Goal: Task Accomplishment & Management: Manage account settings

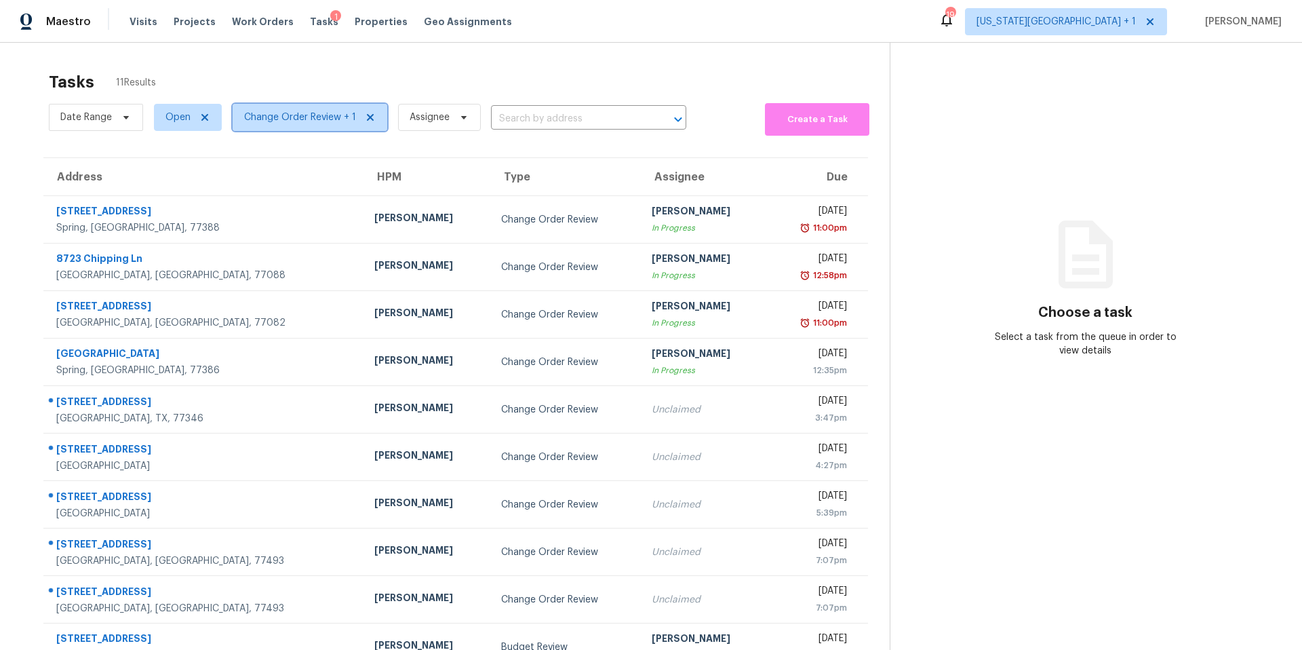
click at [279, 118] on span "Change Order Review + 1" at bounding box center [300, 118] width 112 height 14
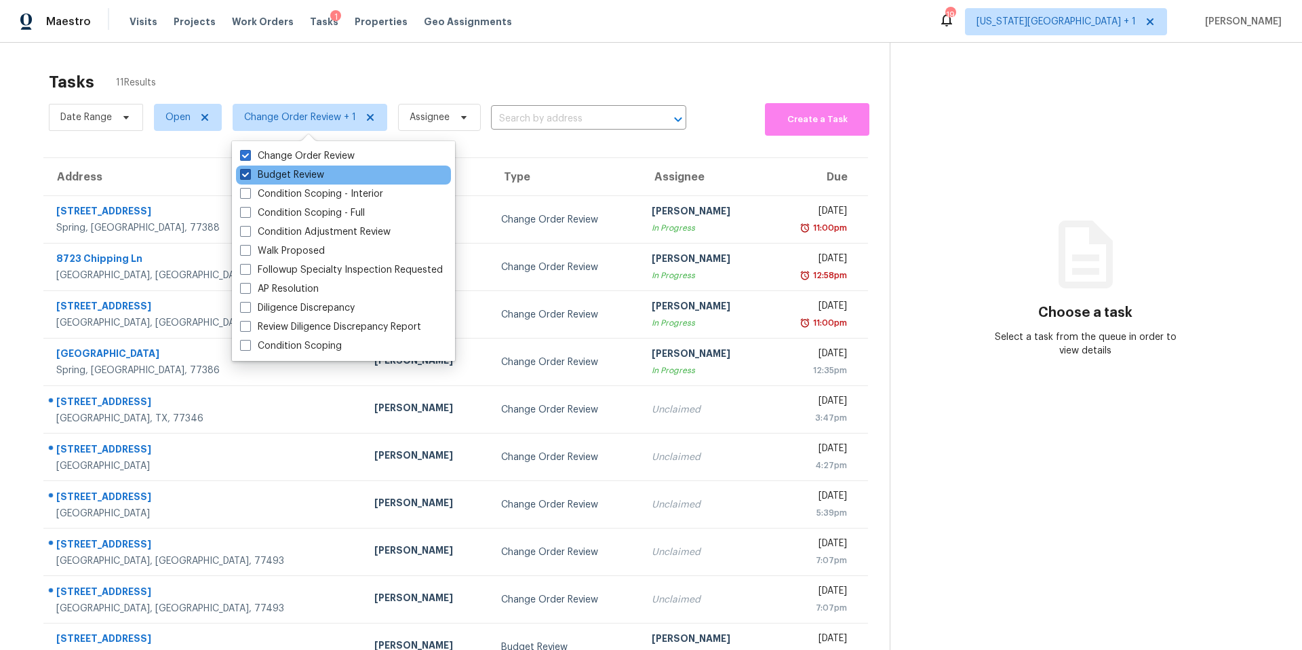
click at [269, 172] on label "Budget Review" at bounding box center [282, 175] width 84 height 14
click at [249, 172] on input "Budget Review" at bounding box center [244, 172] width 9 height 9
checkbox input "false"
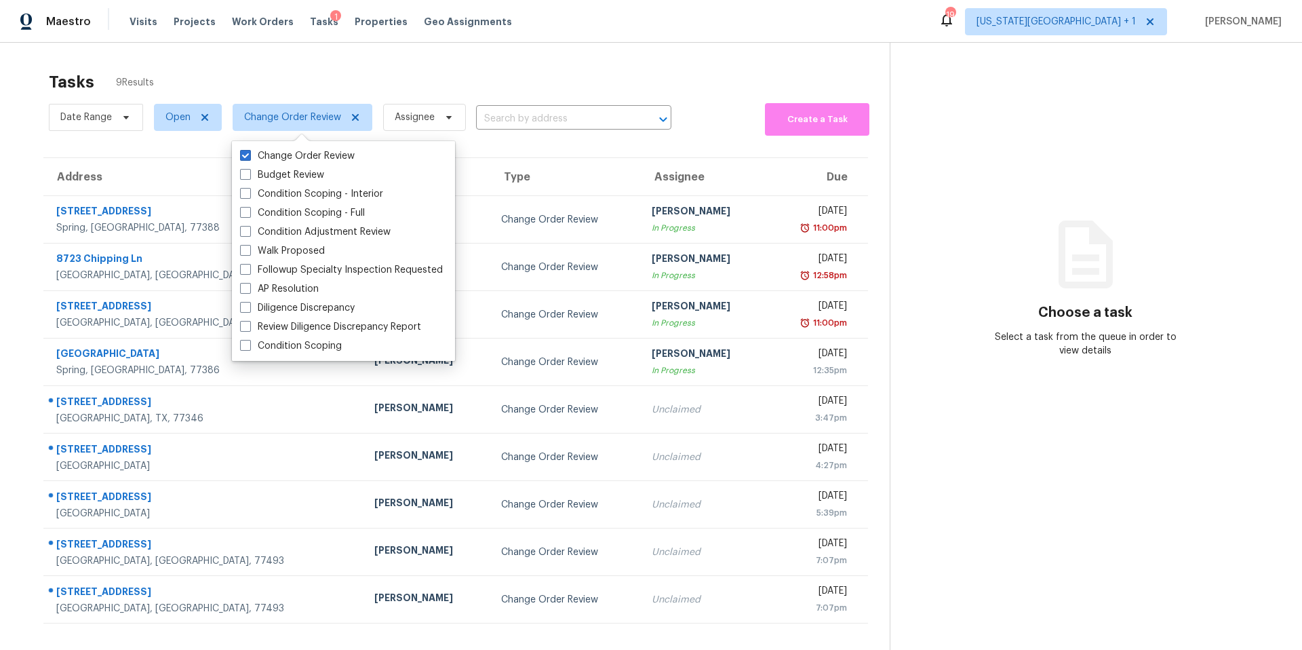
click at [314, 86] on div "Tasks 9 Results" at bounding box center [469, 81] width 841 height 35
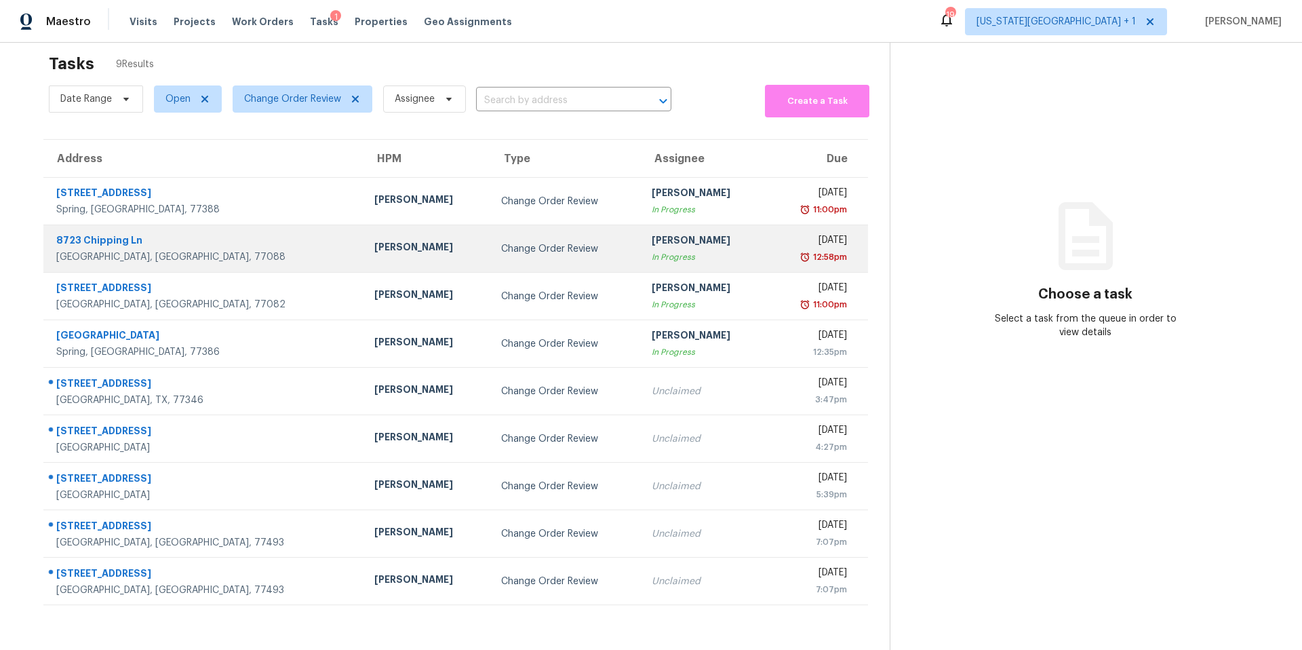
scroll to position [43, 0]
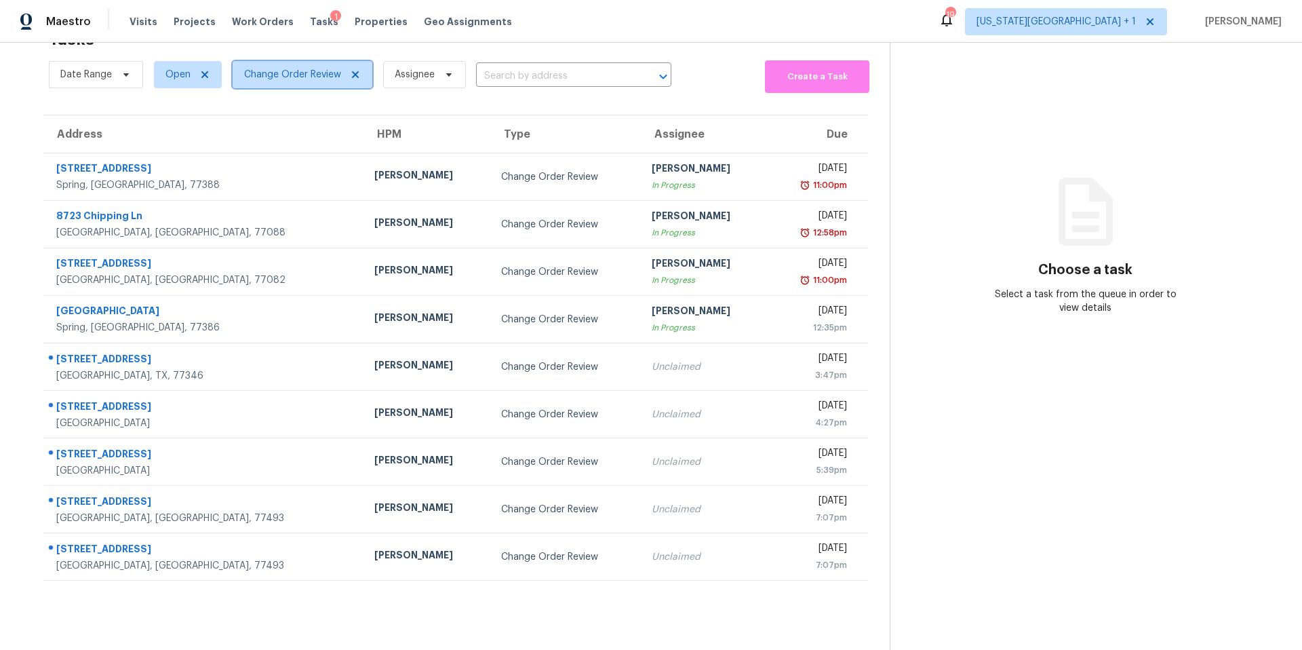
click at [284, 80] on span "Change Order Review" at bounding box center [292, 75] width 97 height 14
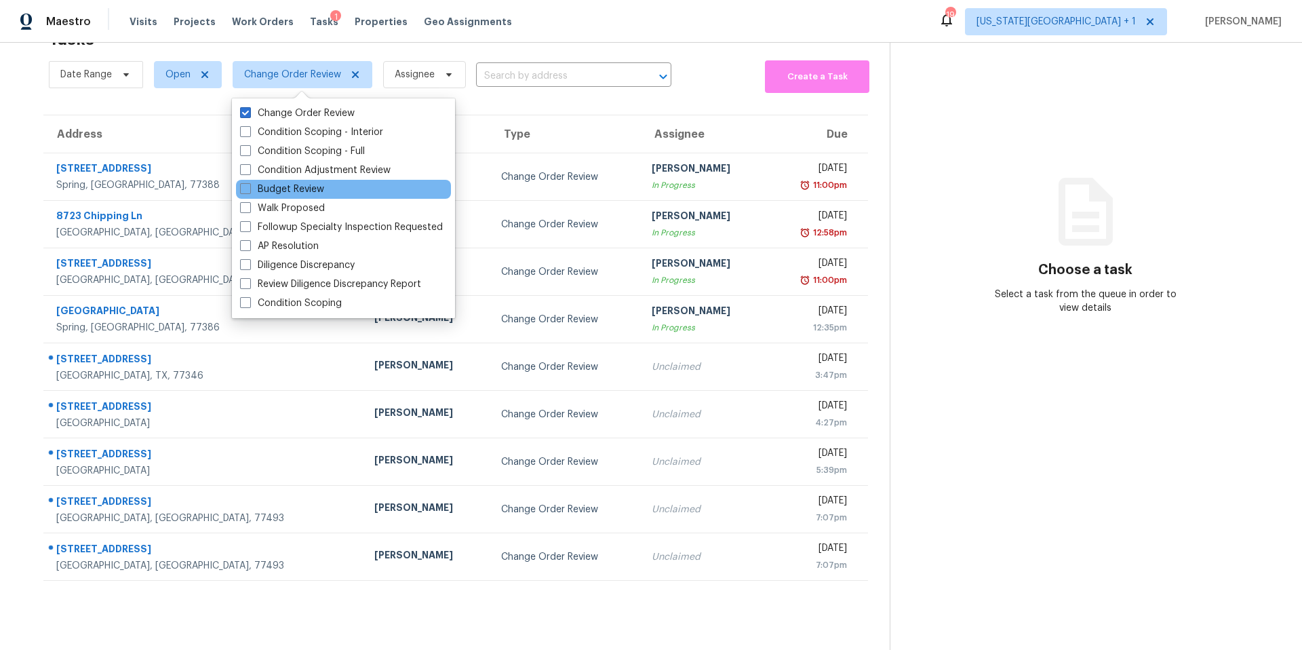
click at [264, 182] on div "Budget Review" at bounding box center [343, 189] width 215 height 19
click at [260, 184] on label "Budget Review" at bounding box center [282, 189] width 84 height 14
click at [249, 184] on input "Budget Review" at bounding box center [244, 186] width 9 height 9
checkbox input "true"
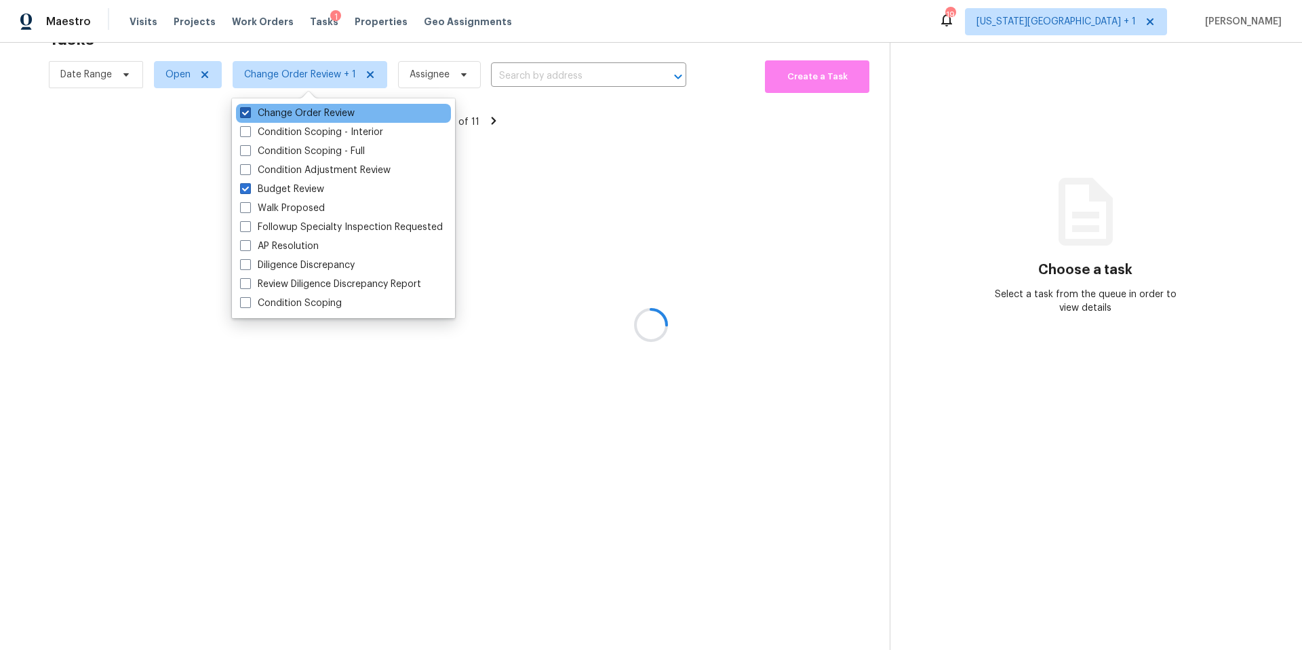
click at [248, 118] on label "Change Order Review" at bounding box center [297, 113] width 115 height 14
click at [248, 115] on input "Change Order Review" at bounding box center [244, 110] width 9 height 9
checkbox input "false"
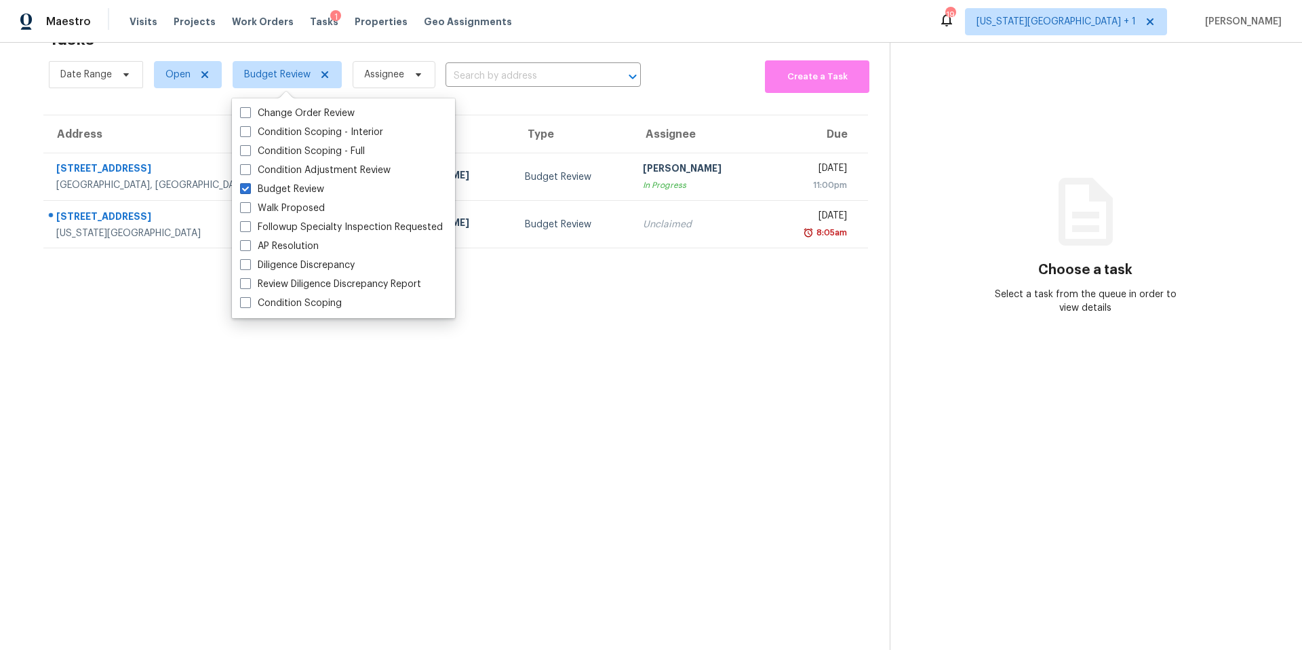
click at [134, 108] on section "Tasks 2 Results Date Range Open Budget Review Assignee ​ Create a Task Address …" at bounding box center [456, 336] width 868 height 628
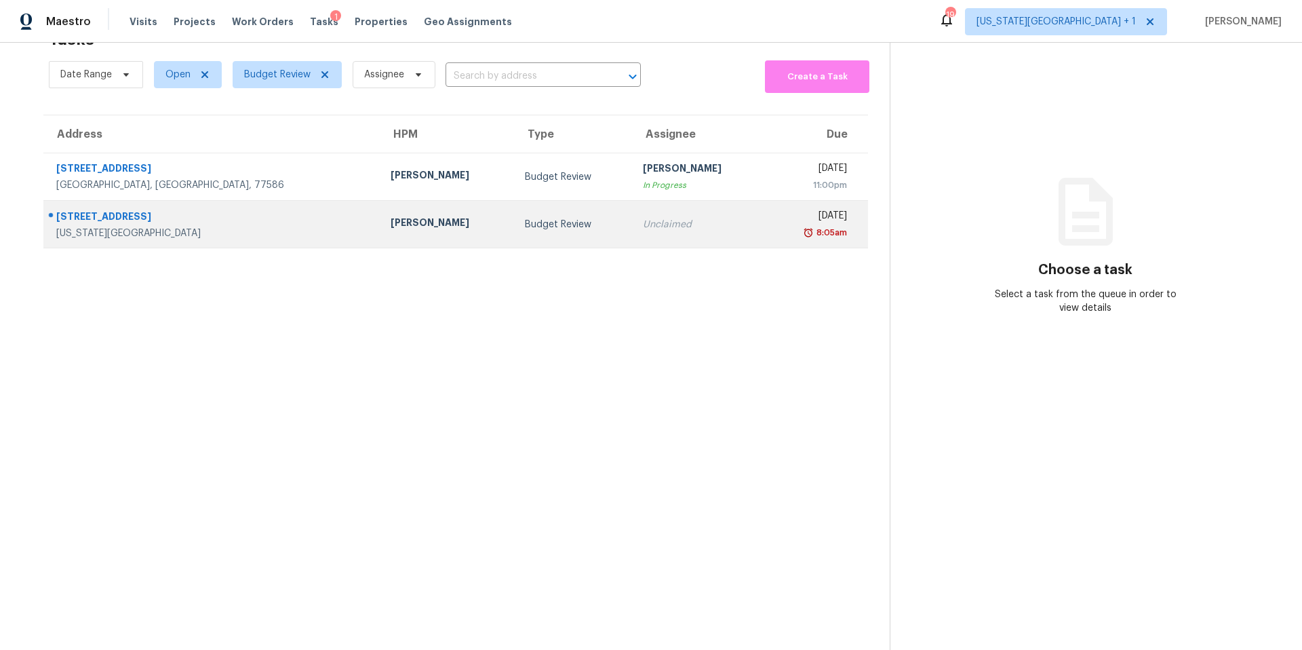
click at [380, 237] on td "[PERSON_NAME]" at bounding box center [447, 224] width 134 height 47
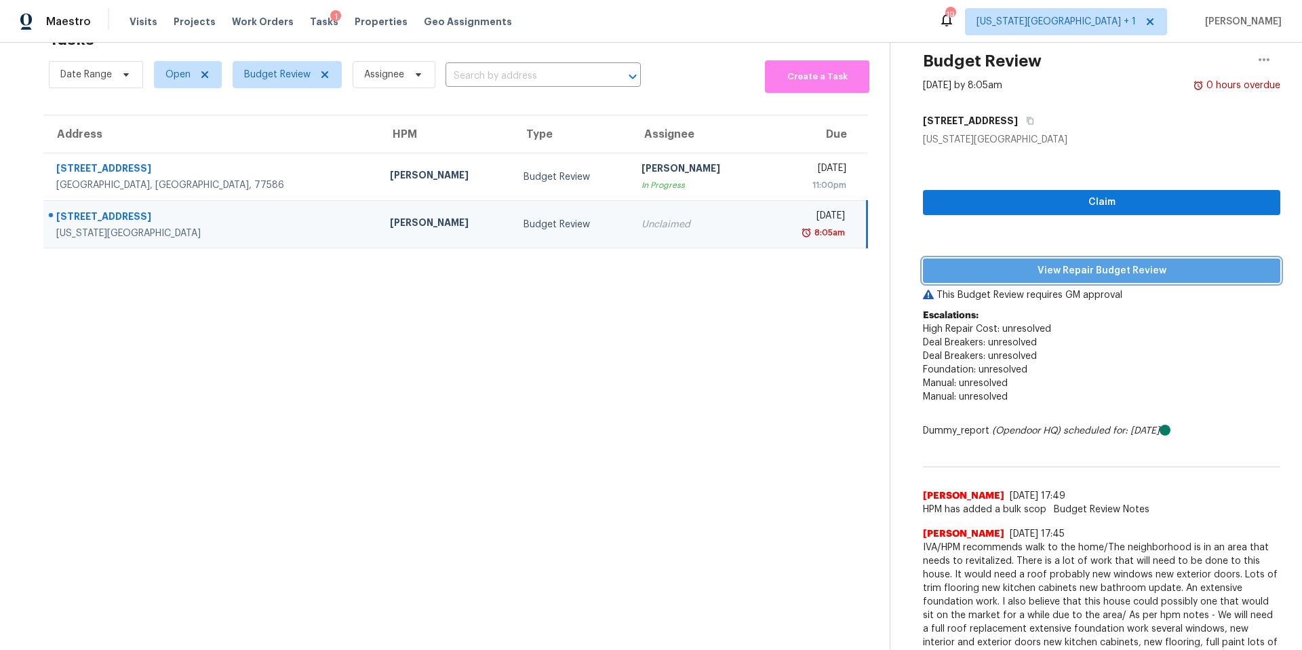
click at [981, 267] on span "View Repair Budget Review" at bounding box center [1102, 271] width 336 height 17
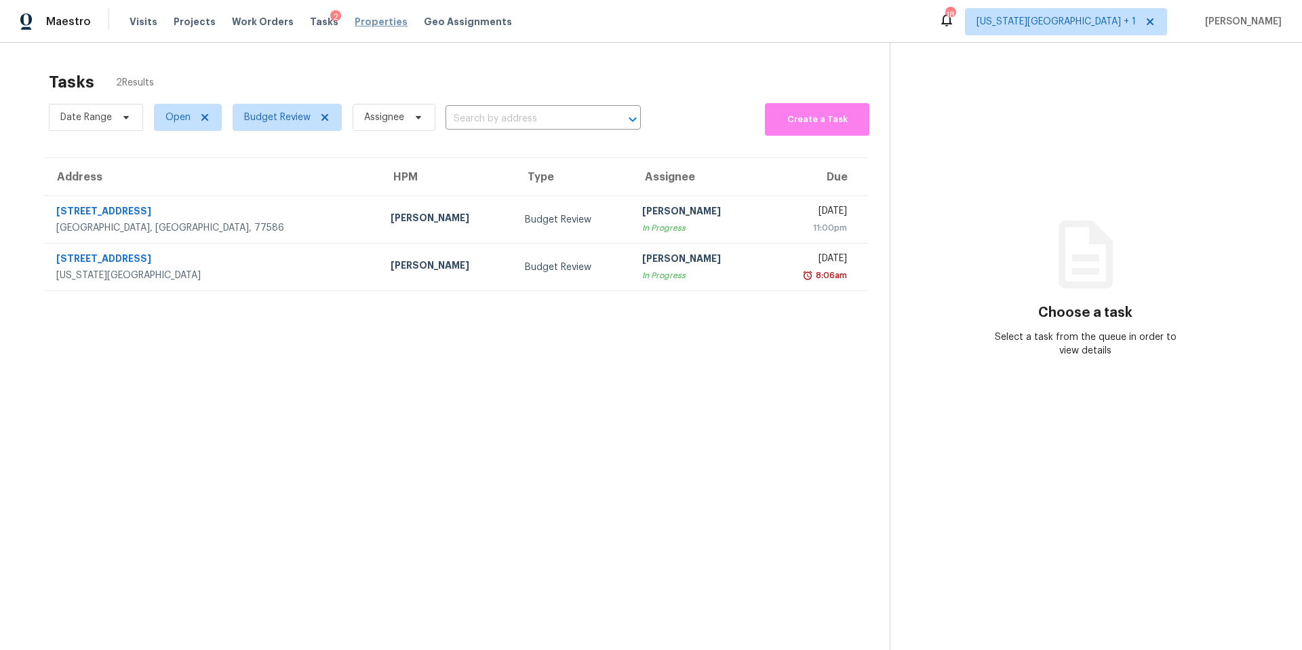
click at [362, 24] on span "Properties" at bounding box center [381, 22] width 53 height 14
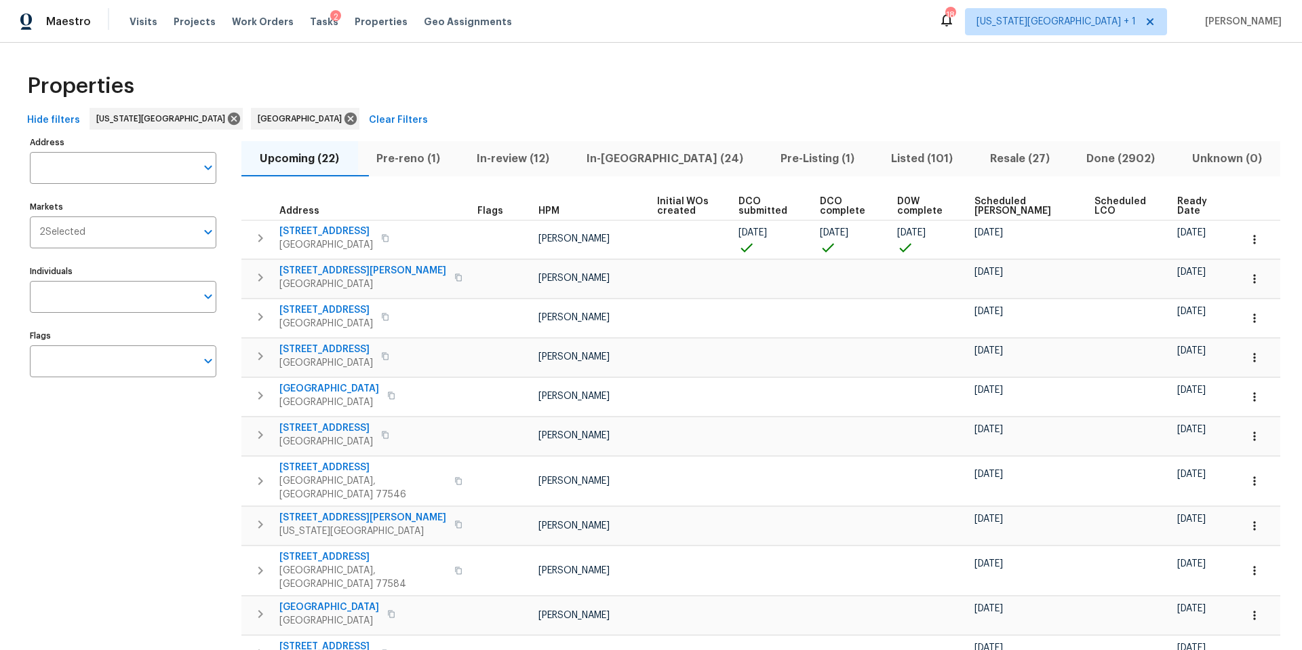
click at [431, 161] on span "Pre-reno (1)" at bounding box center [408, 158] width 85 height 19
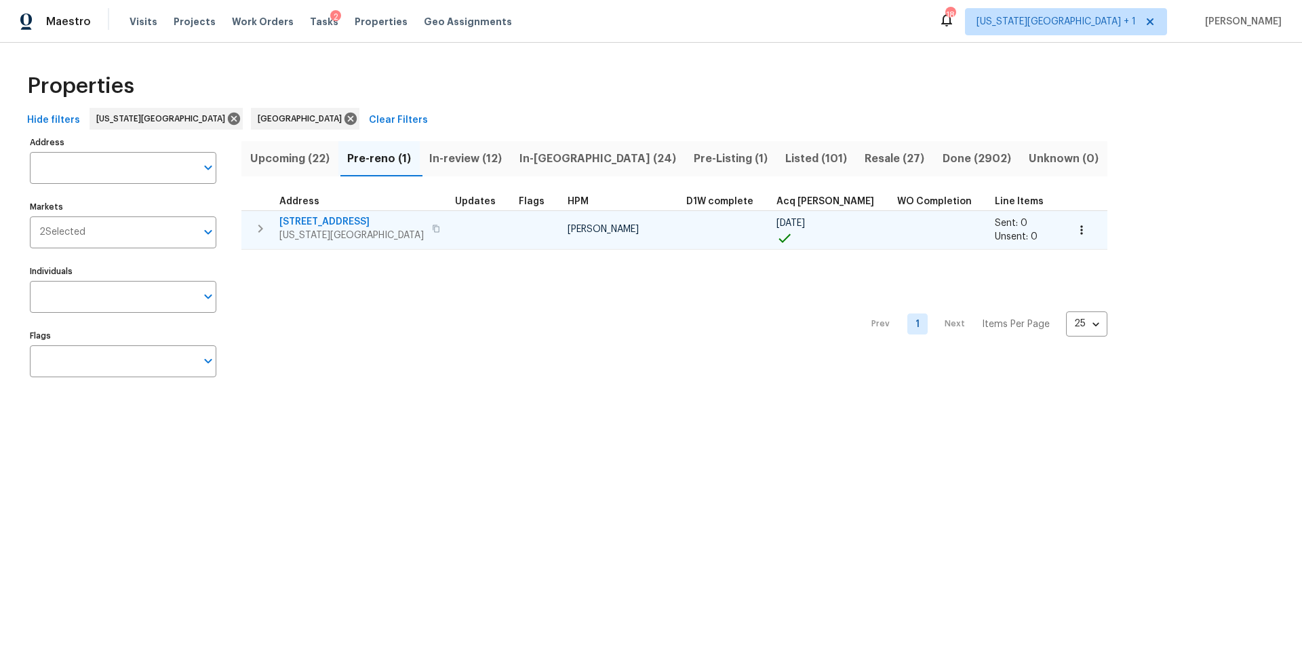
click at [348, 216] on span "[STREET_ADDRESS]" at bounding box center [351, 222] width 144 height 14
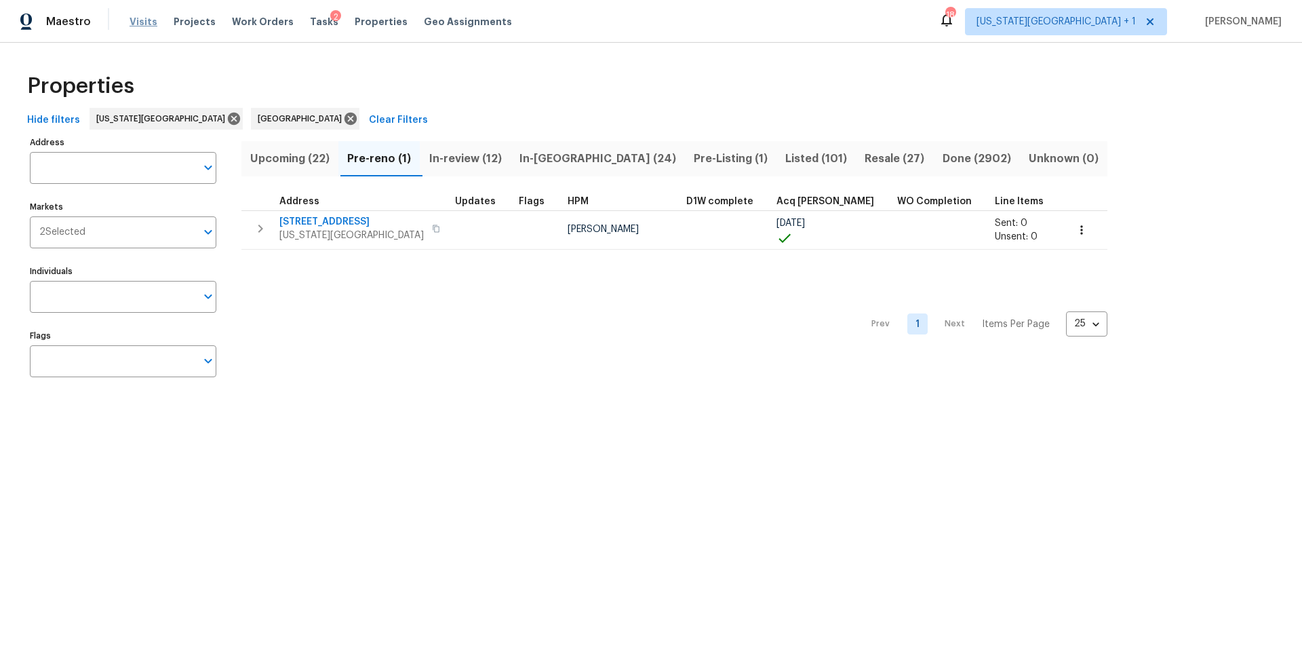
click at [142, 17] on span "Visits" at bounding box center [144, 22] width 28 height 14
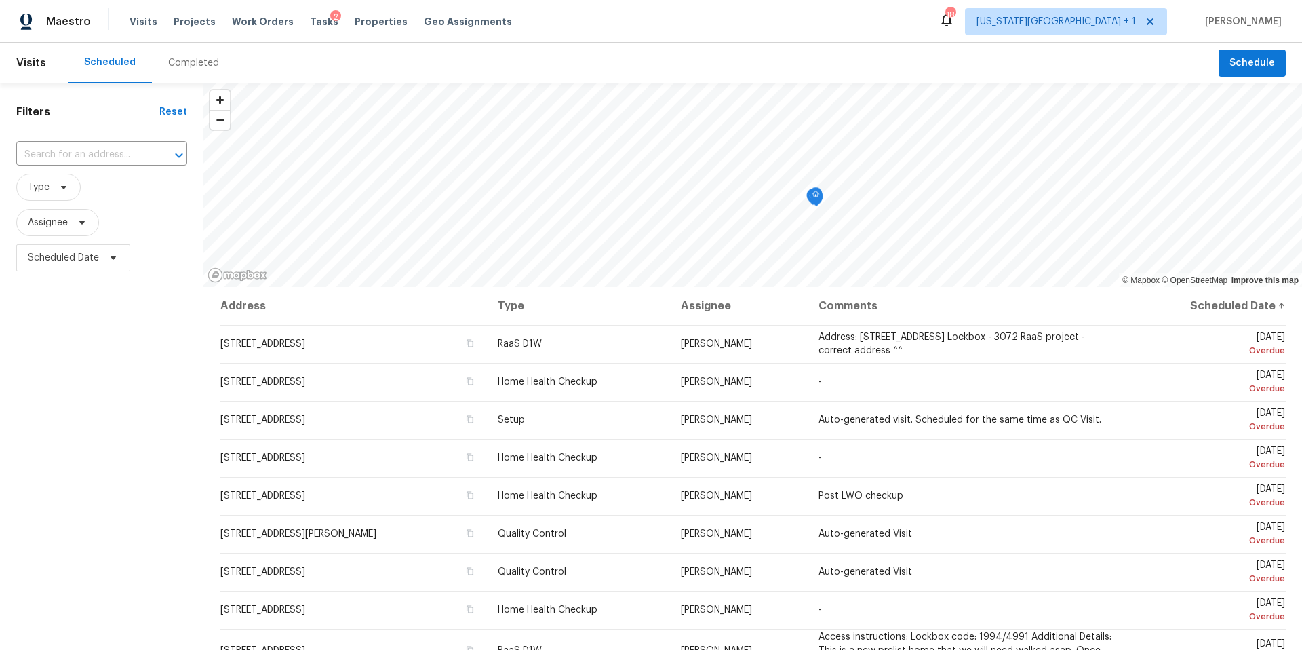
click at [180, 64] on div "Completed" at bounding box center [193, 63] width 51 height 14
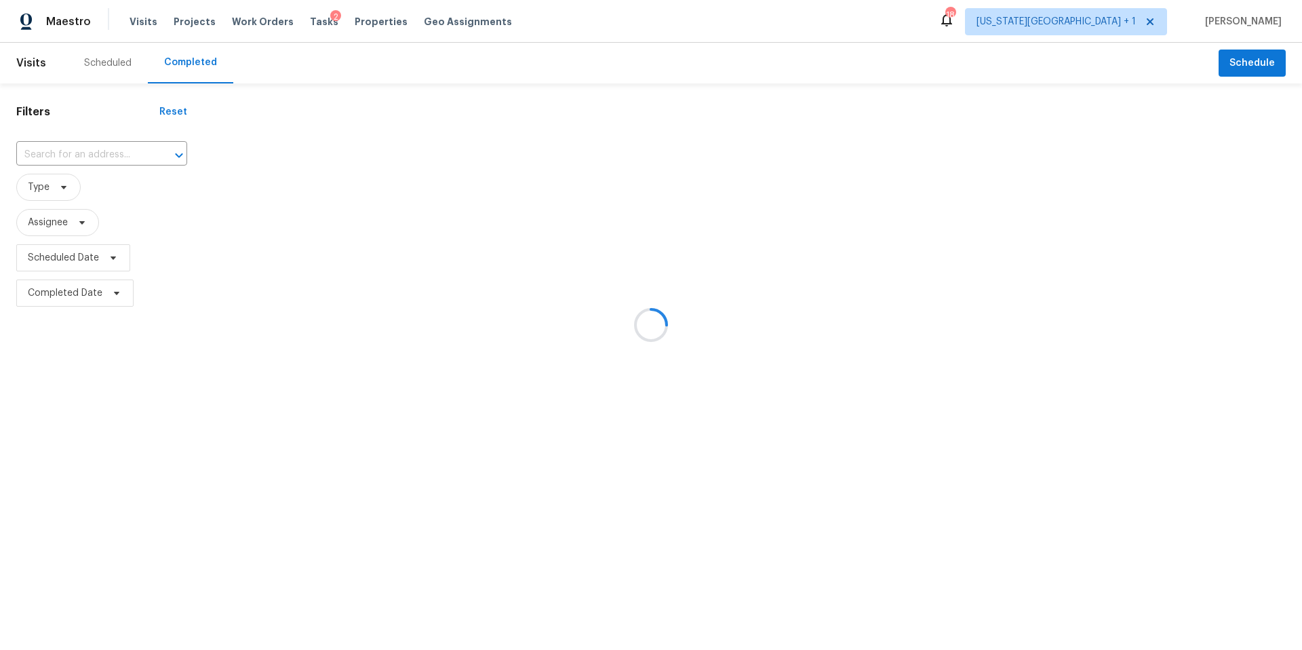
click at [69, 148] on div at bounding box center [651, 325] width 1302 height 650
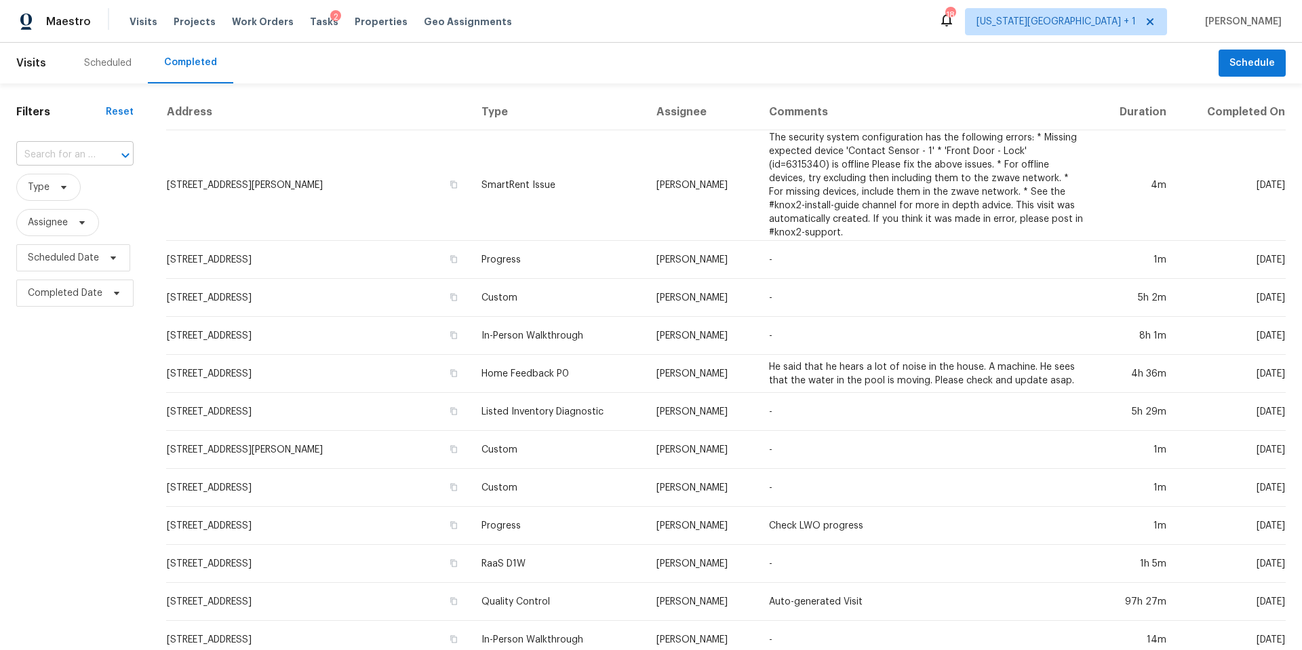
click at [65, 151] on input "text" at bounding box center [55, 154] width 79 height 21
paste input "5409 Norton Ave, Kansas City, MO 64130"
type input "5409 Norton Ave, Kansas City, MO 64130"
click at [73, 197] on li "5409 Norton Ave, Kansas City, MO 64130" at bounding box center [73, 192] width 115 height 37
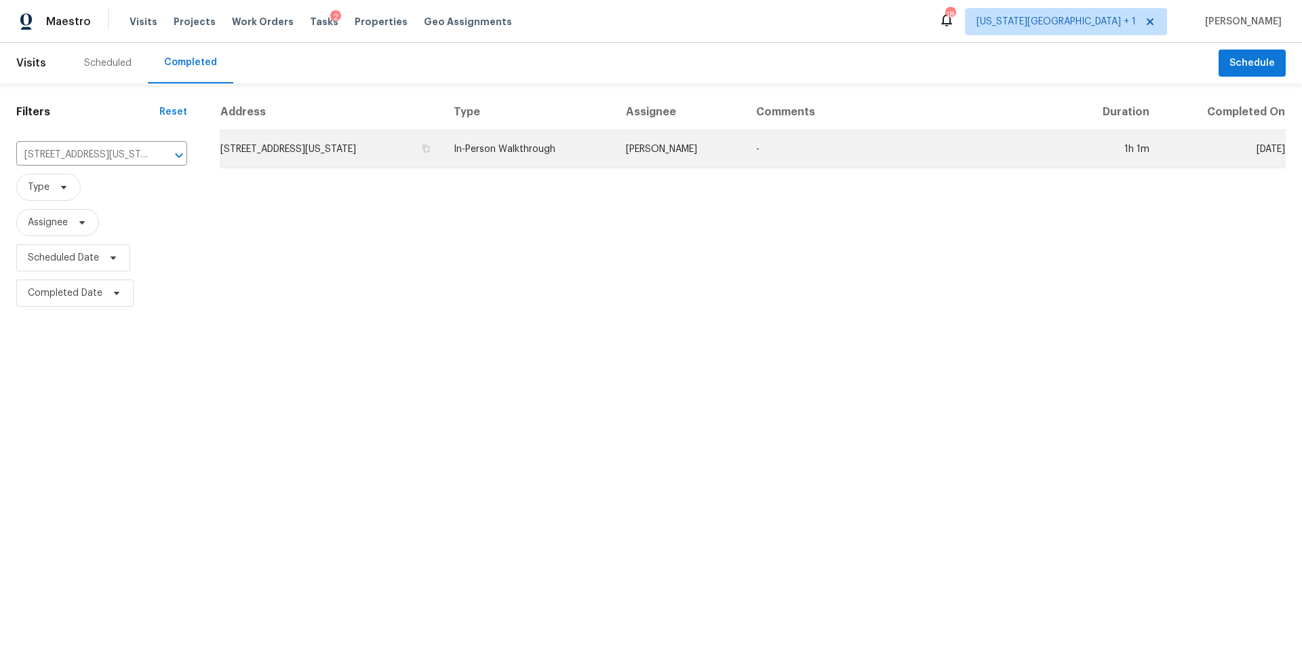
click at [316, 144] on td "5409 Norton Ave, Kansas City, MO 64130" at bounding box center [331, 149] width 223 height 38
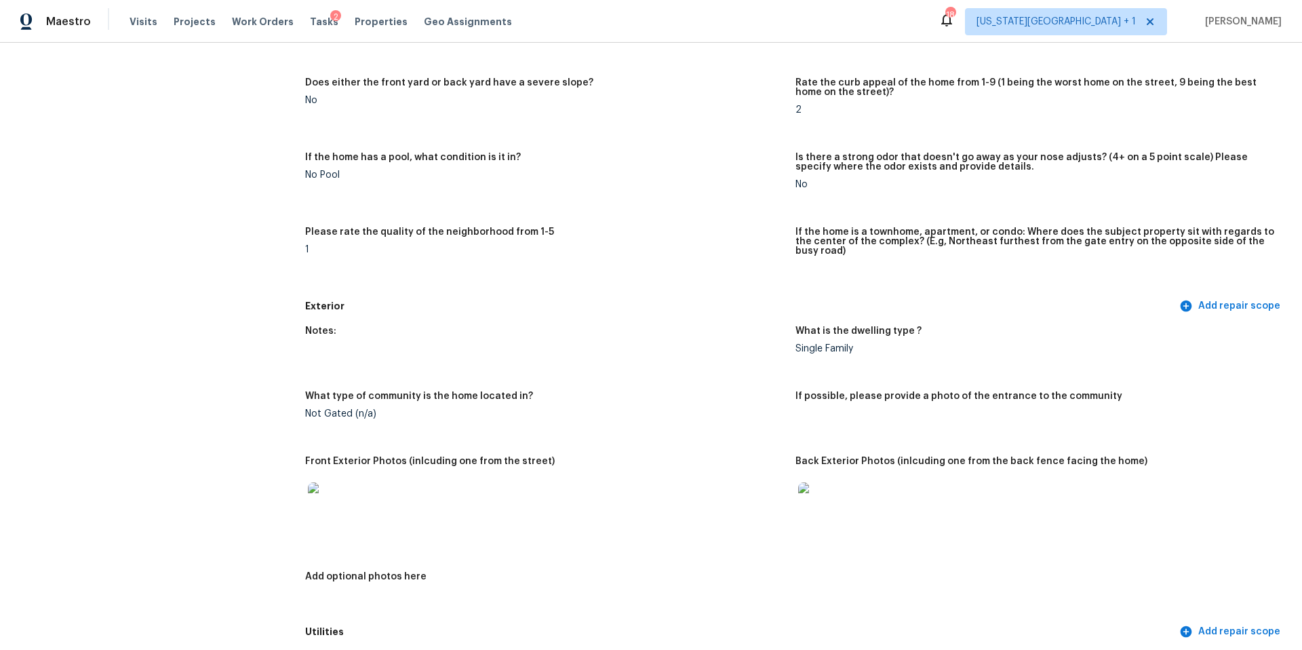
scroll to position [311, 0]
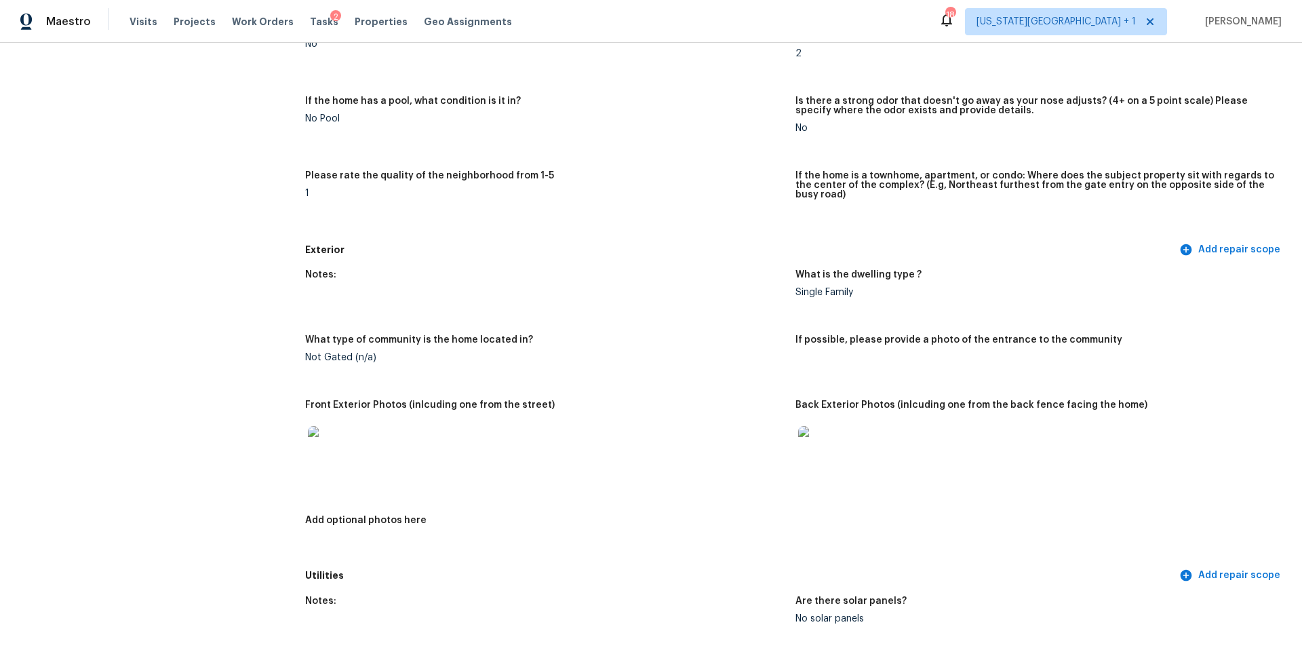
click at [813, 447] on img at bounding box center [819, 447] width 43 height 43
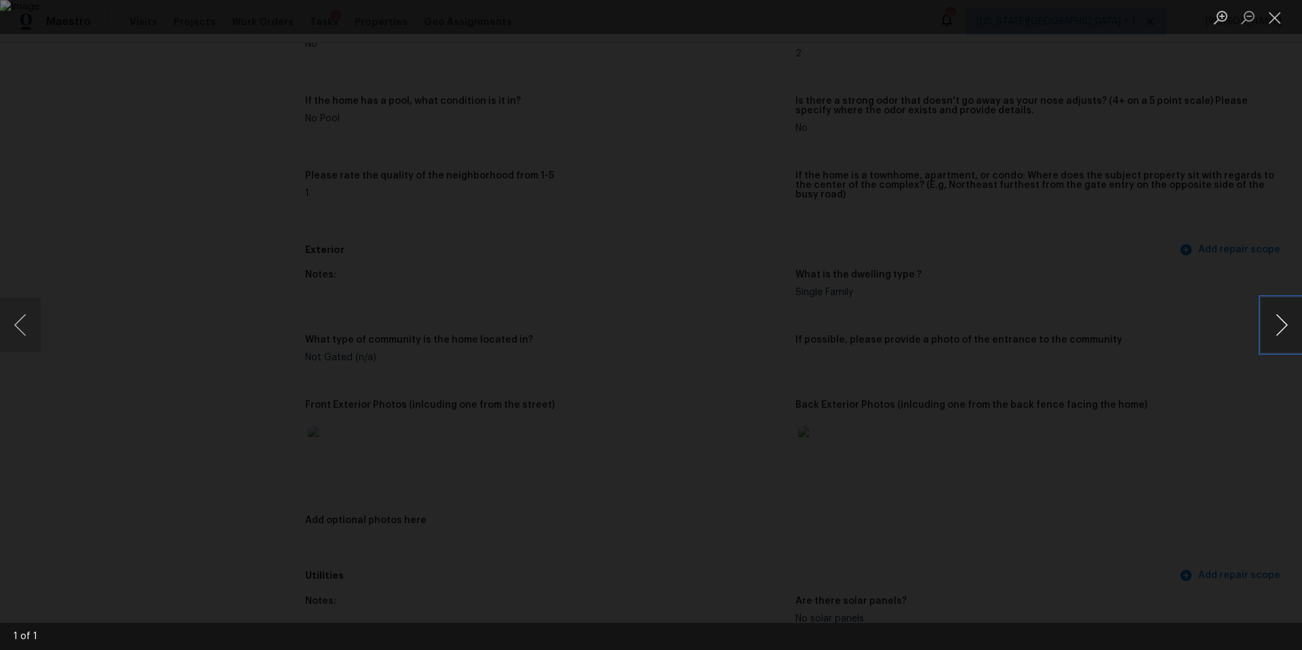
click at [1271, 324] on button "Next image" at bounding box center [1282, 325] width 41 height 54
click at [1157, 285] on div "Lightbox" at bounding box center [651, 325] width 1302 height 650
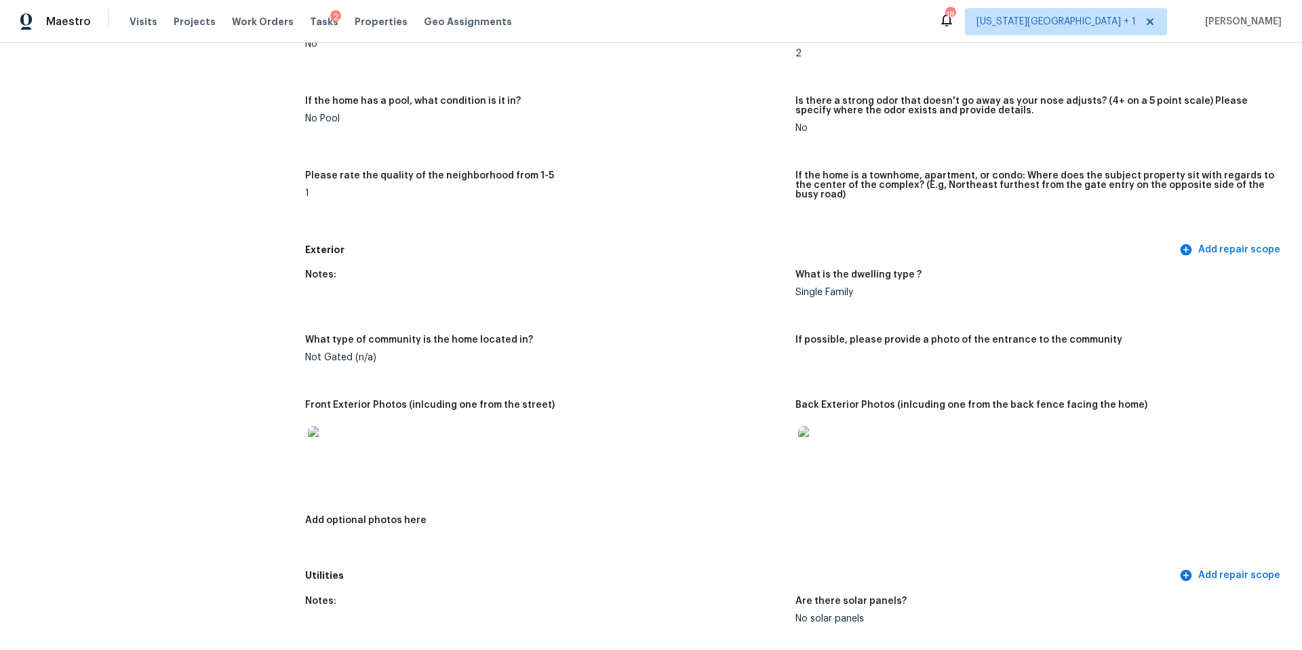
click at [332, 441] on img at bounding box center [329, 447] width 43 height 43
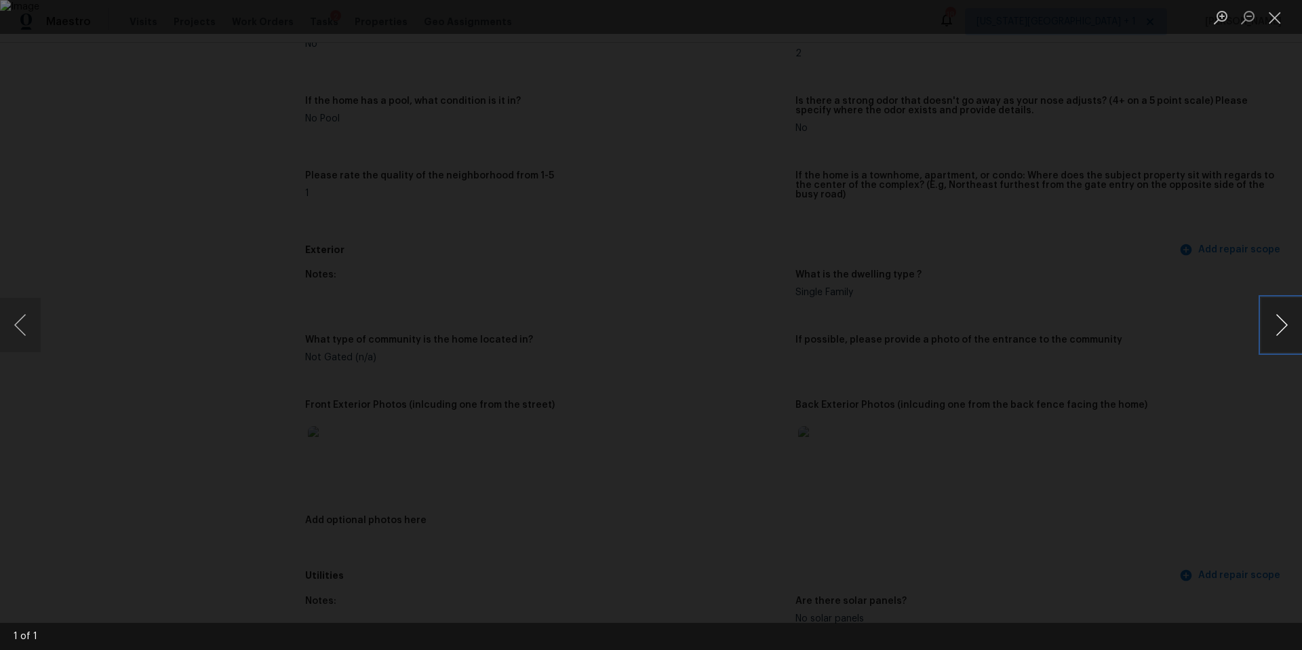
click at [1275, 326] on button "Next image" at bounding box center [1282, 325] width 41 height 54
click at [1275, 323] on button "Next image" at bounding box center [1282, 325] width 41 height 54
click at [1194, 224] on div "Lightbox" at bounding box center [651, 325] width 1302 height 650
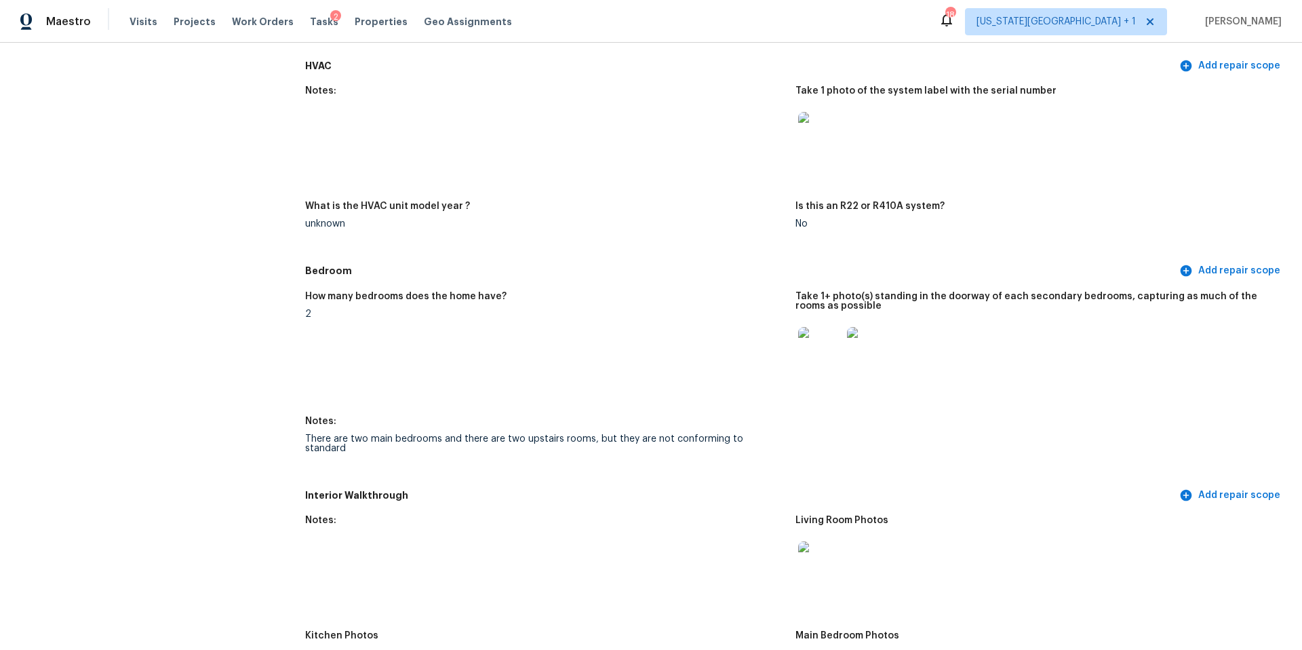
scroll to position [1209, 0]
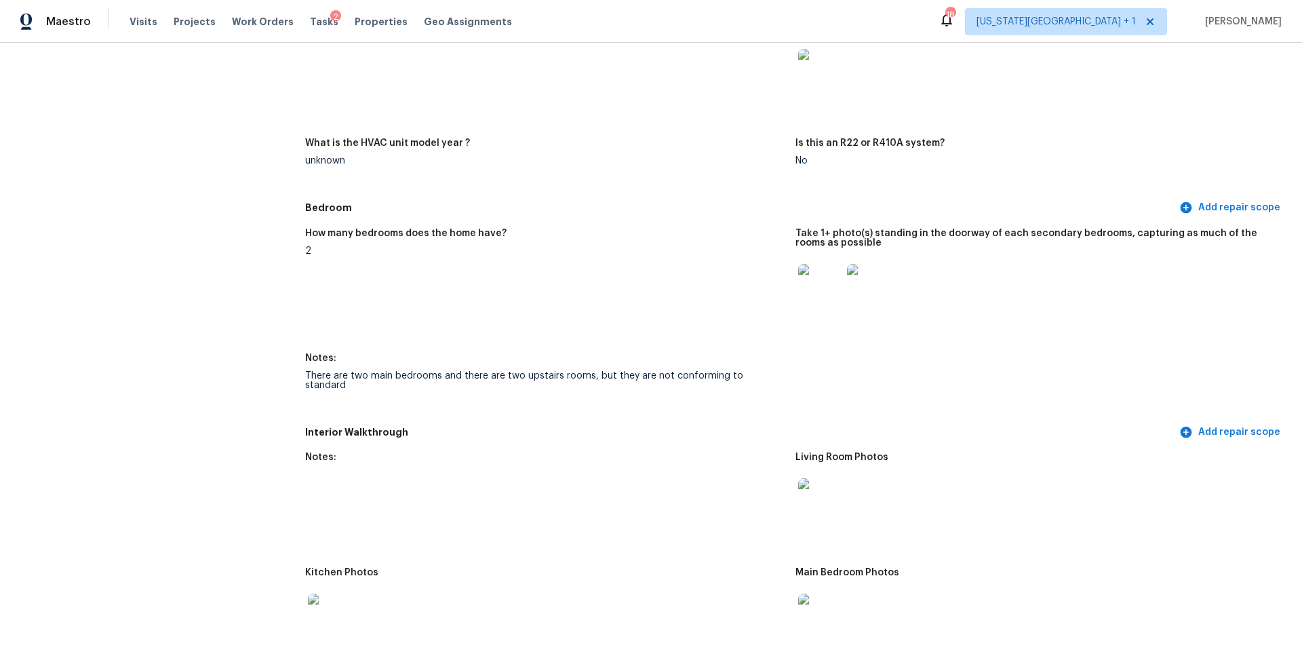
click at [819, 283] on img at bounding box center [819, 285] width 43 height 43
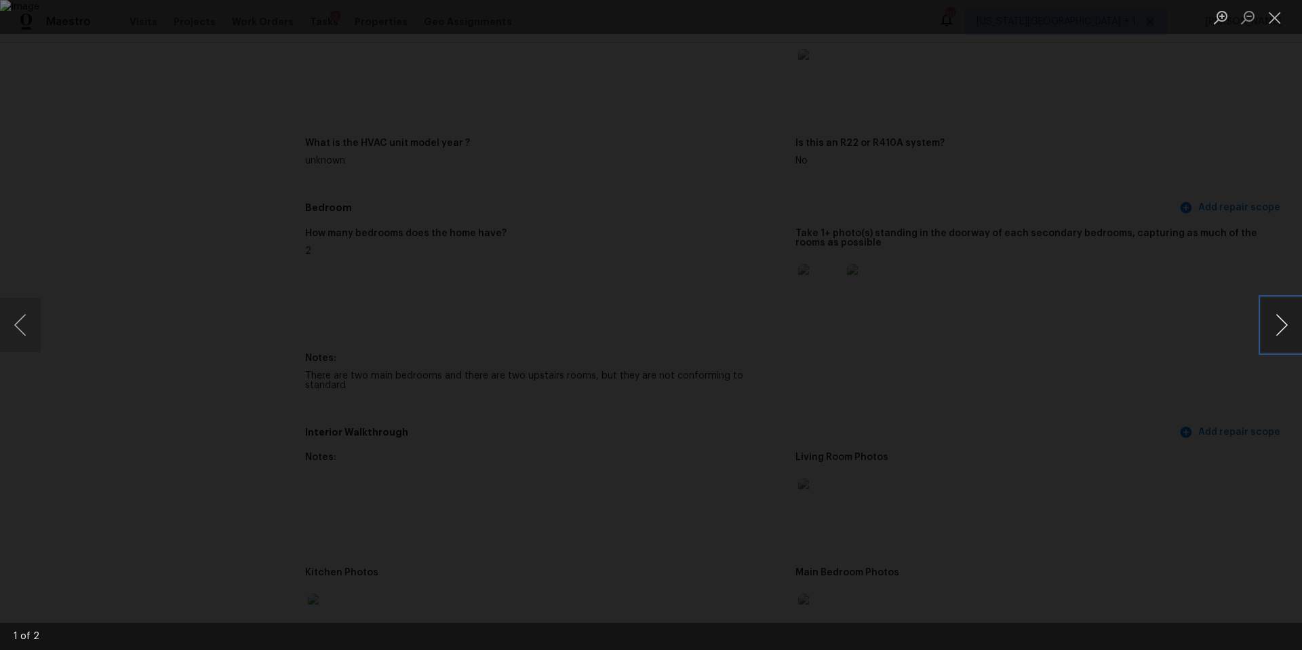
click at [1277, 331] on button "Next image" at bounding box center [1282, 325] width 41 height 54
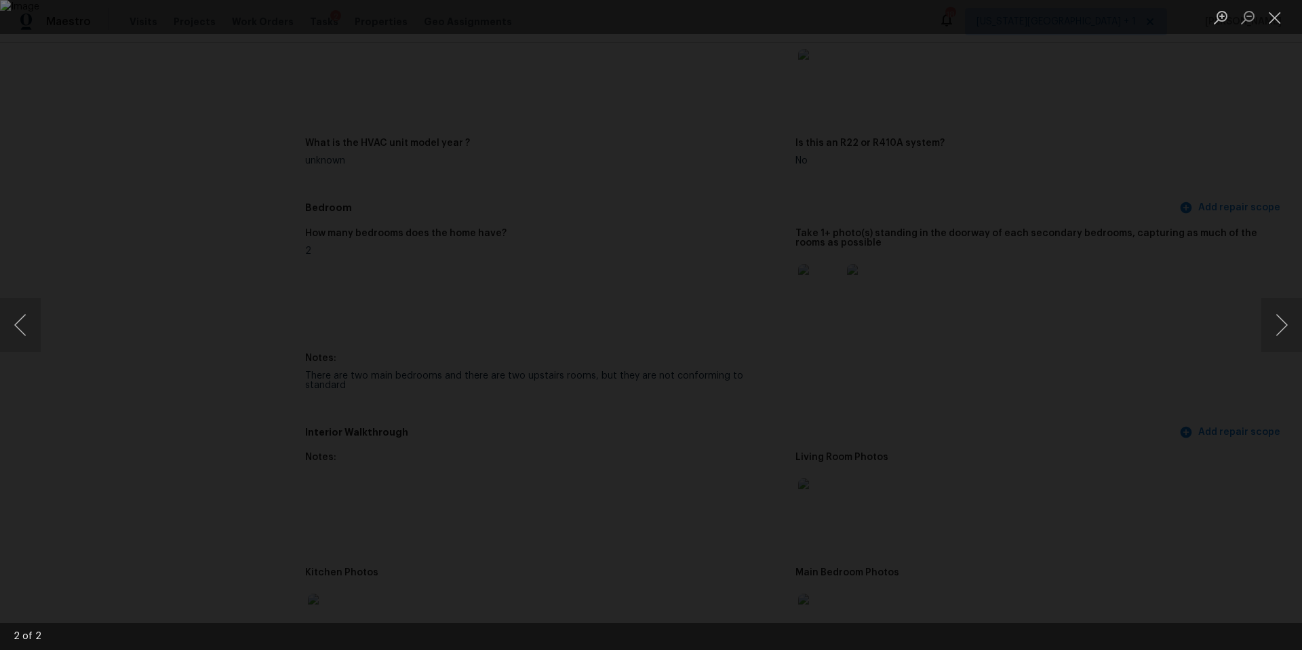
click at [1212, 376] on div "Lightbox" at bounding box center [651, 325] width 1302 height 650
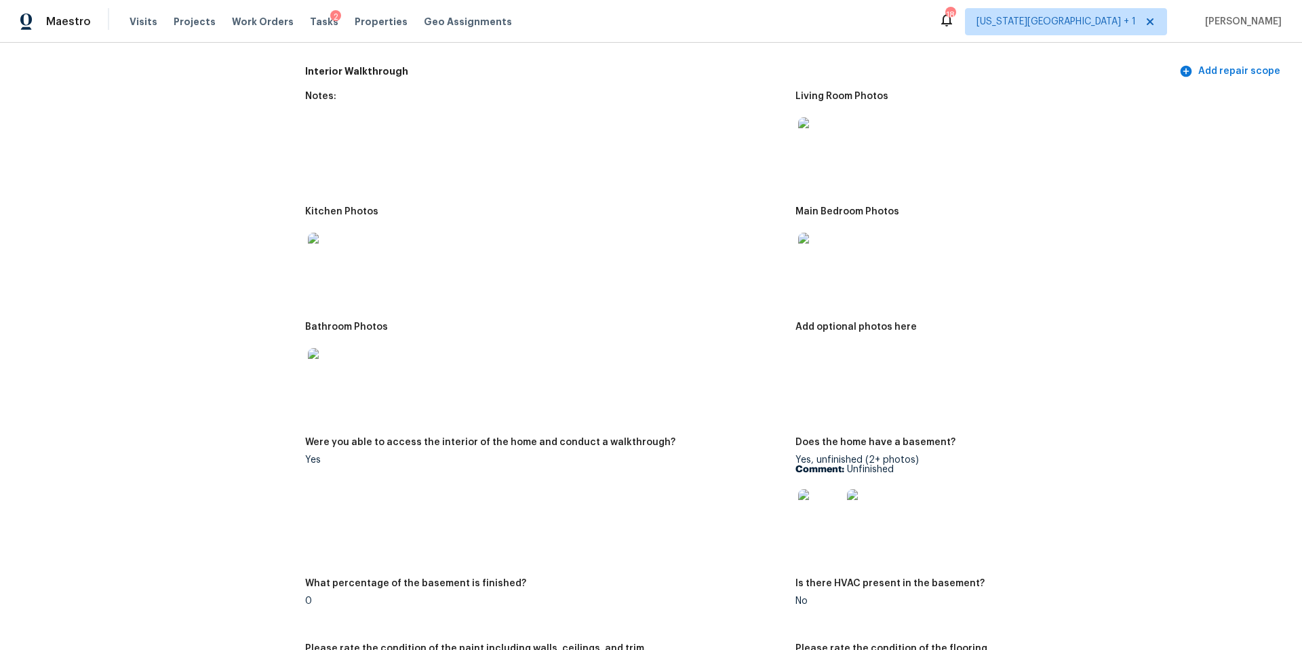
scroll to position [1595, 0]
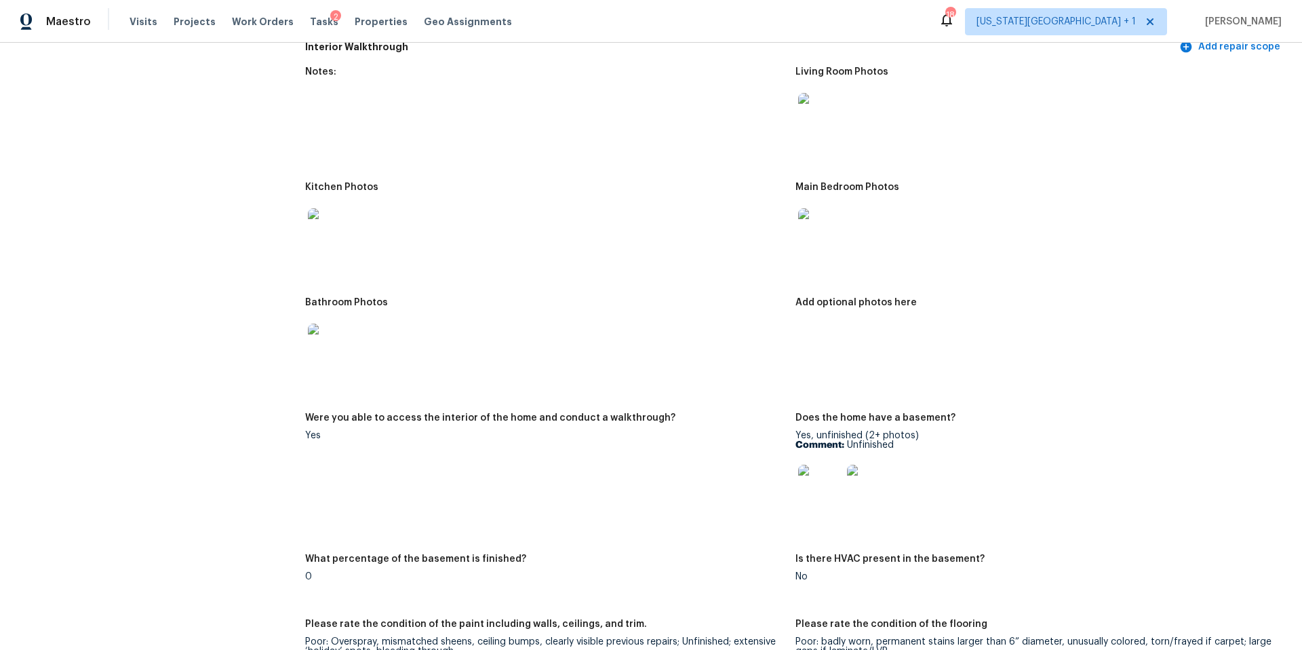
click at [813, 473] on img at bounding box center [819, 486] width 43 height 43
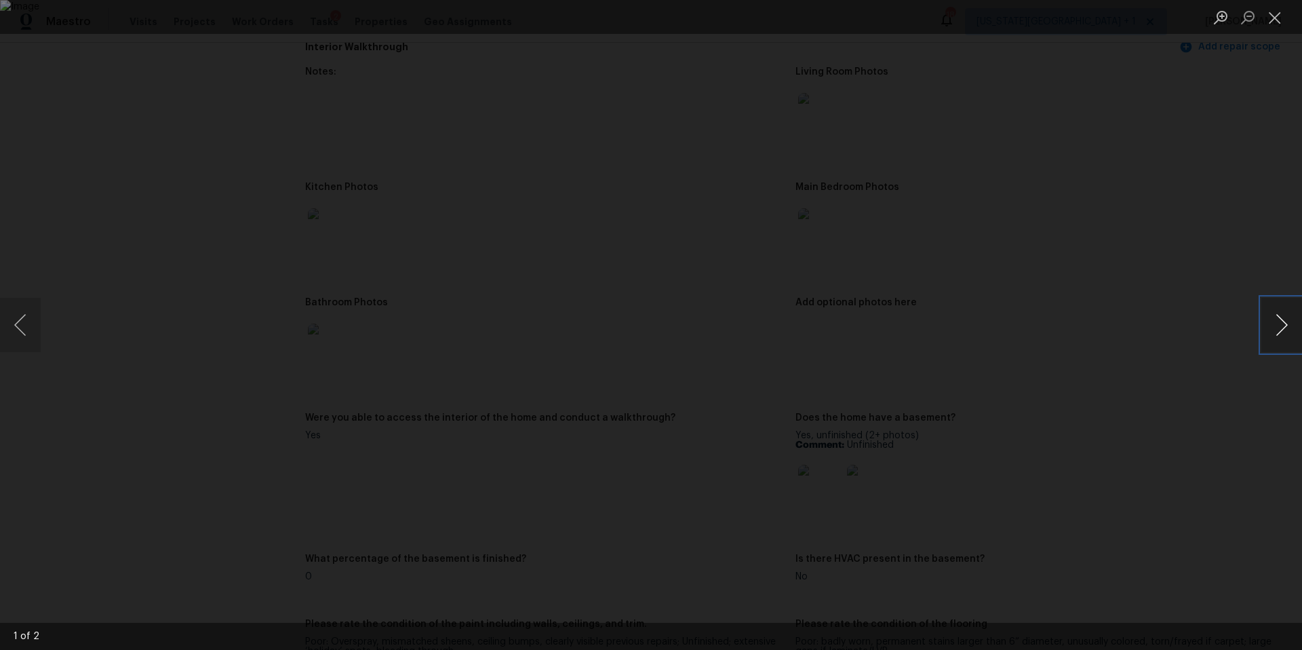
click at [1301, 315] on button "Next image" at bounding box center [1282, 325] width 41 height 54
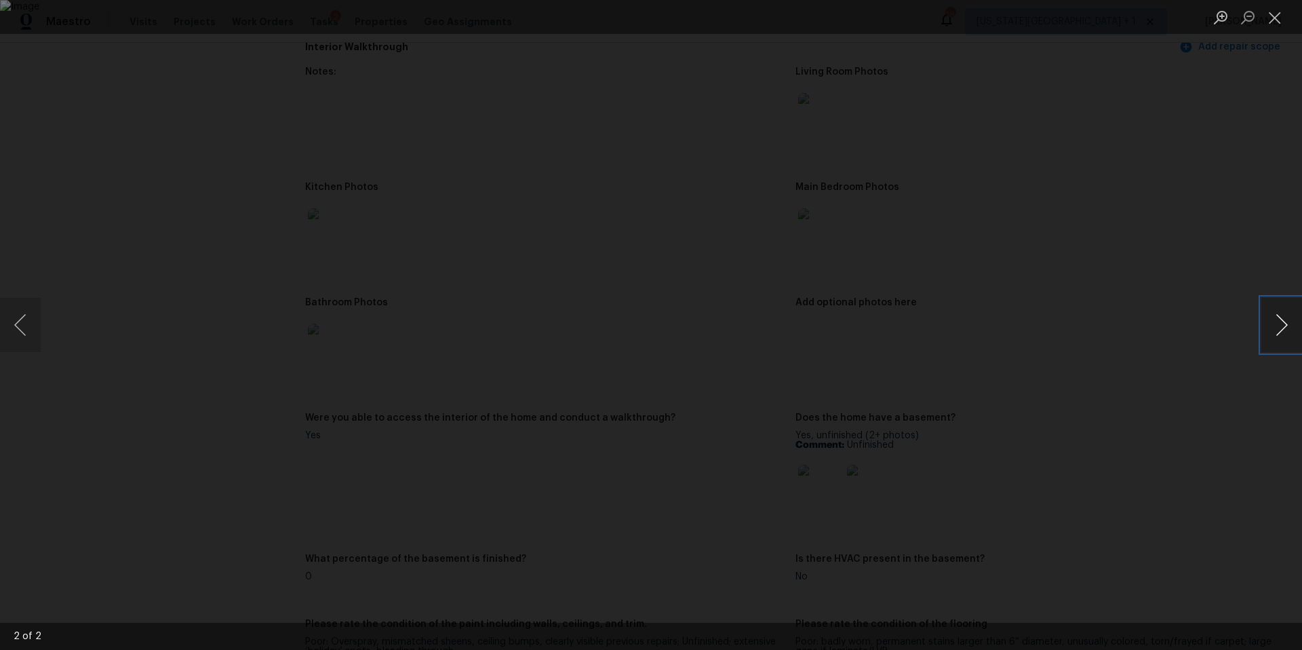
click at [1301, 315] on button "Next image" at bounding box center [1282, 325] width 41 height 54
click at [1192, 214] on div "Lightbox" at bounding box center [651, 325] width 1302 height 650
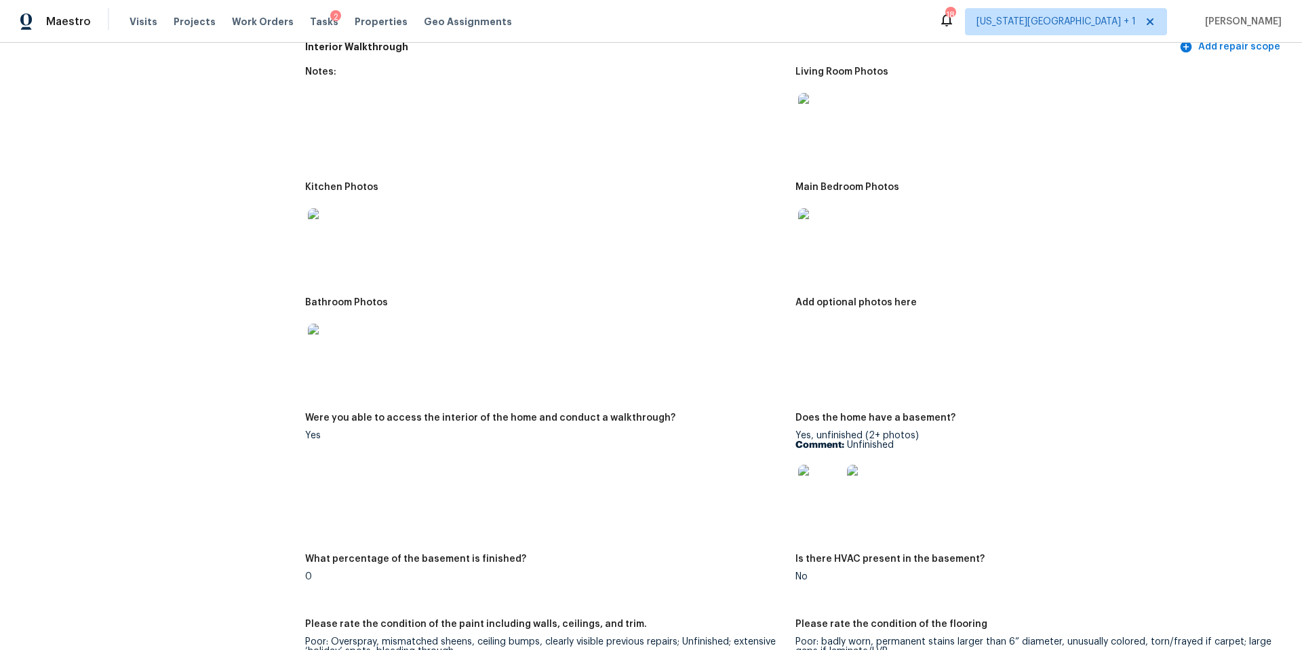
click at [330, 212] on img at bounding box center [329, 229] width 43 height 43
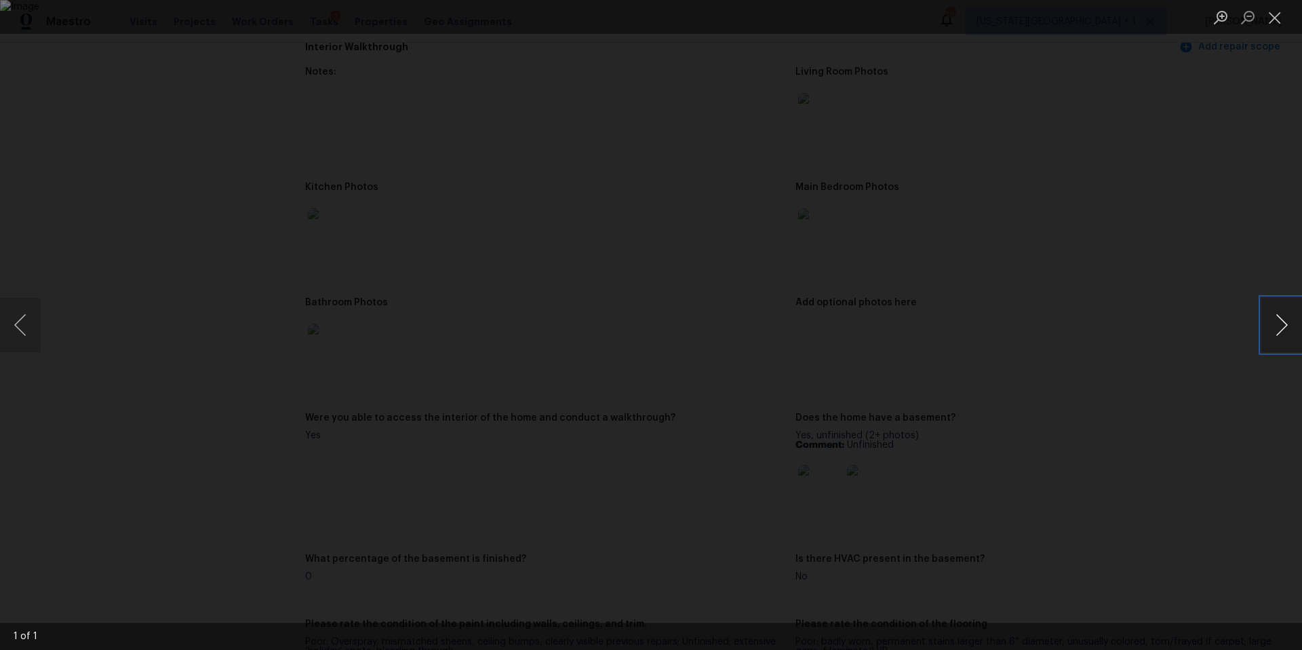
click at [1273, 321] on button "Next image" at bounding box center [1282, 325] width 41 height 54
click at [1198, 327] on div "Lightbox" at bounding box center [651, 325] width 1302 height 650
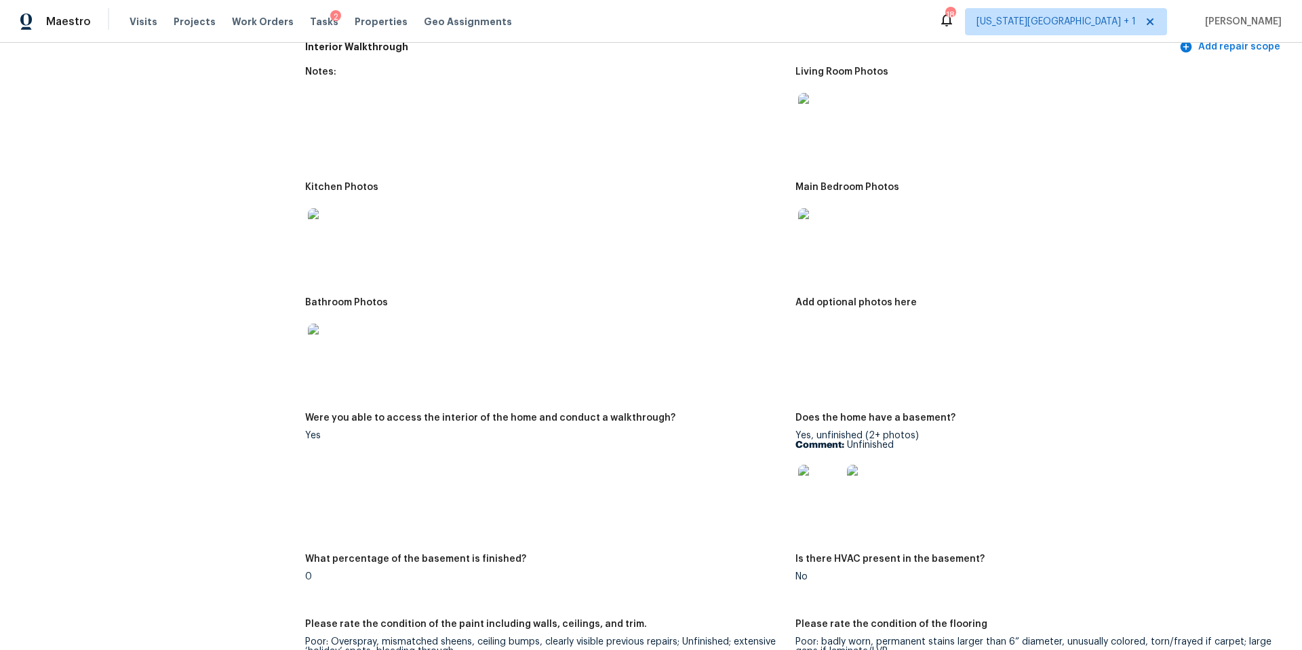
click at [334, 324] on img at bounding box center [329, 345] width 43 height 43
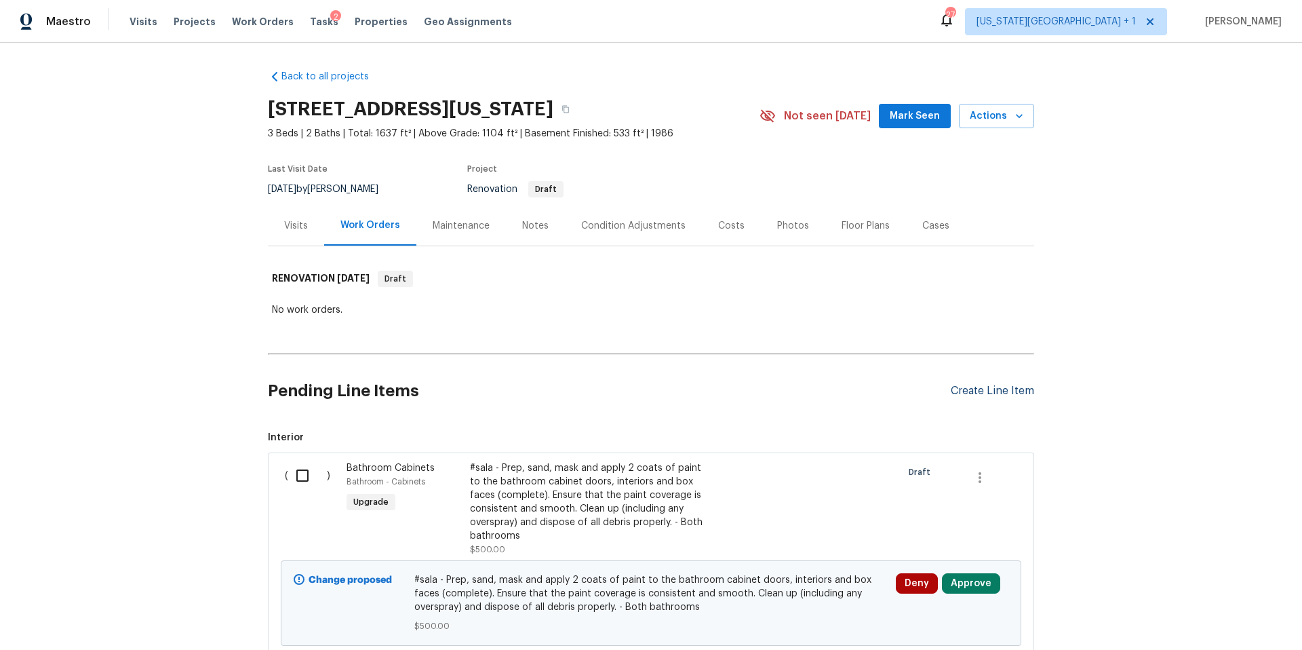
click at [979, 386] on div "Create Line Item" at bounding box center [992, 391] width 83 height 13
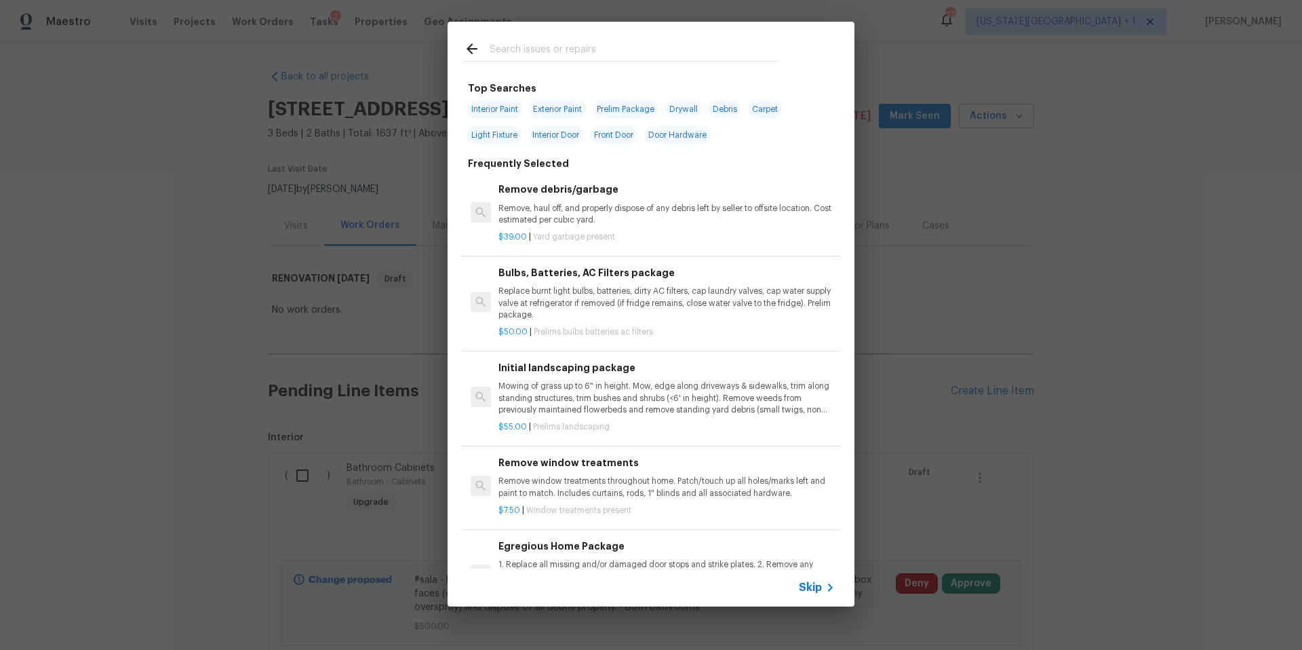
click at [523, 52] on input "text" at bounding box center [634, 51] width 288 height 20
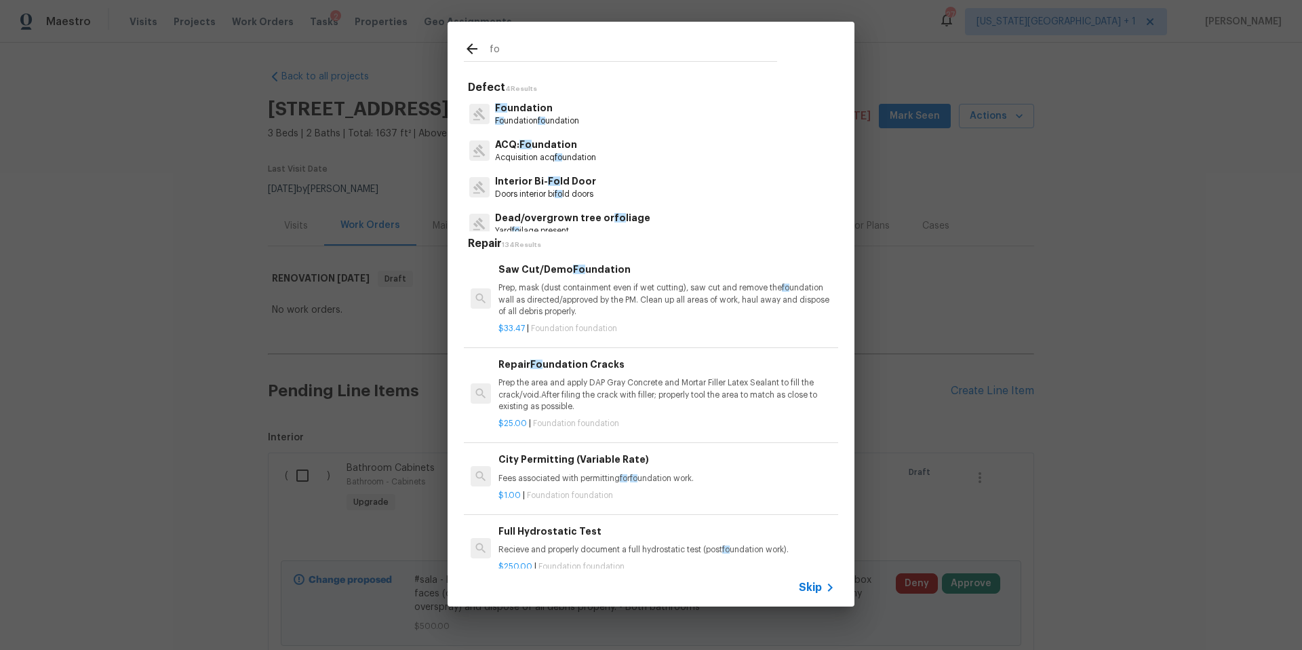
type input "fo"
click at [530, 151] on p "ACQ: Fo undation" at bounding box center [545, 145] width 101 height 14
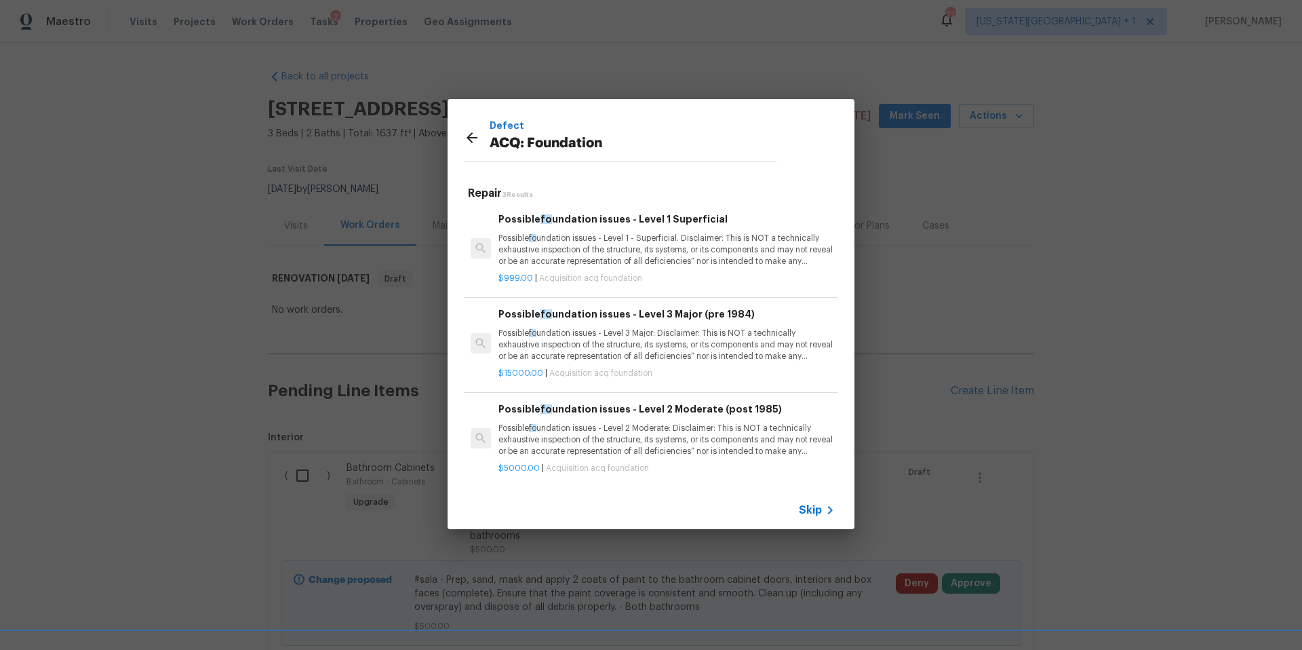
click at [514, 334] on p "Possible fo undation issues - Level 3 Major: Disclaimer: This is NOT a technica…" at bounding box center [667, 345] width 336 height 35
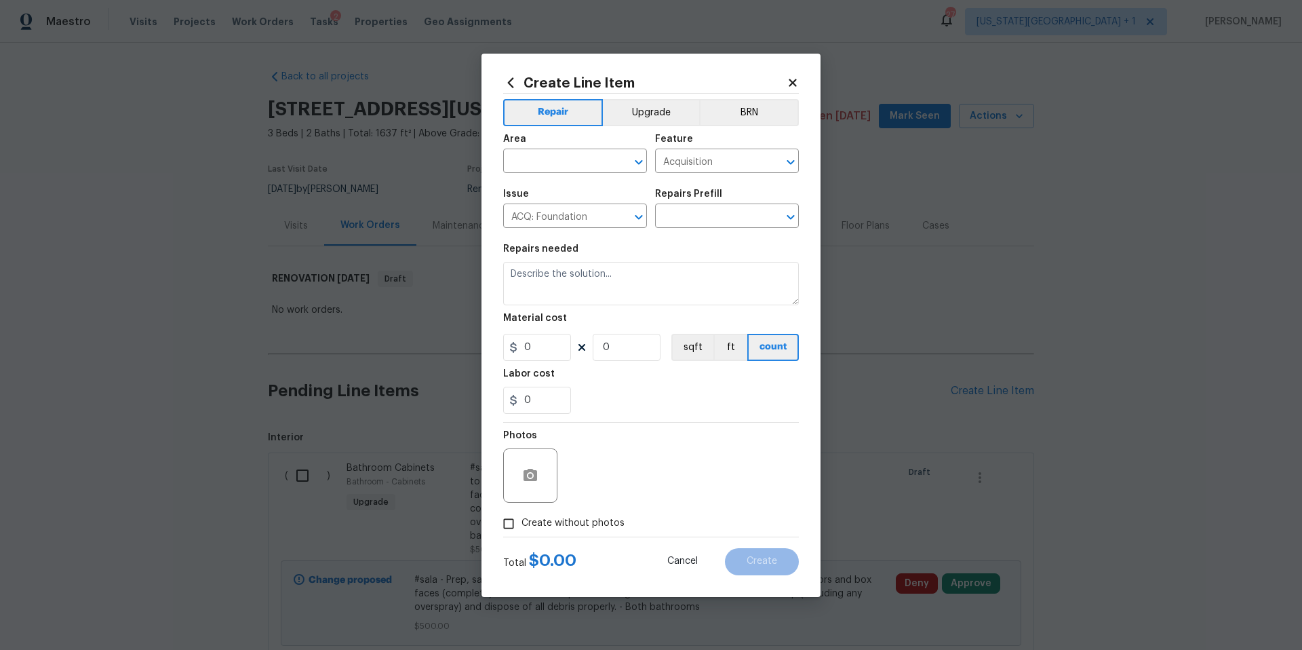
type textarea "Possible foundation issues - Level 3 Major: Disclaimer: This is NOT a technical…"
type input "1"
type input "Possible foundation issues - Level 3 Major (pre 1984) $15,000.00"
type input "15000"
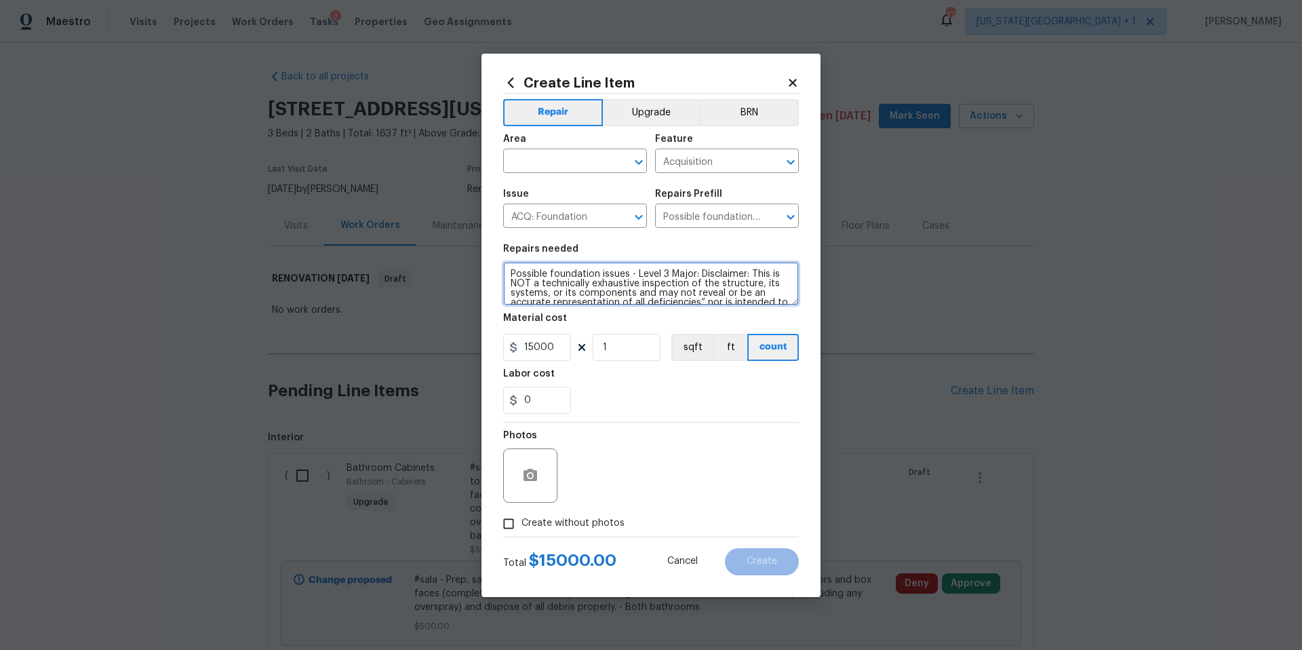
scroll to position [47, 0]
drag, startPoint x: 510, startPoint y: 271, endPoint x: 731, endPoint y: 309, distance: 223.6
click at [731, 309] on section "Repairs needed Possible foundation issues - Level 3 Major: Disclaimer: This is …" at bounding box center [651, 329] width 296 height 186
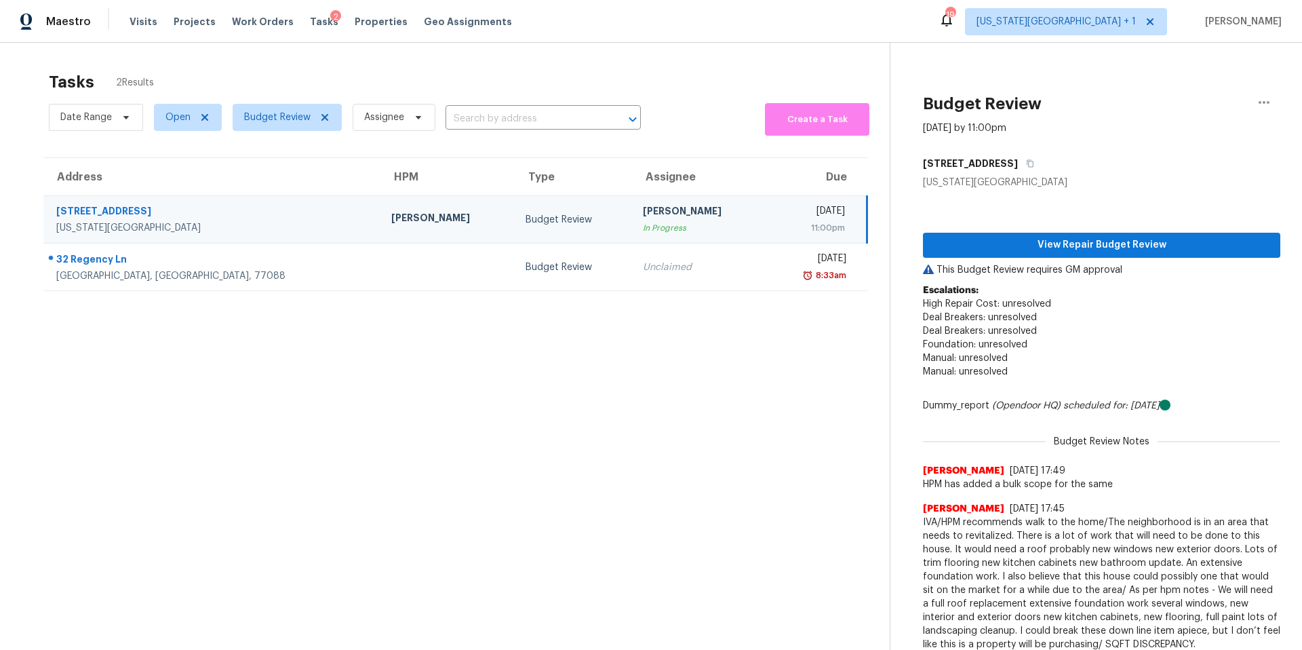
scroll to position [43, 0]
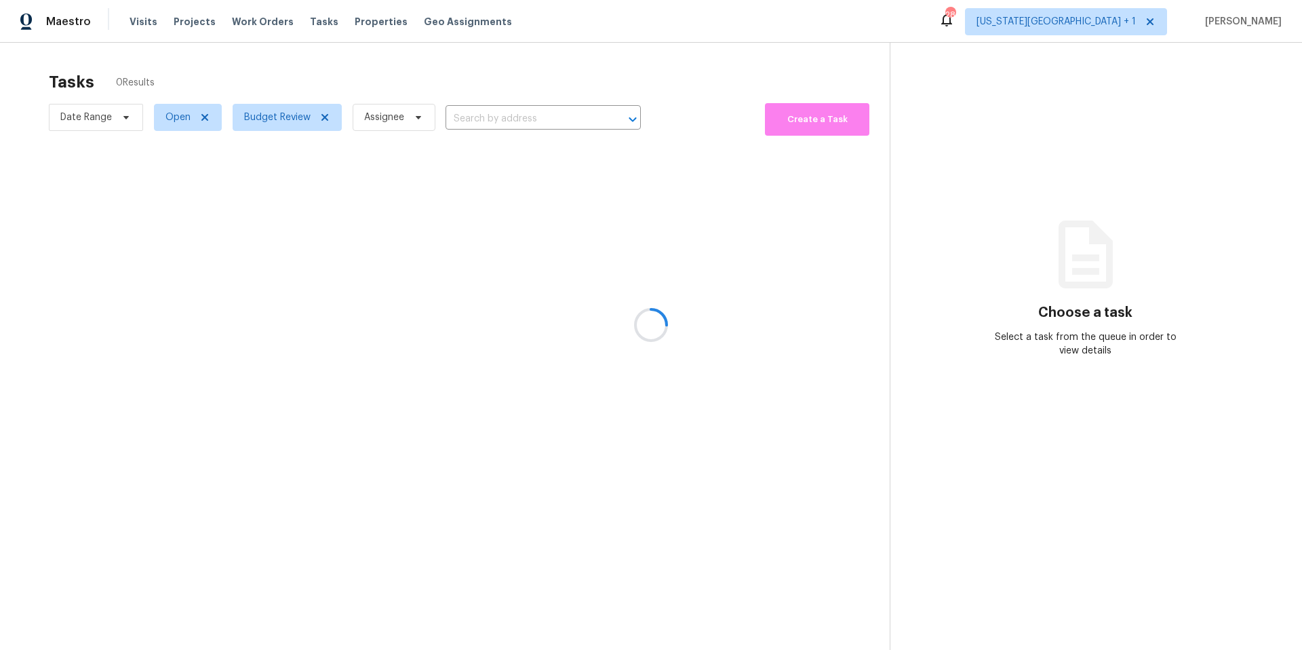
click at [290, 118] on div at bounding box center [651, 325] width 1302 height 650
click at [290, 120] on span "Budget Review" at bounding box center [277, 118] width 66 height 14
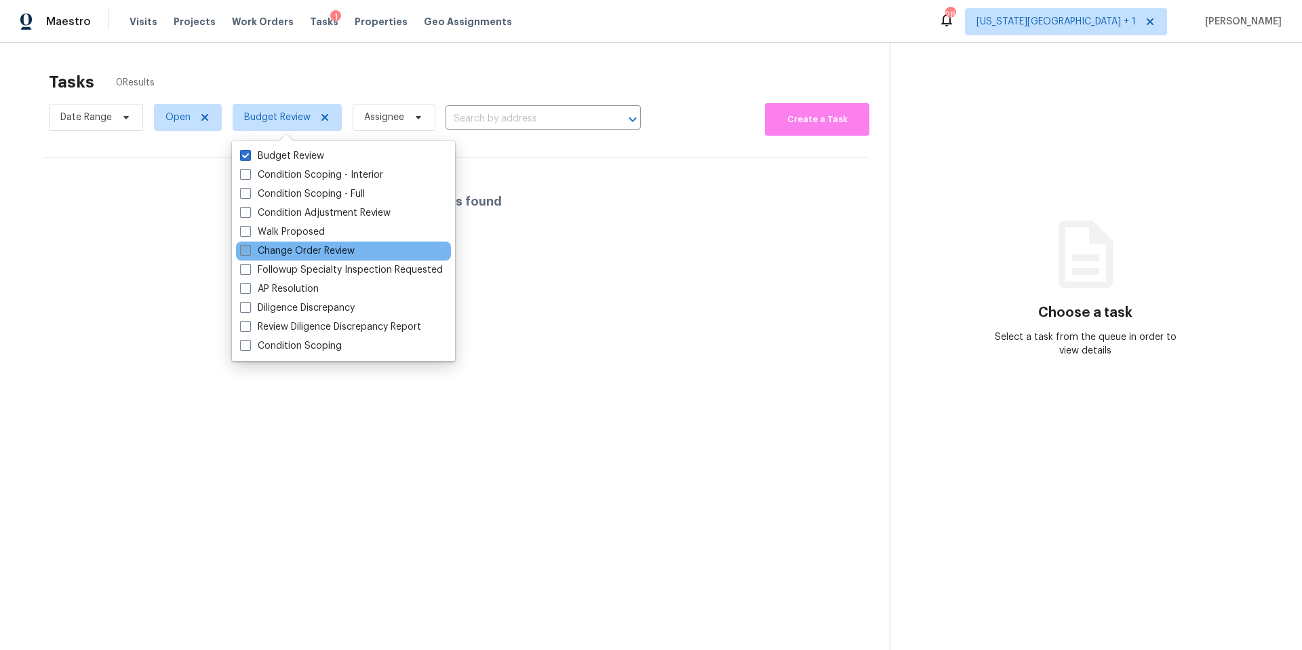
click at [277, 247] on label "Change Order Review" at bounding box center [297, 251] width 115 height 14
click at [249, 247] on input "Change Order Review" at bounding box center [244, 248] width 9 height 9
checkbox input "true"
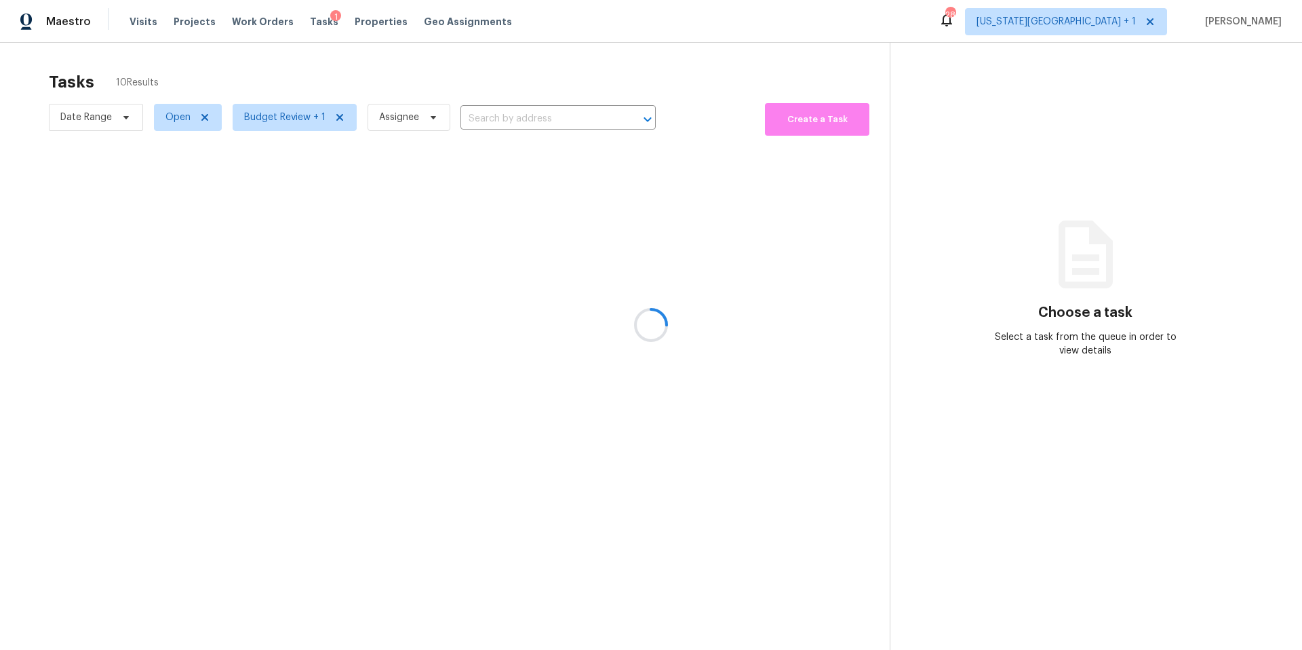
click at [344, 60] on div at bounding box center [651, 325] width 1302 height 650
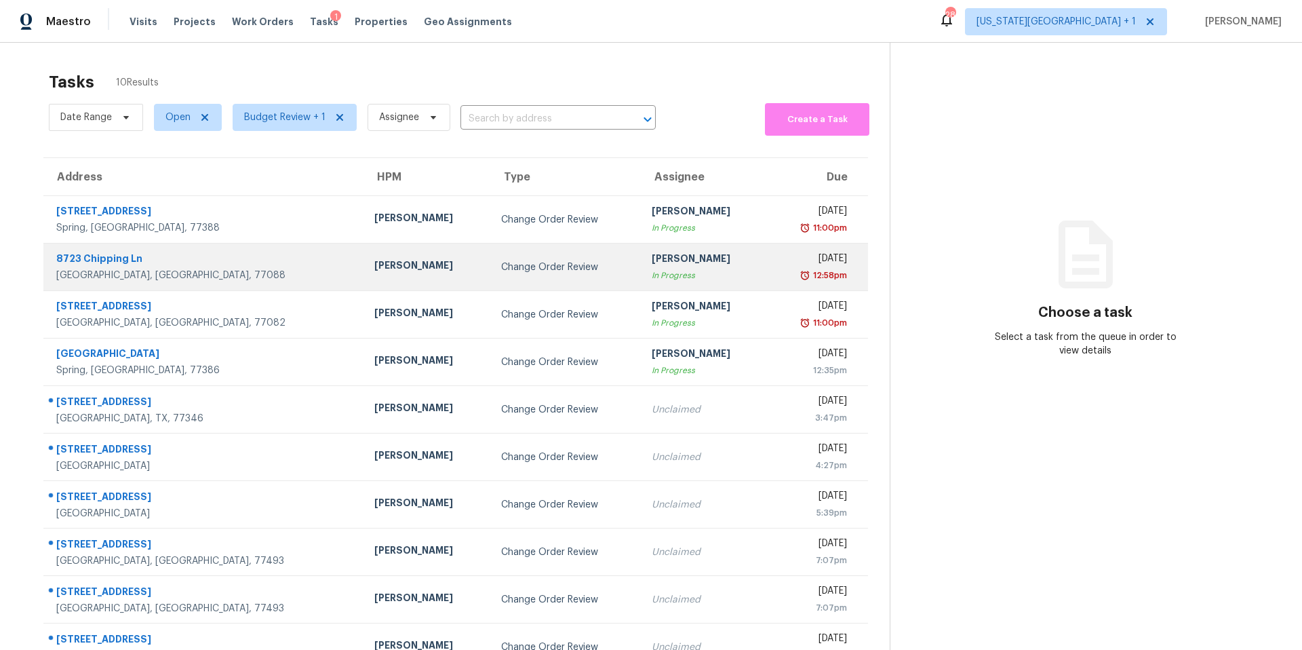
scroll to position [43, 0]
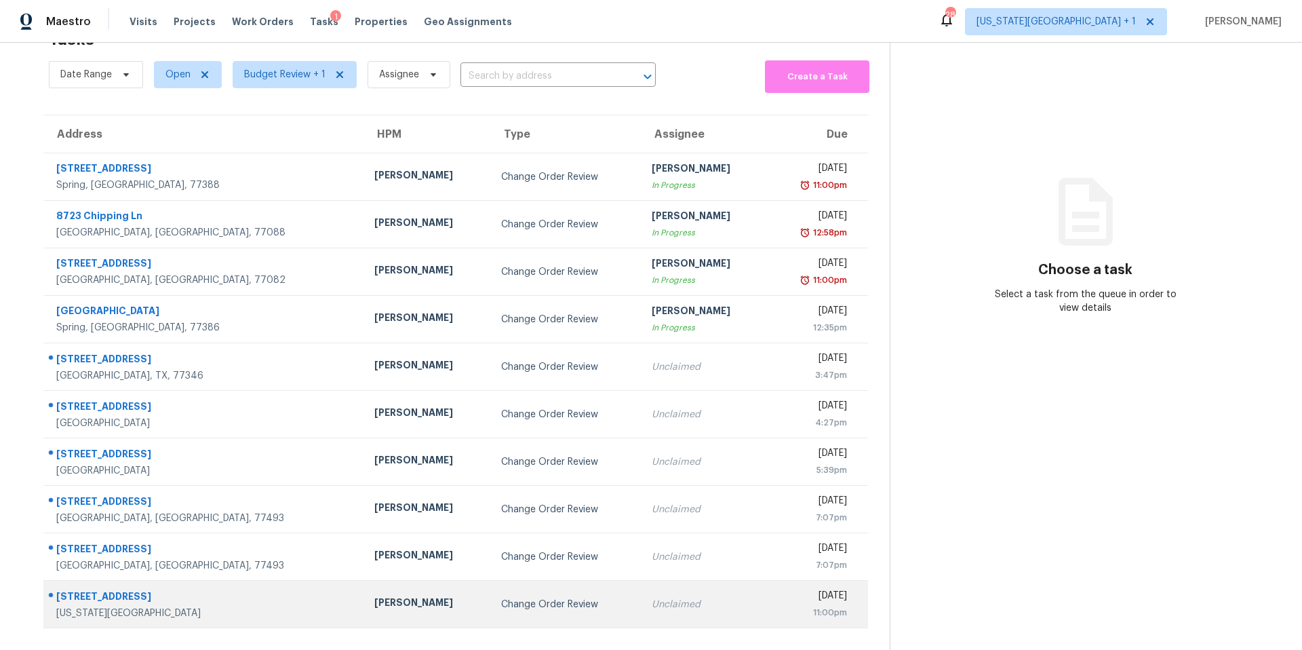
click at [374, 611] on div "[PERSON_NAME]" at bounding box center [426, 604] width 105 height 17
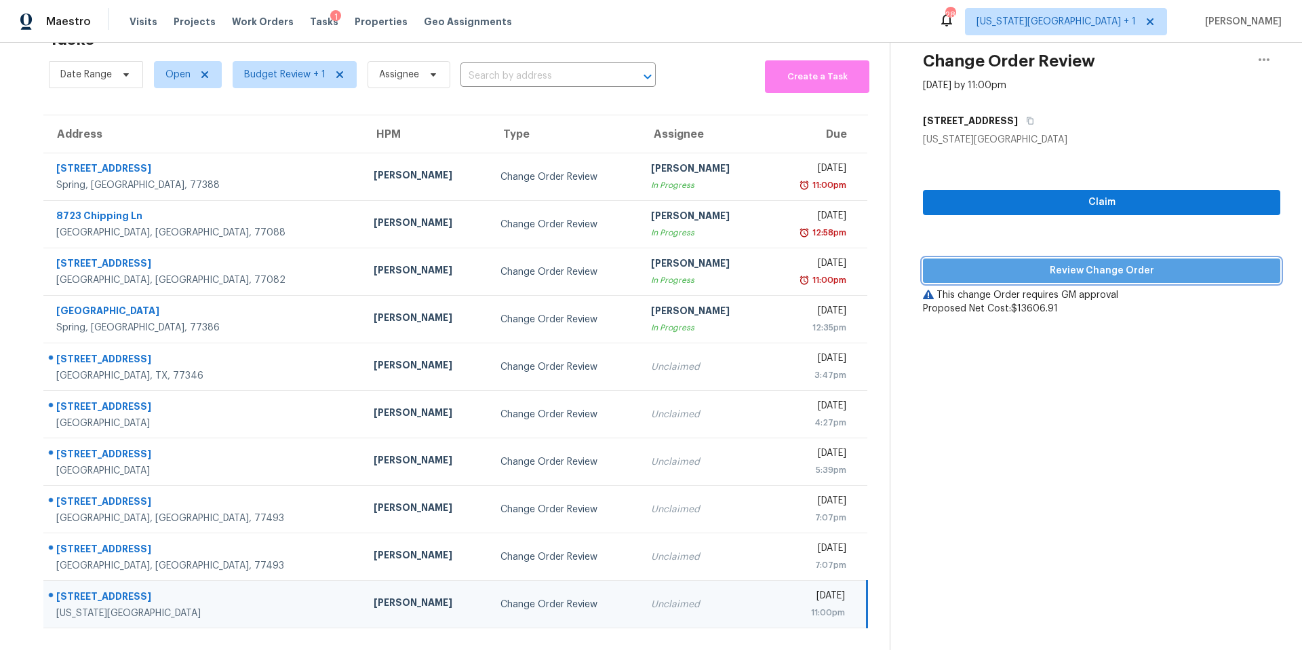
click at [1030, 265] on span "Review Change Order" at bounding box center [1102, 271] width 336 height 17
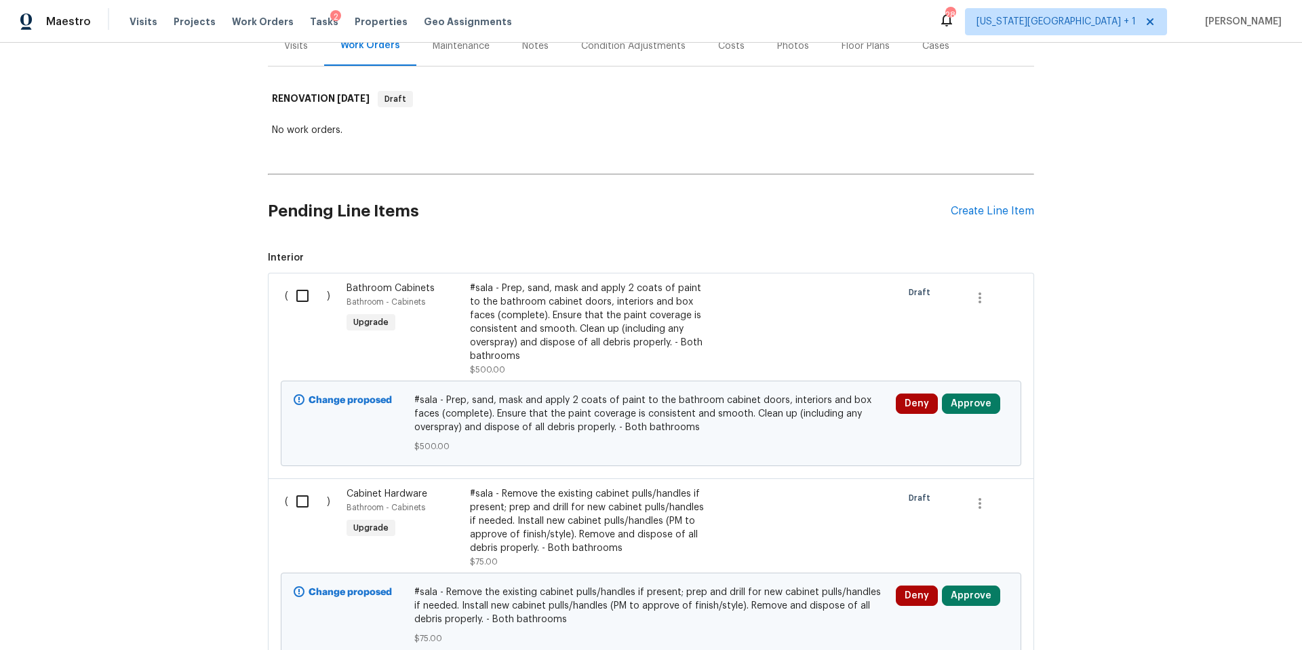
scroll to position [189, 0]
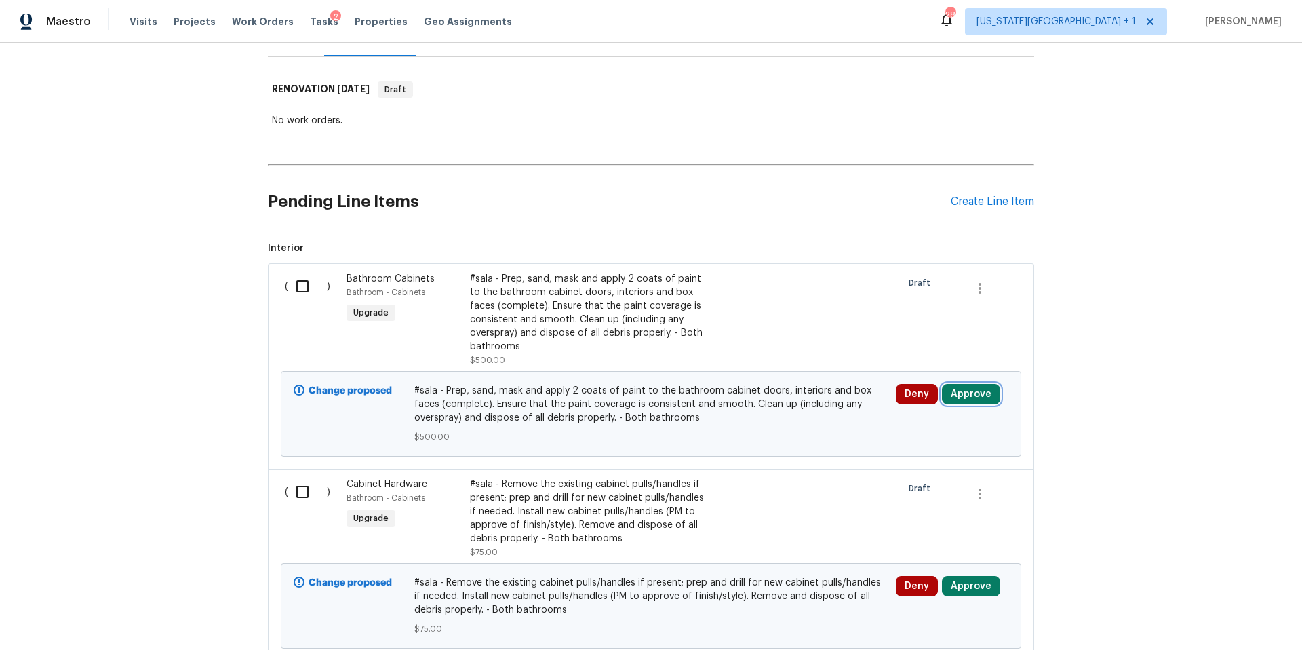
click at [980, 388] on button "Approve" at bounding box center [971, 394] width 58 height 20
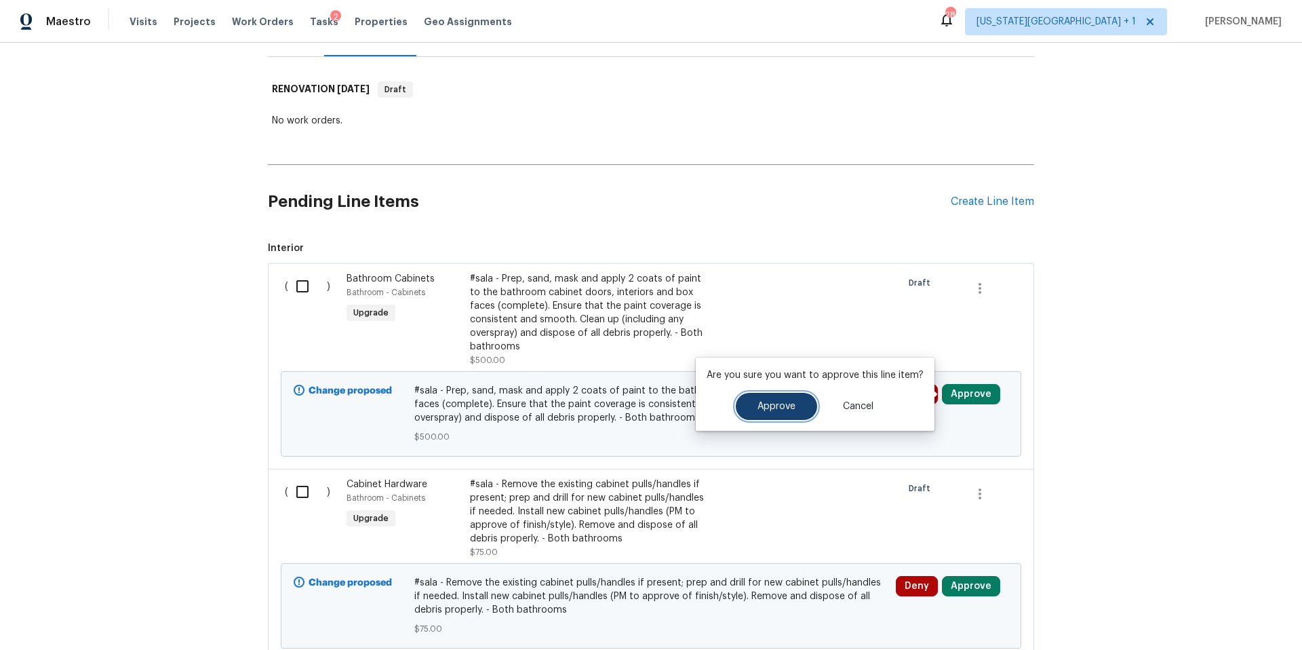
click at [750, 402] on button "Approve" at bounding box center [776, 406] width 81 height 27
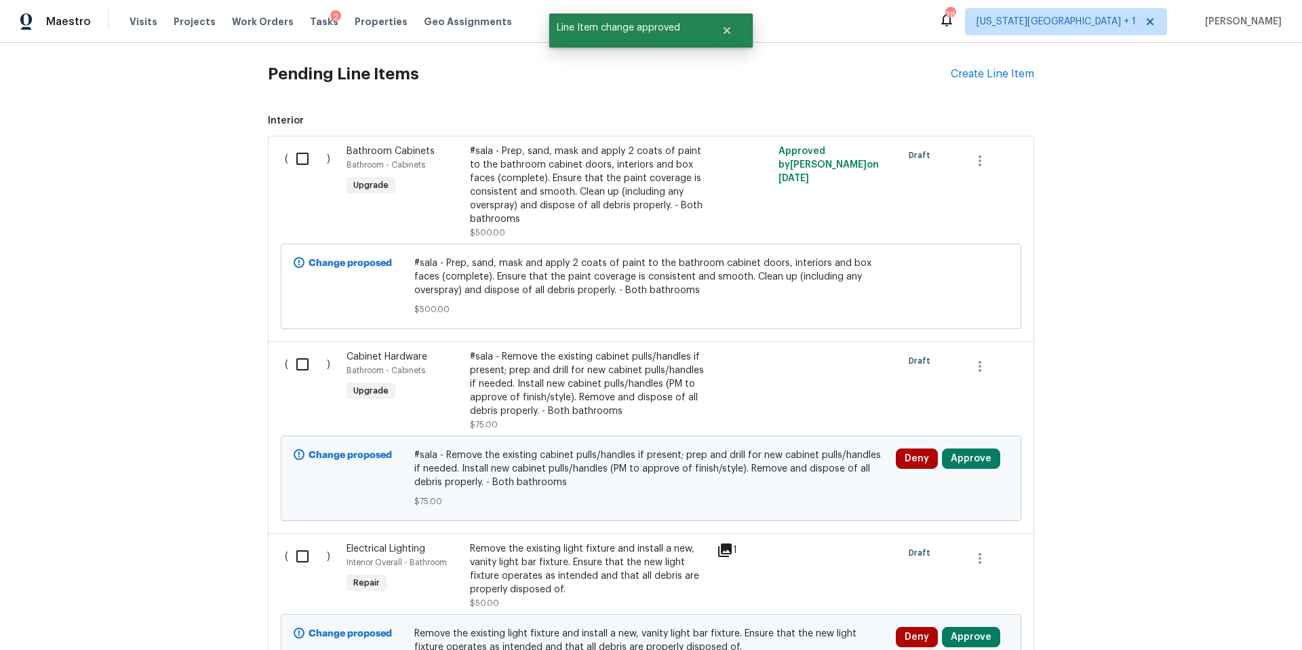
scroll to position [400, 0]
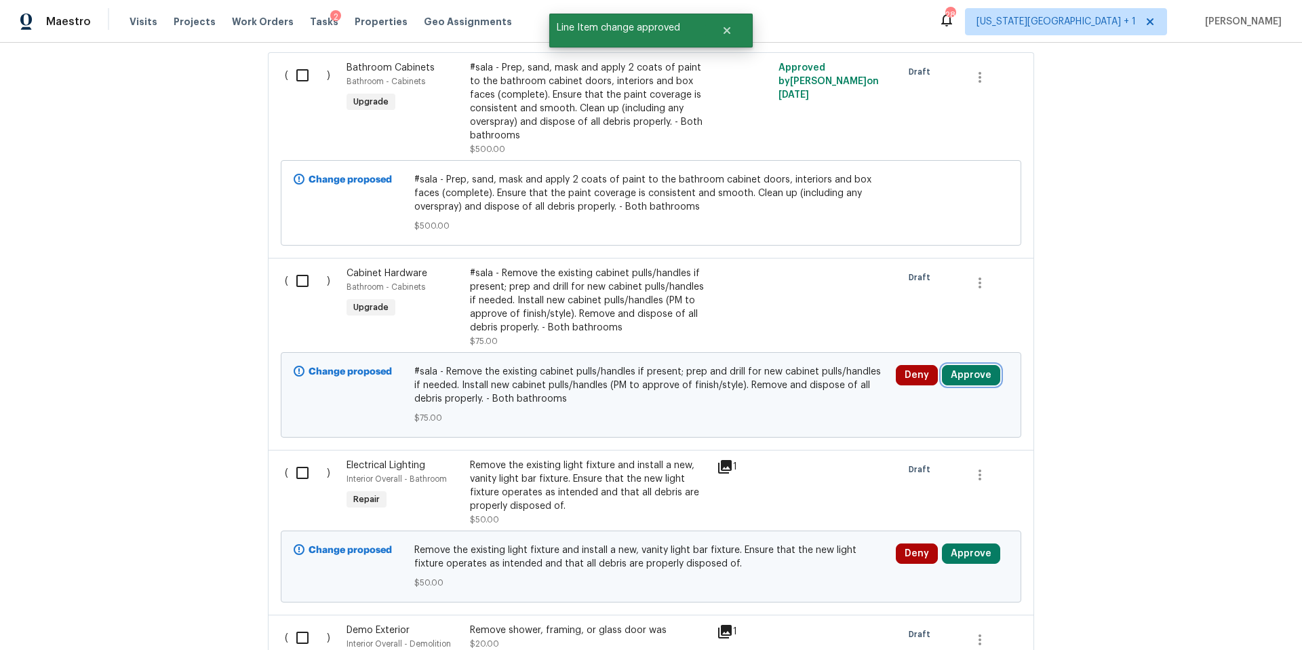
click at [958, 376] on button "Approve" at bounding box center [971, 375] width 58 height 20
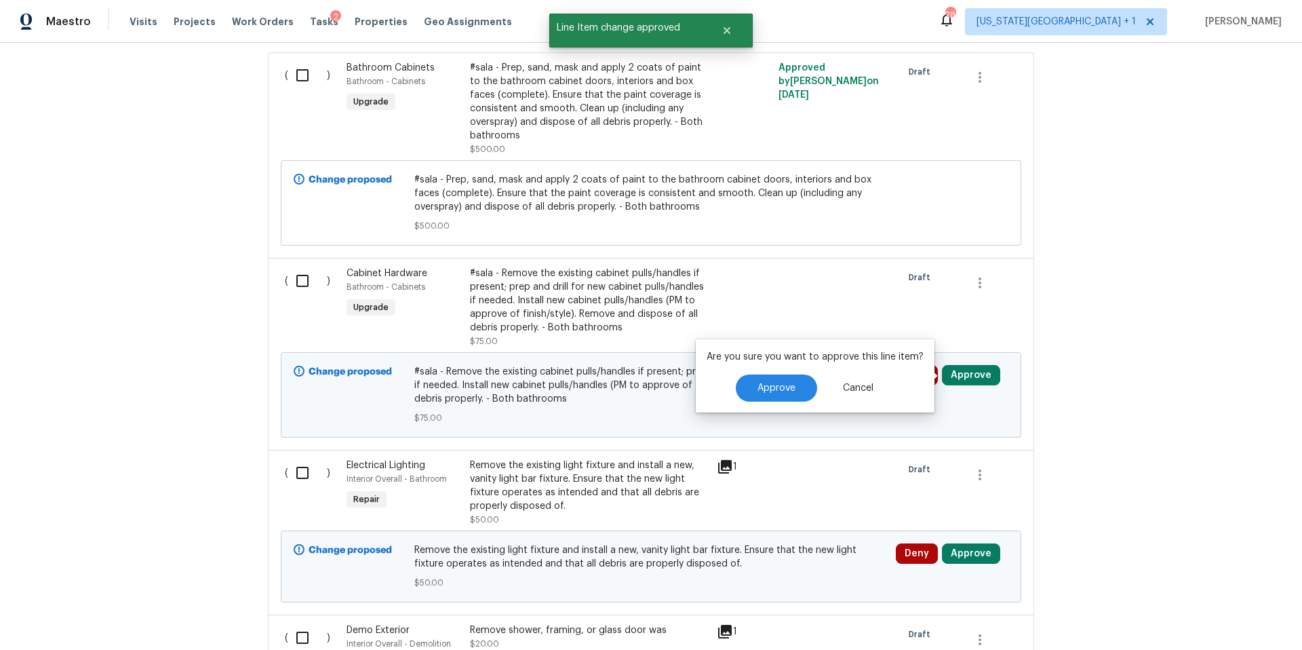
click at [813, 396] on div "Approve Cancel" at bounding box center [815, 387] width 217 height 27
click at [779, 397] on button "Approve" at bounding box center [776, 387] width 81 height 27
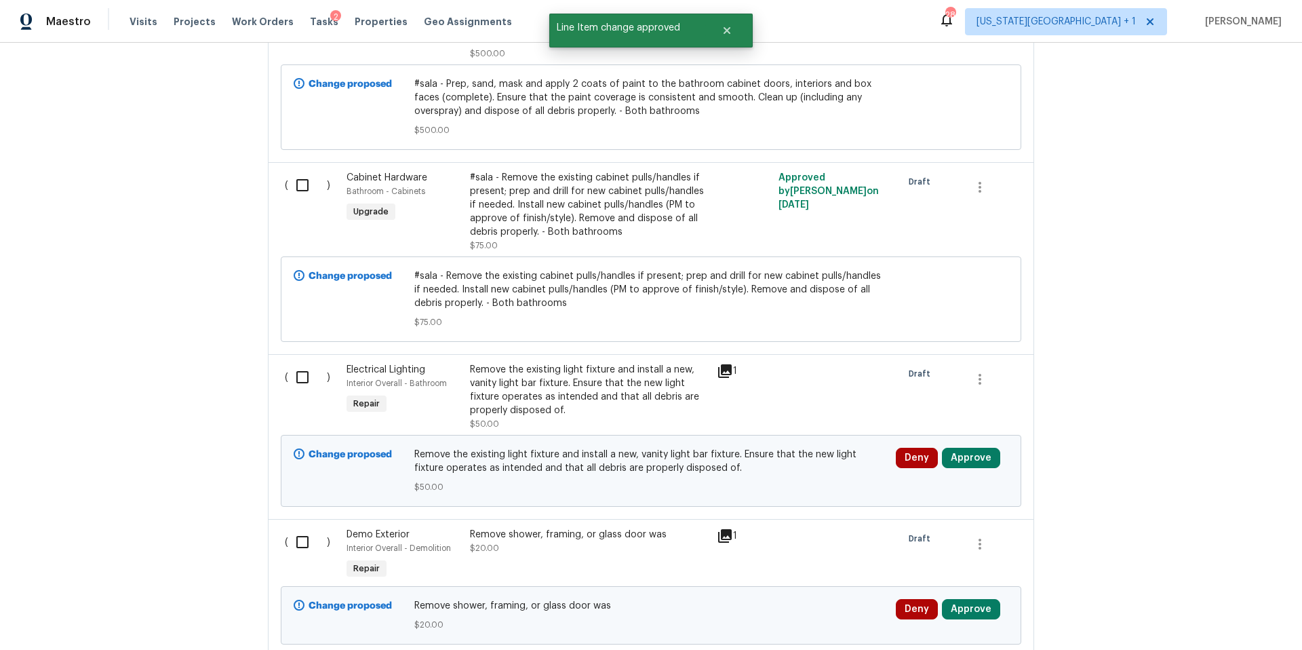
scroll to position [526, 0]
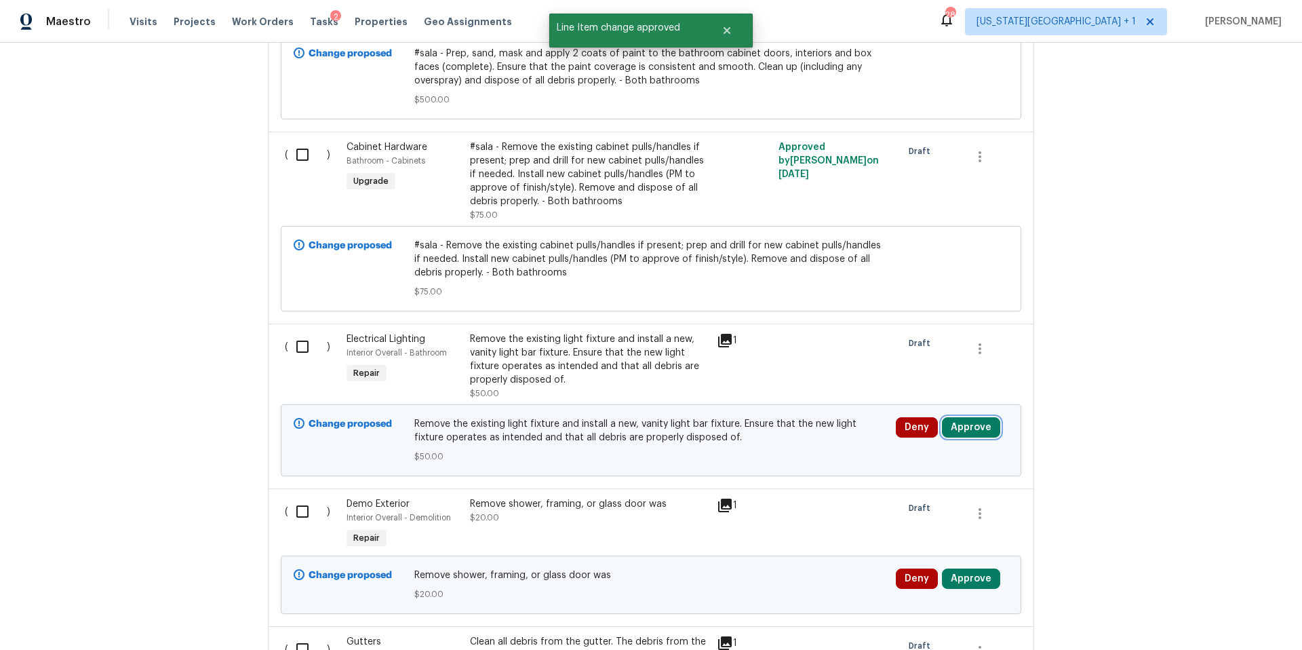
click at [964, 429] on button "Approve" at bounding box center [971, 427] width 58 height 20
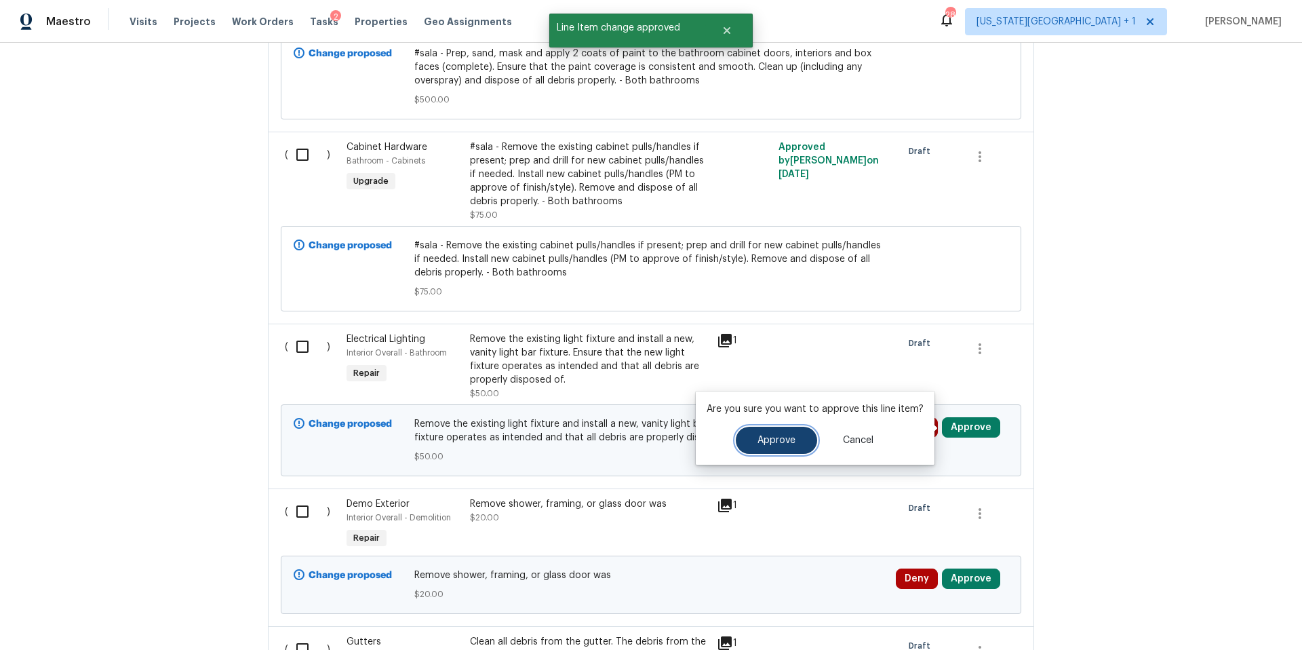
click at [785, 442] on span "Approve" at bounding box center [777, 440] width 38 height 10
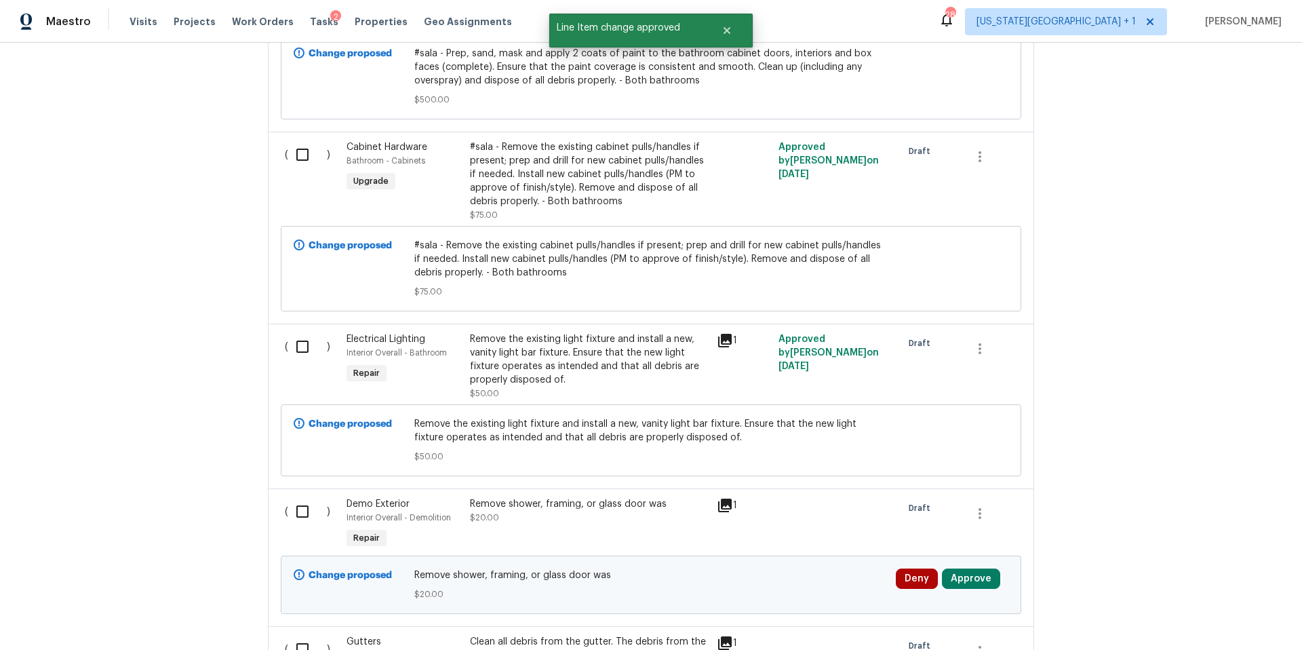
click at [726, 338] on icon at bounding box center [725, 341] width 14 height 14
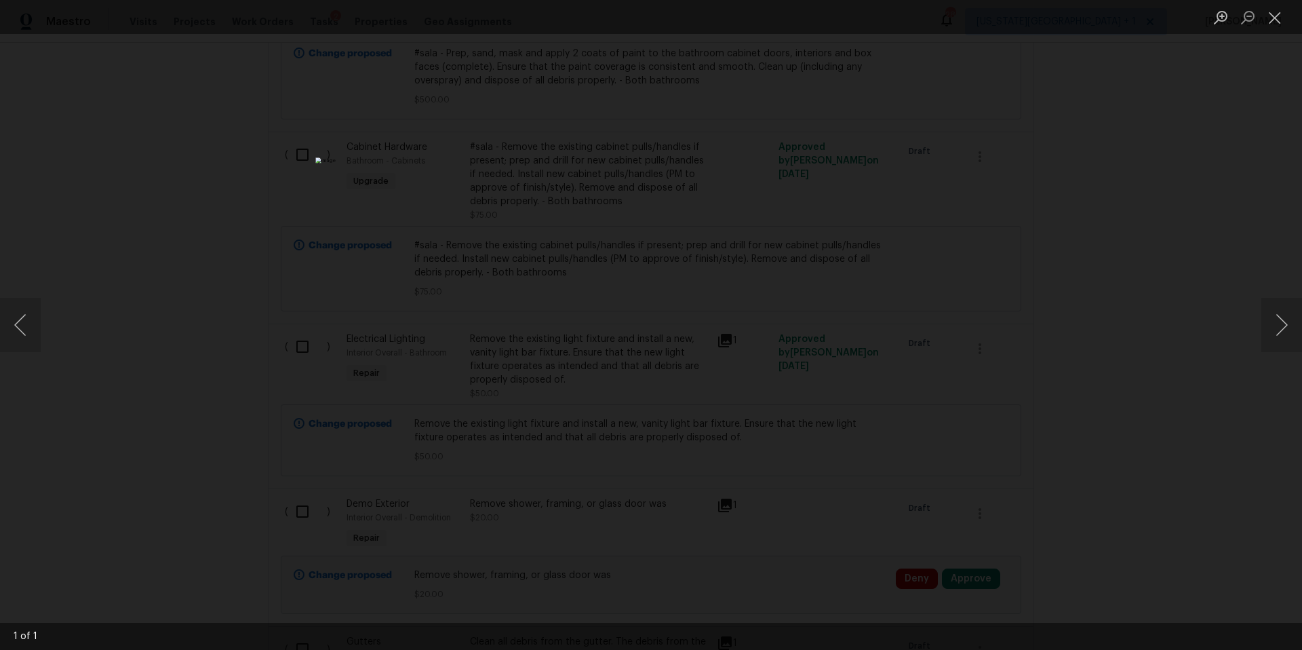
click at [1152, 331] on div "Lightbox" at bounding box center [651, 325] width 1302 height 650
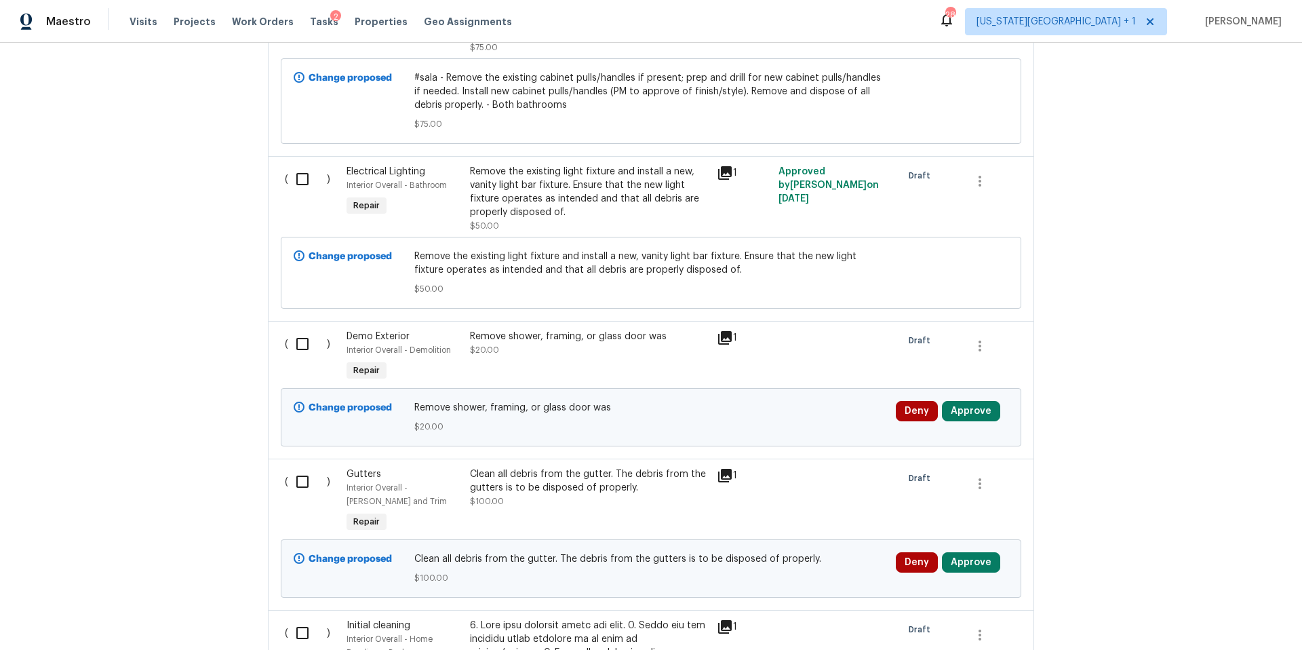
scroll to position [760, 0]
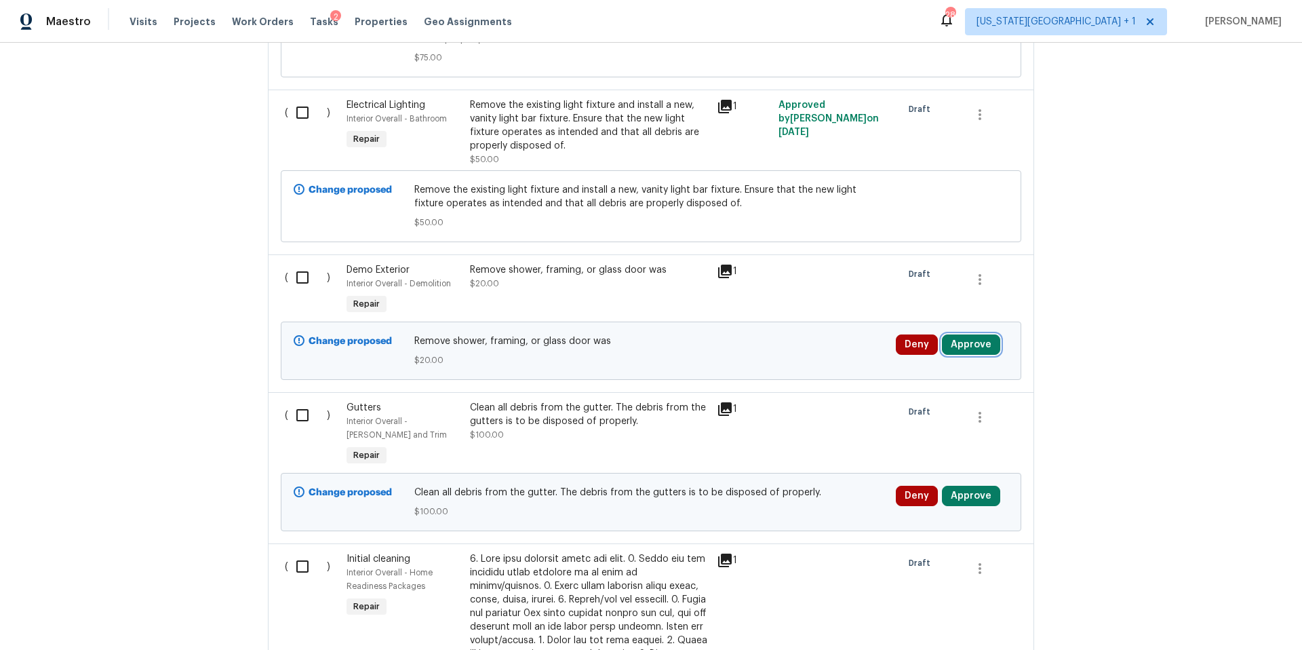
click at [981, 347] on button "Approve" at bounding box center [971, 344] width 58 height 20
click at [728, 273] on icon at bounding box center [725, 271] width 16 height 16
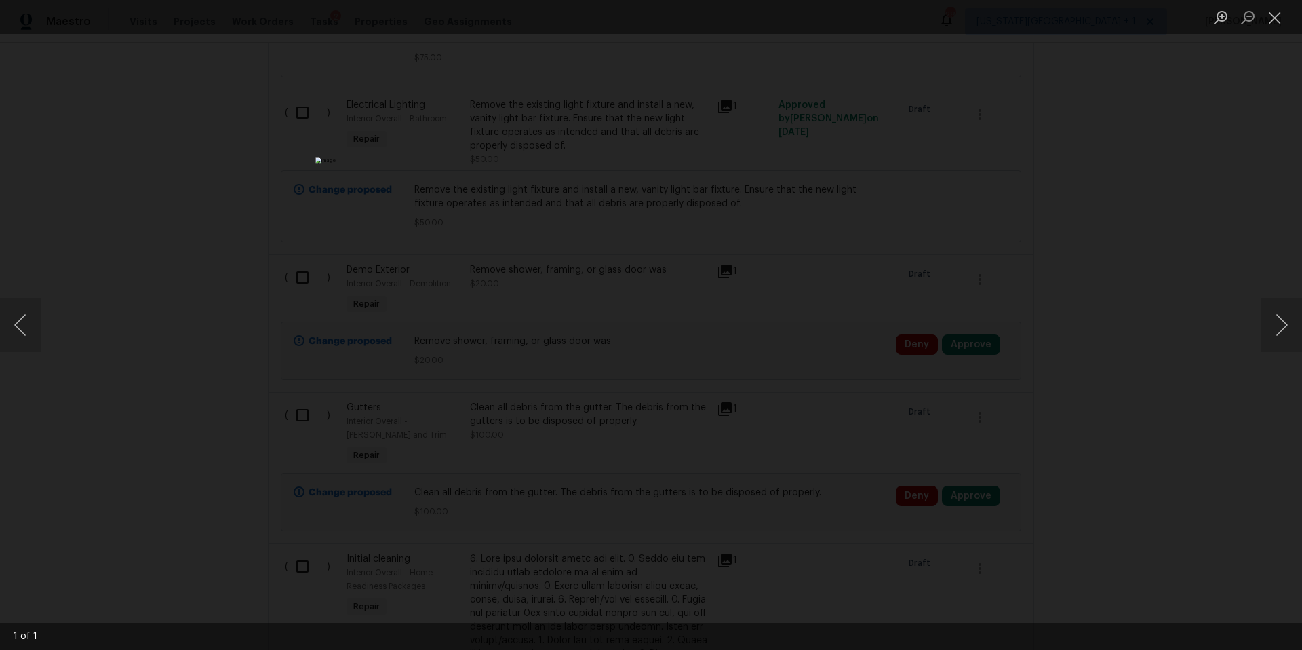
click at [1148, 313] on div "Lightbox" at bounding box center [651, 325] width 1302 height 650
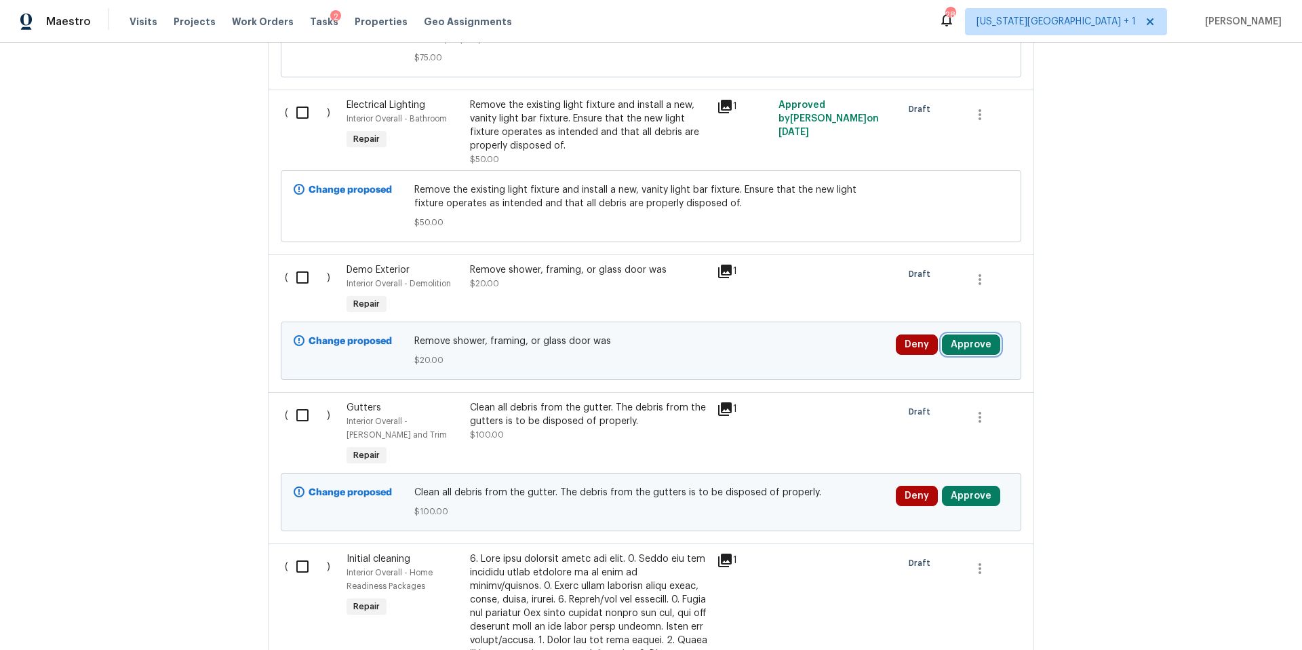
click at [975, 338] on button "Approve" at bounding box center [971, 344] width 58 height 20
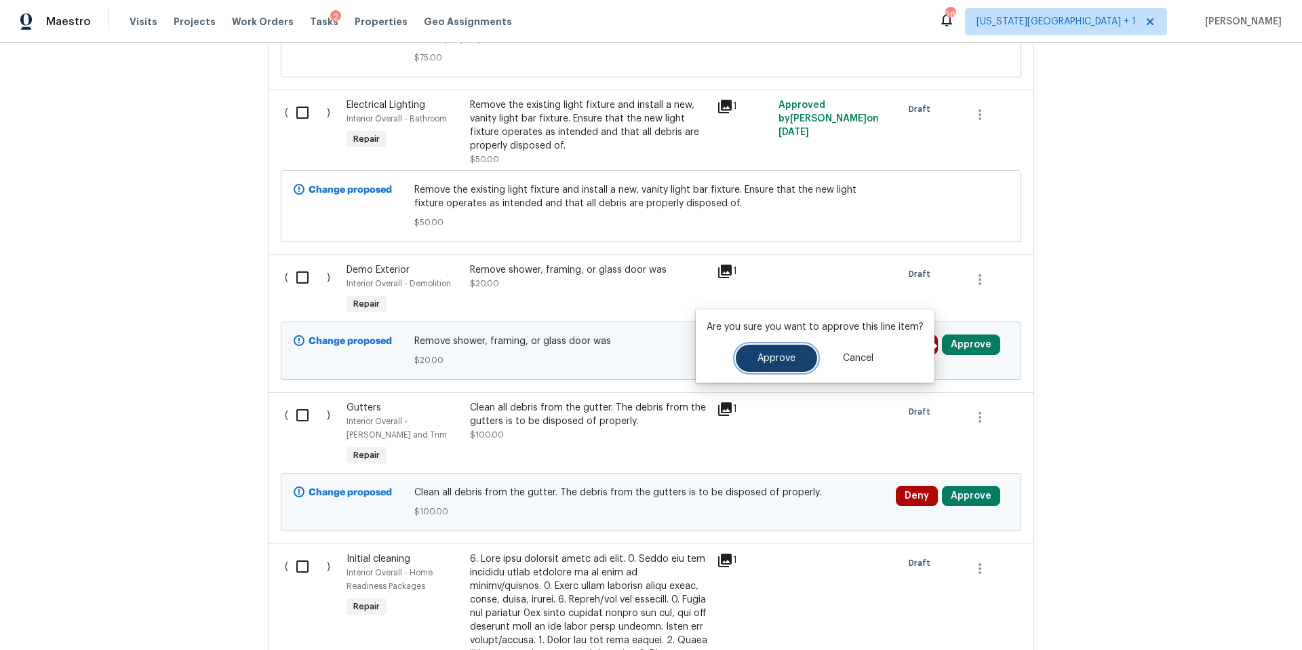
click at [802, 354] on button "Approve" at bounding box center [776, 358] width 81 height 27
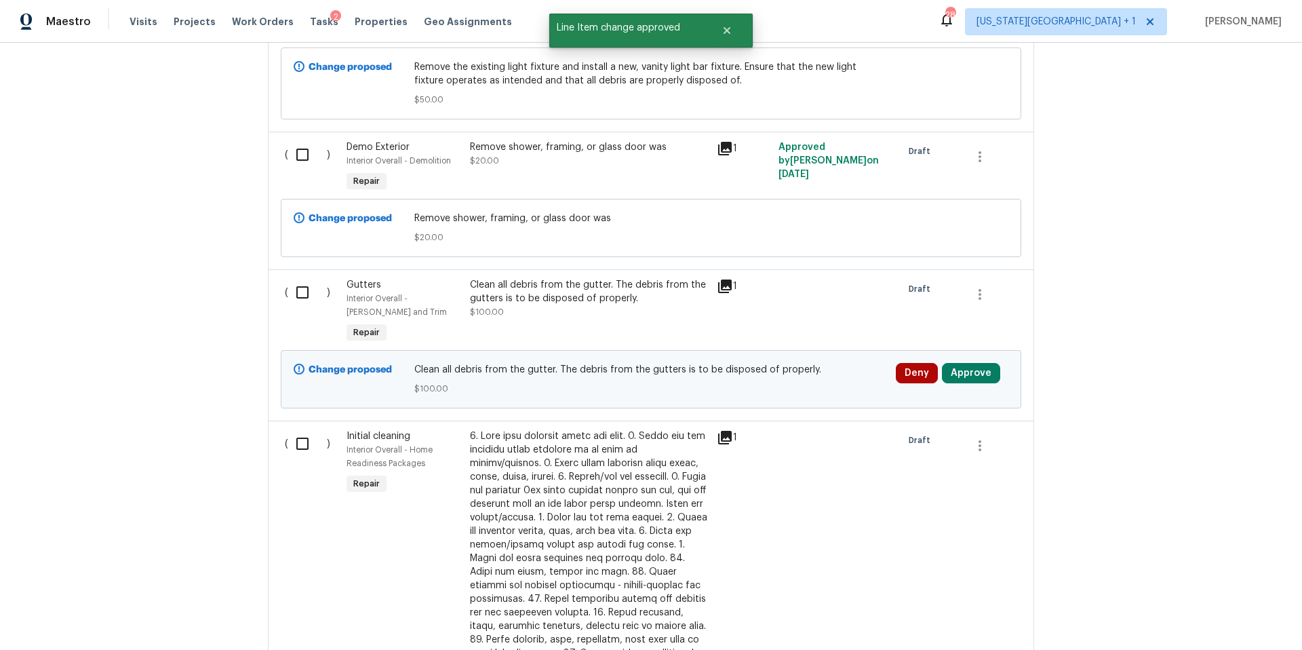
scroll to position [890, 0]
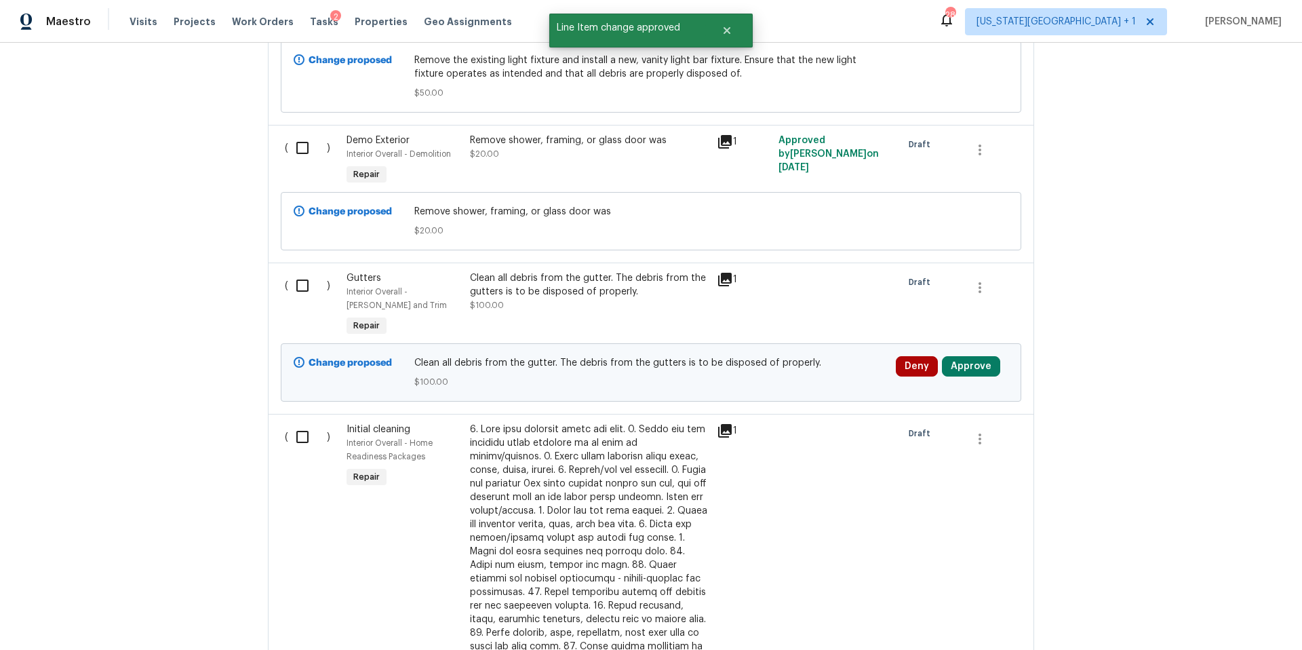
click at [733, 285] on div "1" at bounding box center [744, 279] width 54 height 16
click at [731, 285] on icon at bounding box center [725, 279] width 16 height 16
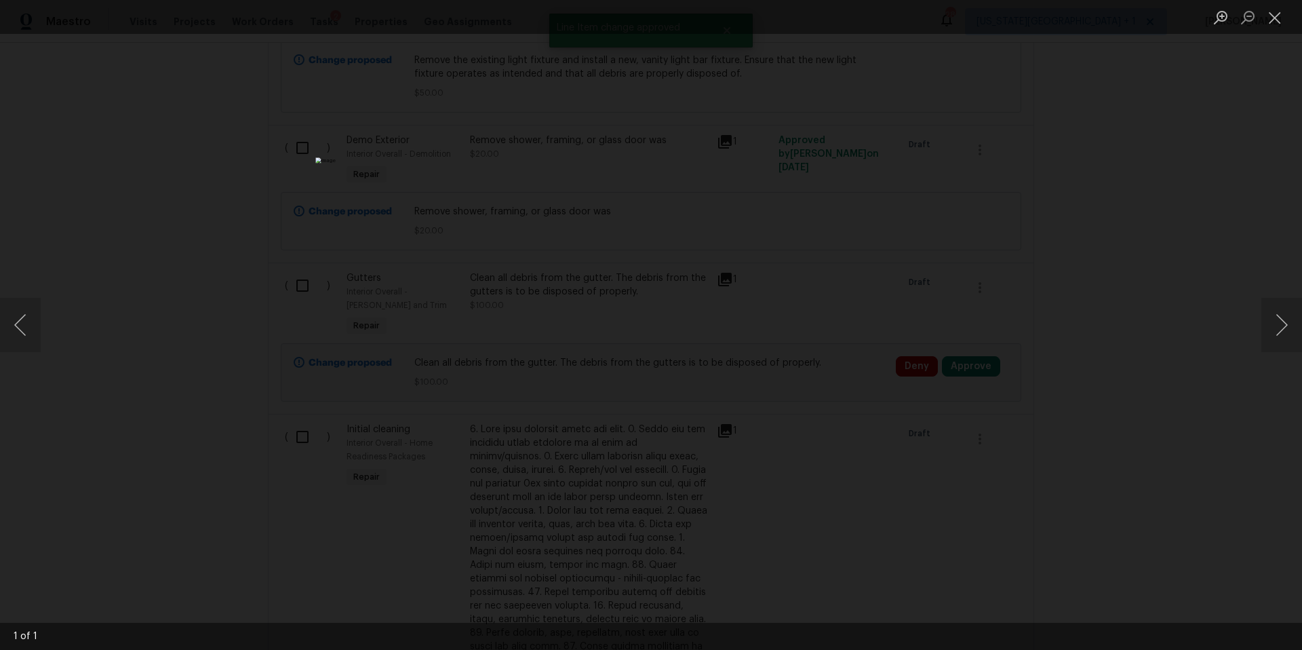
click at [1168, 278] on div "Lightbox" at bounding box center [651, 325] width 1302 height 650
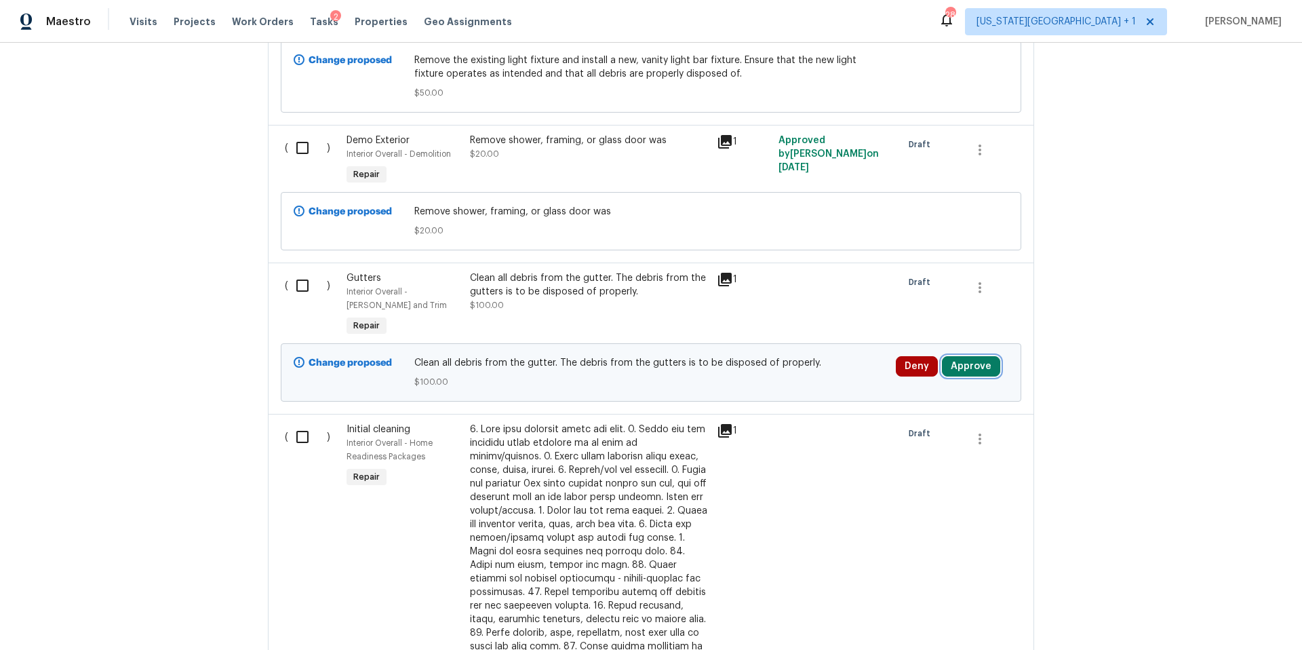
click at [967, 372] on button "Approve" at bounding box center [971, 366] width 58 height 20
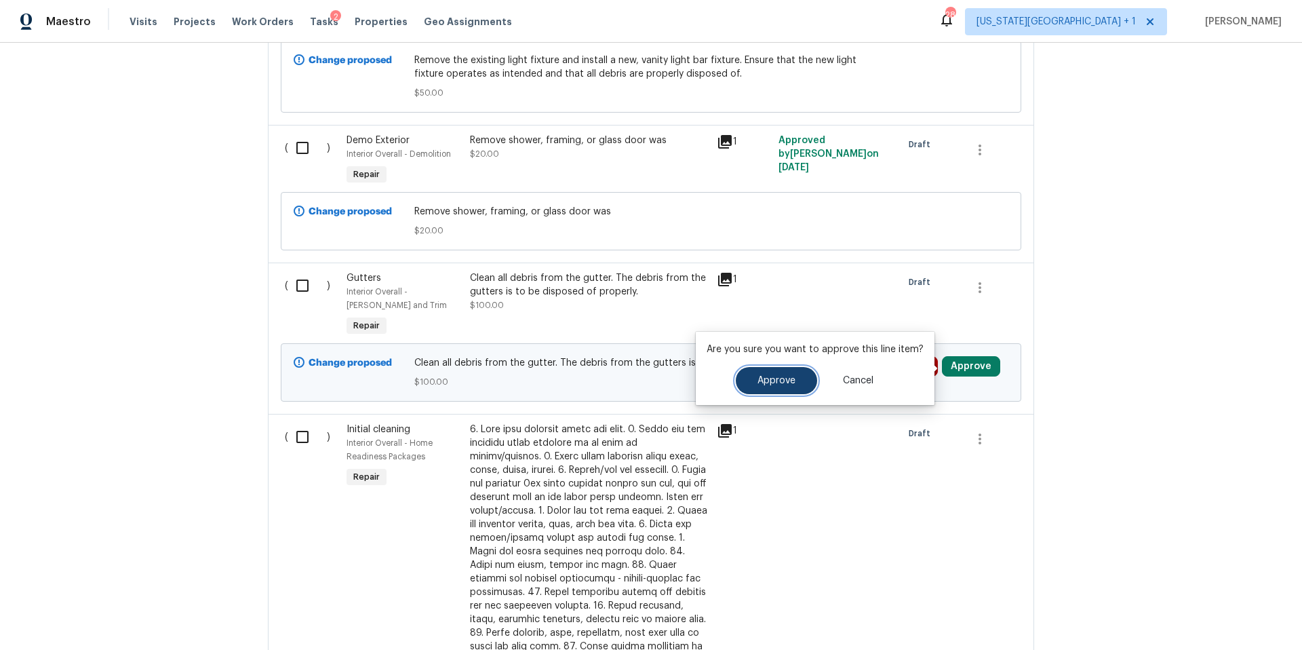
click at [788, 389] on button "Approve" at bounding box center [776, 380] width 81 height 27
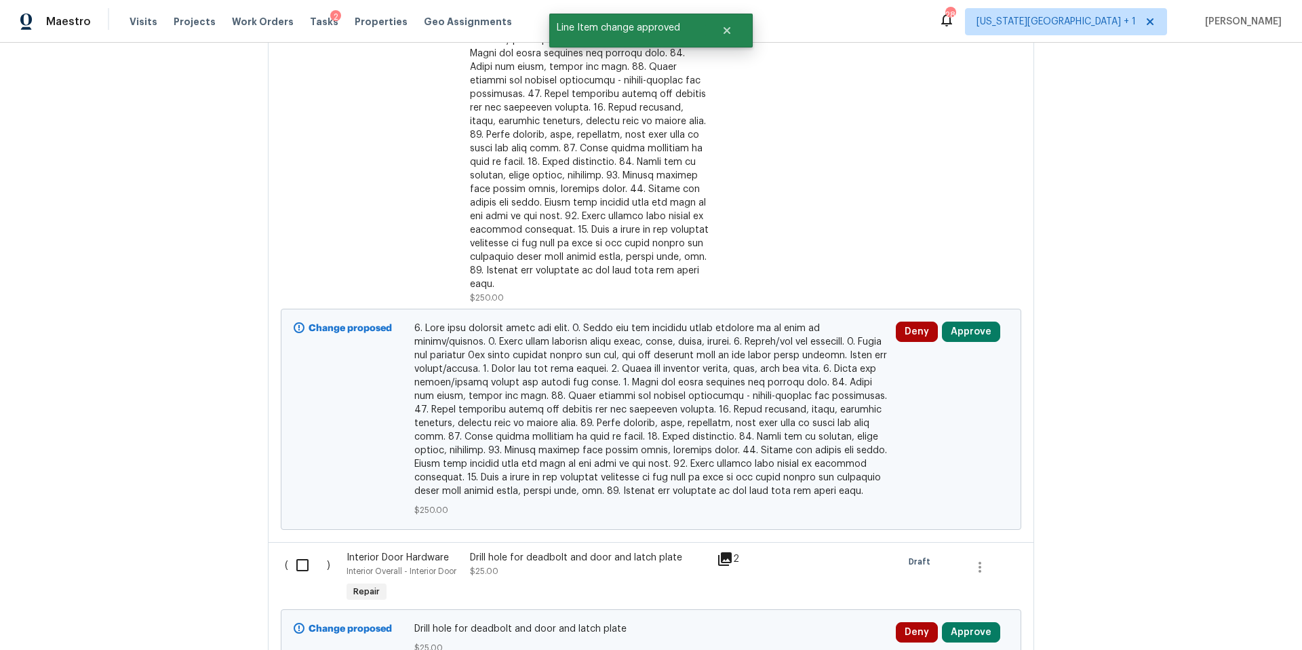
scroll to position [1397, 0]
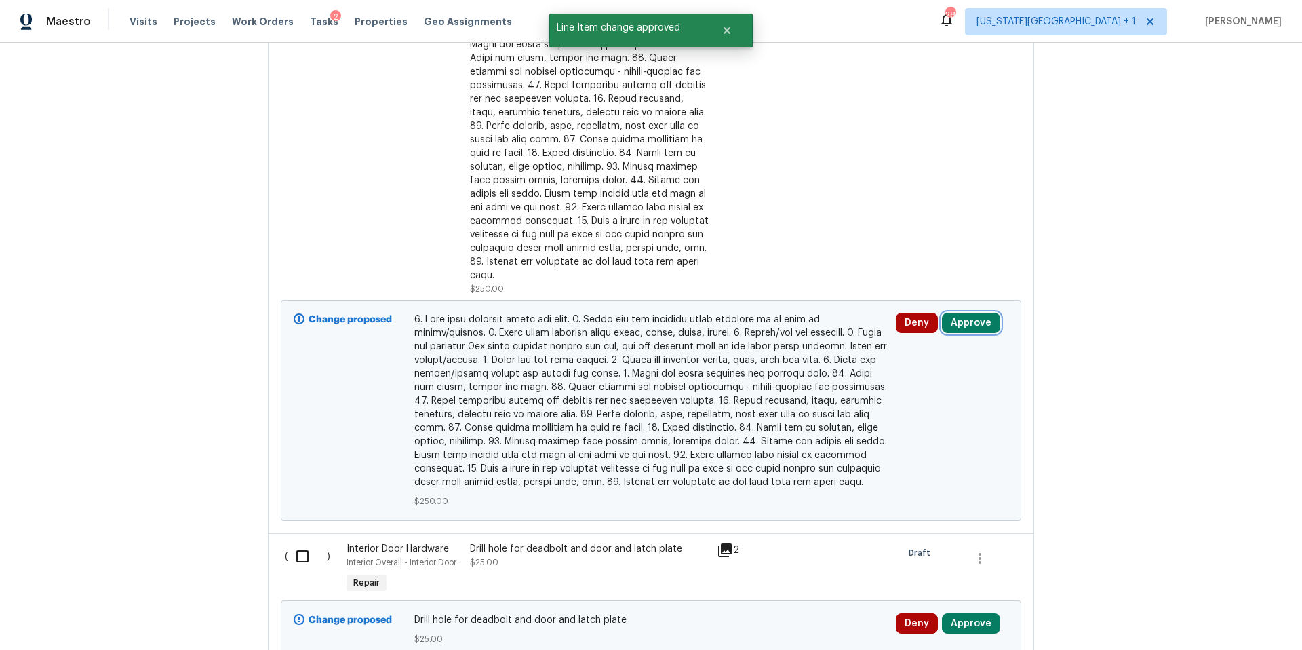
click at [981, 318] on button "Approve" at bounding box center [971, 323] width 58 height 20
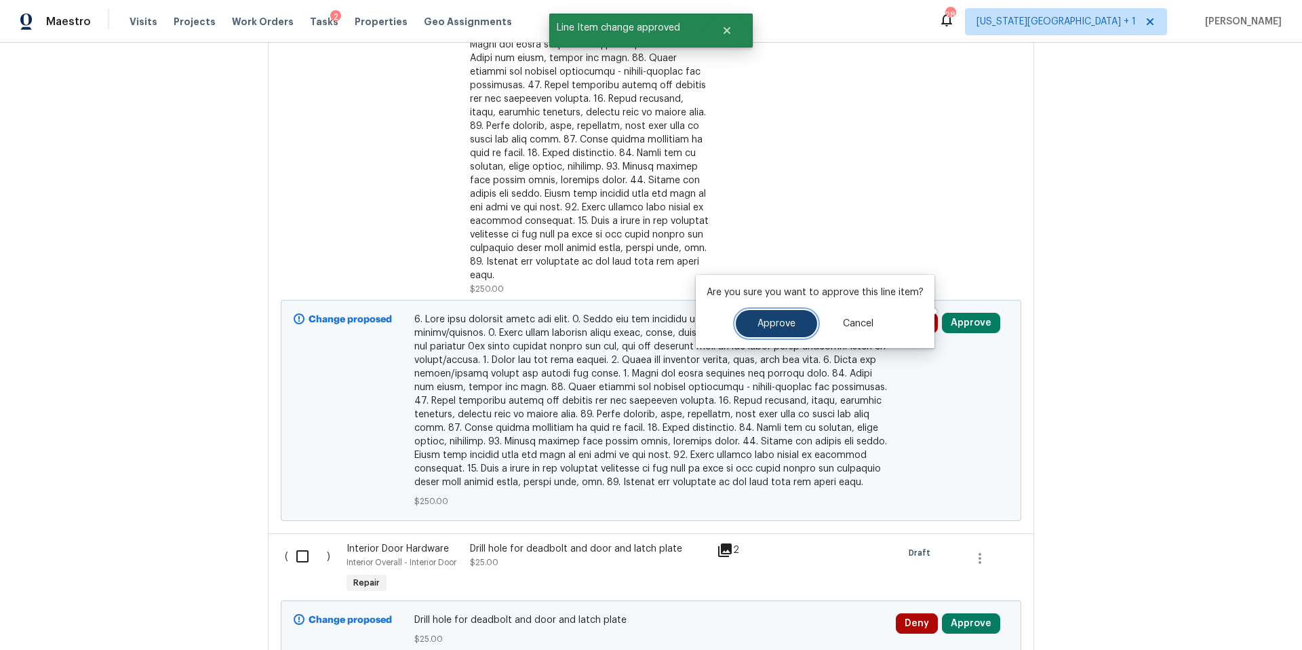
click at [767, 326] on span "Approve" at bounding box center [777, 324] width 38 height 10
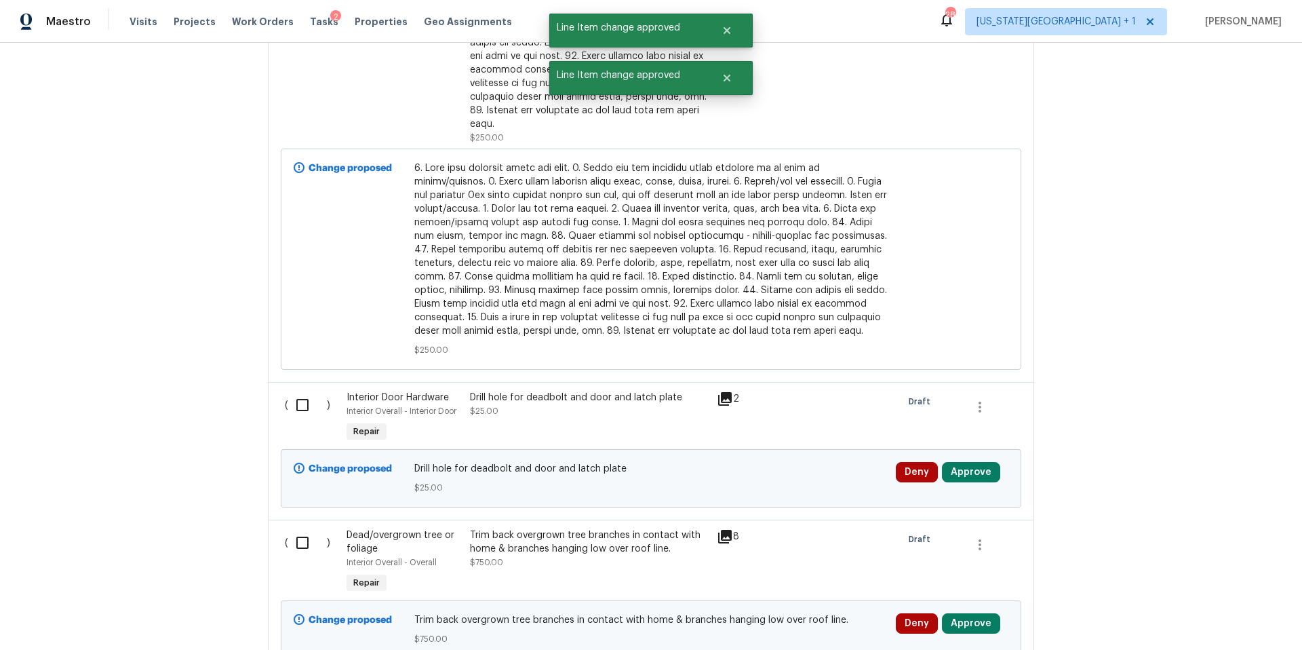
scroll to position [1618, 0]
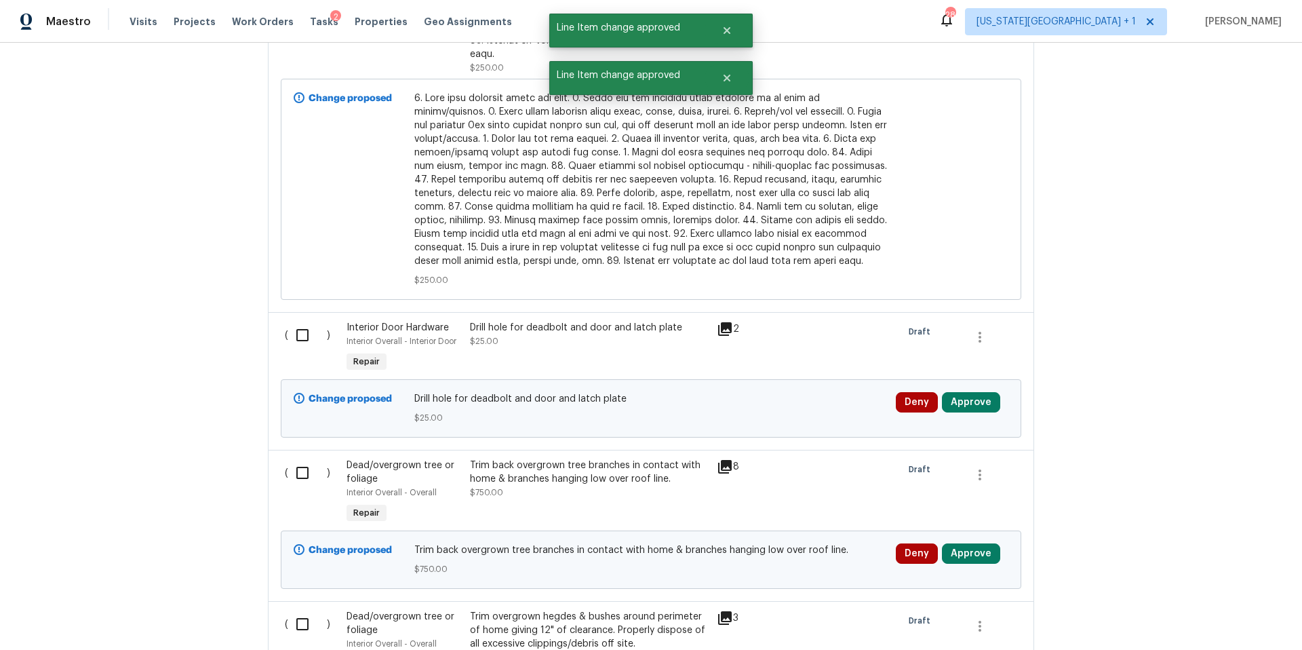
click at [727, 321] on icon at bounding box center [725, 329] width 16 height 16
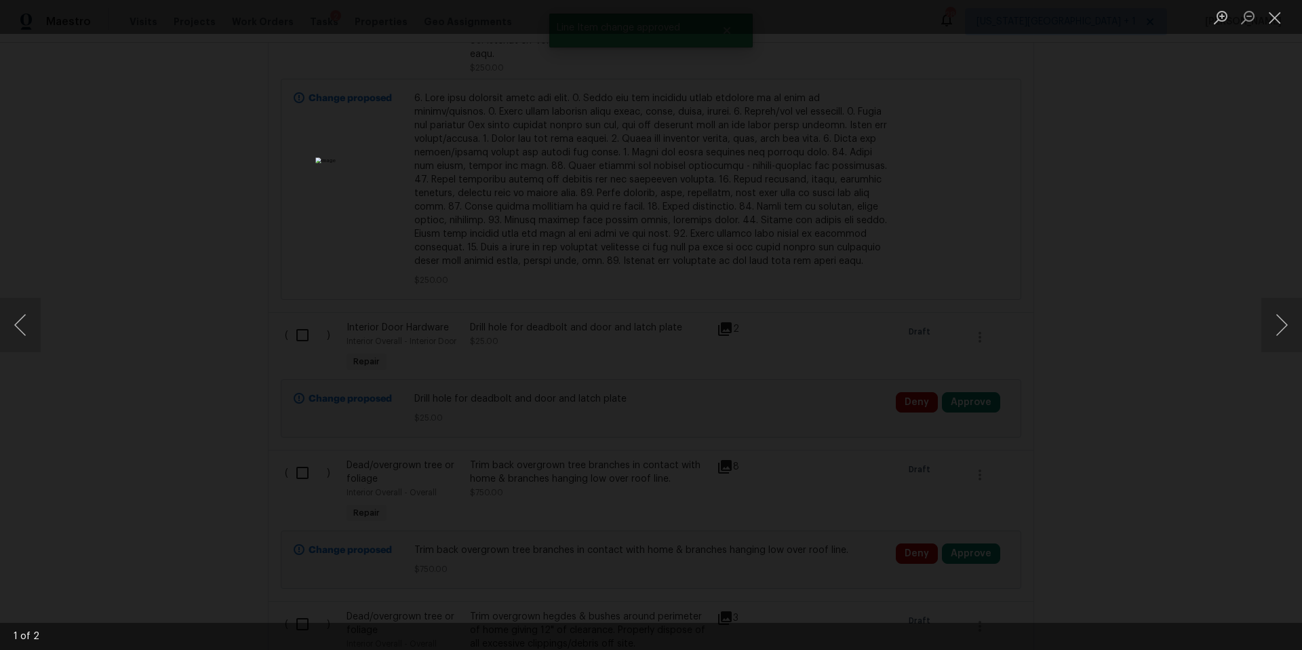
click at [1124, 299] on div "Lightbox" at bounding box center [651, 325] width 1302 height 650
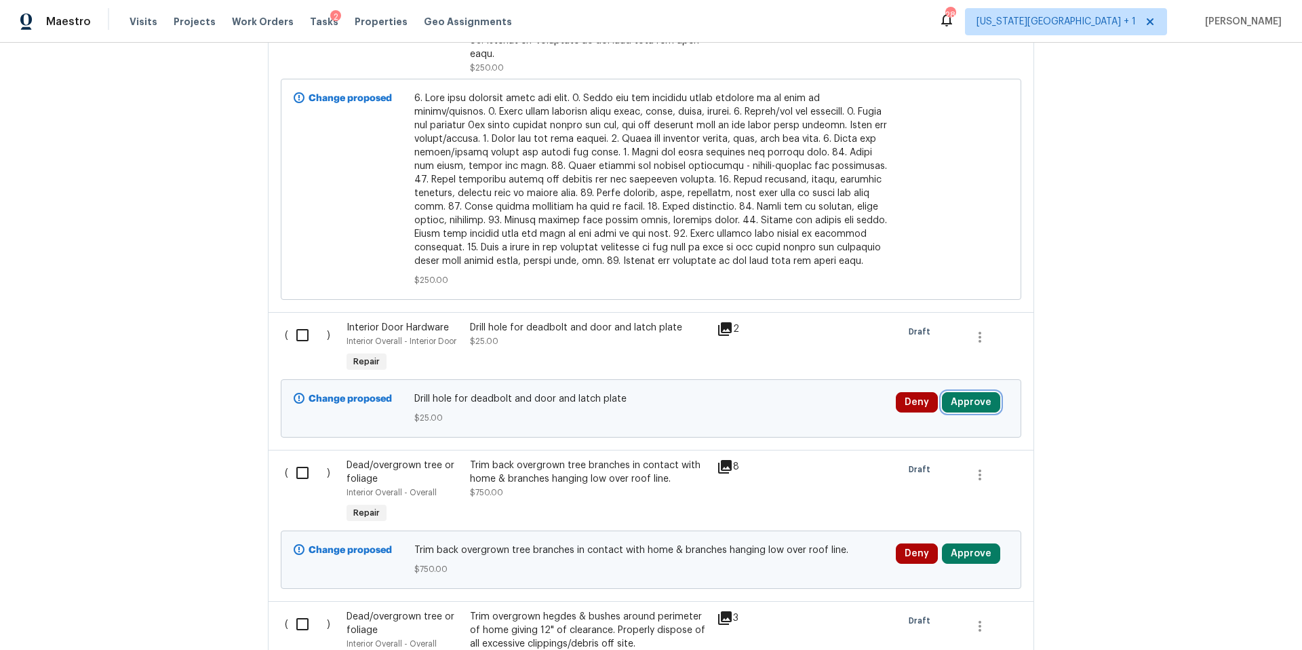
click at [973, 392] on button "Approve" at bounding box center [971, 402] width 58 height 20
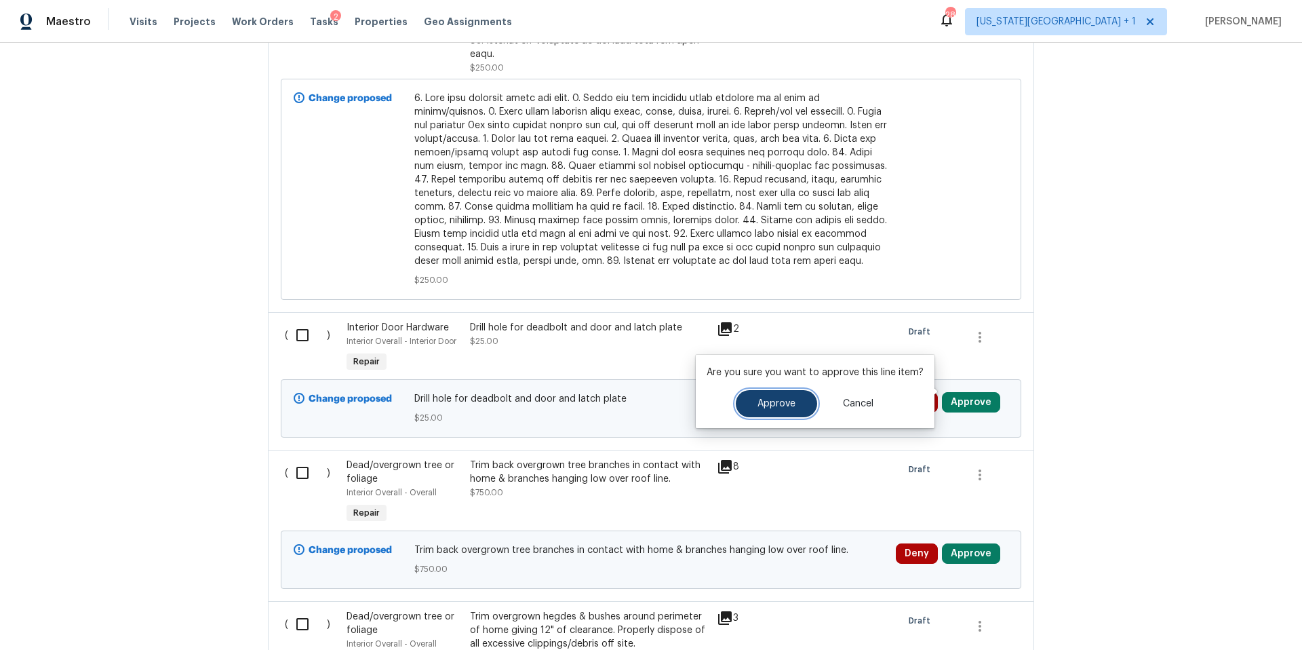
click at [800, 399] on button "Approve" at bounding box center [776, 403] width 81 height 27
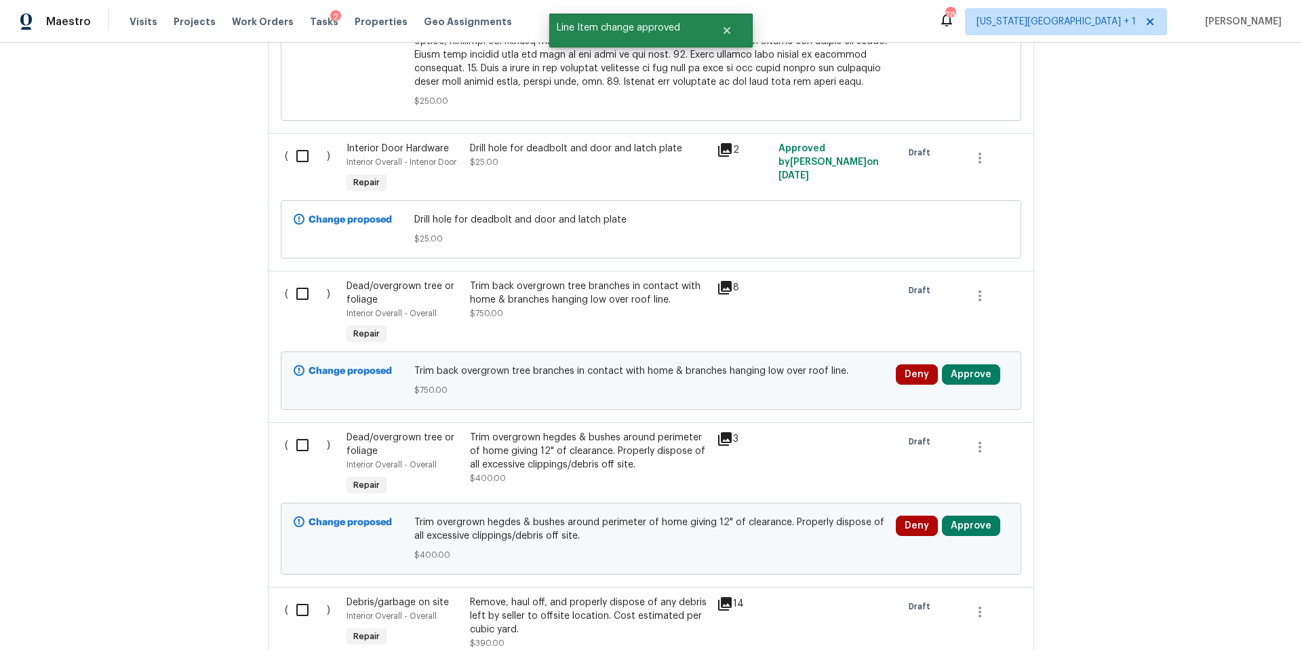
scroll to position [1807, 0]
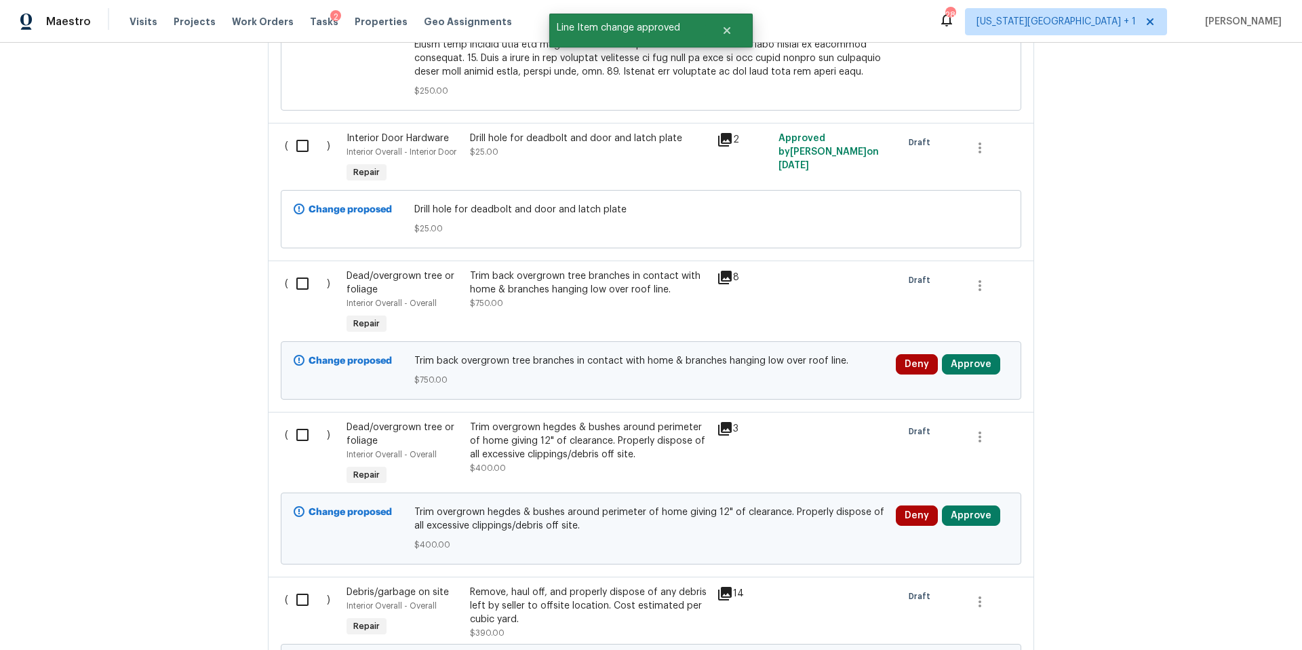
click at [728, 269] on icon at bounding box center [725, 277] width 16 height 16
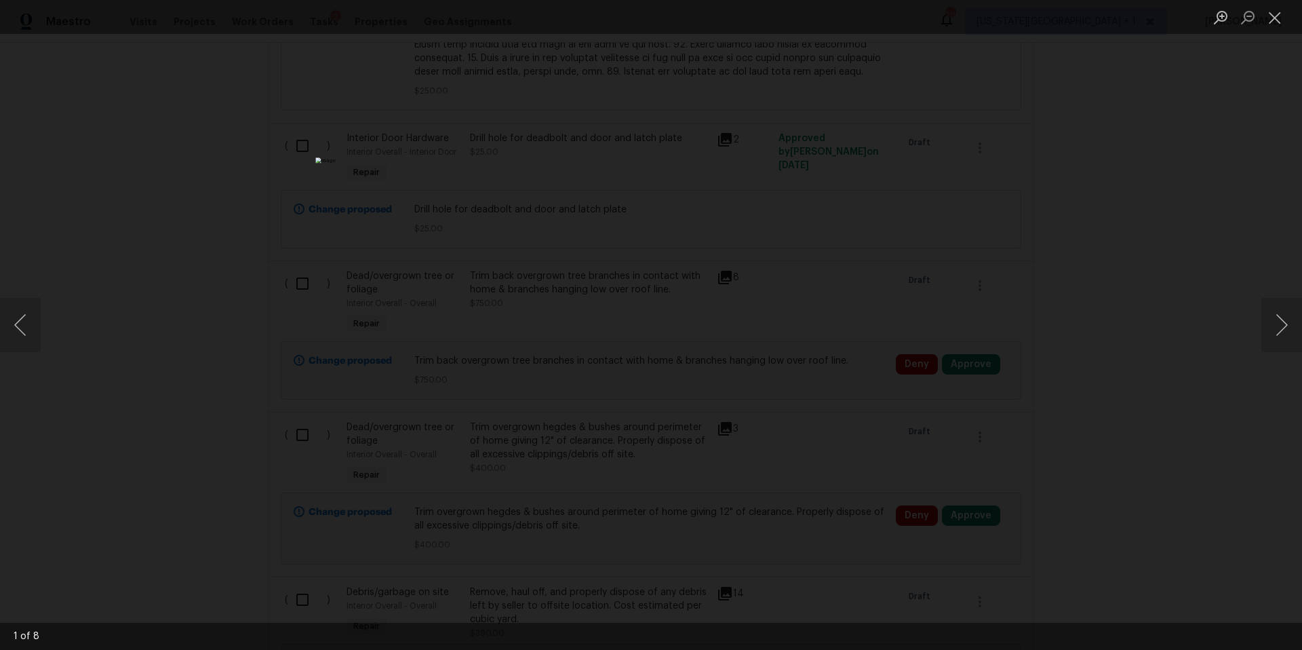
click at [1257, 330] on div "Lightbox" at bounding box center [651, 325] width 1302 height 650
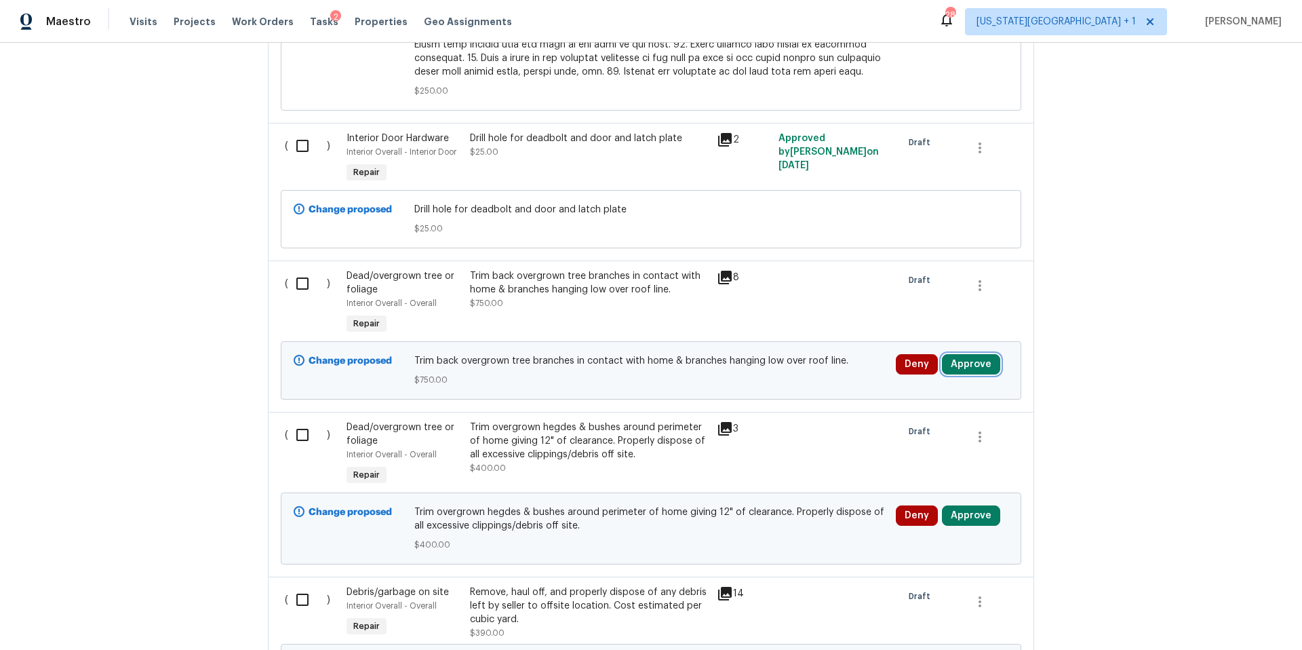
click at [983, 355] on button "Approve" at bounding box center [971, 364] width 58 height 20
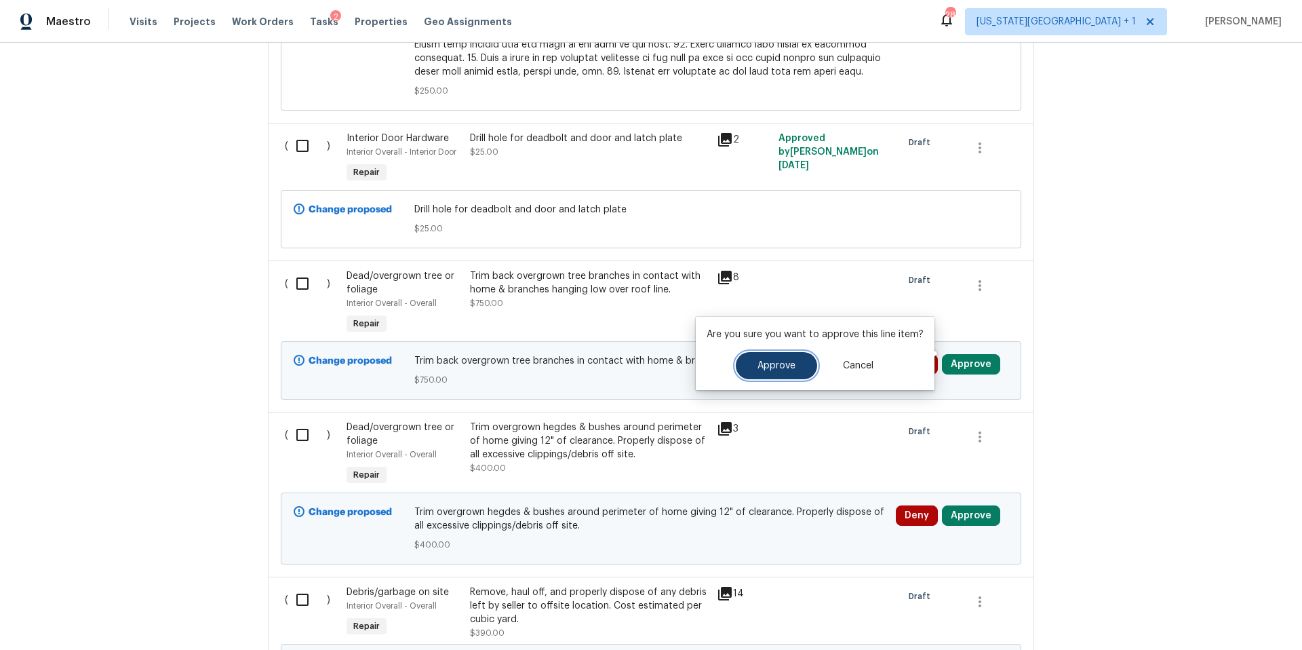
click at [772, 354] on button "Approve" at bounding box center [776, 365] width 81 height 27
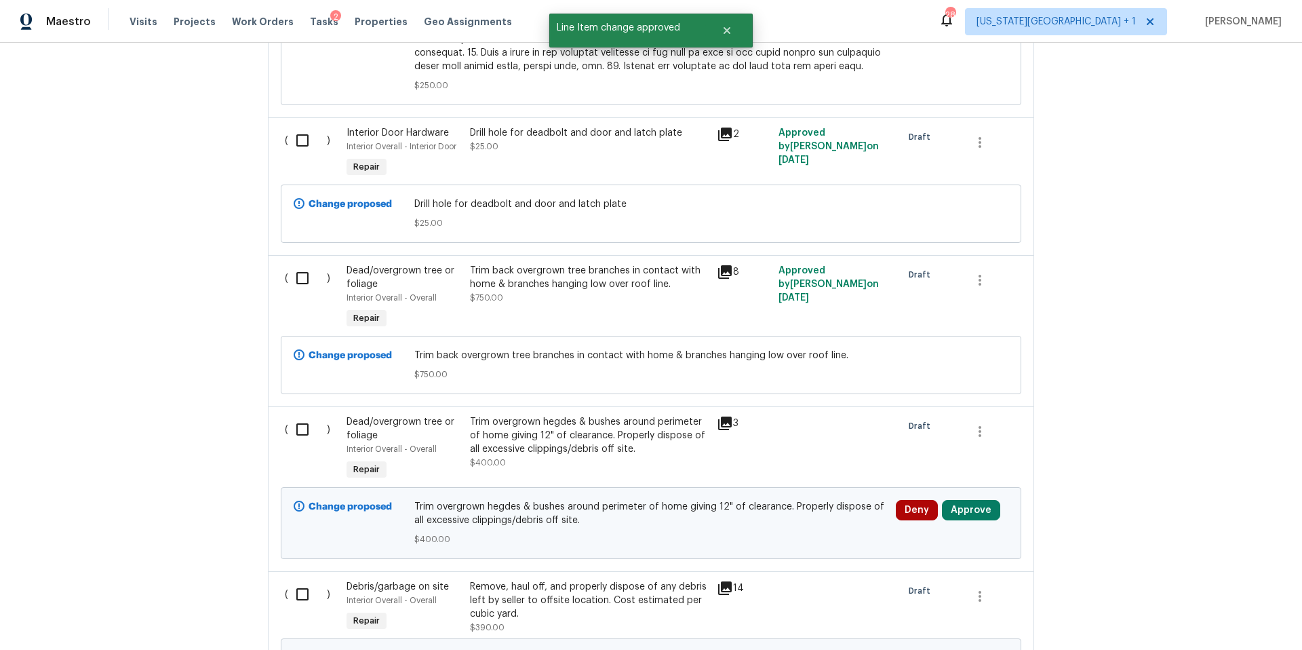
scroll to position [1822, 0]
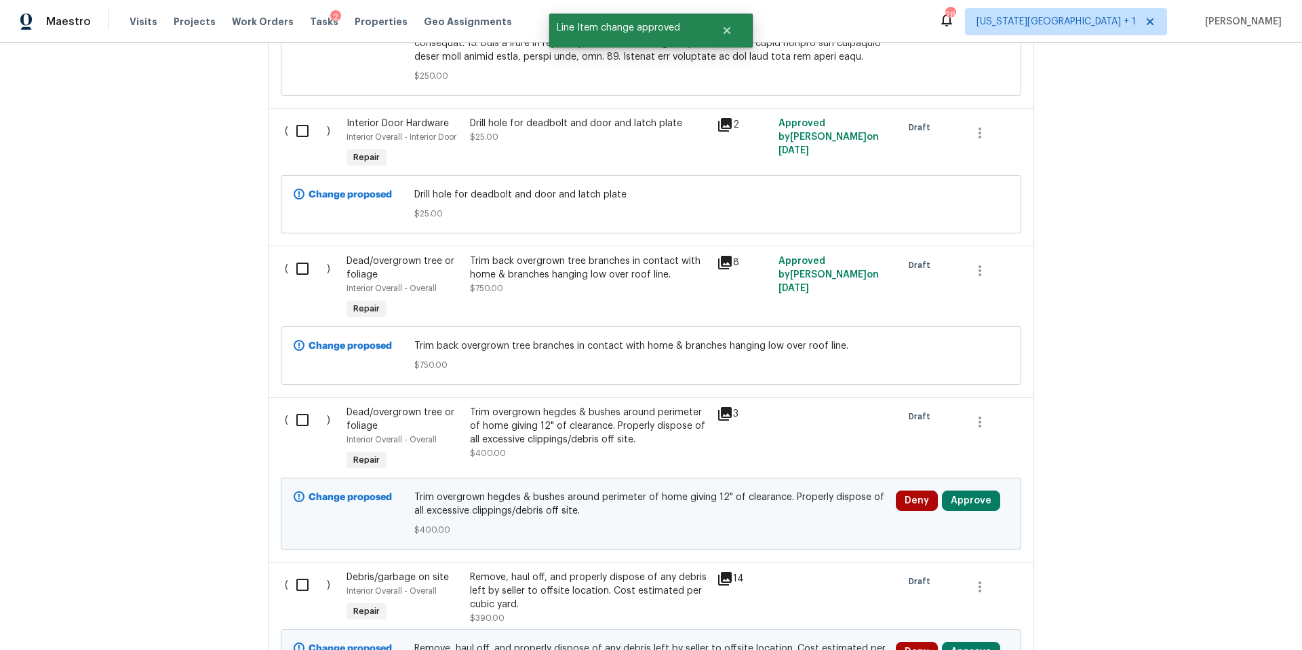
click at [726, 408] on icon at bounding box center [725, 414] width 16 height 16
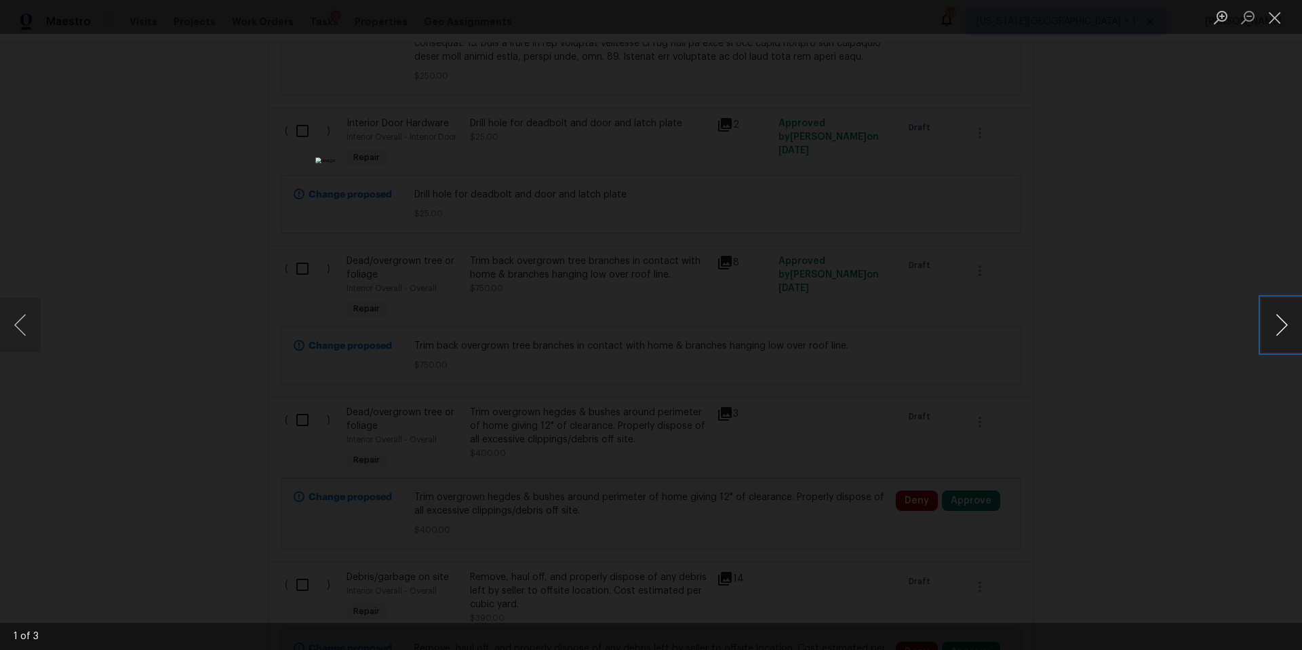
click at [1282, 332] on button "Next image" at bounding box center [1282, 325] width 41 height 54
click at [1180, 375] on div "Lightbox" at bounding box center [651, 325] width 1302 height 650
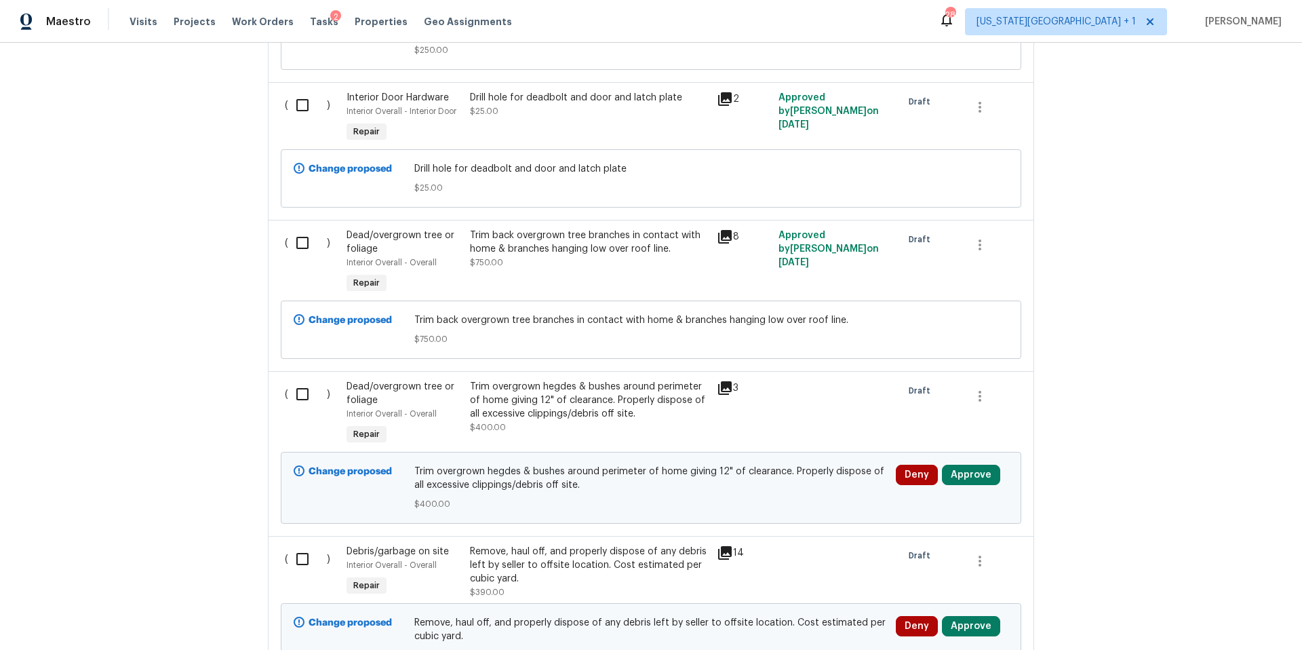
scroll to position [1924, 0]
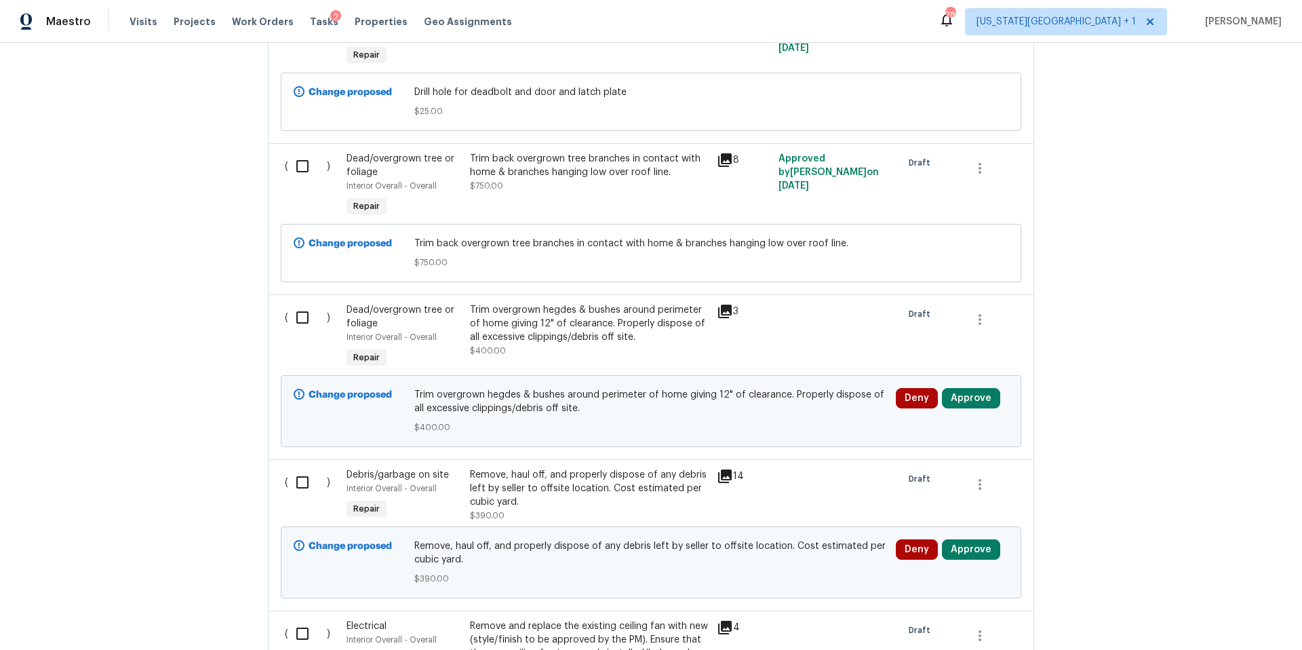
click at [587, 320] on div "Trim overgrown hegdes & bushes around perimeter of home giving 12" of clearance…" at bounding box center [589, 323] width 239 height 41
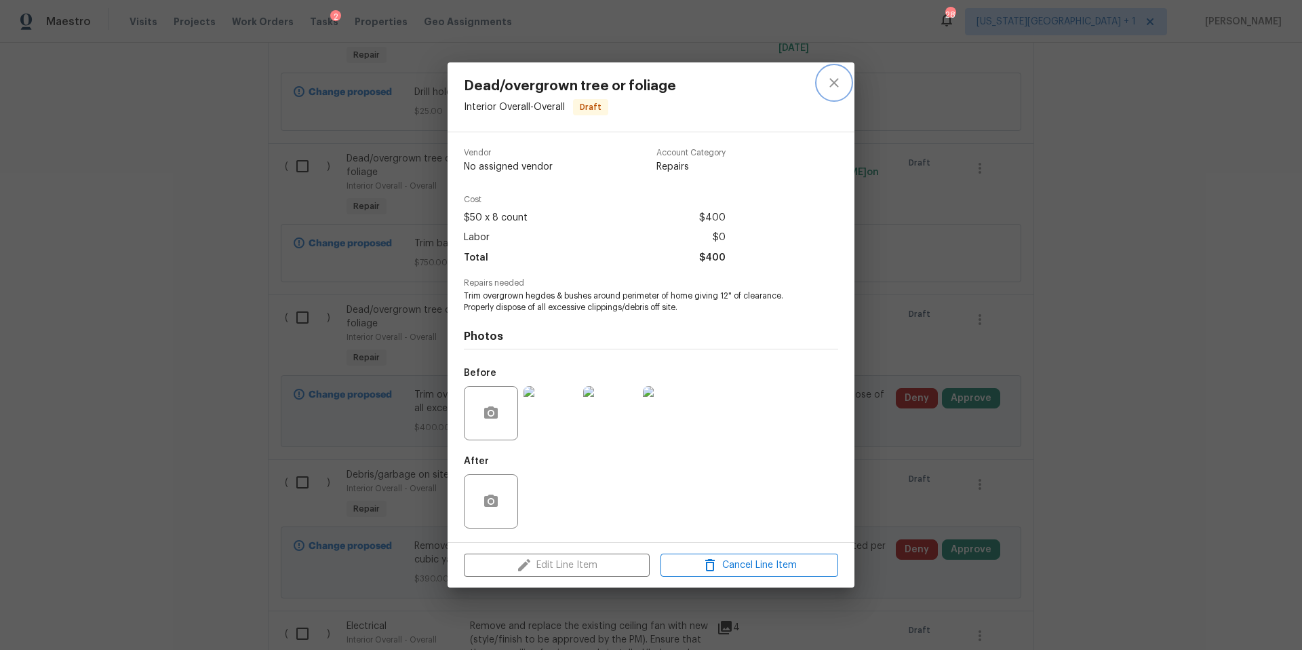
click at [829, 89] on icon "close" at bounding box center [834, 83] width 16 height 16
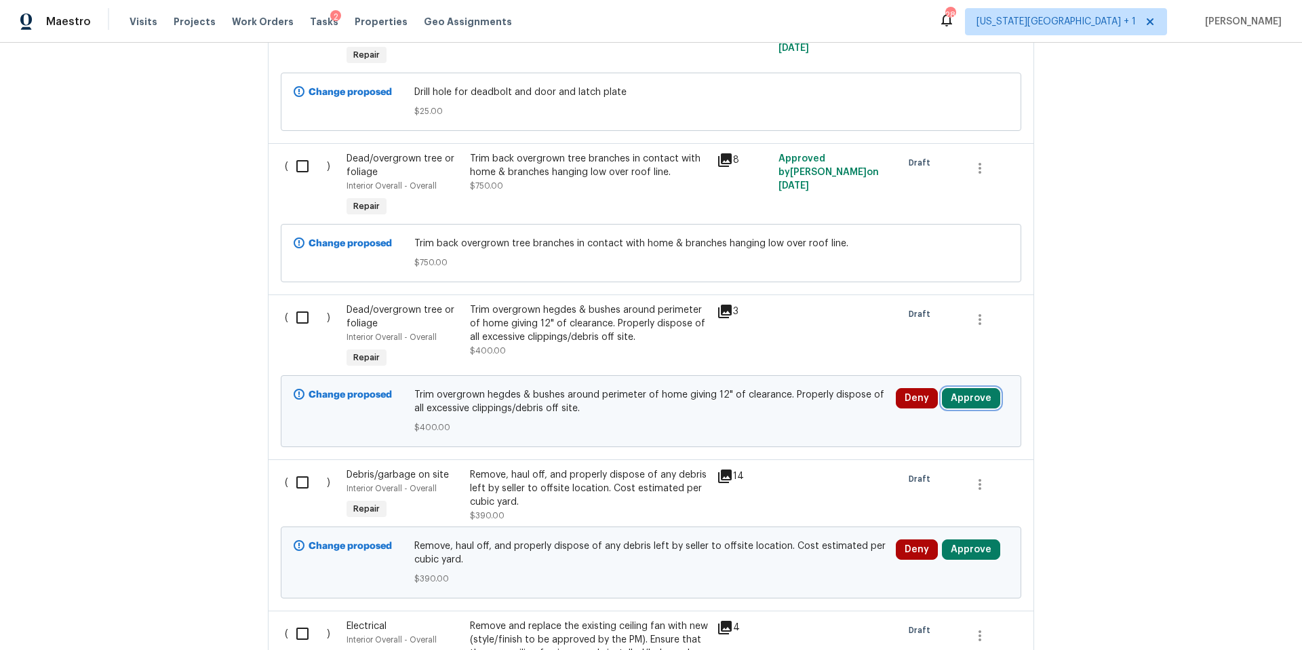
click at [968, 390] on button "Approve" at bounding box center [971, 398] width 58 height 20
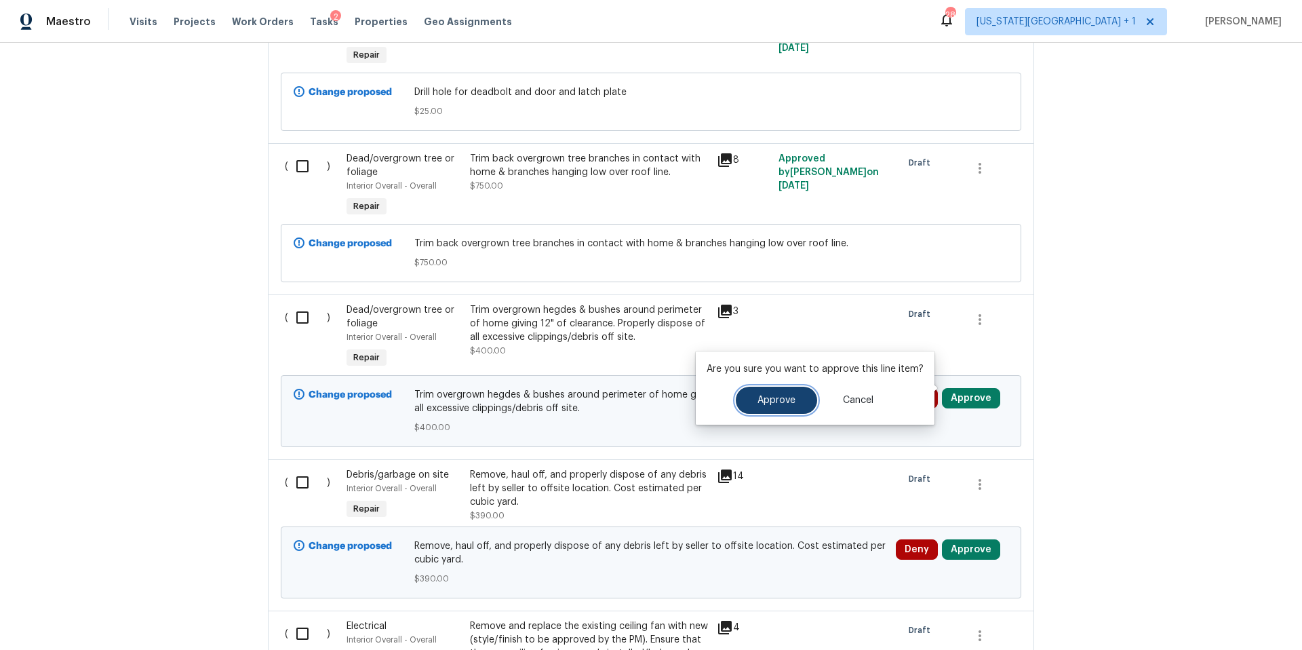
click at [792, 401] on span "Approve" at bounding box center [777, 400] width 38 height 10
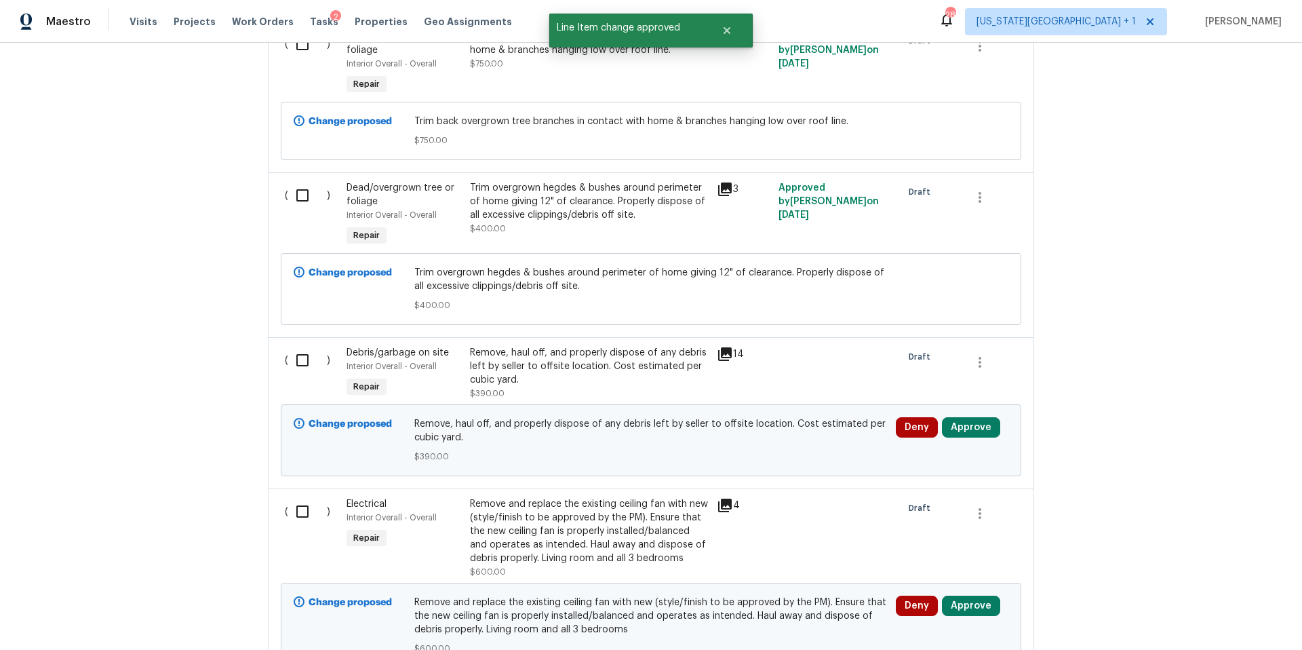
scroll to position [2053, 0]
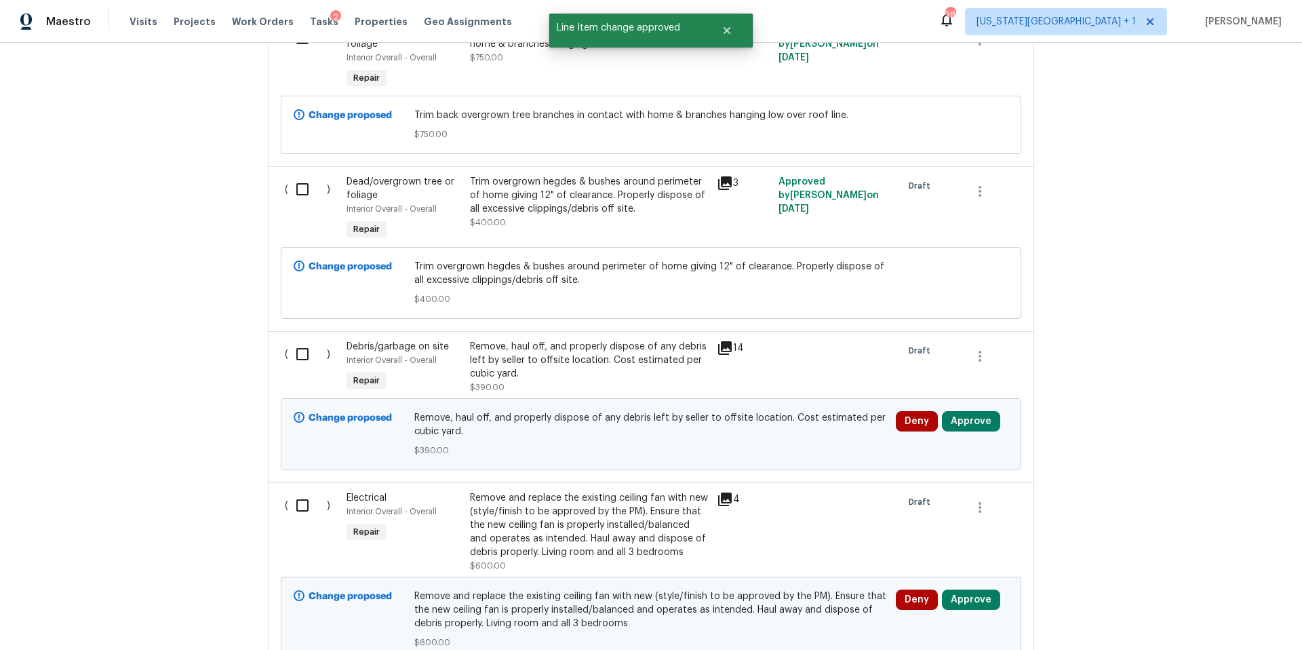
click at [727, 340] on icon at bounding box center [725, 348] width 16 height 16
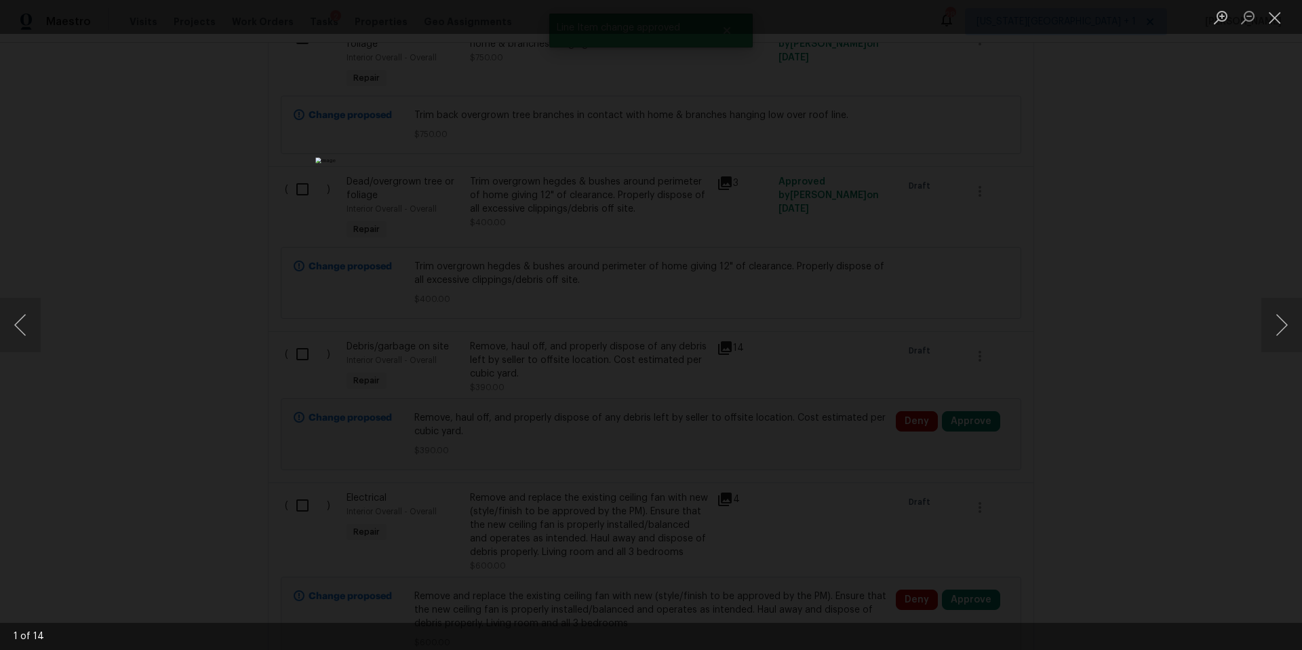
click at [1104, 304] on div "Lightbox" at bounding box center [651, 325] width 1302 height 650
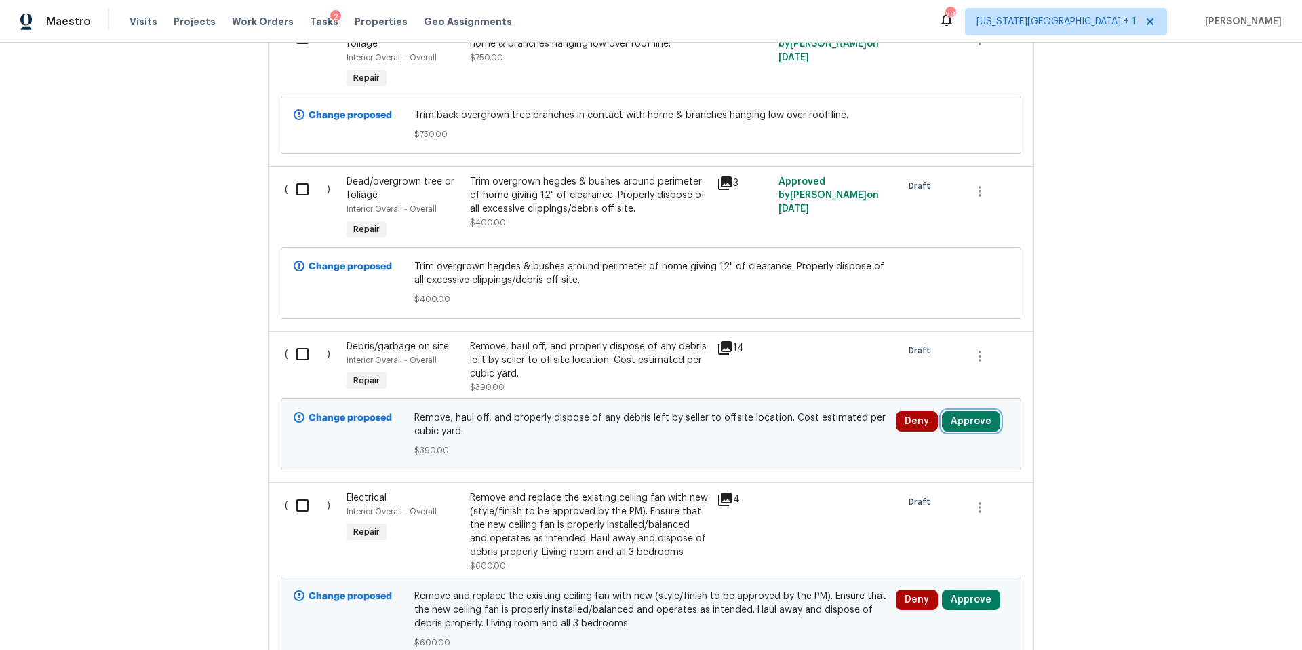
click at [982, 411] on button "Approve" at bounding box center [971, 421] width 58 height 20
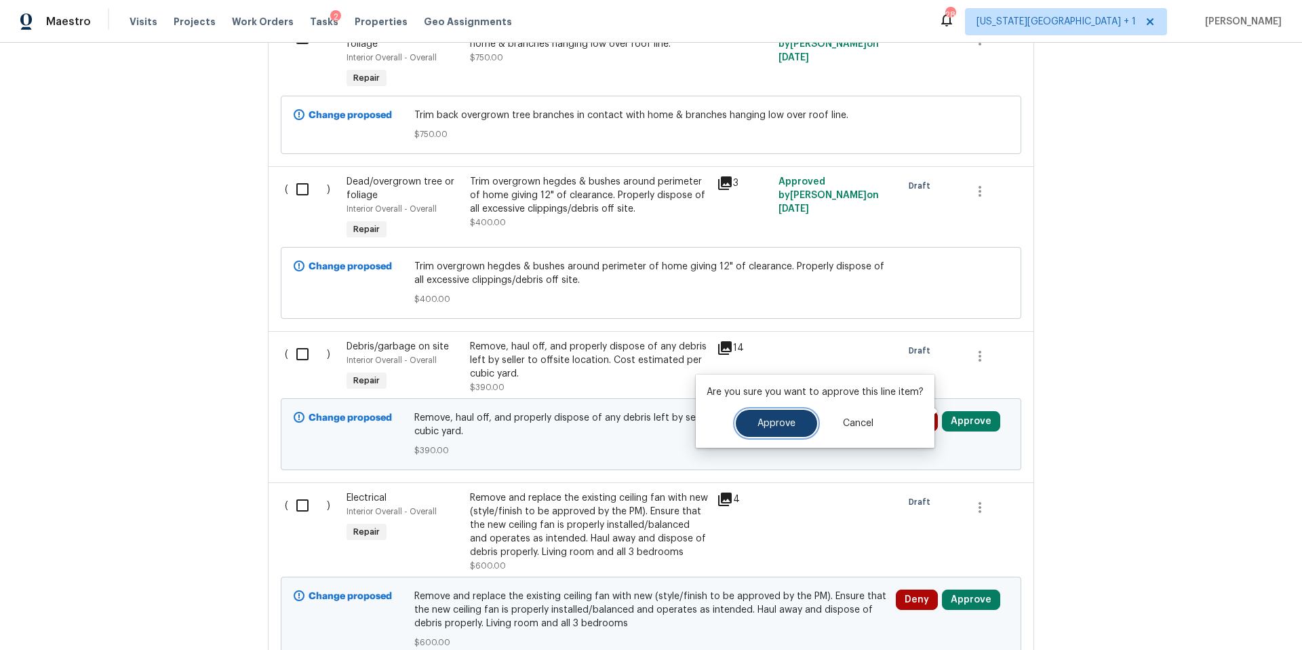
click at [775, 428] on button "Approve" at bounding box center [776, 423] width 81 height 27
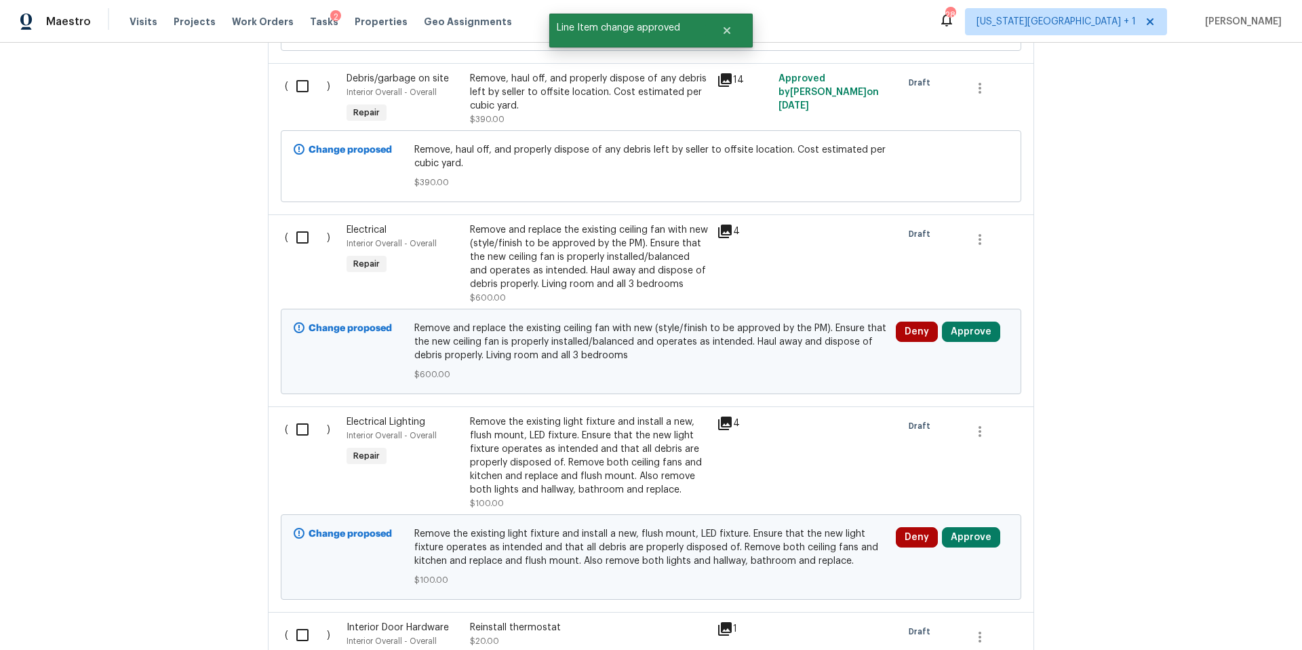
scroll to position [2323, 0]
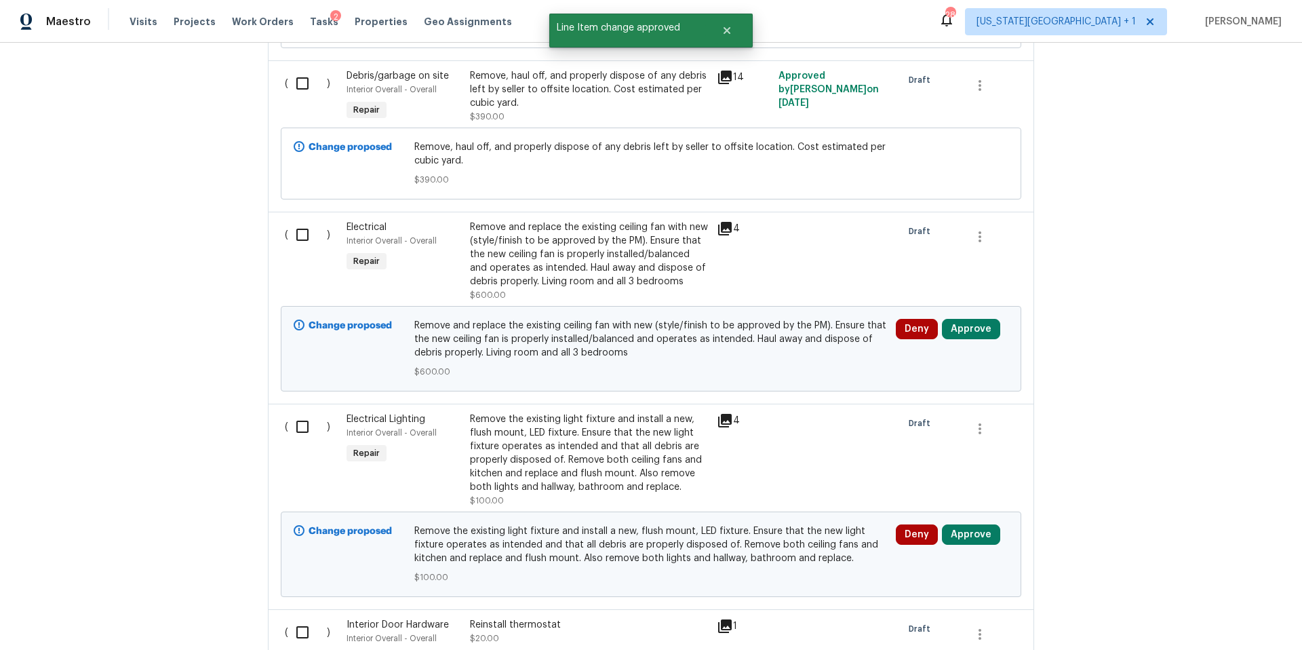
click at [717, 220] on icon at bounding box center [725, 228] width 16 height 16
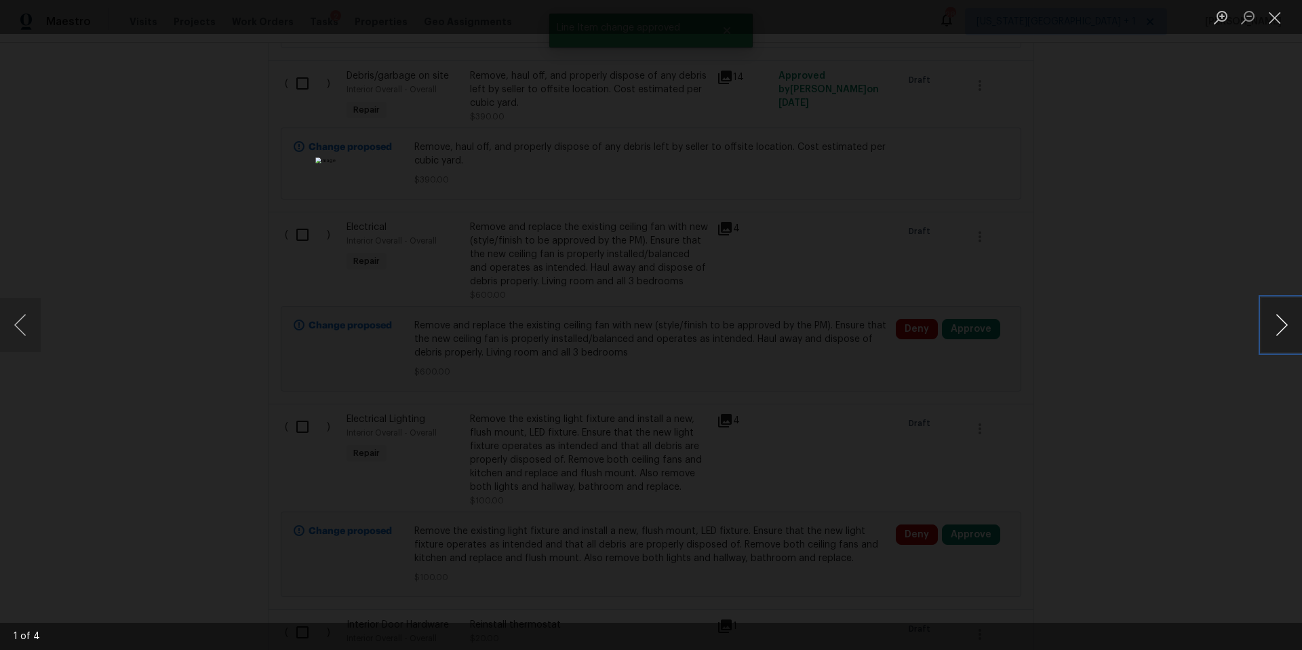
click at [1277, 328] on button "Next image" at bounding box center [1282, 325] width 41 height 54
click at [1091, 207] on div "Lightbox" at bounding box center [651, 325] width 1302 height 650
click at [955, 180] on div "Lightbox" at bounding box center [651, 325] width 1302 height 650
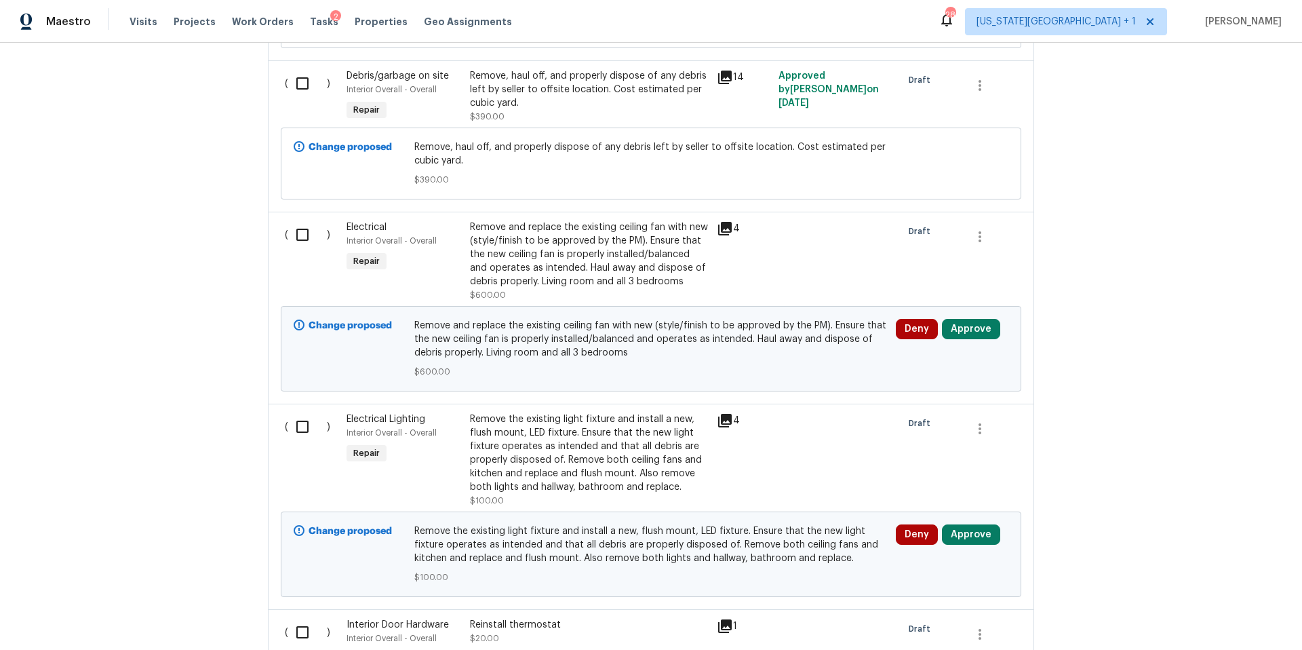
click at [725, 225] on icon at bounding box center [725, 229] width 14 height 14
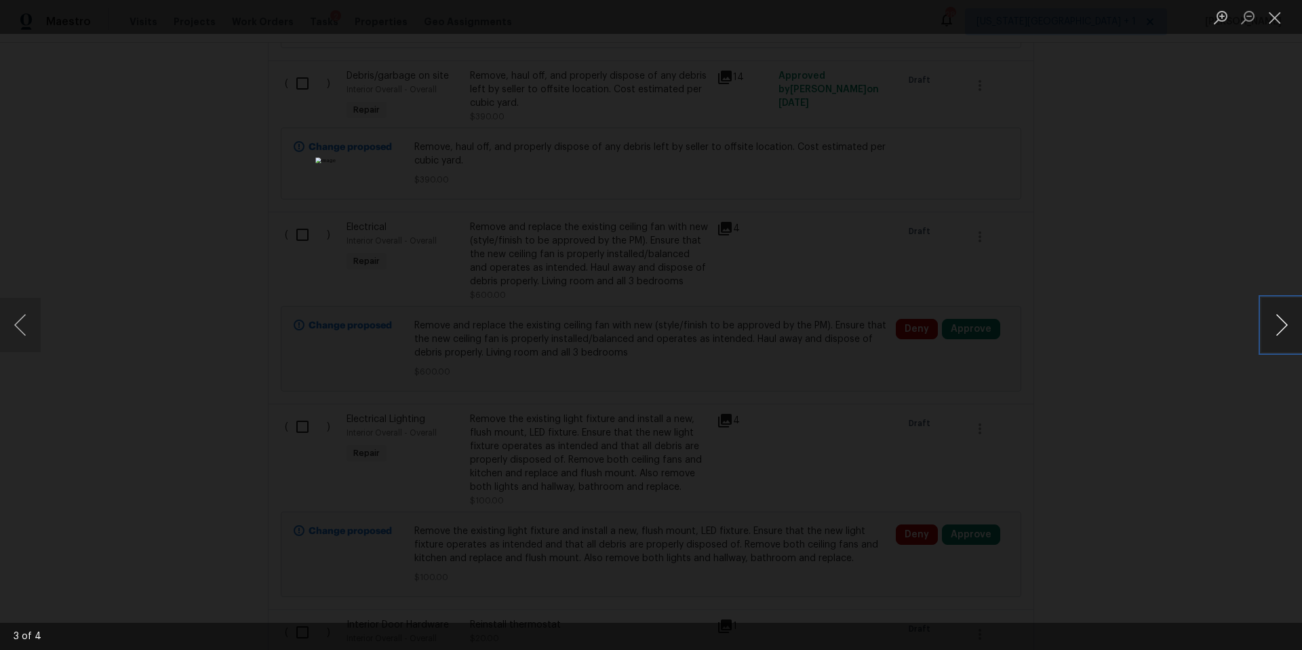
click at [1283, 324] on button "Next image" at bounding box center [1282, 325] width 41 height 54
click at [1007, 237] on div "Lightbox" at bounding box center [651, 325] width 1302 height 650
click at [995, 231] on div "Lightbox" at bounding box center [651, 325] width 1302 height 650
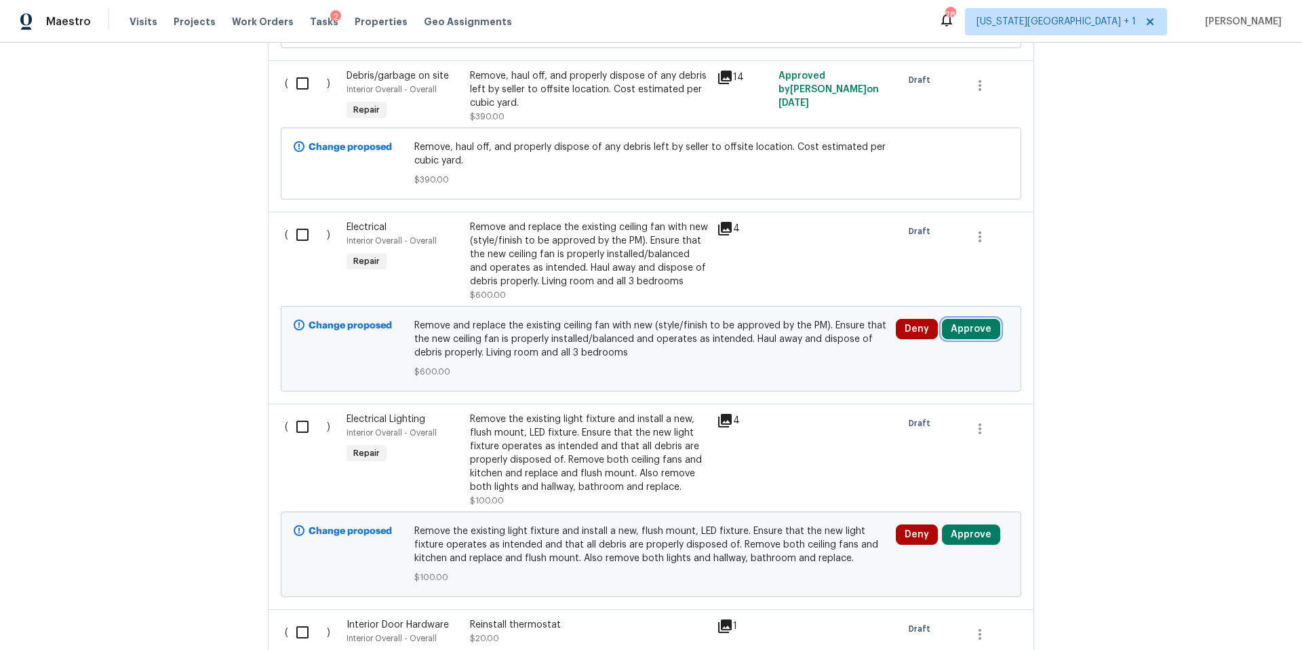
click at [965, 322] on button "Approve" at bounding box center [971, 329] width 58 height 20
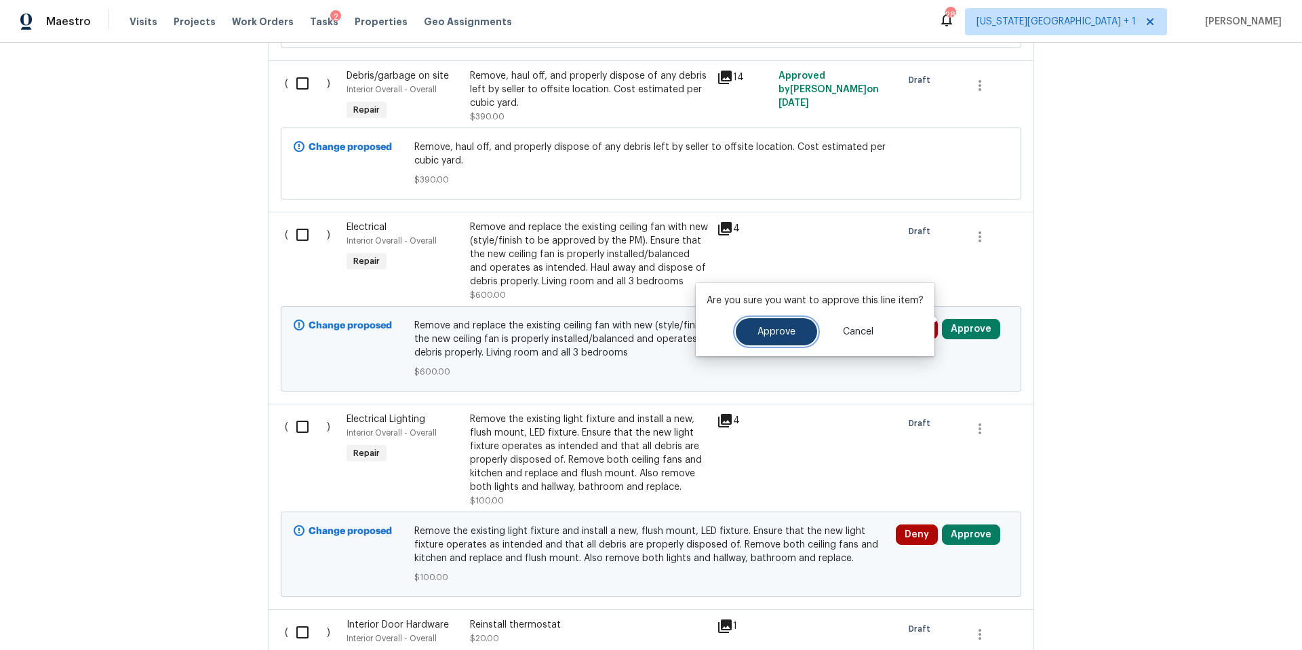
click at [776, 336] on span "Approve" at bounding box center [777, 332] width 38 height 10
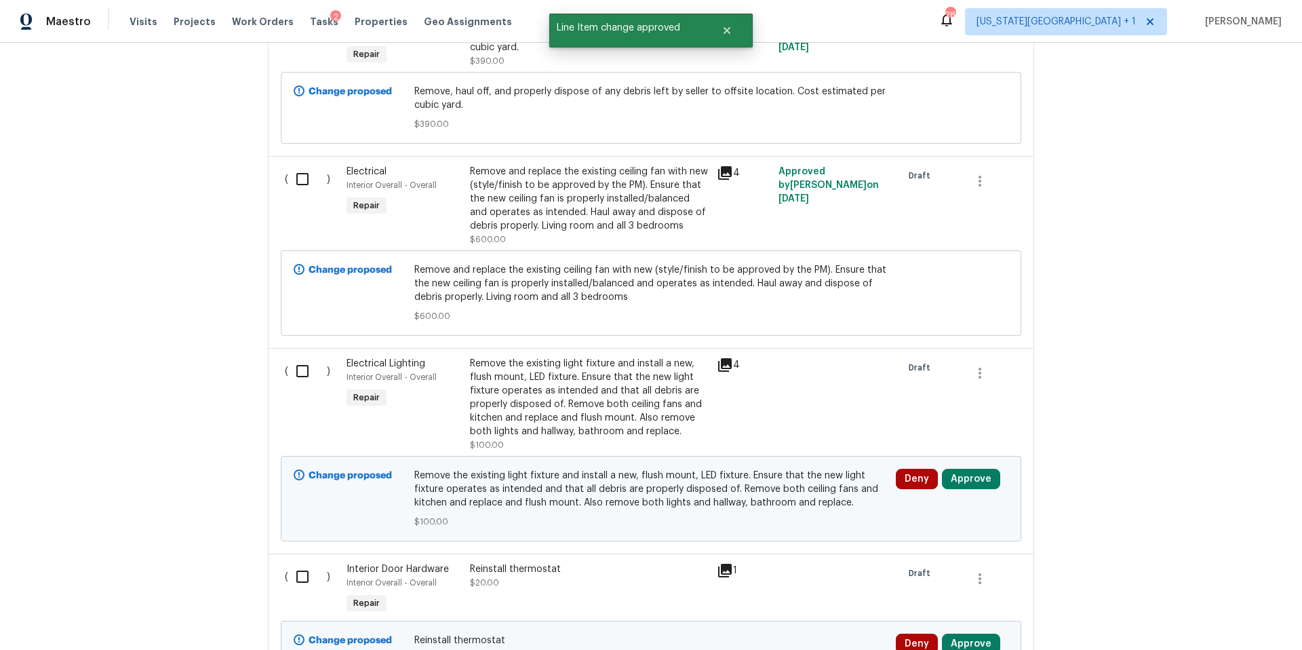
scroll to position [2395, 0]
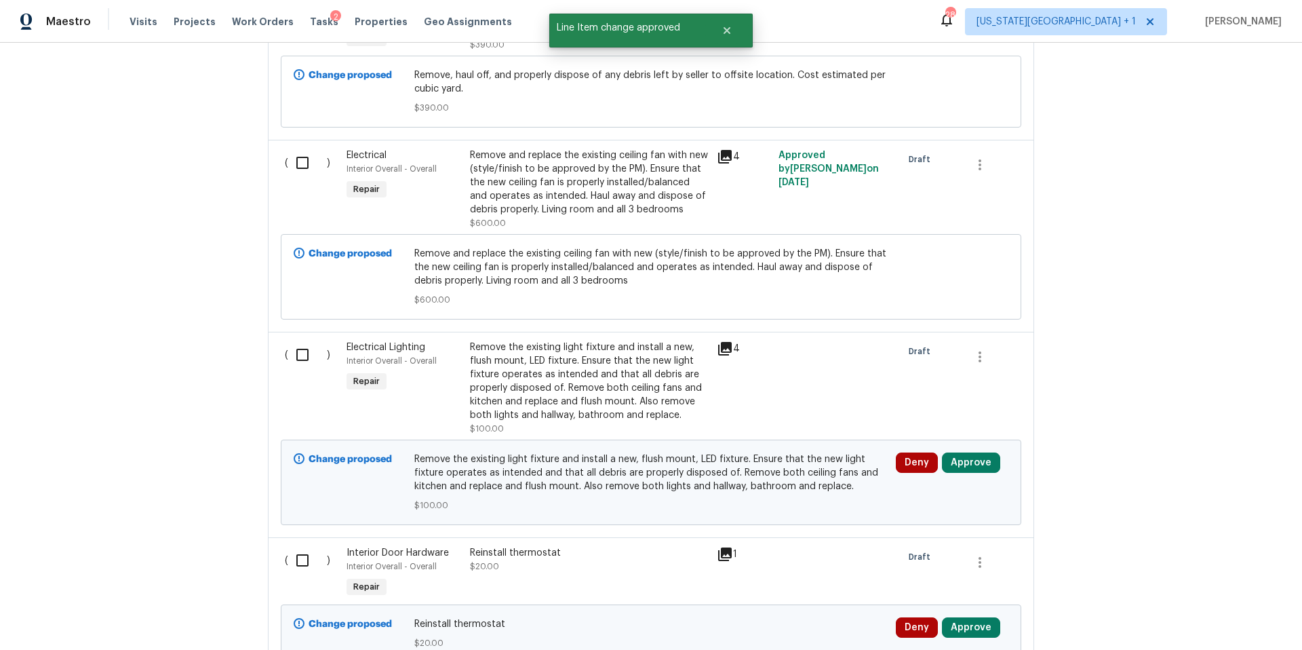
click at [727, 342] on icon at bounding box center [725, 349] width 14 height 14
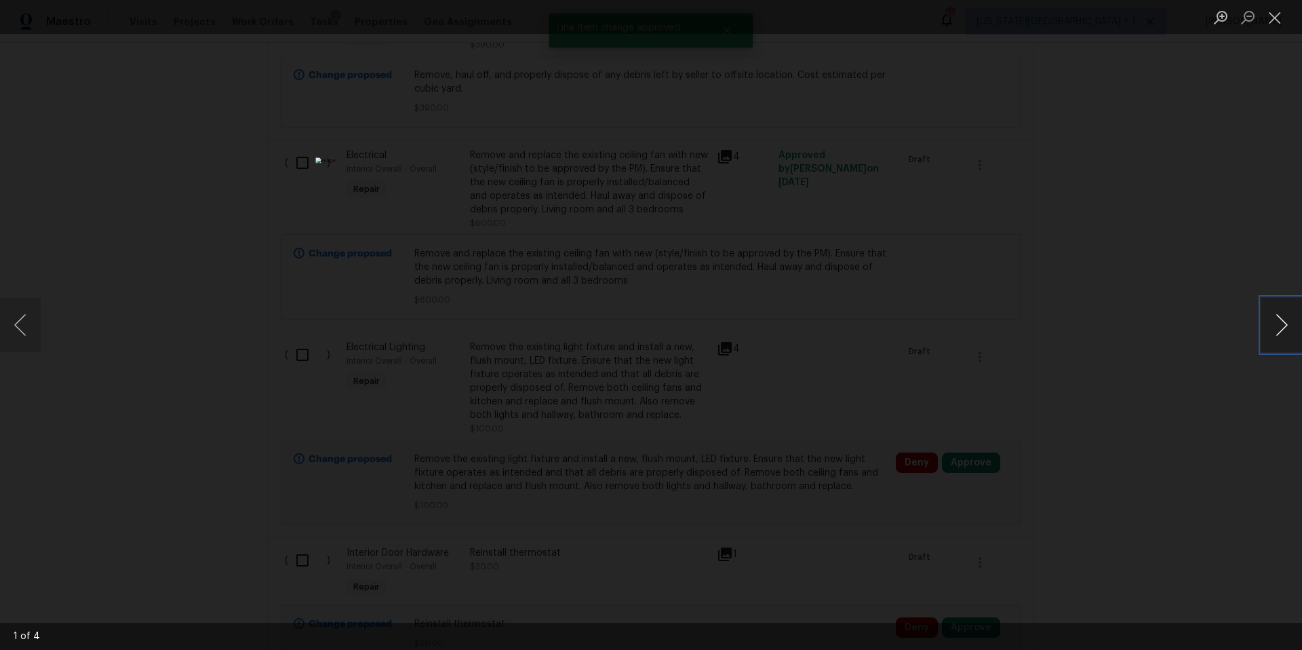
click at [1283, 322] on button "Next image" at bounding box center [1282, 325] width 41 height 54
click at [1217, 338] on div "Lightbox" at bounding box center [651, 325] width 1302 height 650
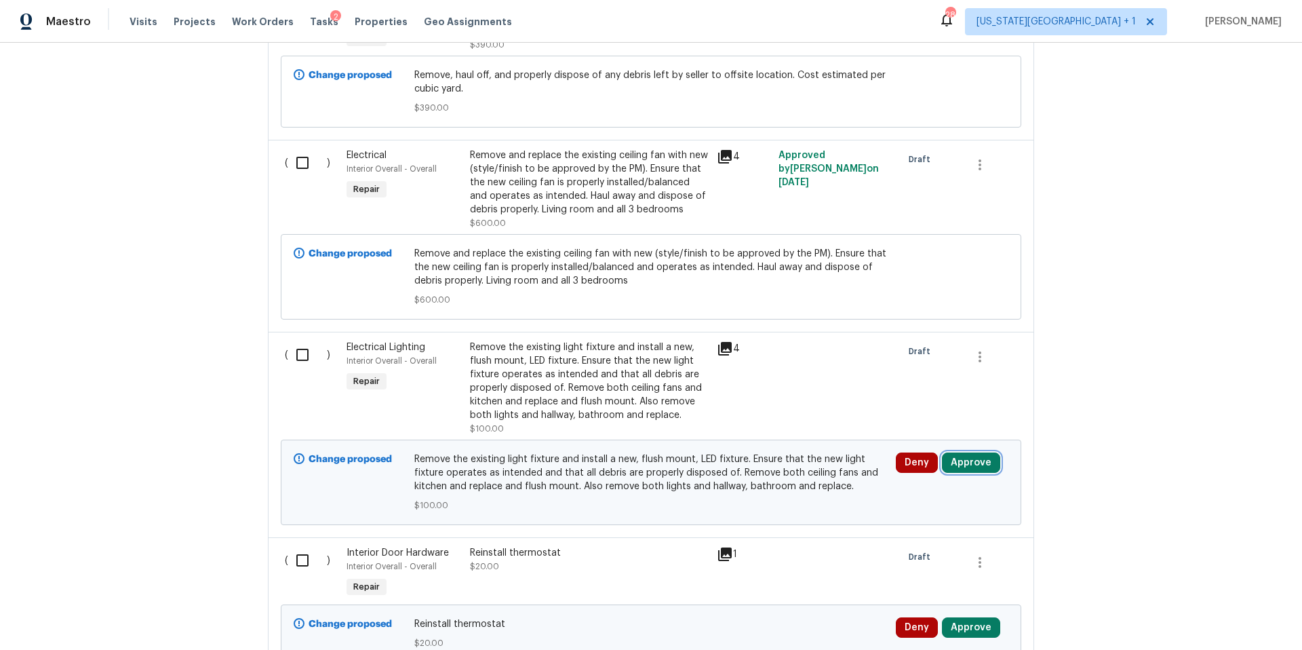
click at [973, 453] on button "Approve" at bounding box center [971, 462] width 58 height 20
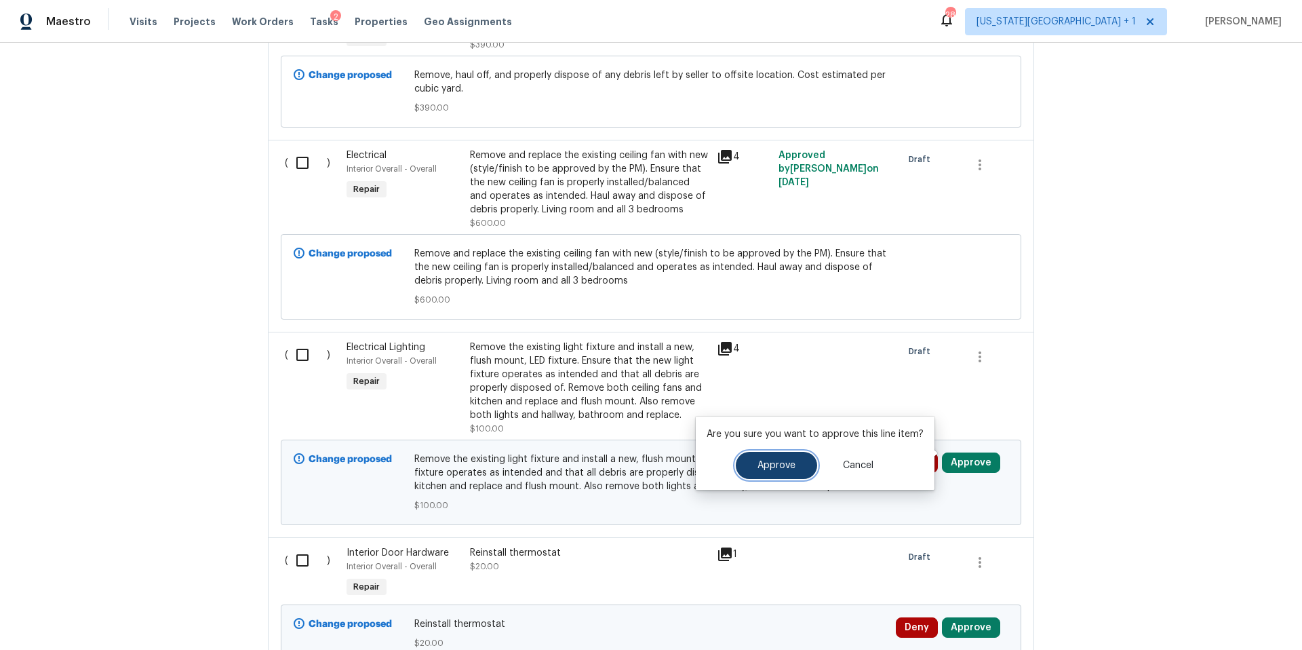
click at [800, 463] on button "Approve" at bounding box center [776, 465] width 81 height 27
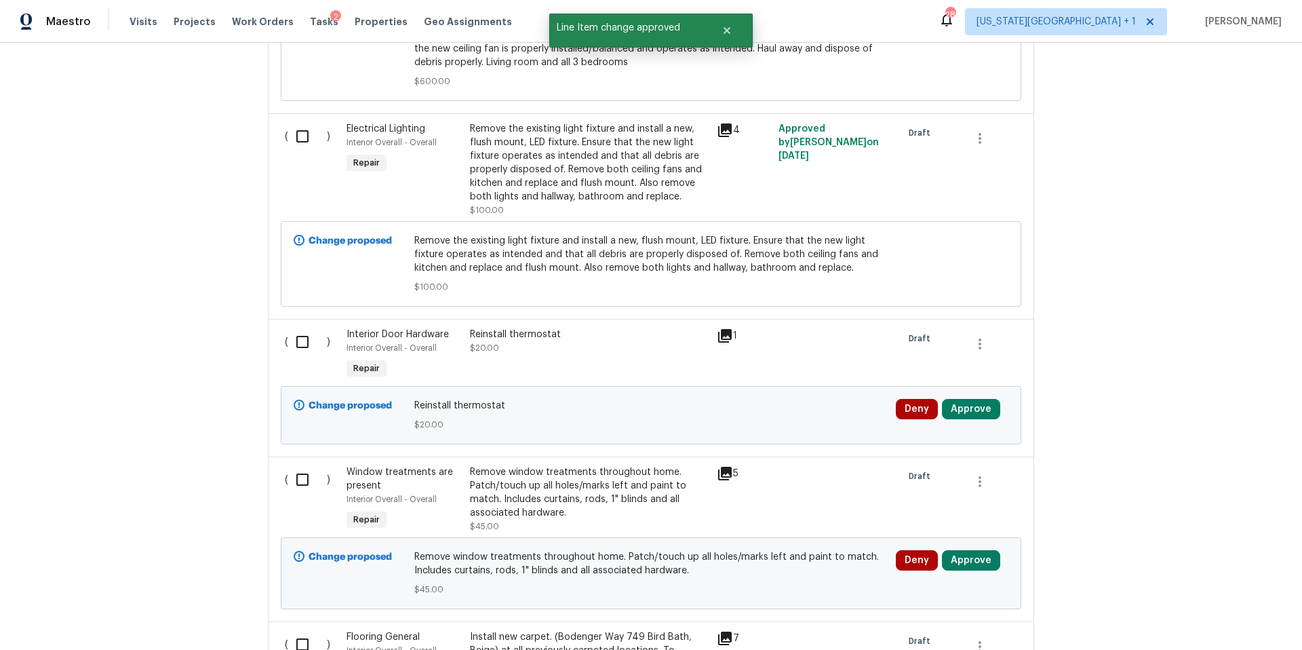
scroll to position [2621, 0]
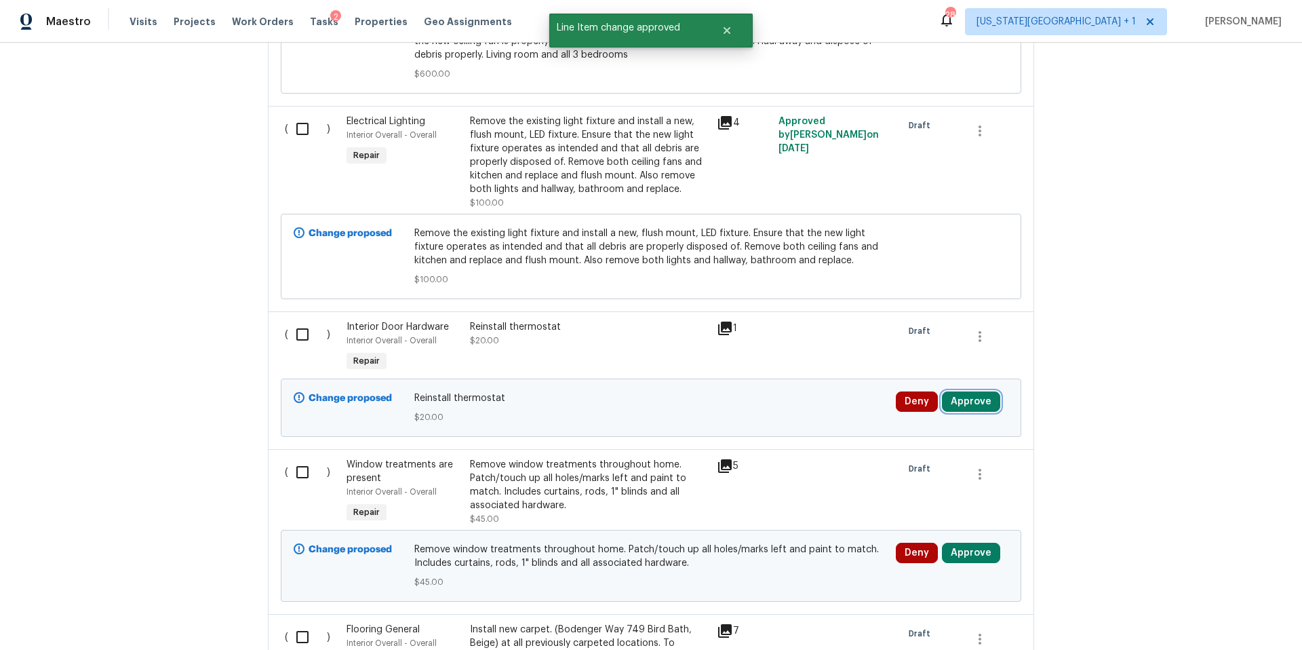
click at [965, 395] on button "Approve" at bounding box center [971, 401] width 58 height 20
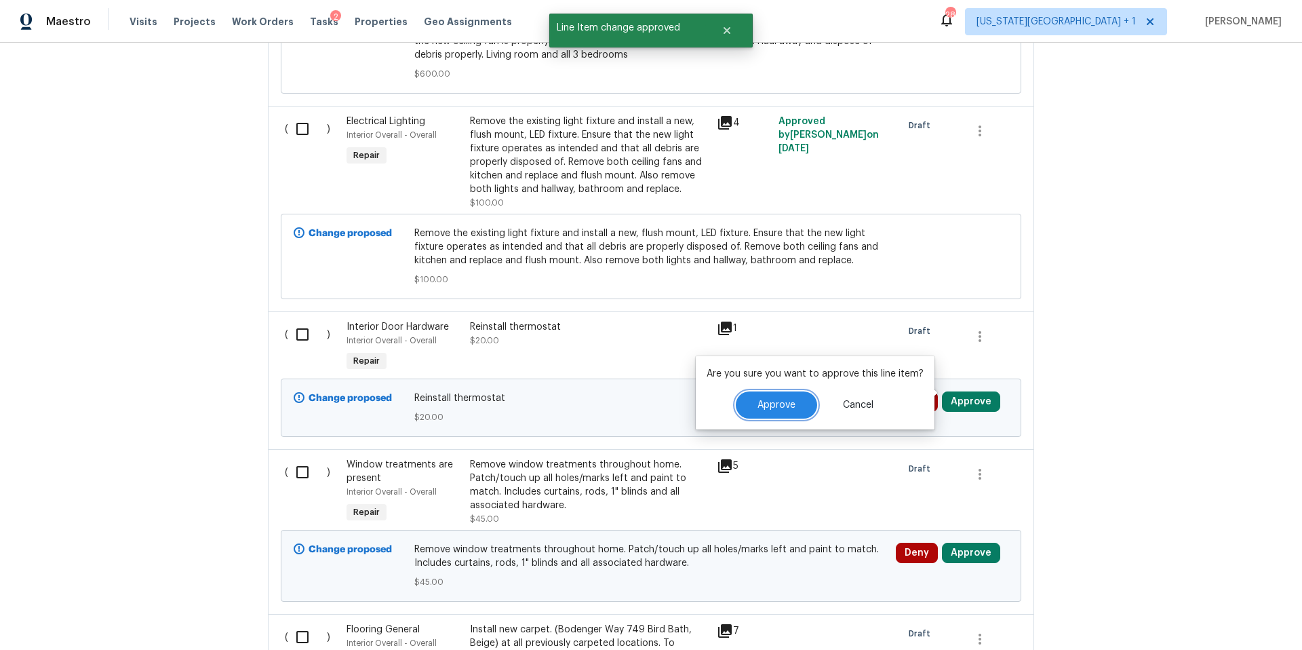
click at [781, 409] on span "Approve" at bounding box center [777, 405] width 38 height 10
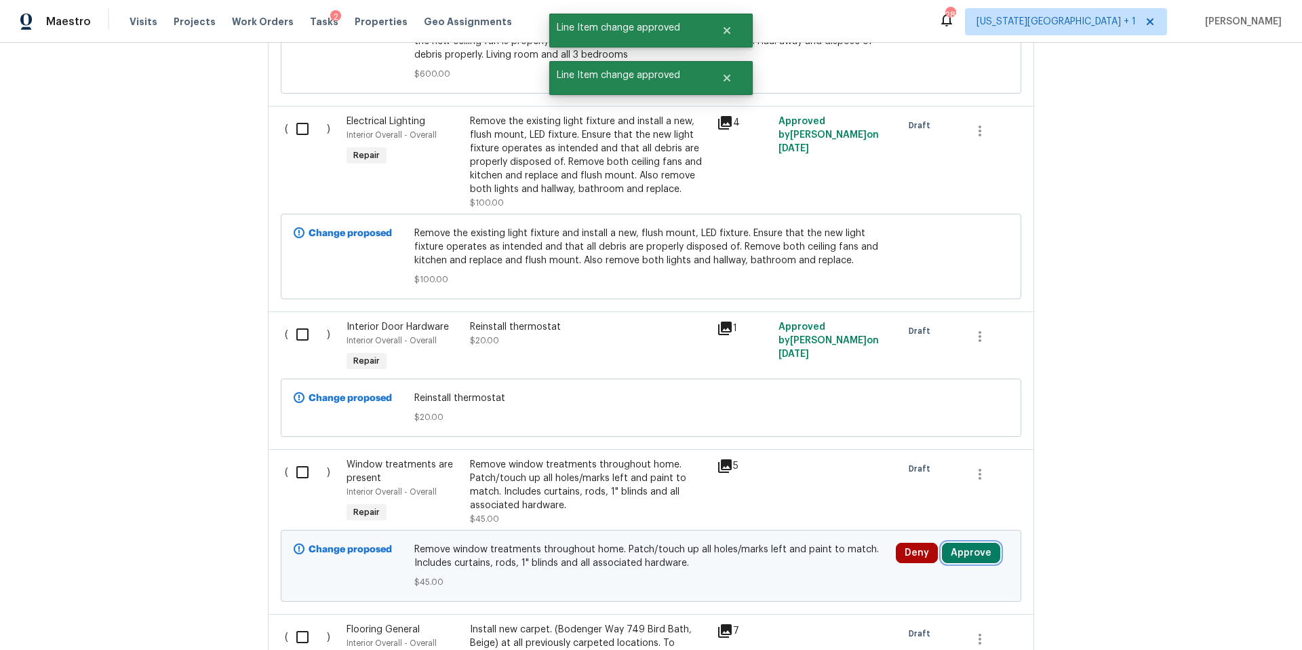
click at [967, 543] on button "Approve" at bounding box center [971, 553] width 58 height 20
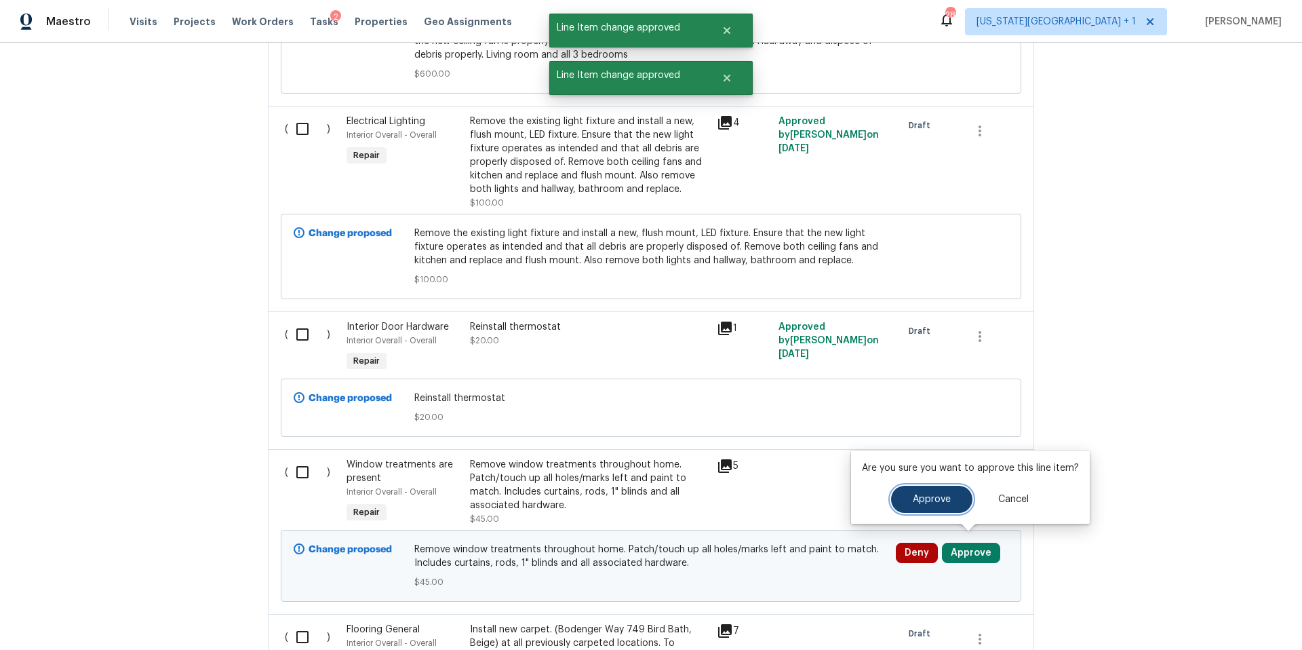
click at [916, 508] on button "Approve" at bounding box center [931, 499] width 81 height 27
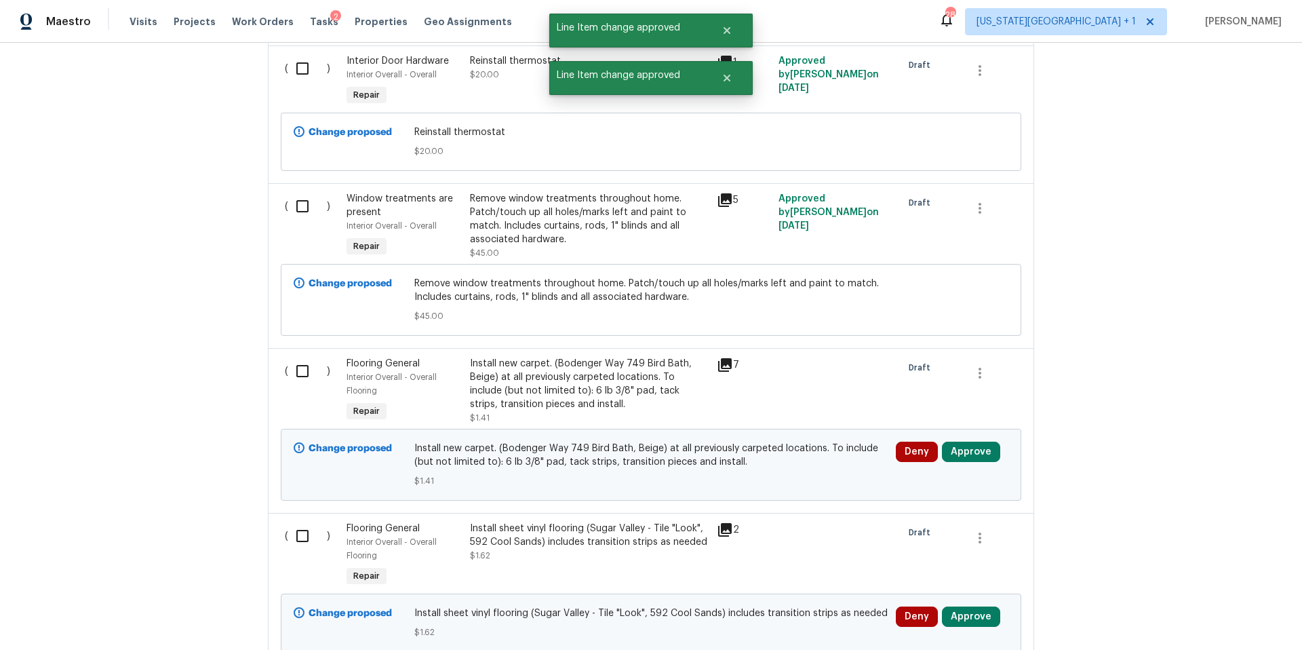
scroll to position [2928, 0]
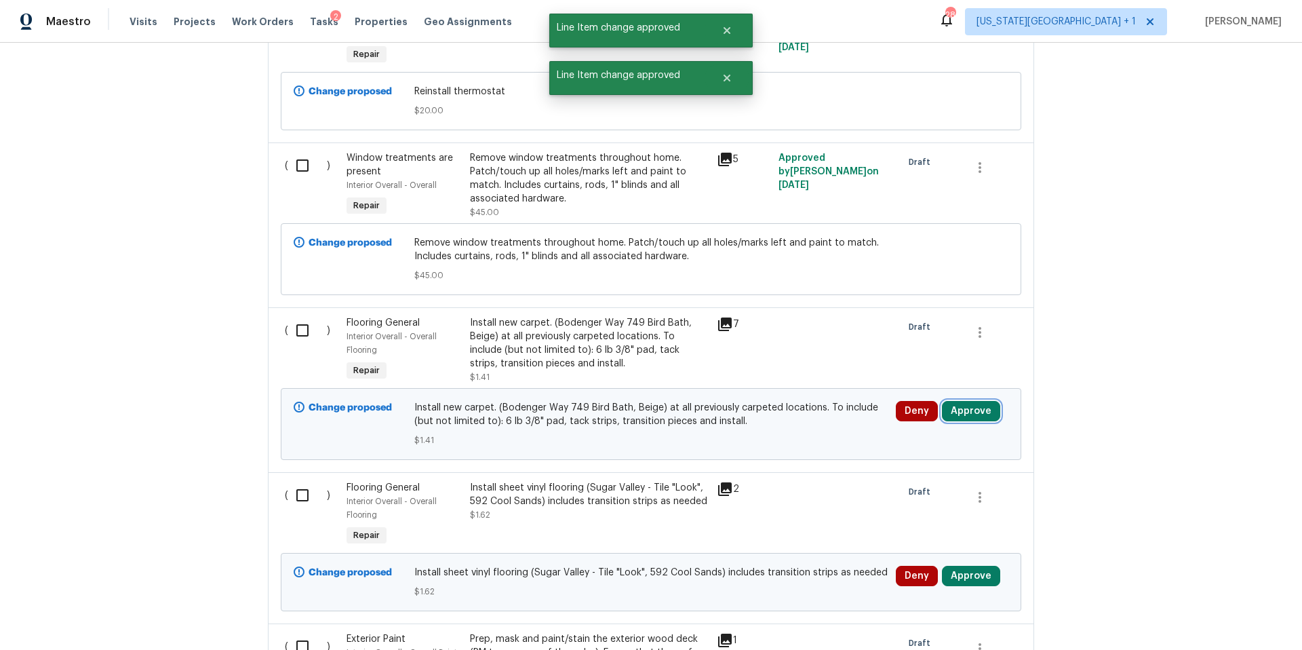
click at [960, 410] on button "Approve" at bounding box center [971, 411] width 58 height 20
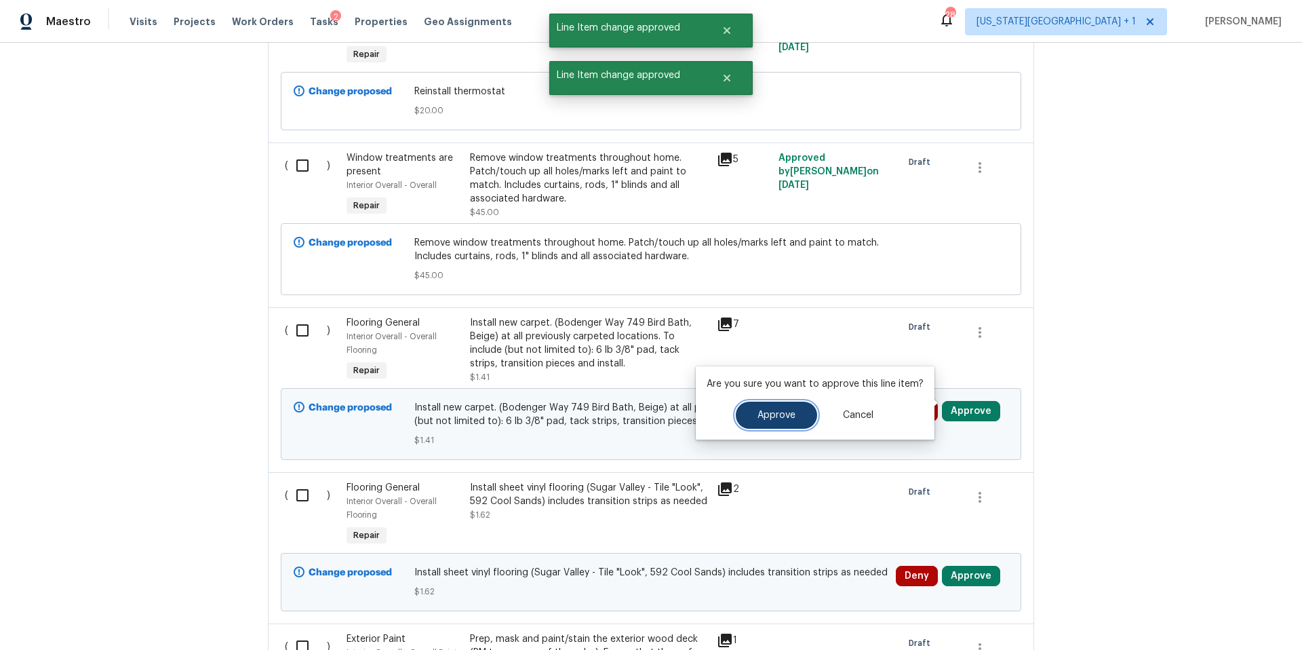
click at [802, 412] on button "Approve" at bounding box center [776, 415] width 81 height 27
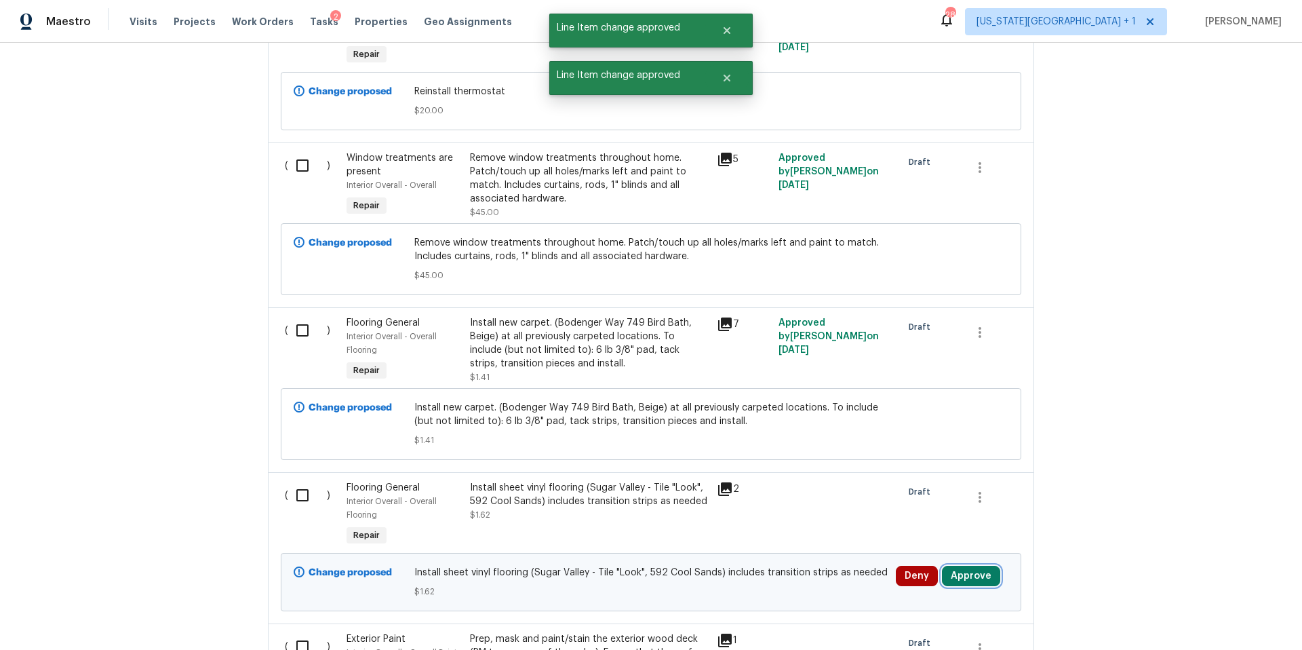
click at [968, 566] on button "Approve" at bounding box center [971, 576] width 58 height 20
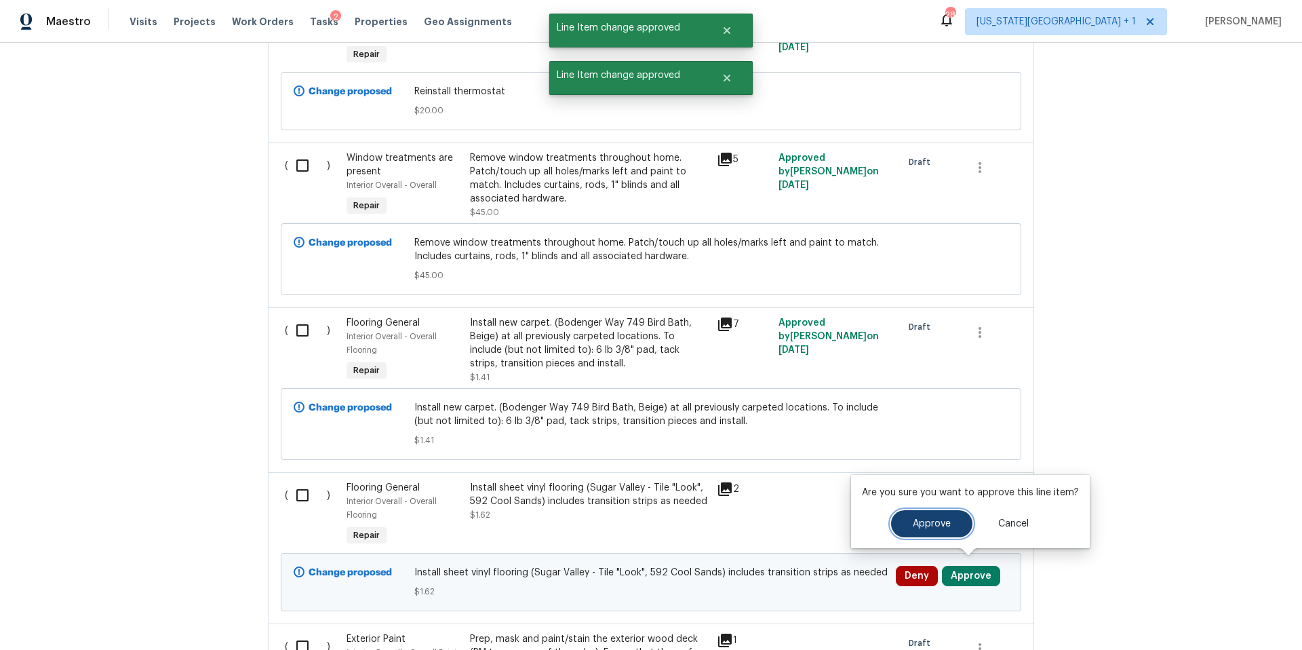
click at [921, 527] on span "Approve" at bounding box center [932, 524] width 38 height 10
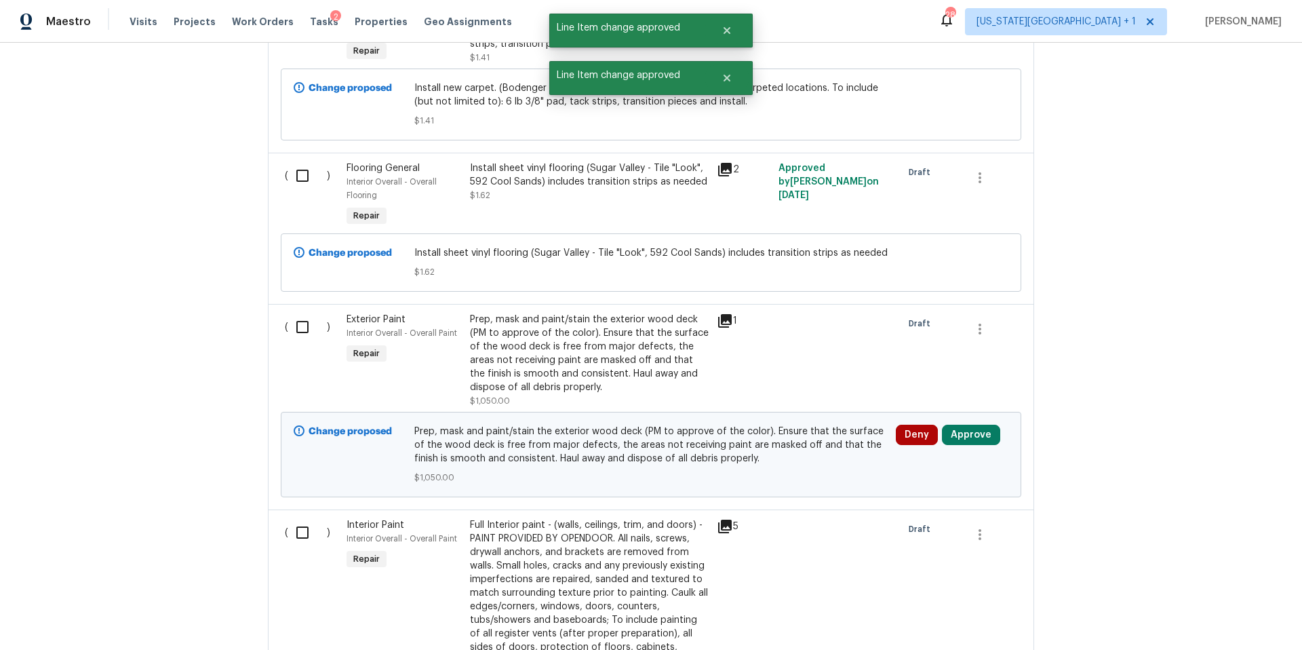
scroll to position [3250, 0]
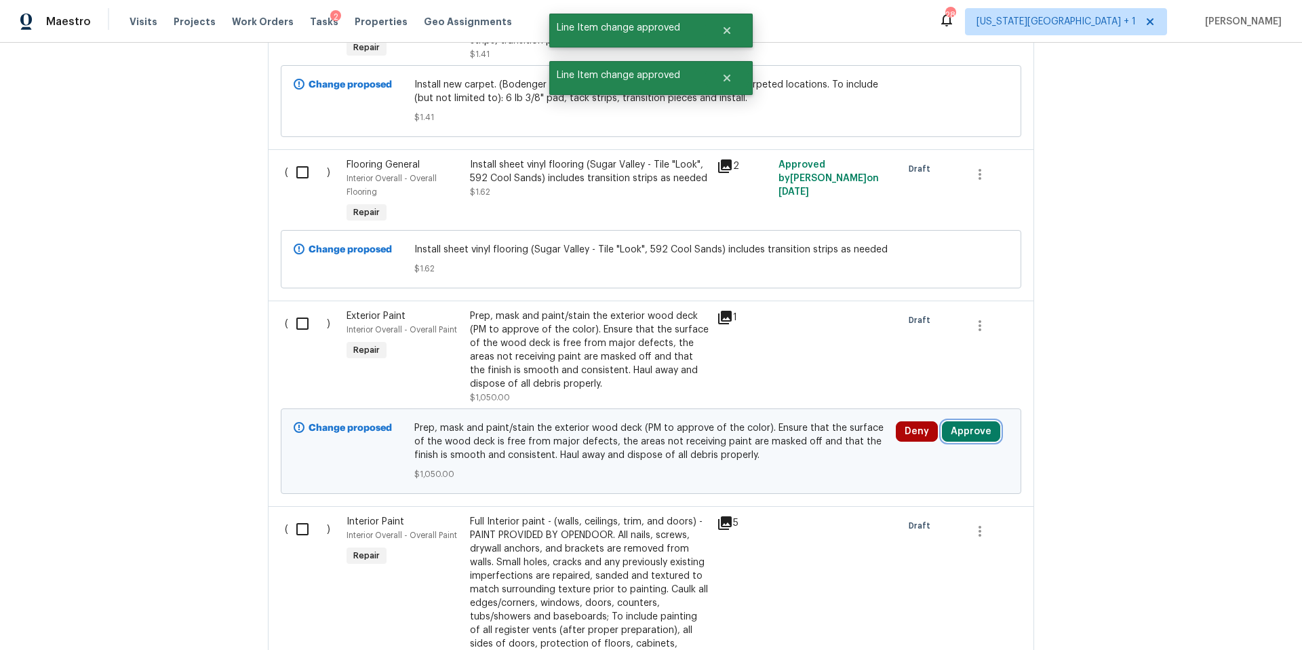
click at [969, 431] on button "Approve" at bounding box center [971, 431] width 58 height 20
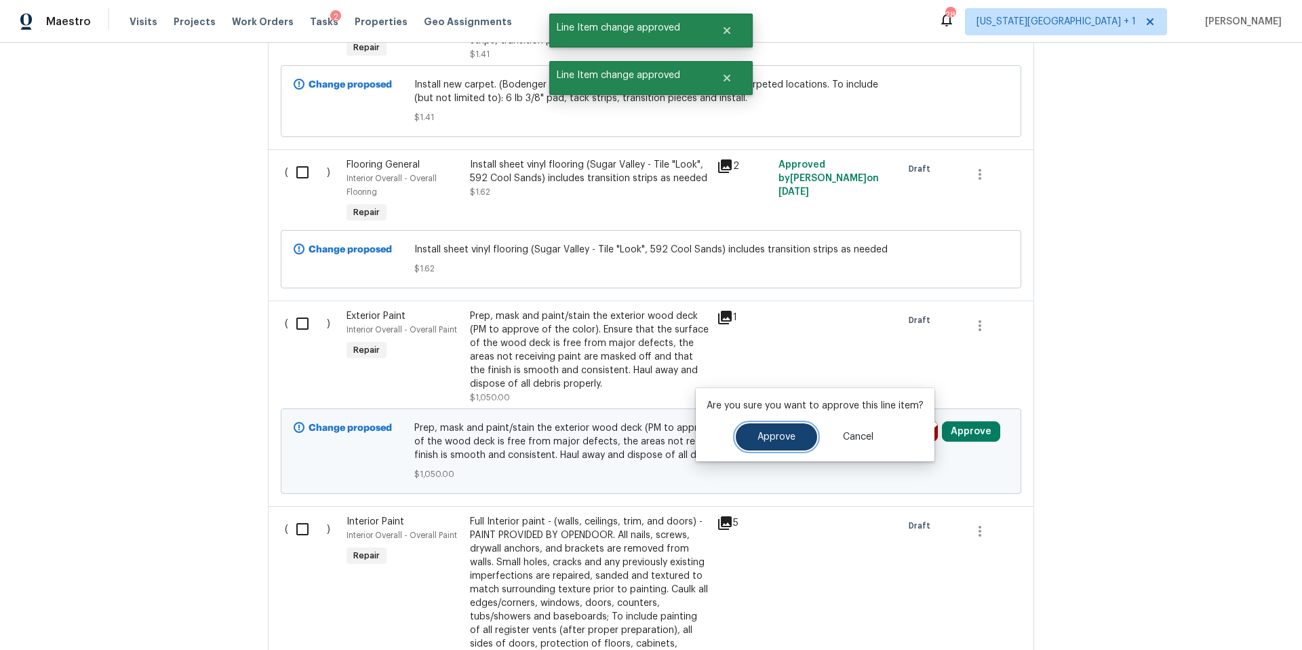
click at [765, 436] on span "Approve" at bounding box center [777, 437] width 38 height 10
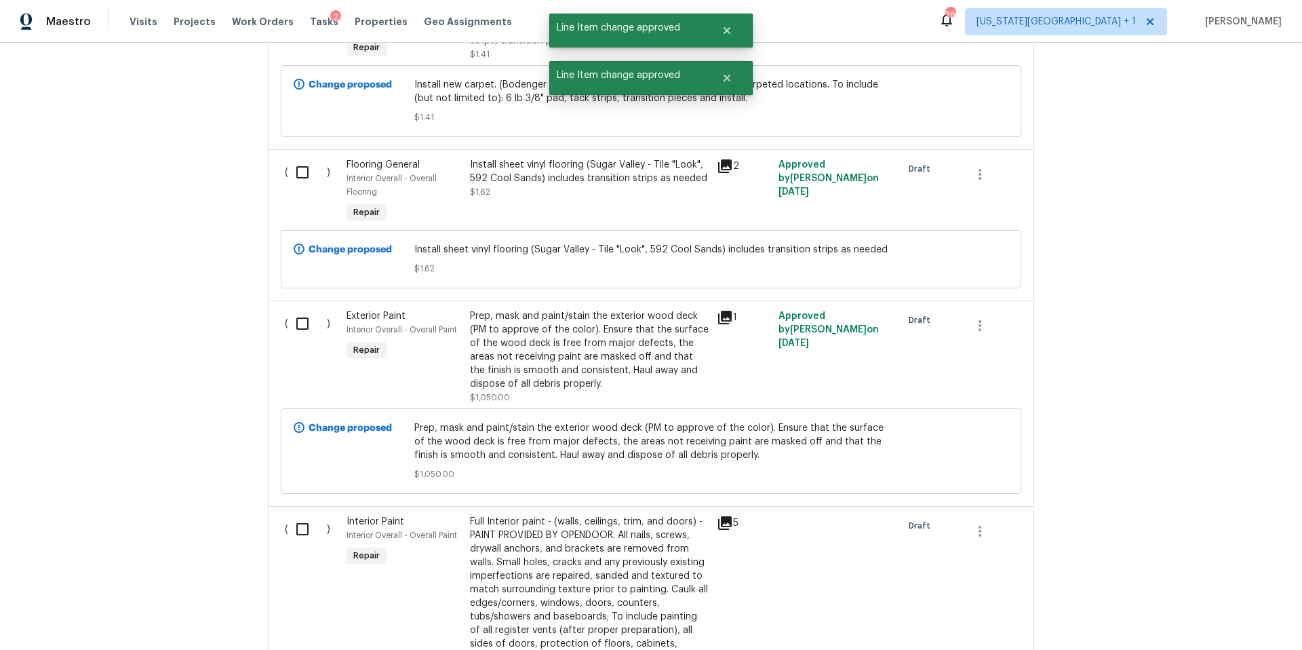
click at [727, 317] on icon at bounding box center [725, 317] width 16 height 16
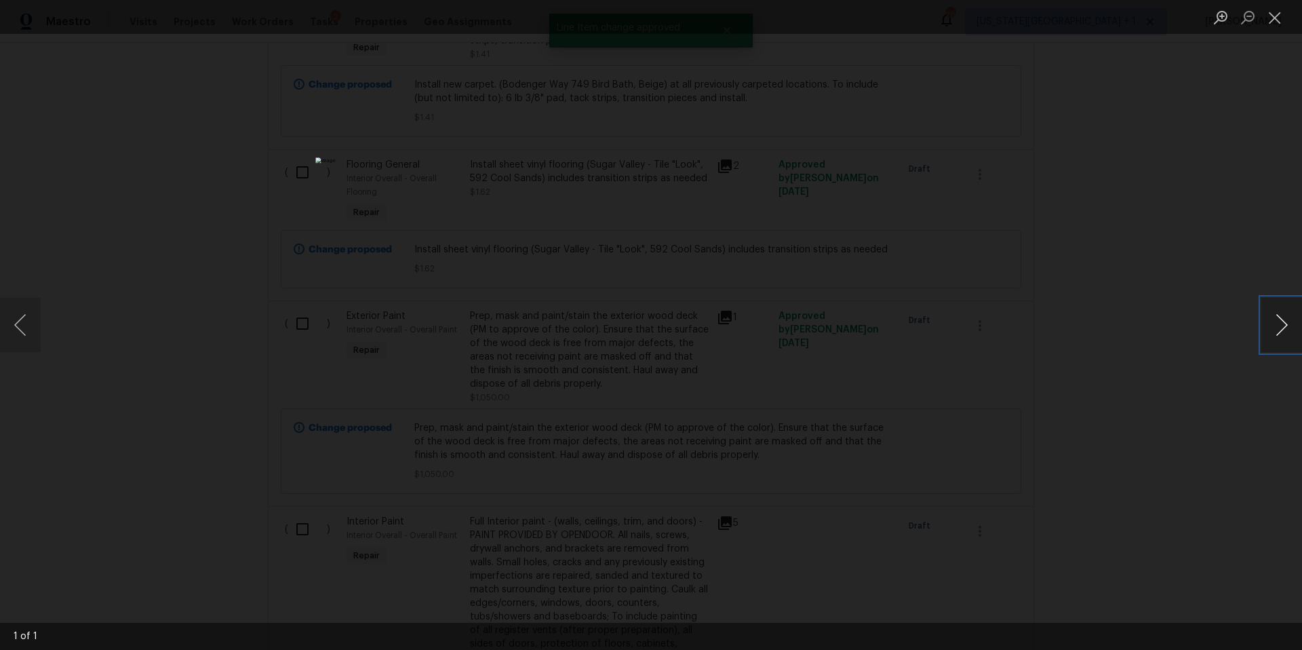
click at [1288, 322] on button "Next image" at bounding box center [1282, 325] width 41 height 54
click at [1276, 326] on button "Next image" at bounding box center [1282, 325] width 41 height 54
click at [1269, 328] on button "Next image" at bounding box center [1282, 325] width 41 height 54
click at [1268, 330] on button "Next image" at bounding box center [1282, 325] width 41 height 54
click at [1266, 330] on button "Next image" at bounding box center [1282, 325] width 41 height 54
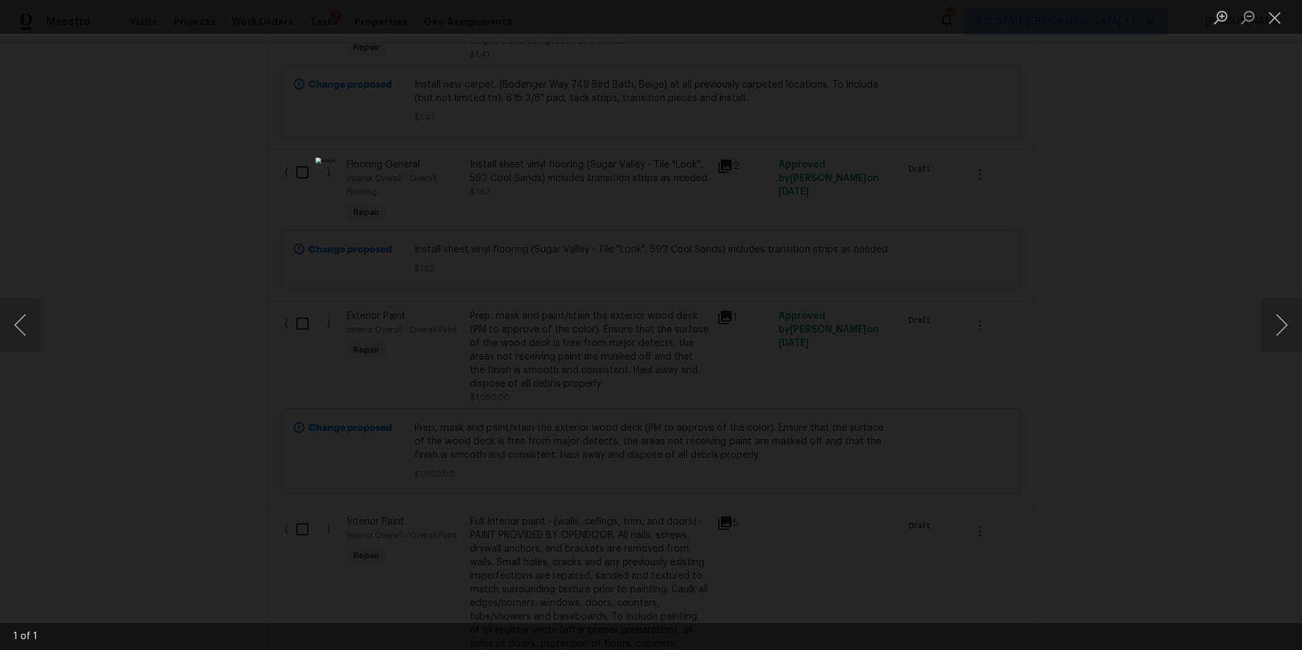
click at [1182, 332] on div "Lightbox" at bounding box center [651, 325] width 1302 height 650
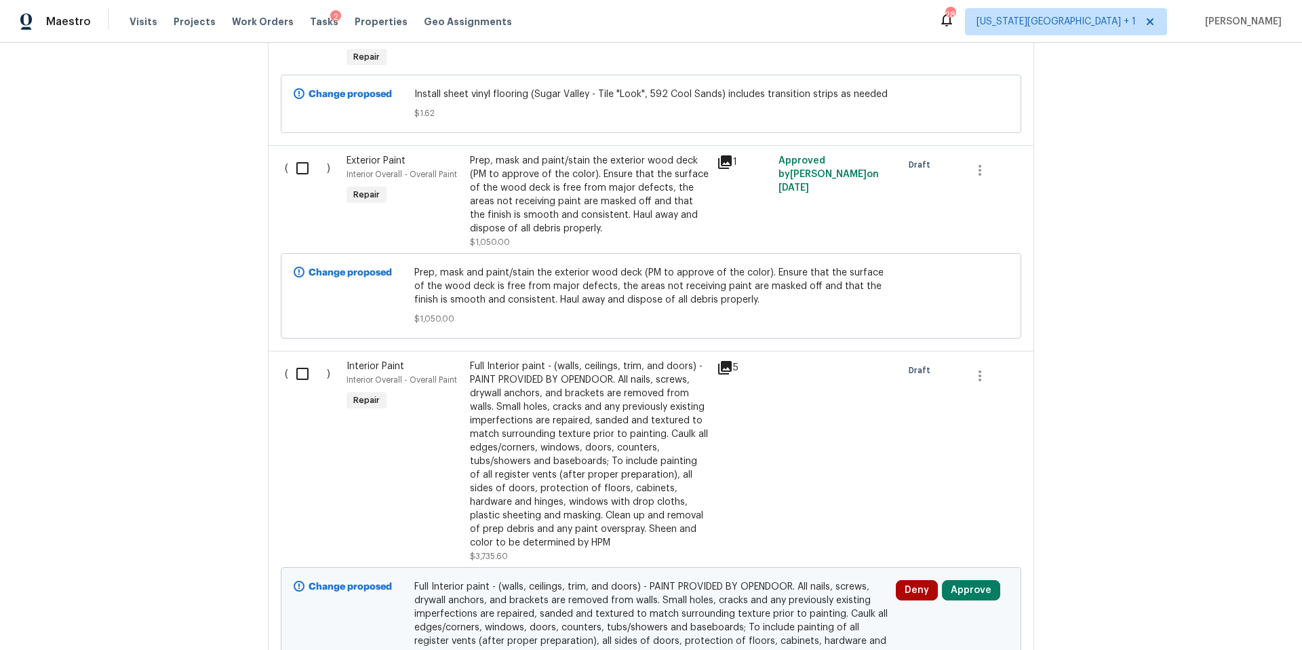
scroll to position [3434, 0]
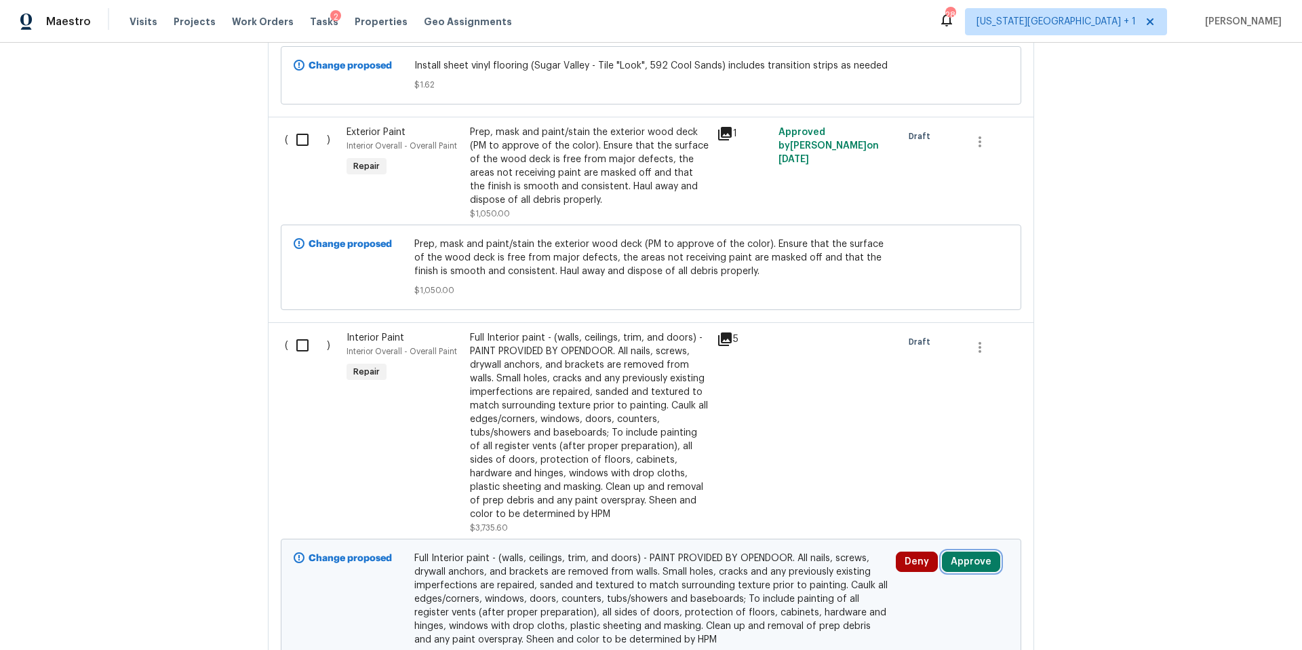
click at [953, 551] on button "Approve" at bounding box center [971, 561] width 58 height 20
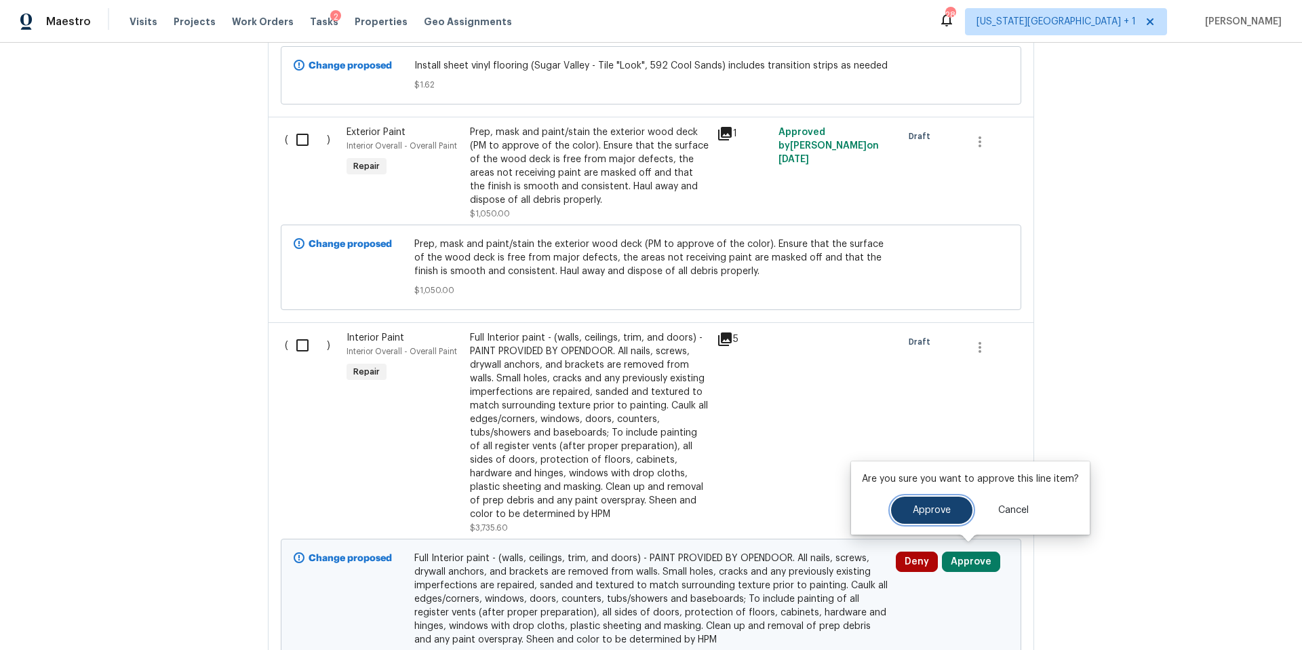
click at [937, 507] on span "Approve" at bounding box center [932, 510] width 38 height 10
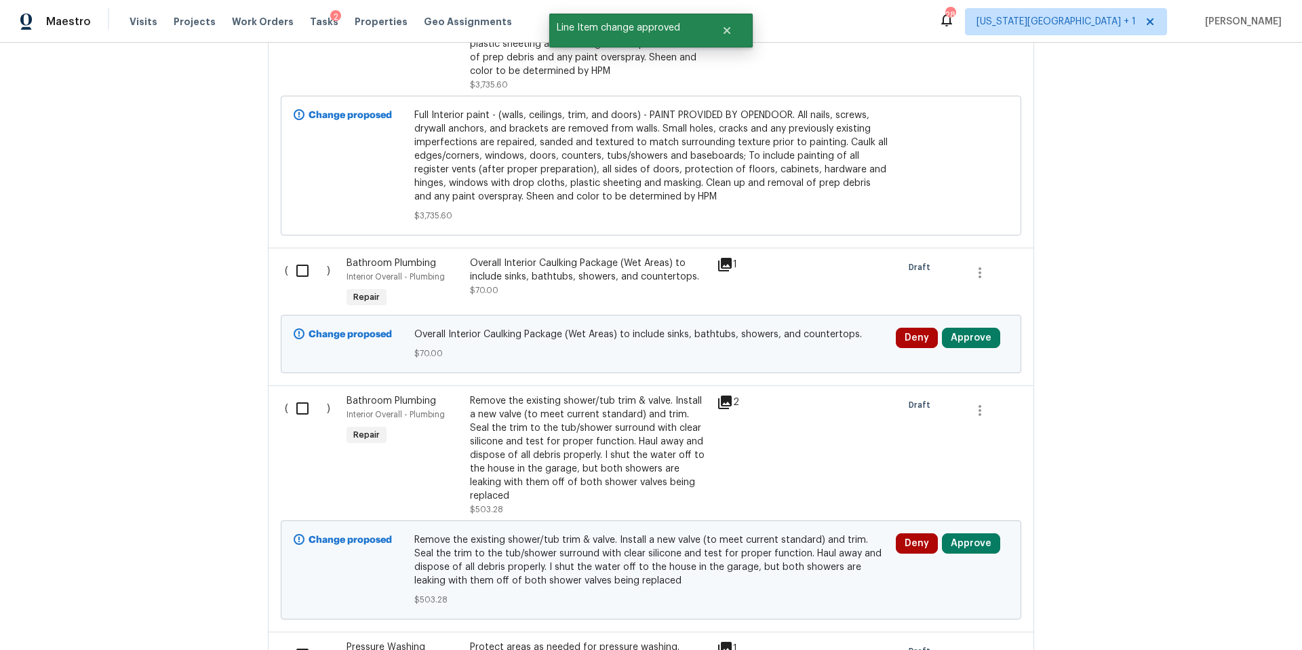
scroll to position [3888, 0]
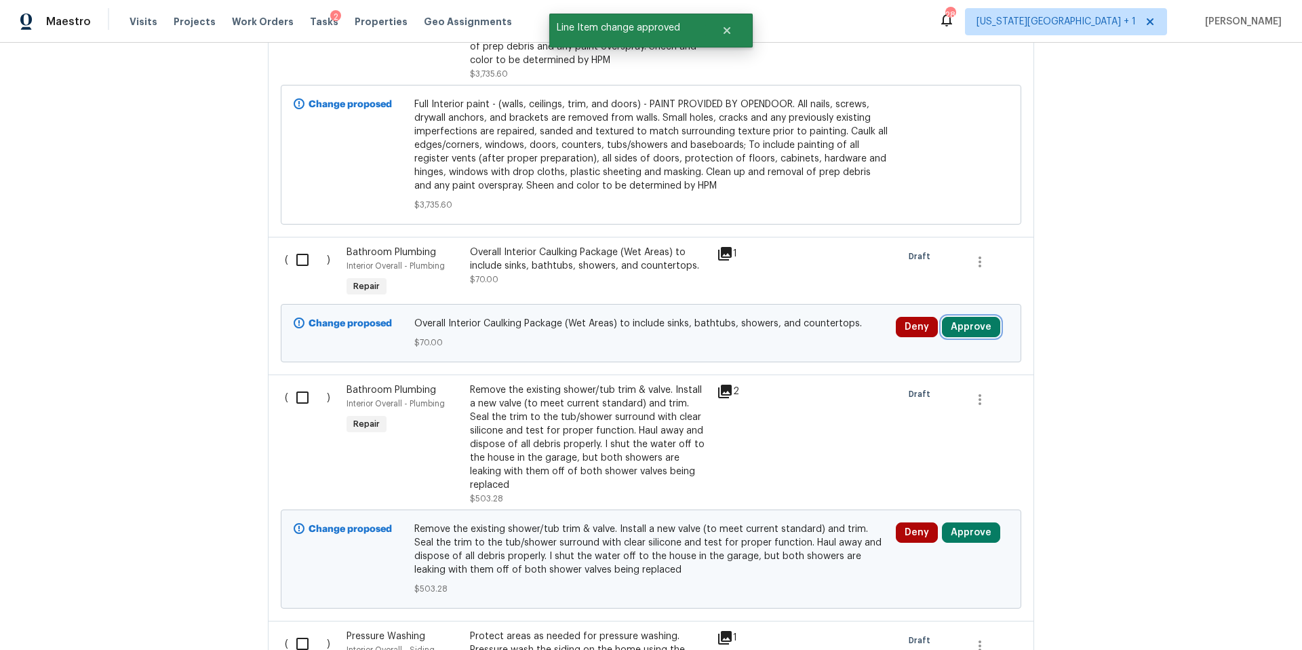
click at [968, 324] on button "Approve" at bounding box center [971, 327] width 58 height 20
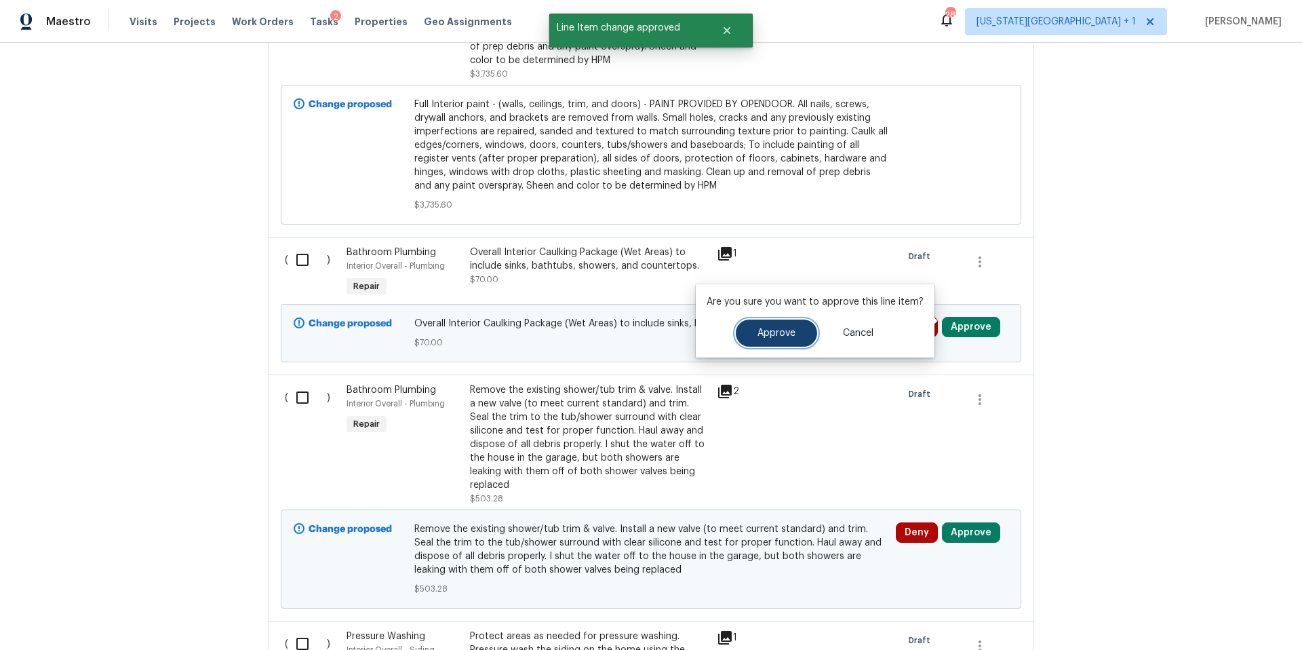
click at [788, 329] on span "Approve" at bounding box center [777, 333] width 38 height 10
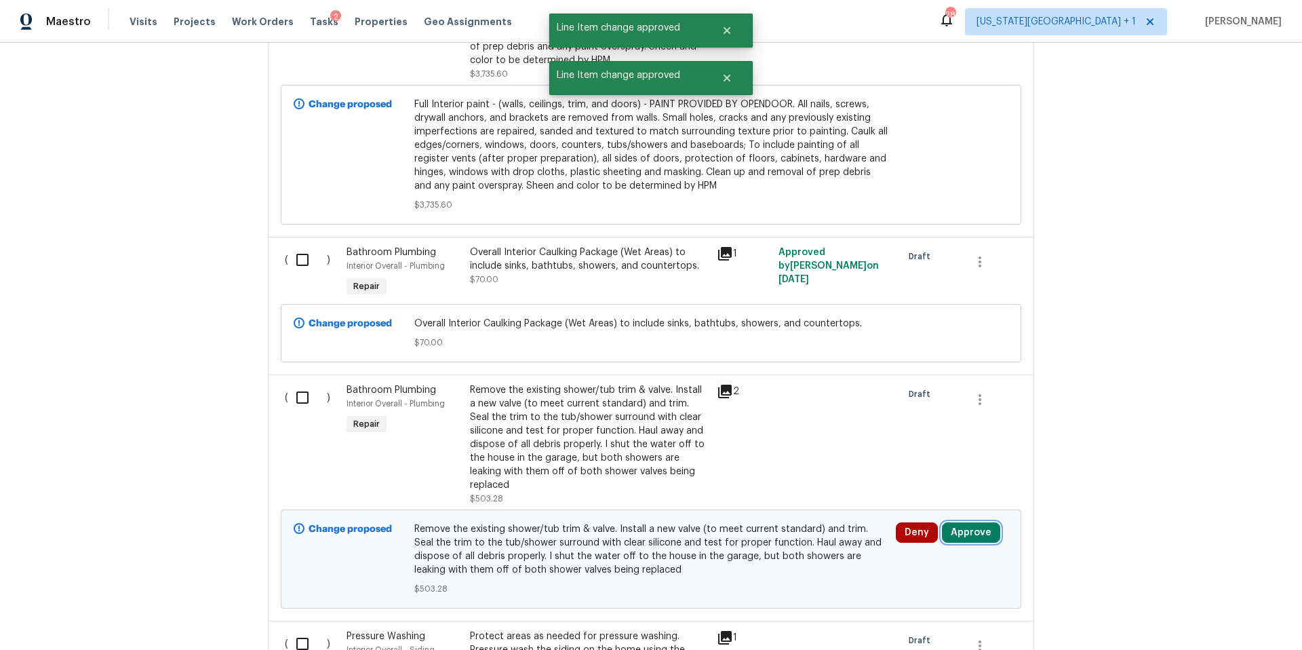
click at [969, 522] on button "Approve" at bounding box center [971, 532] width 58 height 20
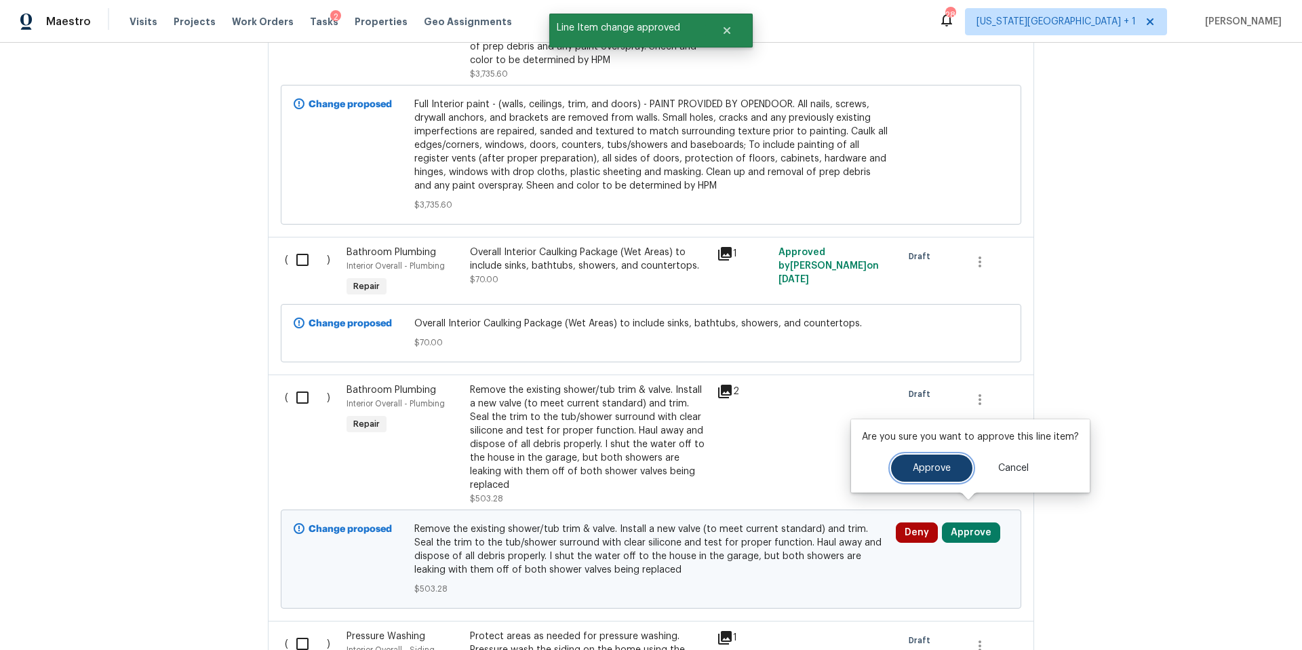
click at [912, 475] on button "Approve" at bounding box center [931, 467] width 81 height 27
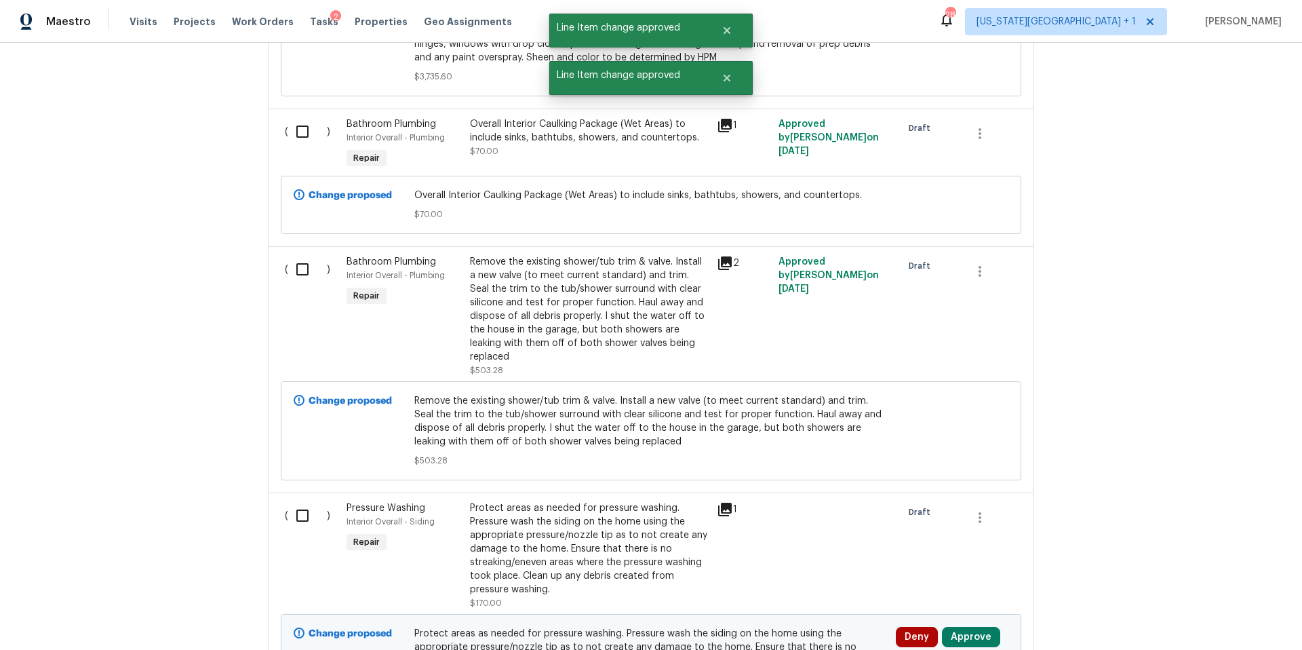
scroll to position [4022, 0]
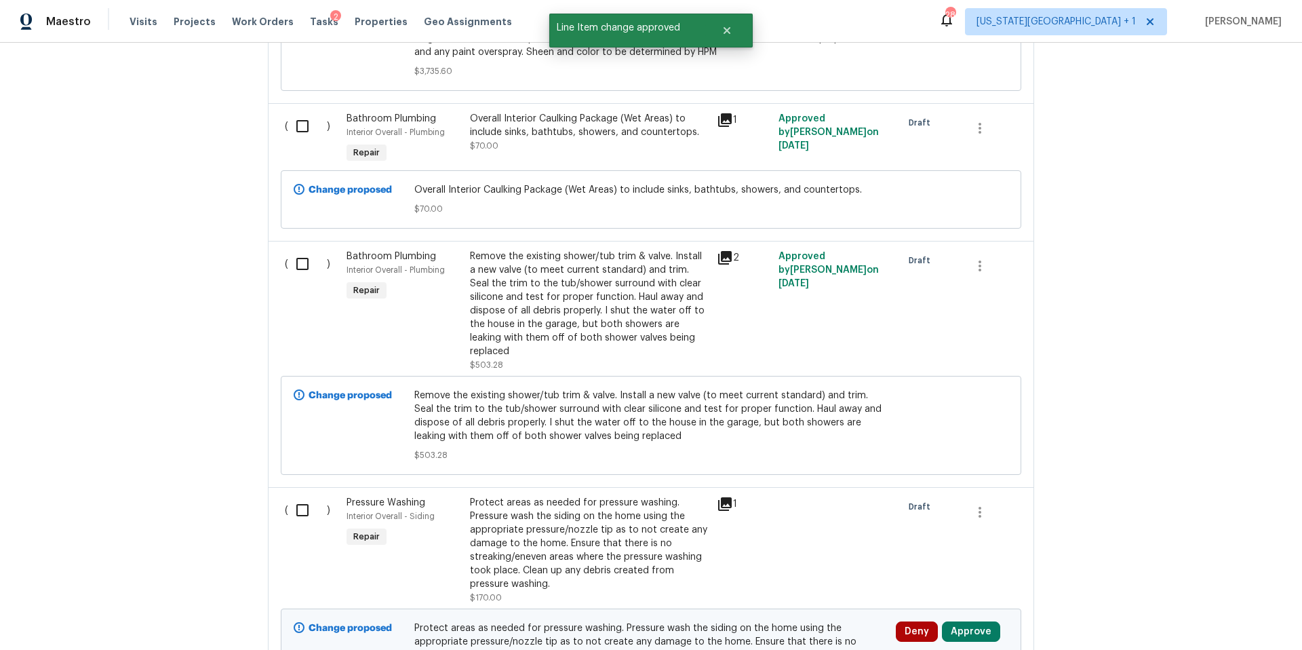
click at [720, 253] on icon at bounding box center [725, 258] width 16 height 16
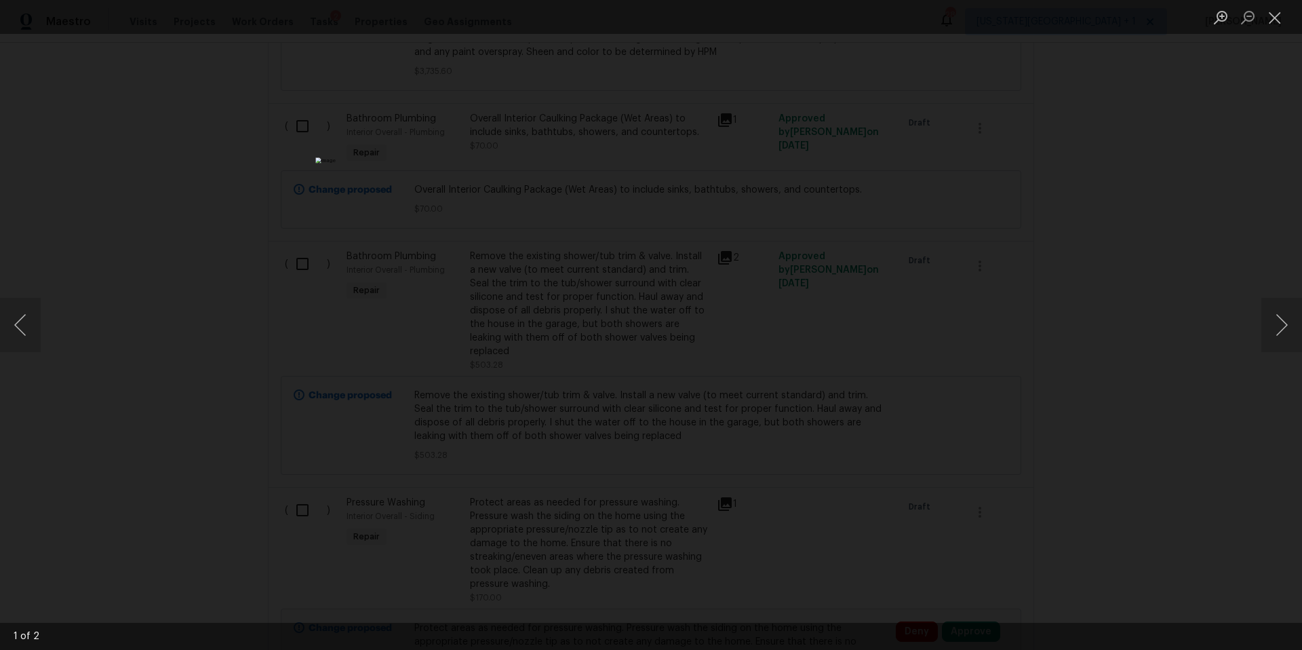
click at [1241, 333] on div "Lightbox" at bounding box center [651, 325] width 1302 height 650
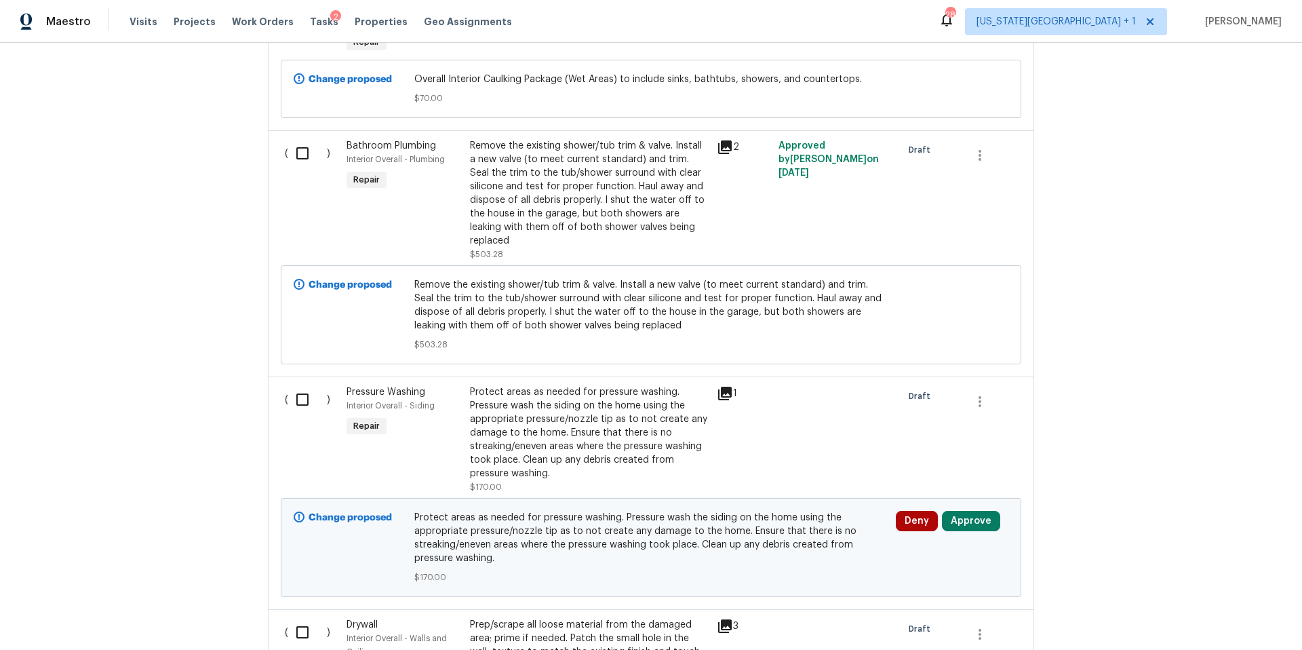
scroll to position [4260, 0]
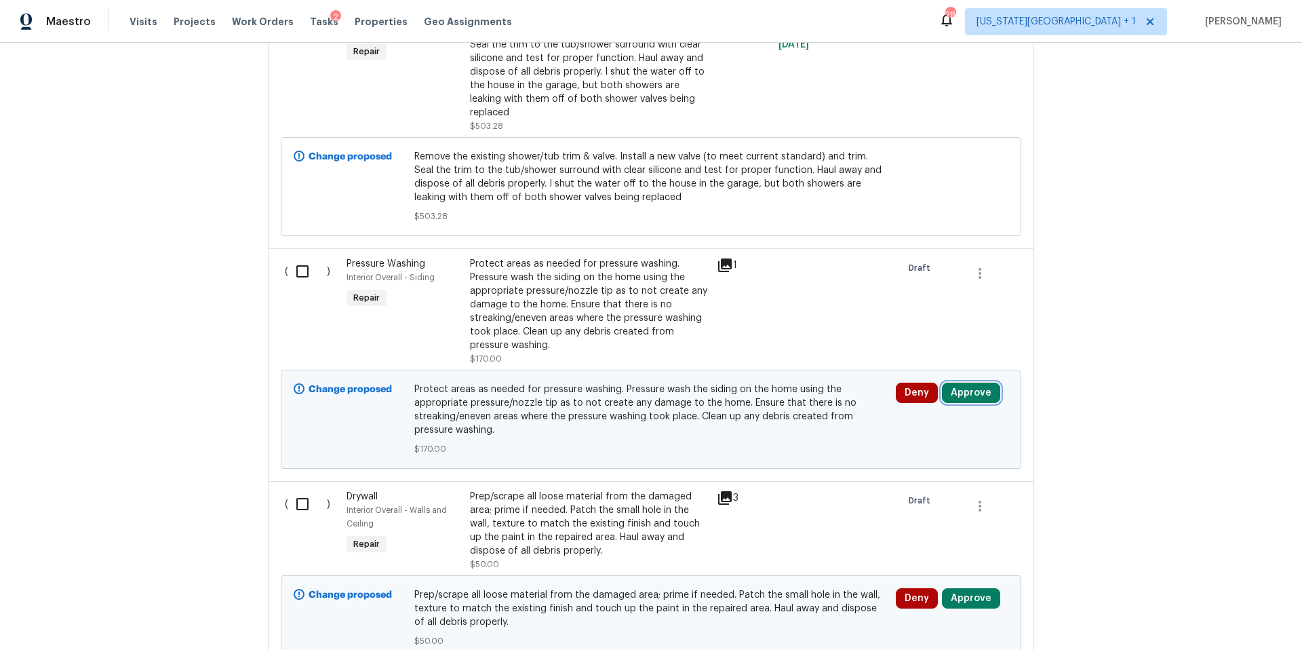
click at [977, 383] on button "Approve" at bounding box center [971, 393] width 58 height 20
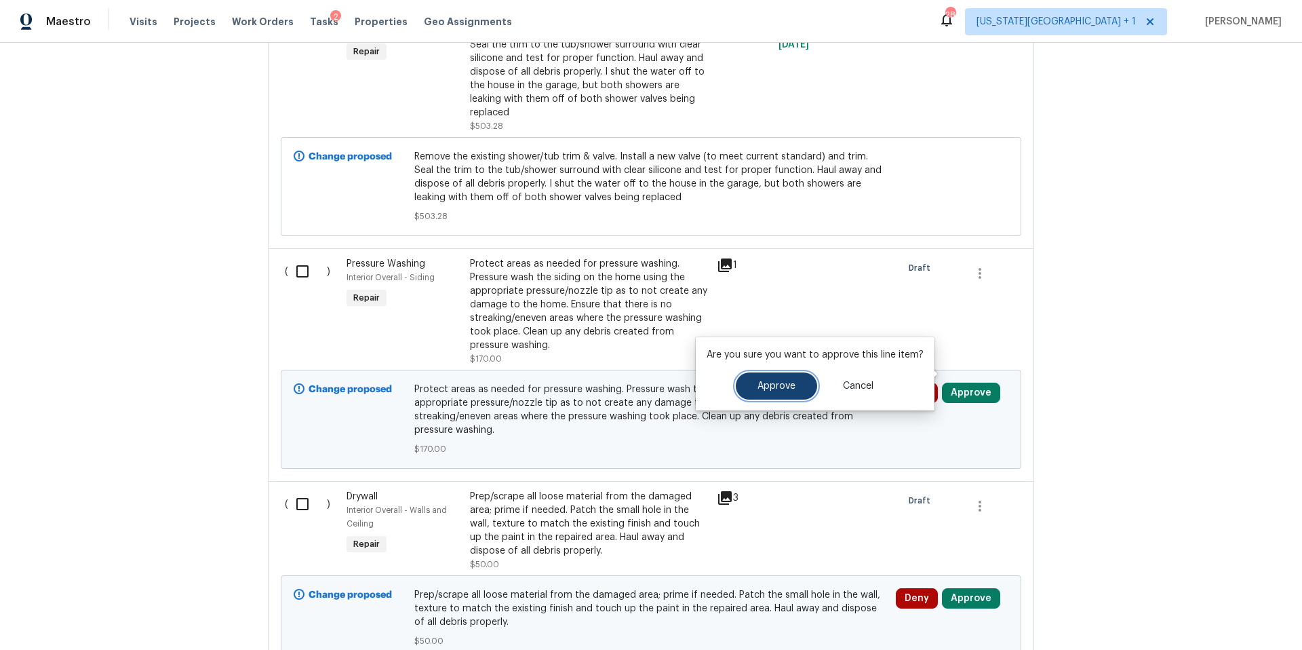
click at [791, 389] on span "Approve" at bounding box center [777, 386] width 38 height 10
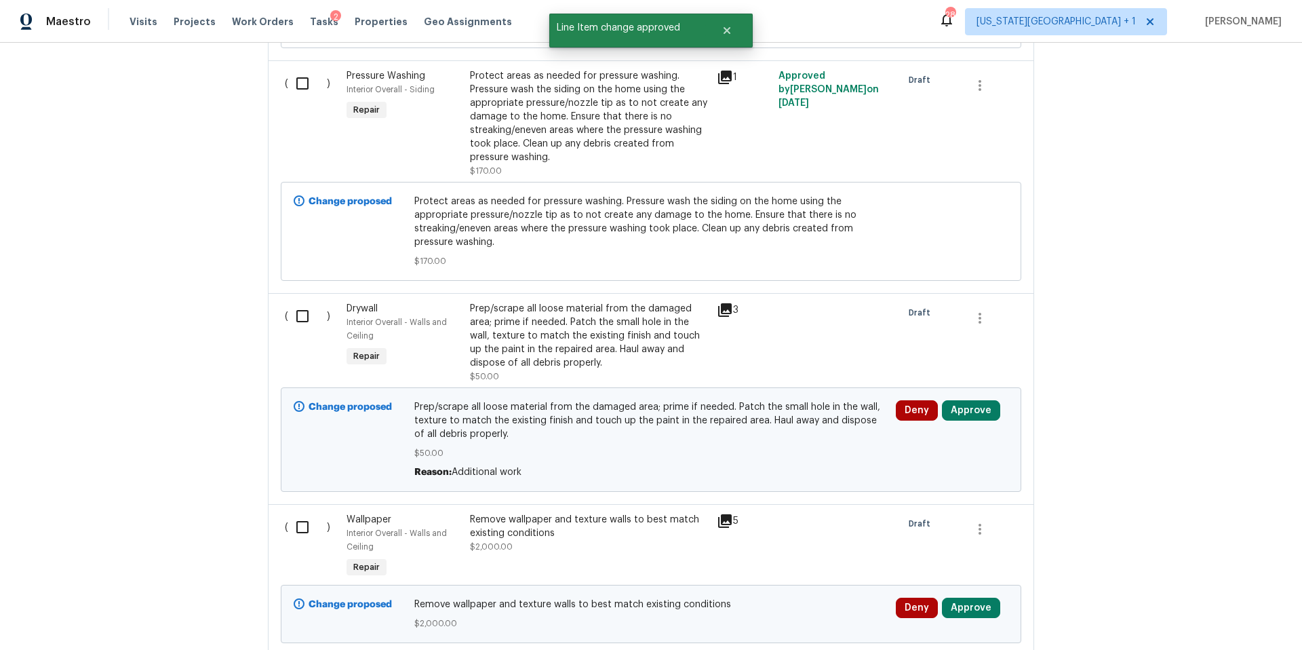
scroll to position [4482, 0]
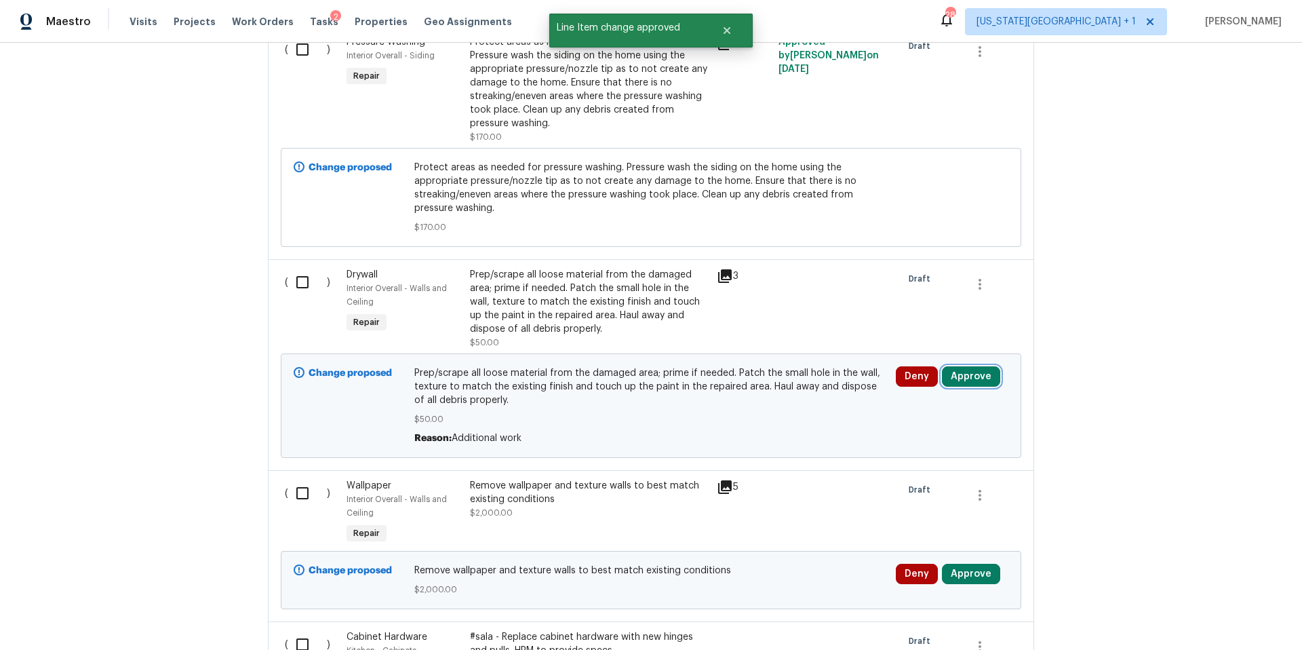
click at [968, 366] on button "Approve" at bounding box center [971, 376] width 58 height 20
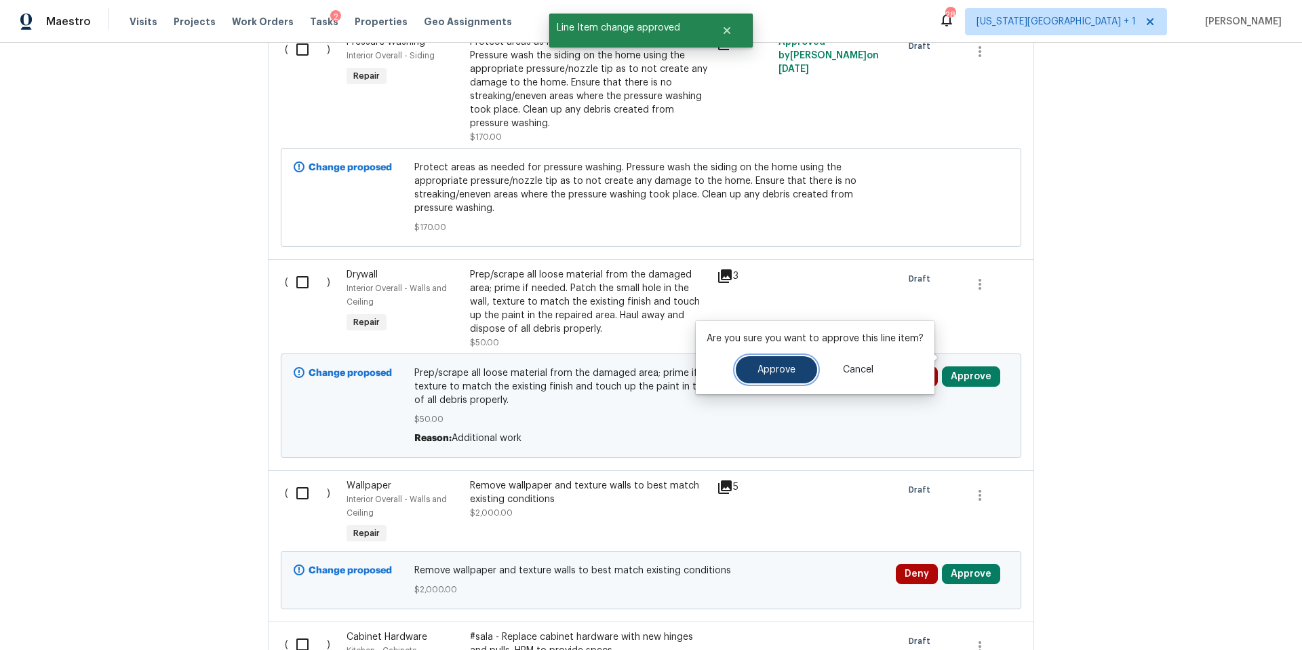
click at [785, 359] on button "Approve" at bounding box center [776, 369] width 81 height 27
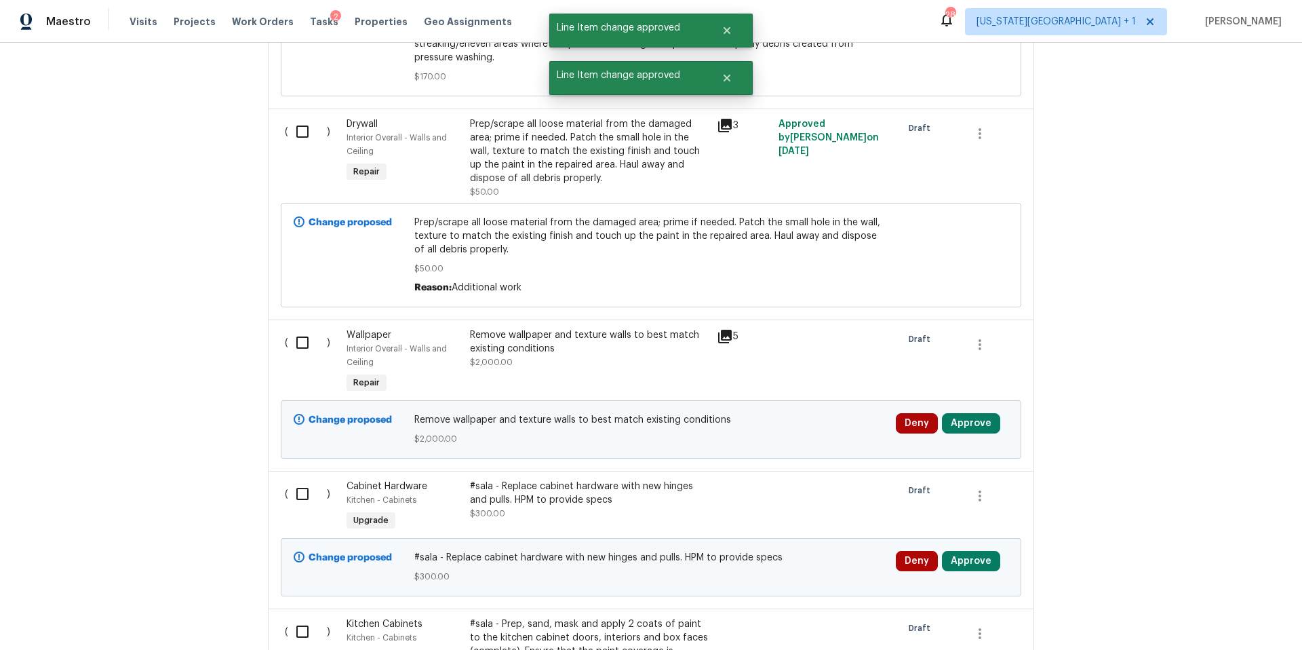
scroll to position [4698, 0]
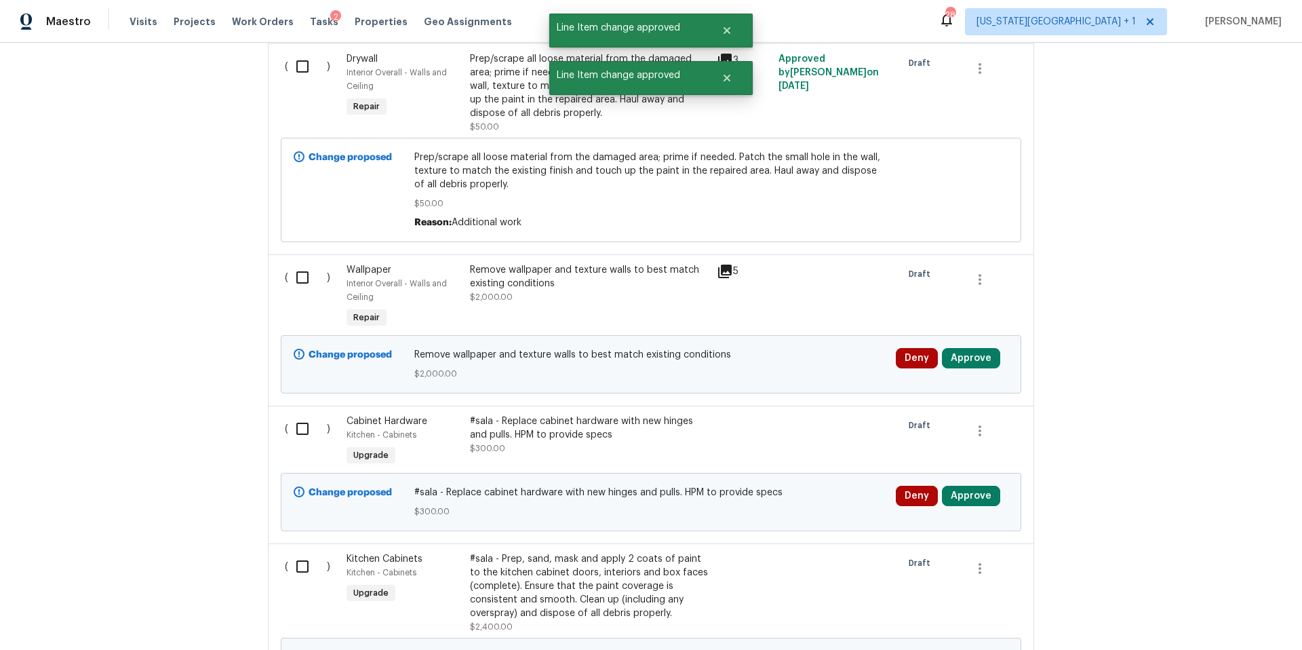
click at [717, 263] on icon at bounding box center [725, 271] width 16 height 16
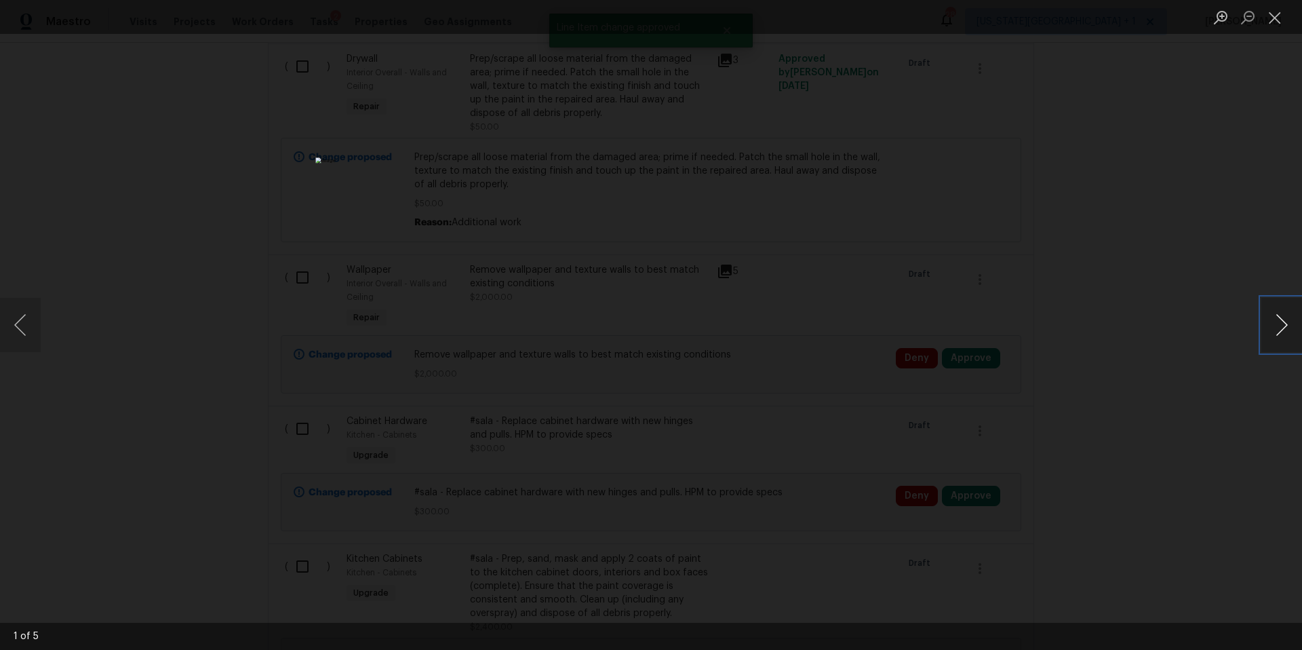
click at [1284, 326] on button "Next image" at bounding box center [1282, 325] width 41 height 54
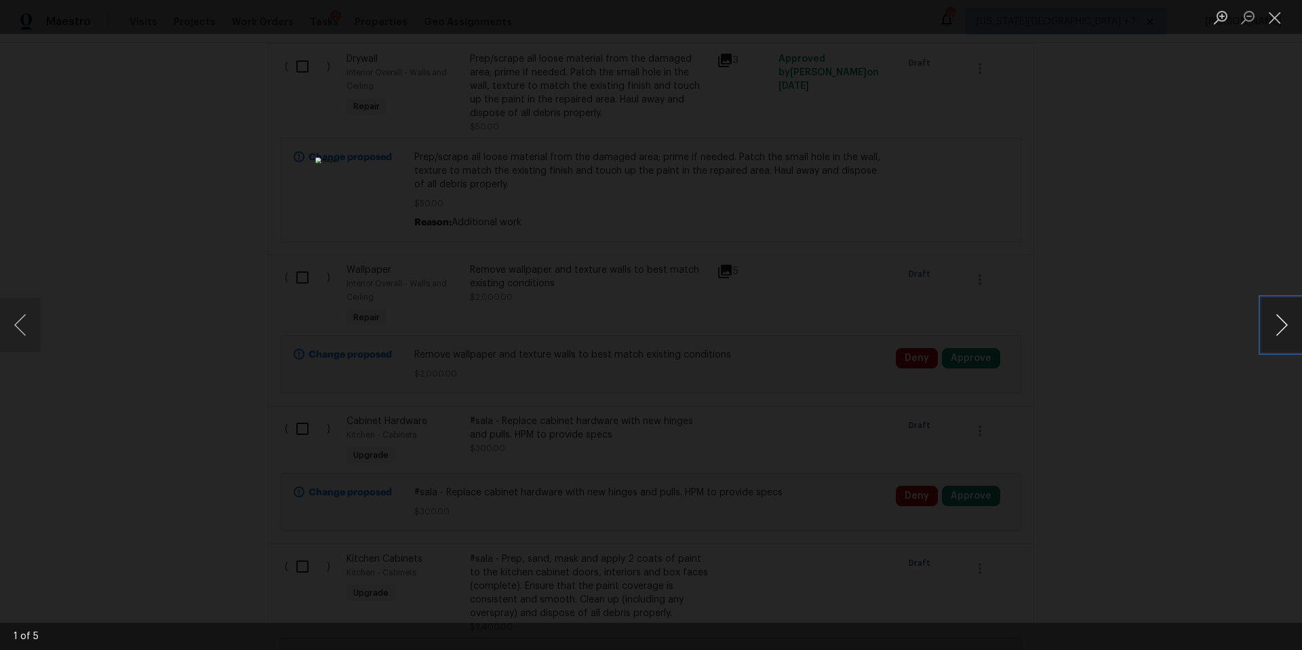
click at [1284, 326] on button "Next image" at bounding box center [1282, 325] width 41 height 54
click at [1189, 324] on div "Lightbox" at bounding box center [651, 325] width 1302 height 650
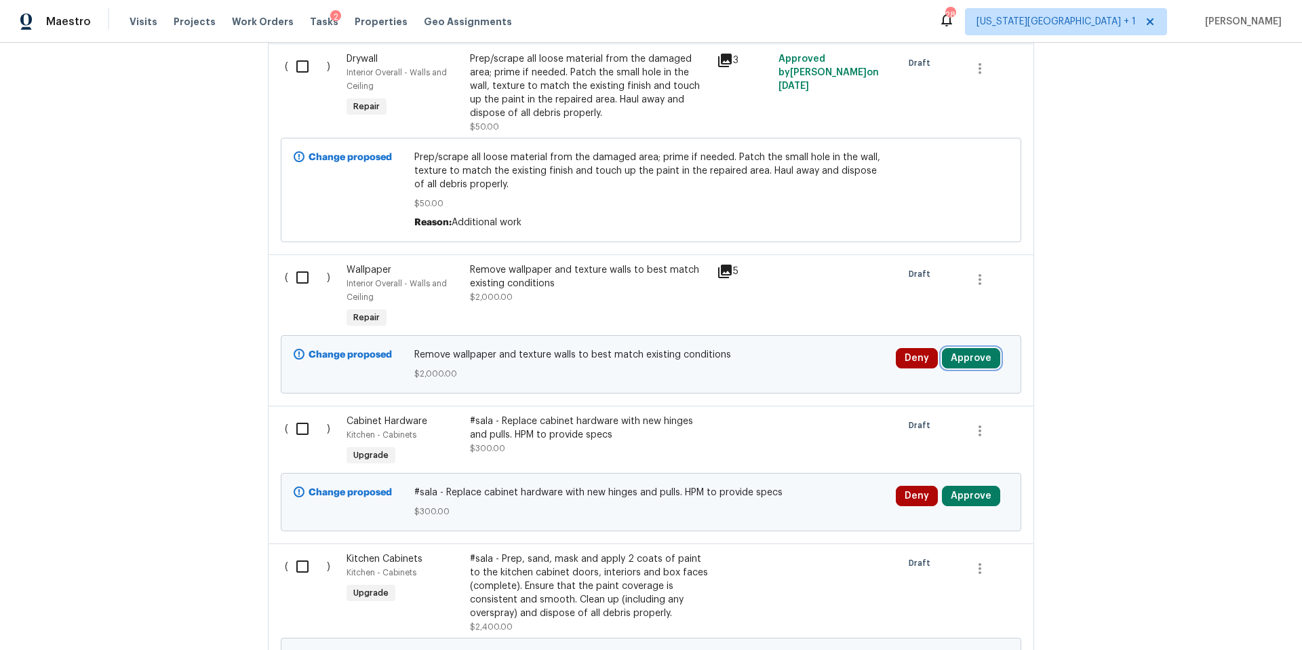
click at [970, 348] on button "Approve" at bounding box center [971, 358] width 58 height 20
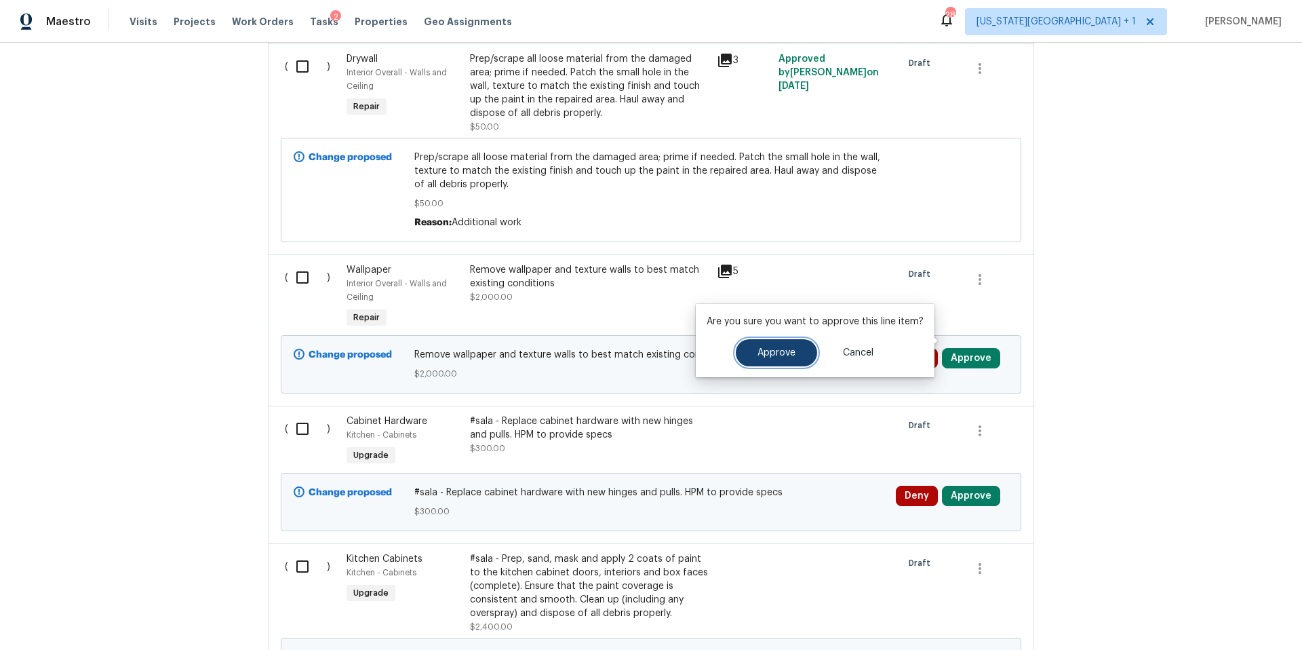
click at [797, 353] on button "Approve" at bounding box center [776, 352] width 81 height 27
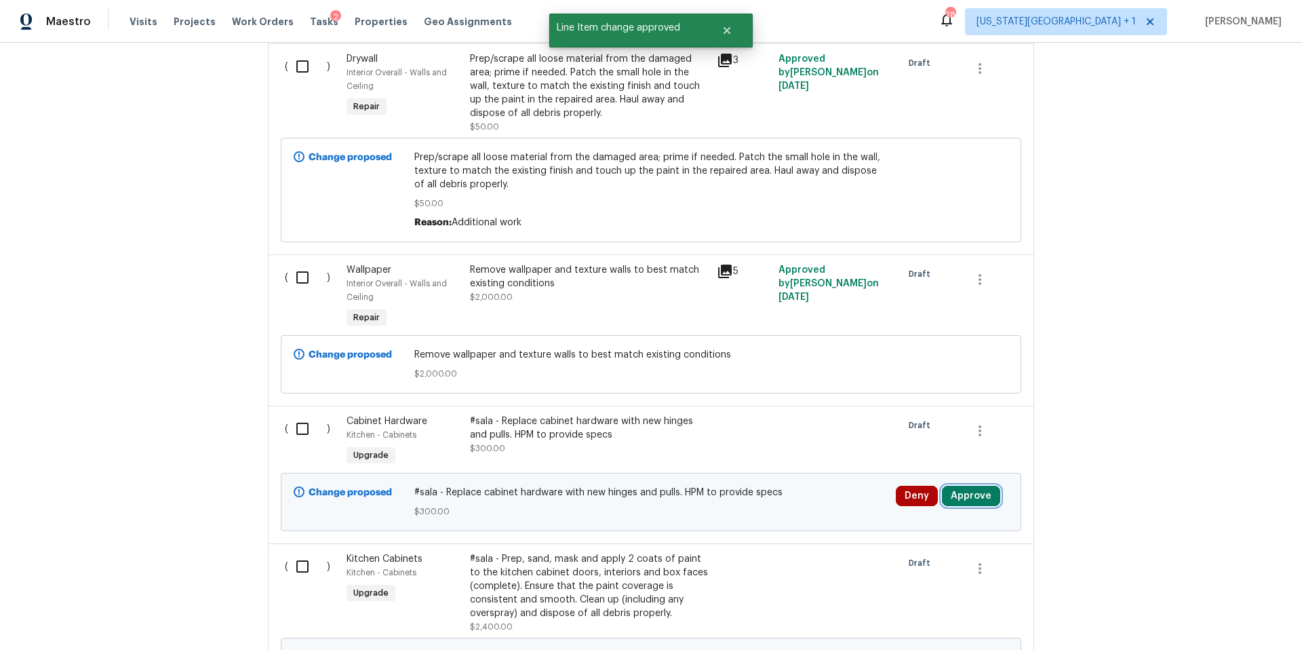
click at [956, 486] on button "Approve" at bounding box center [971, 496] width 58 height 20
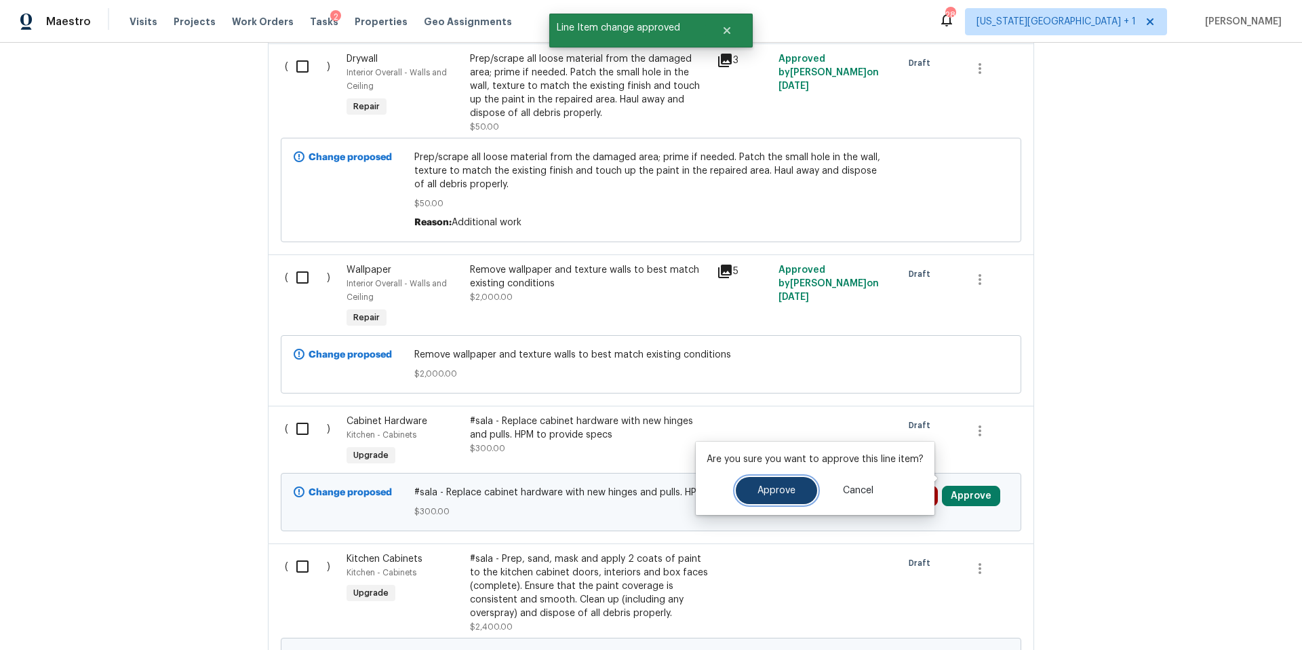
click at [760, 482] on button "Approve" at bounding box center [776, 490] width 81 height 27
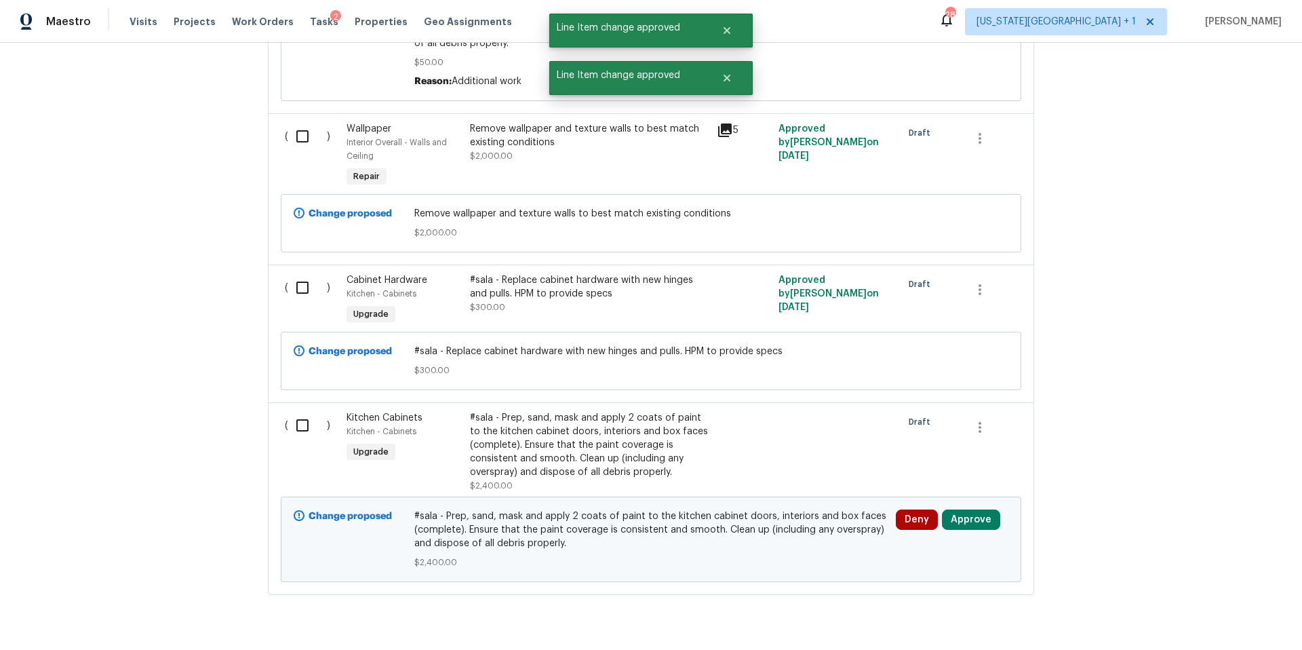
scroll to position [4859, 0]
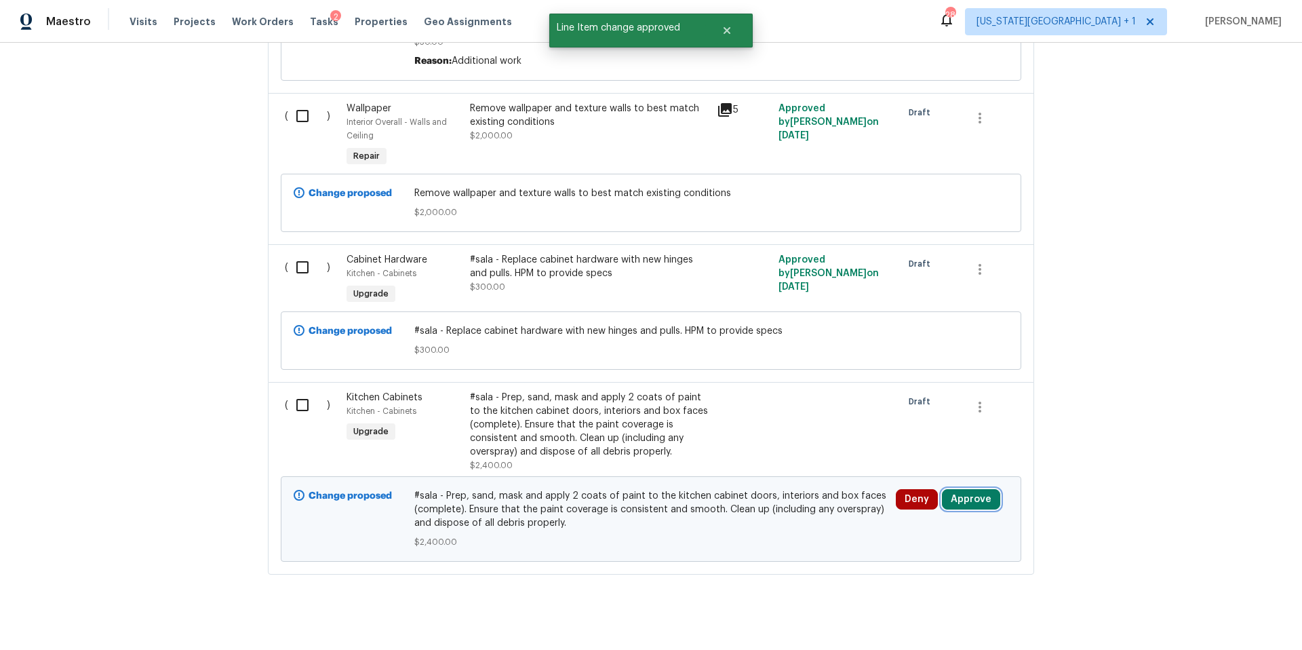
click at [976, 489] on button "Approve" at bounding box center [971, 499] width 58 height 20
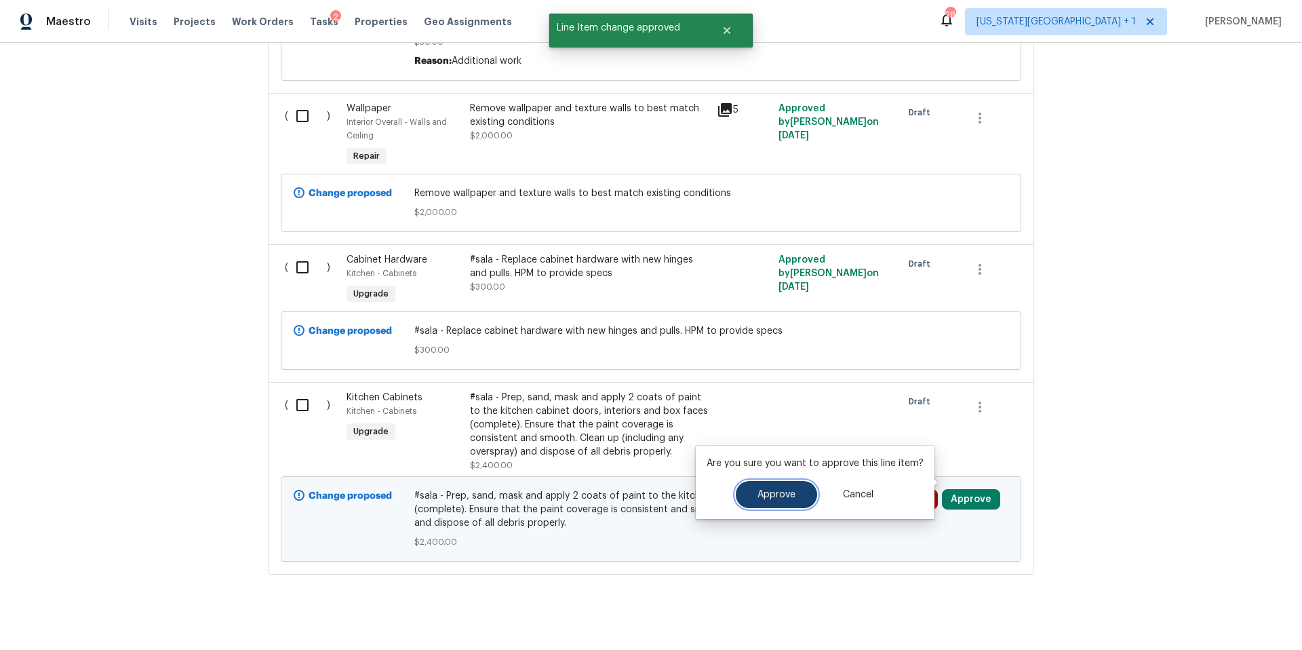
click at [788, 488] on button "Approve" at bounding box center [776, 494] width 81 height 27
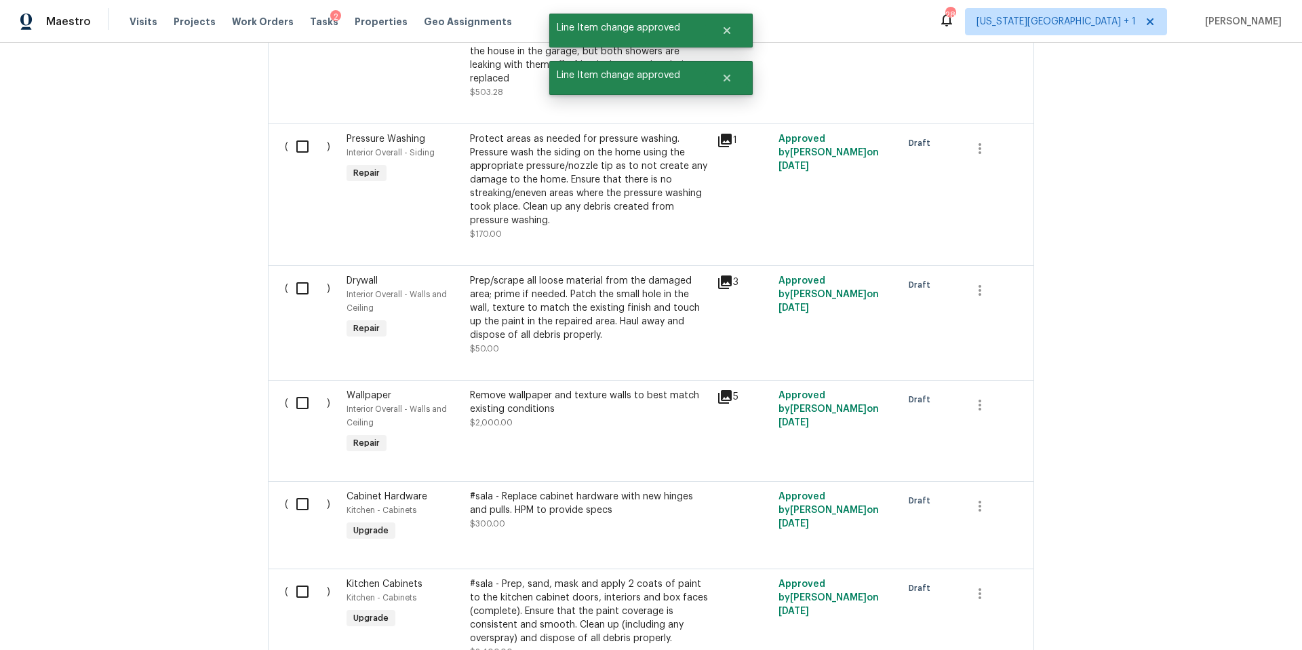
scroll to position [2875, 0]
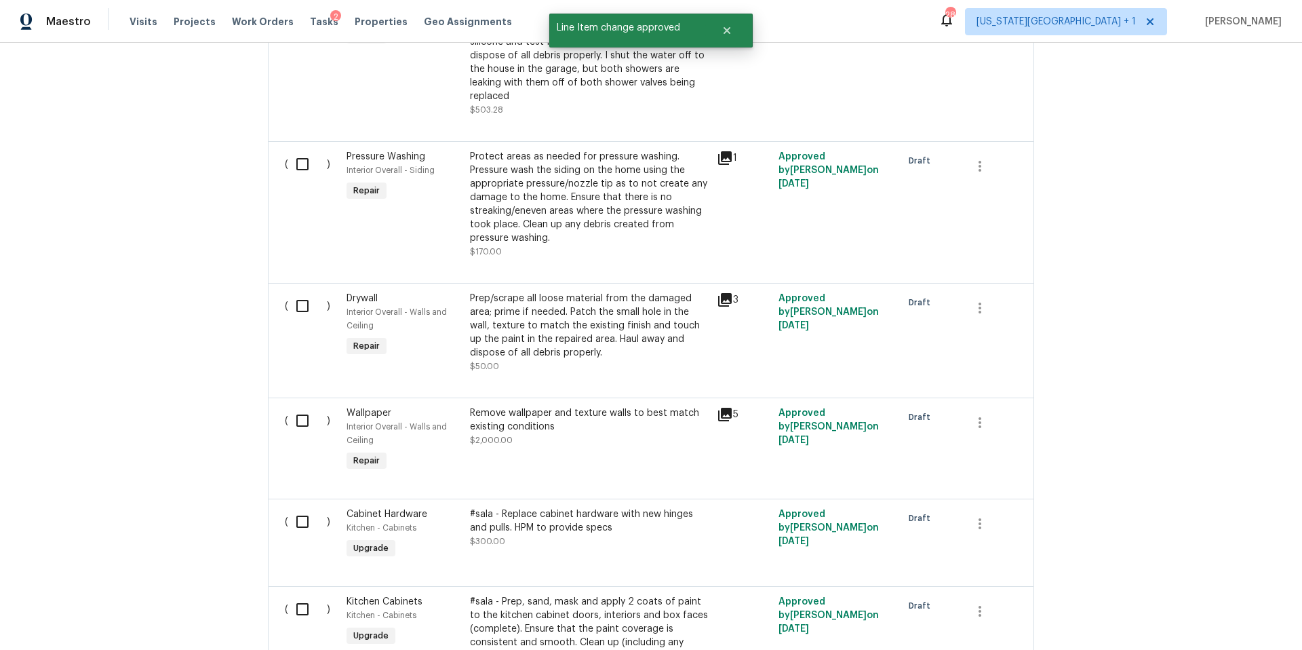
click at [598, 406] on div "Remove wallpaper and texture walls to best match existing conditions" at bounding box center [589, 419] width 239 height 27
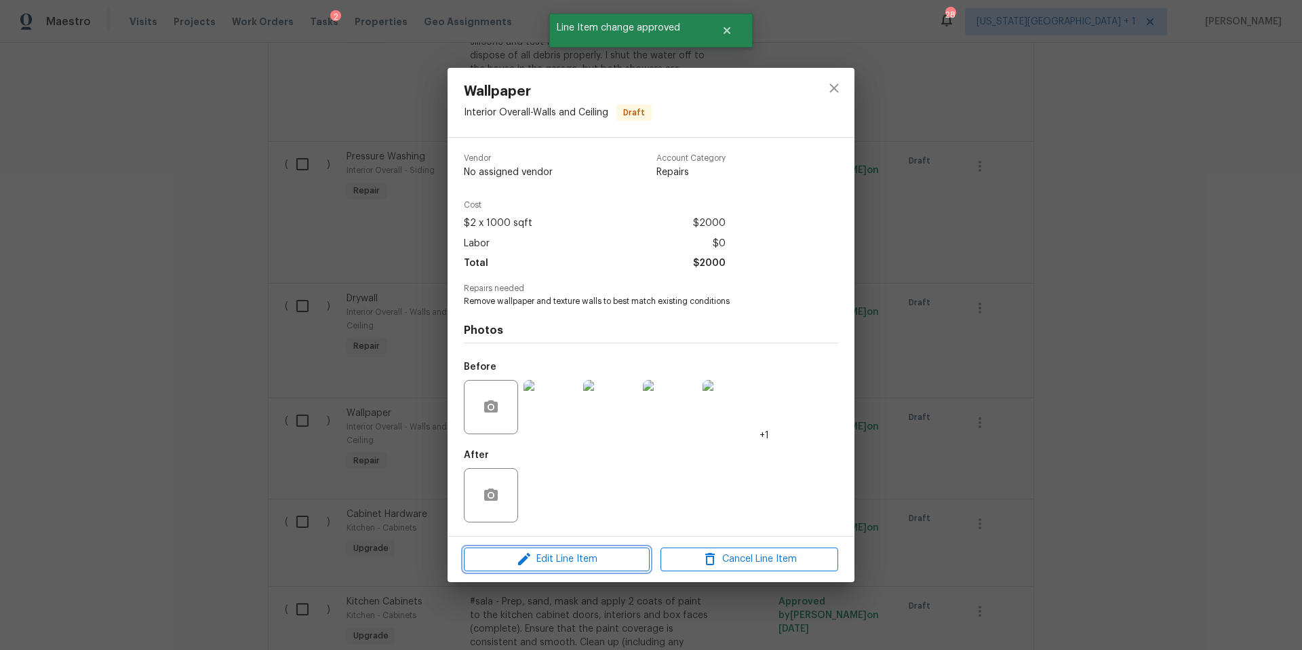
click at [610, 564] on span "Edit Line Item" at bounding box center [557, 559] width 178 height 17
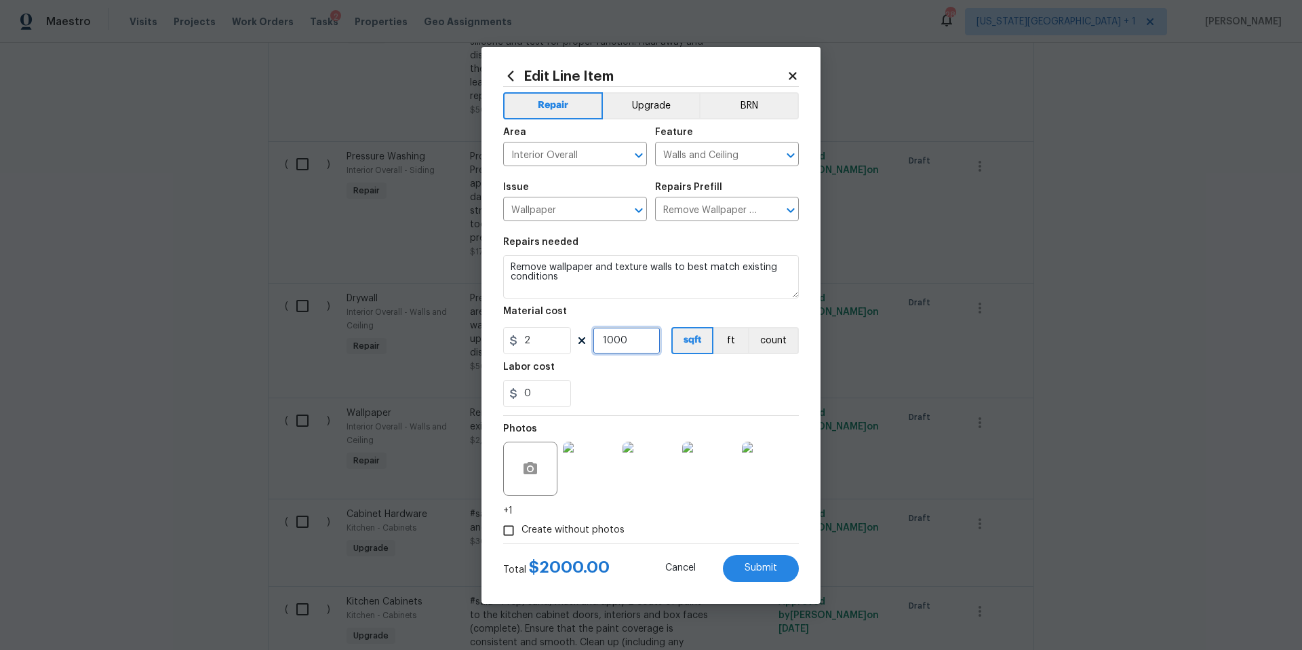
click at [629, 341] on input "1000" at bounding box center [627, 340] width 68 height 27
type input "100"
click at [743, 564] on button "Submit" at bounding box center [761, 568] width 76 height 27
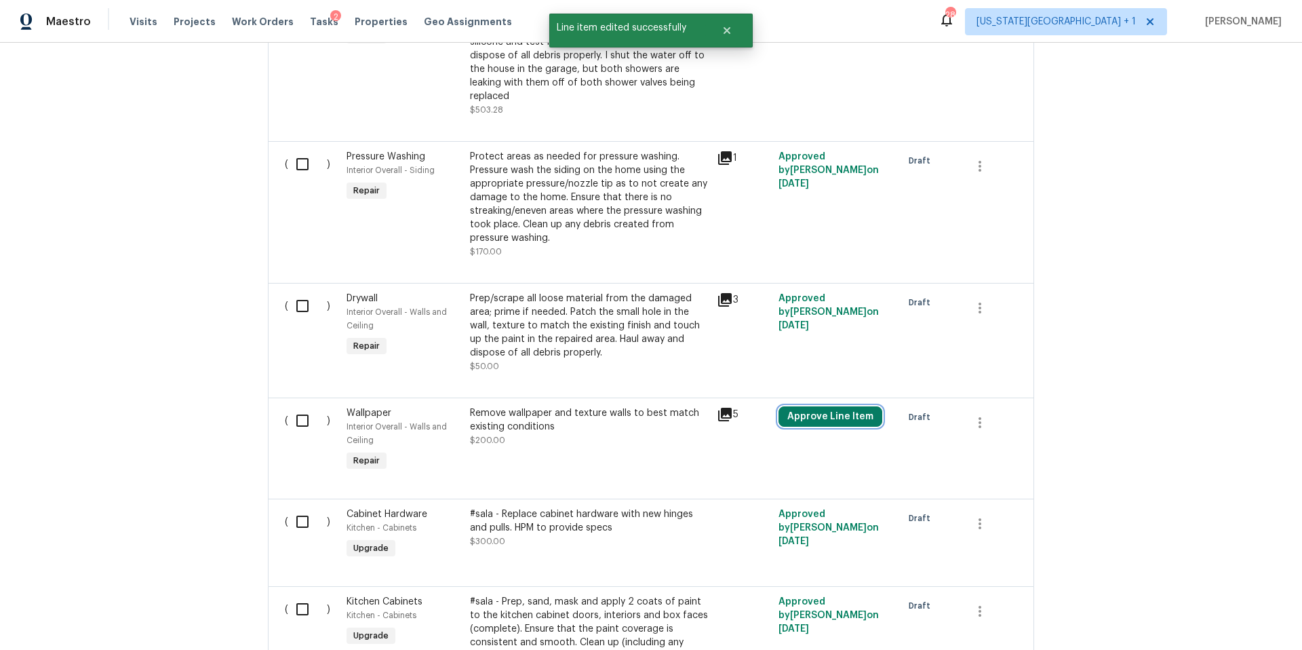
click at [817, 406] on button "Approve Line Item" at bounding box center [831, 416] width 104 height 20
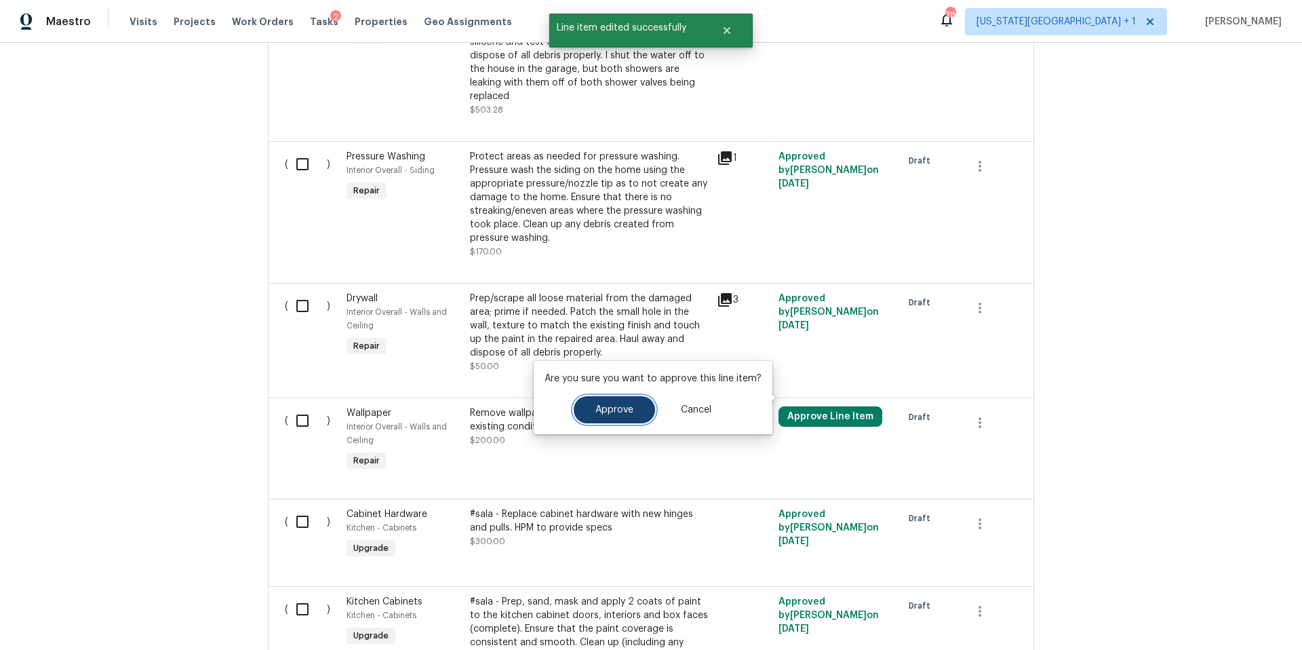
click at [638, 410] on button "Approve" at bounding box center [614, 409] width 81 height 27
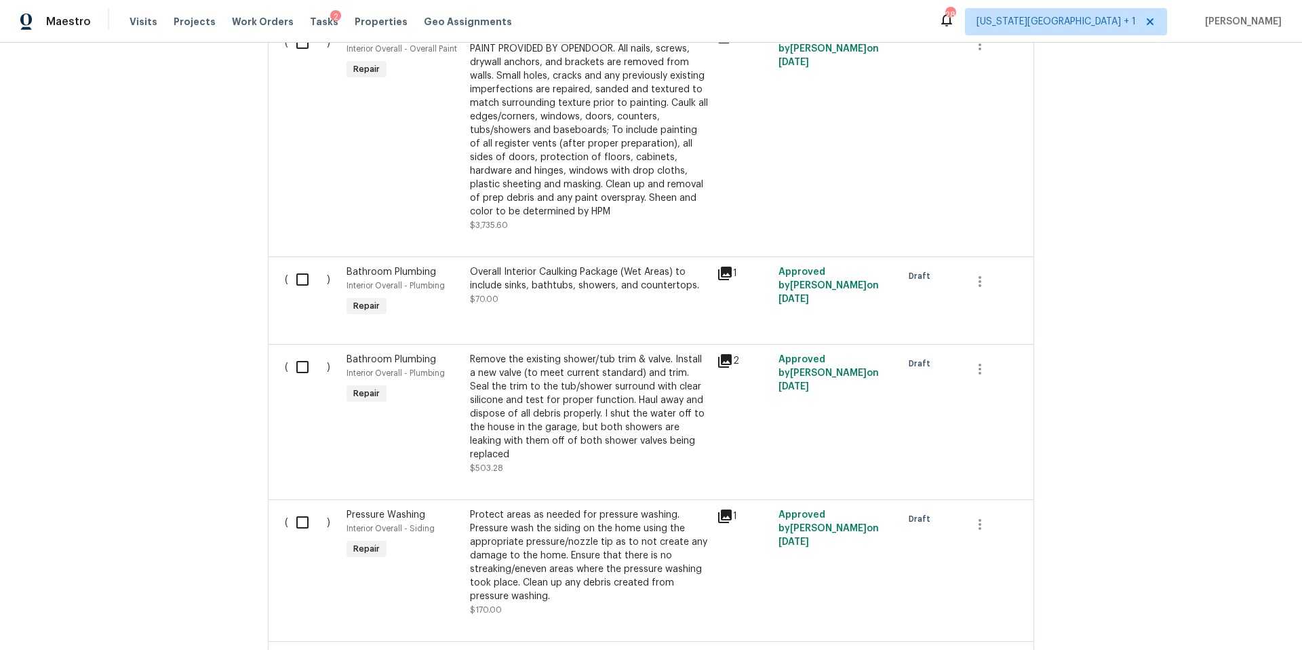
scroll to position [2515, 0]
click at [594, 398] on div "Remove the existing shower/tub trim & valve. Install a new valve (to meet curre…" at bounding box center [589, 409] width 239 height 109
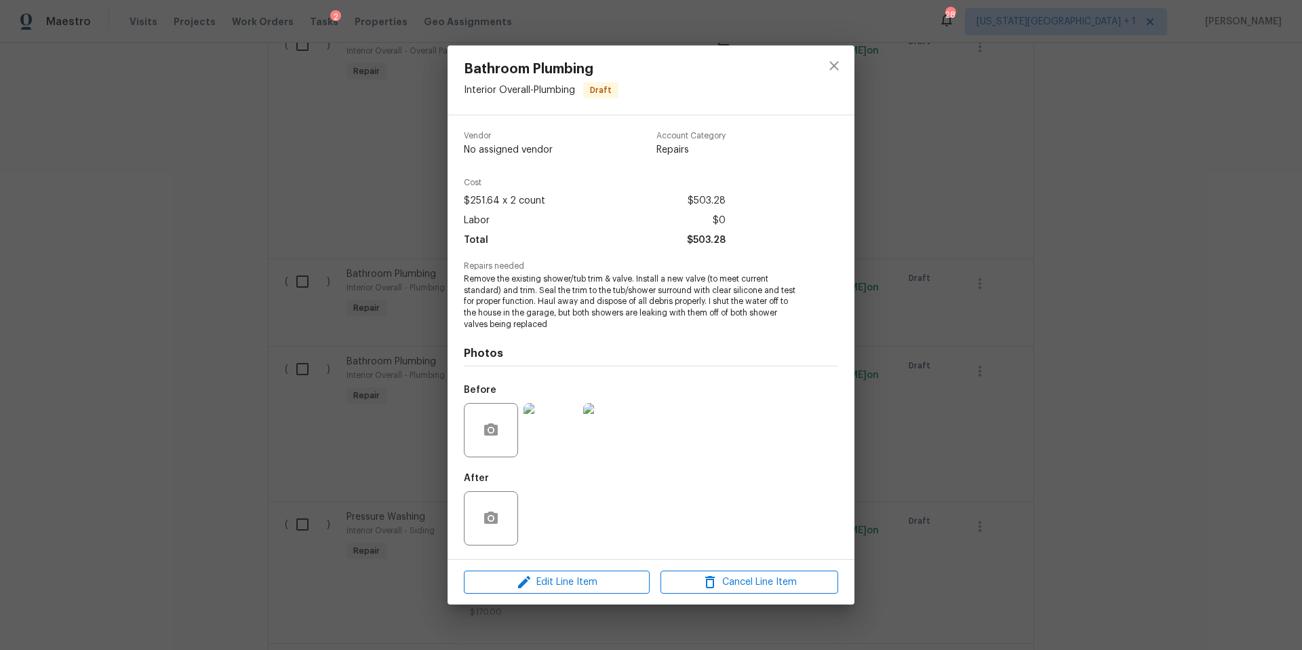
click at [930, 353] on div "Bathroom Plumbing Interior Overall - Plumbing Draft Vendor No assigned vendor A…" at bounding box center [651, 325] width 1302 height 650
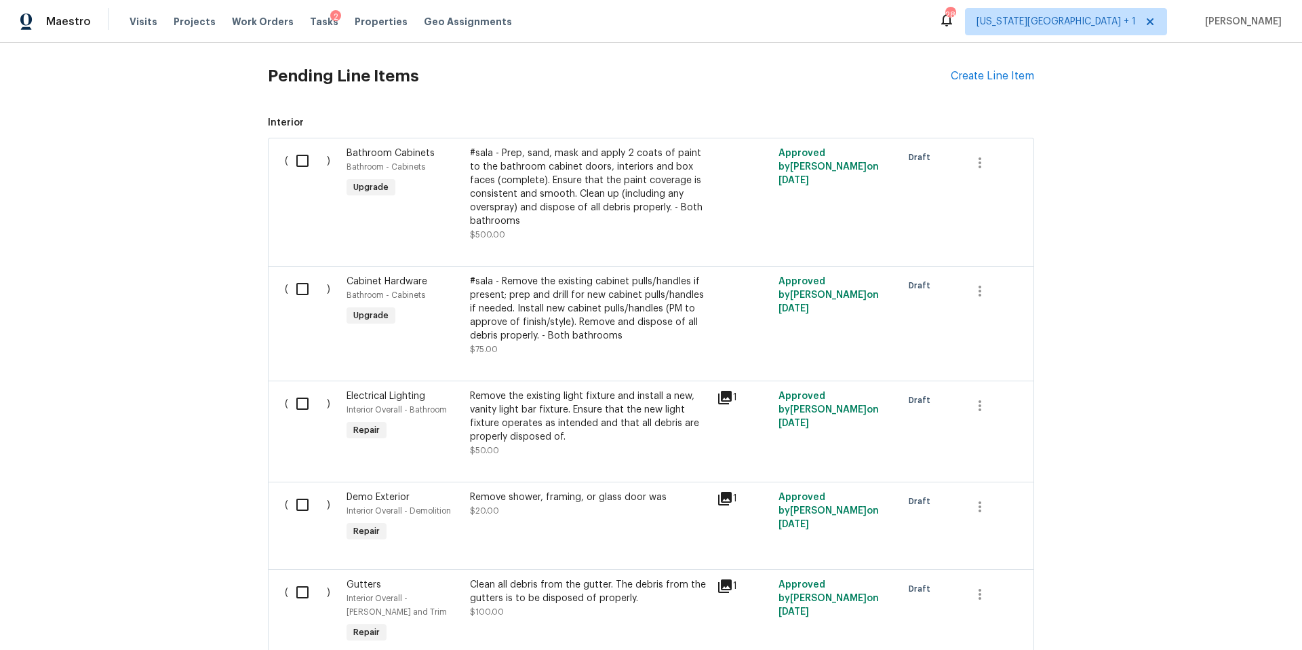
scroll to position [0, 0]
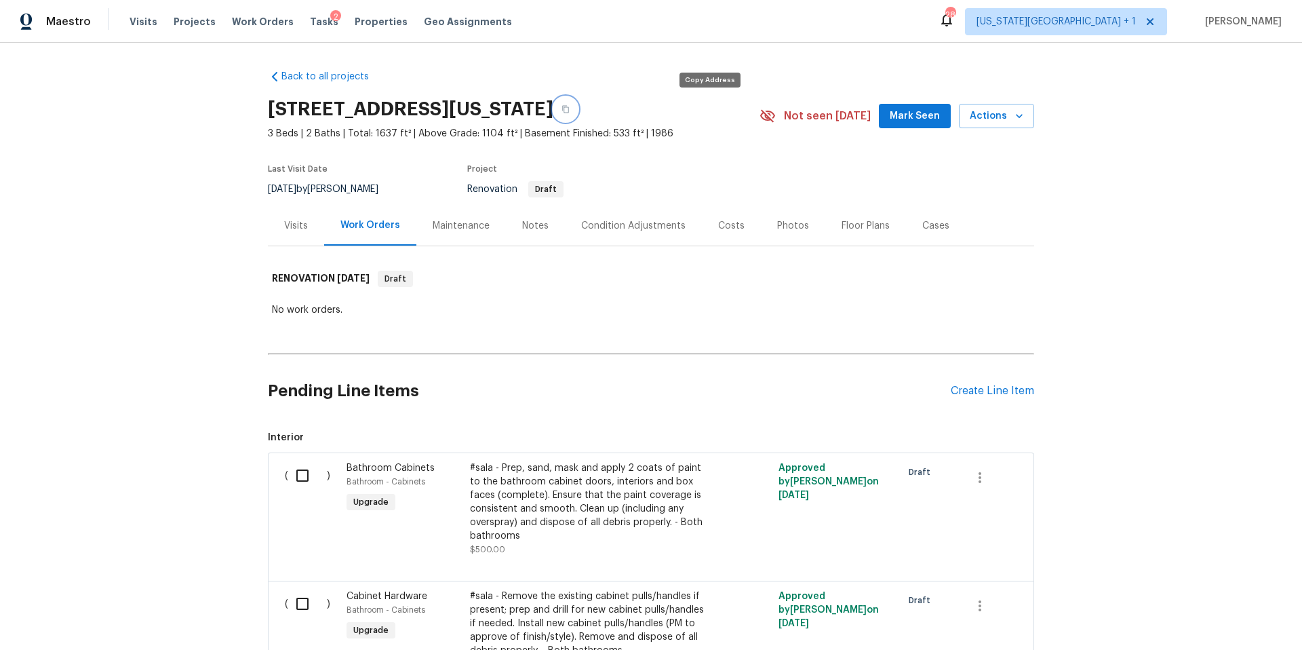
click at [569, 109] on icon "button" at bounding box center [565, 109] width 7 height 7
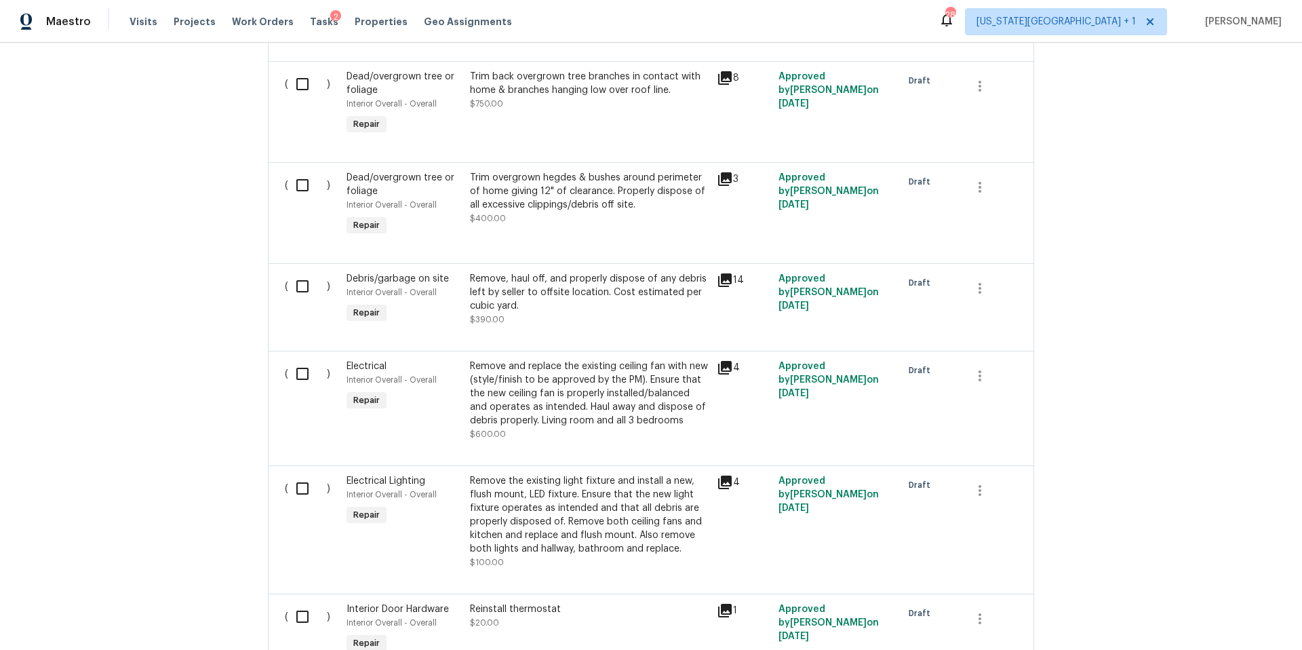
scroll to position [1425, 0]
click at [720, 69] on icon at bounding box center [725, 77] width 16 height 16
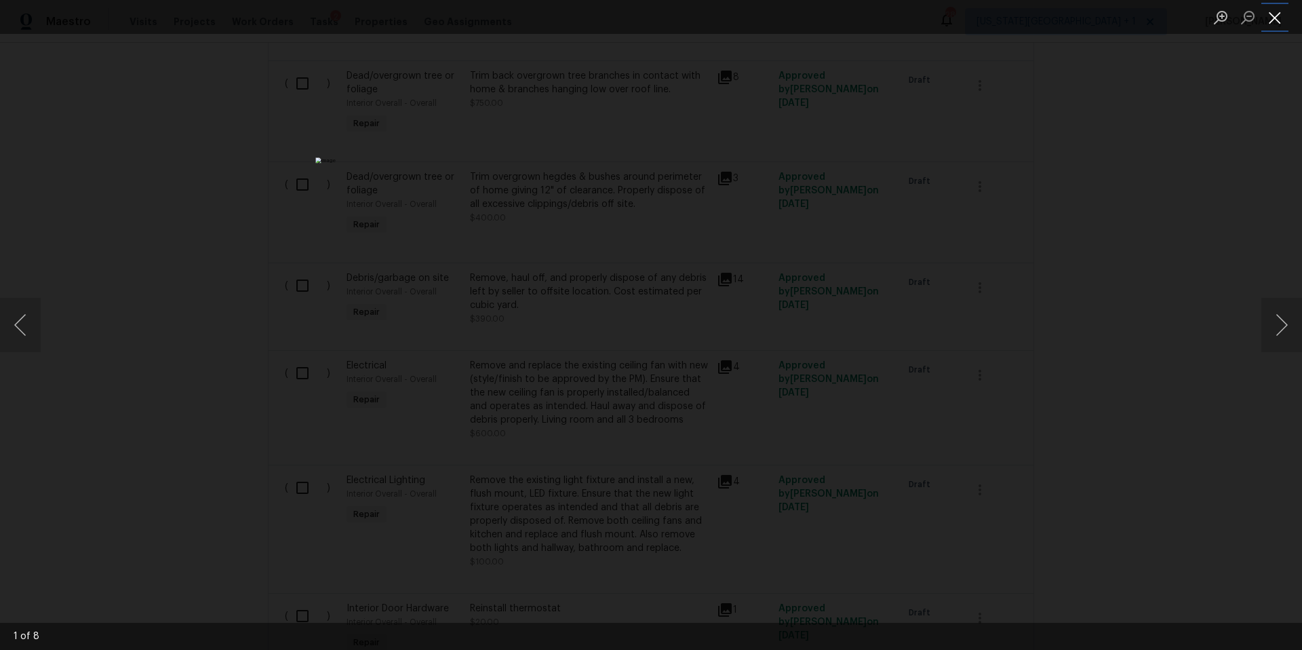
click at [1280, 26] on button "Close lightbox" at bounding box center [1275, 17] width 27 height 24
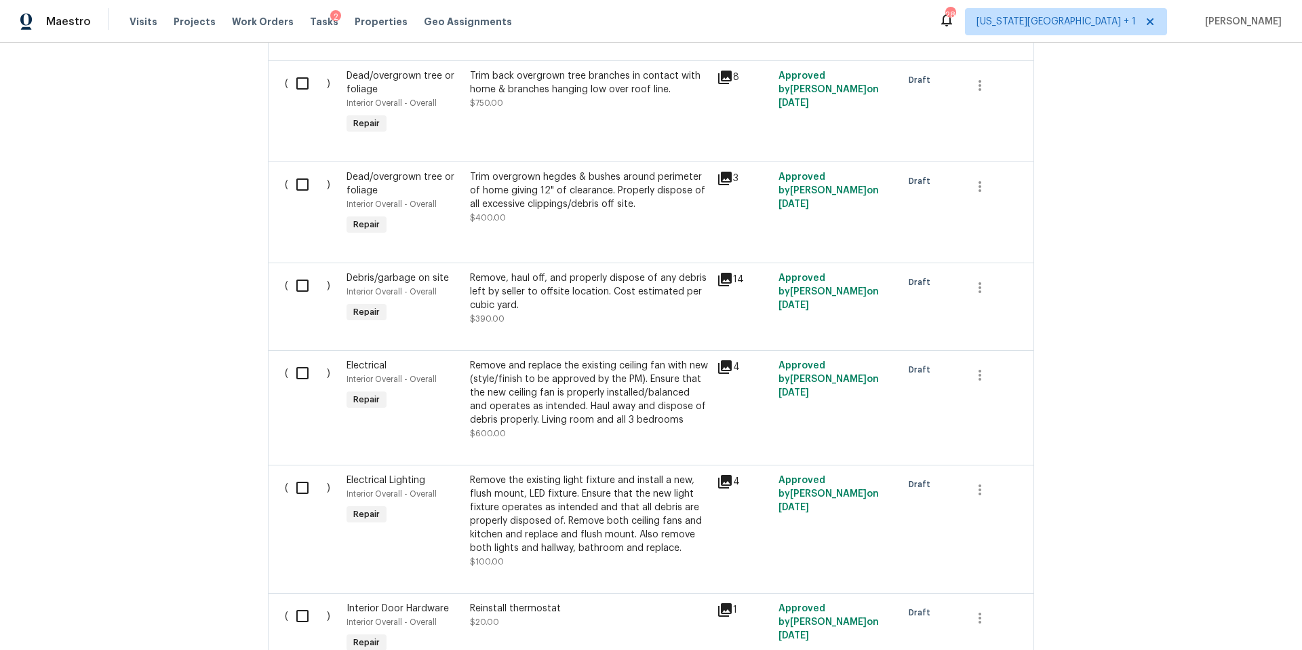
click at [554, 81] on div "Trim back overgrown tree branches in contact with home & branches hanging low o…" at bounding box center [589, 82] width 239 height 27
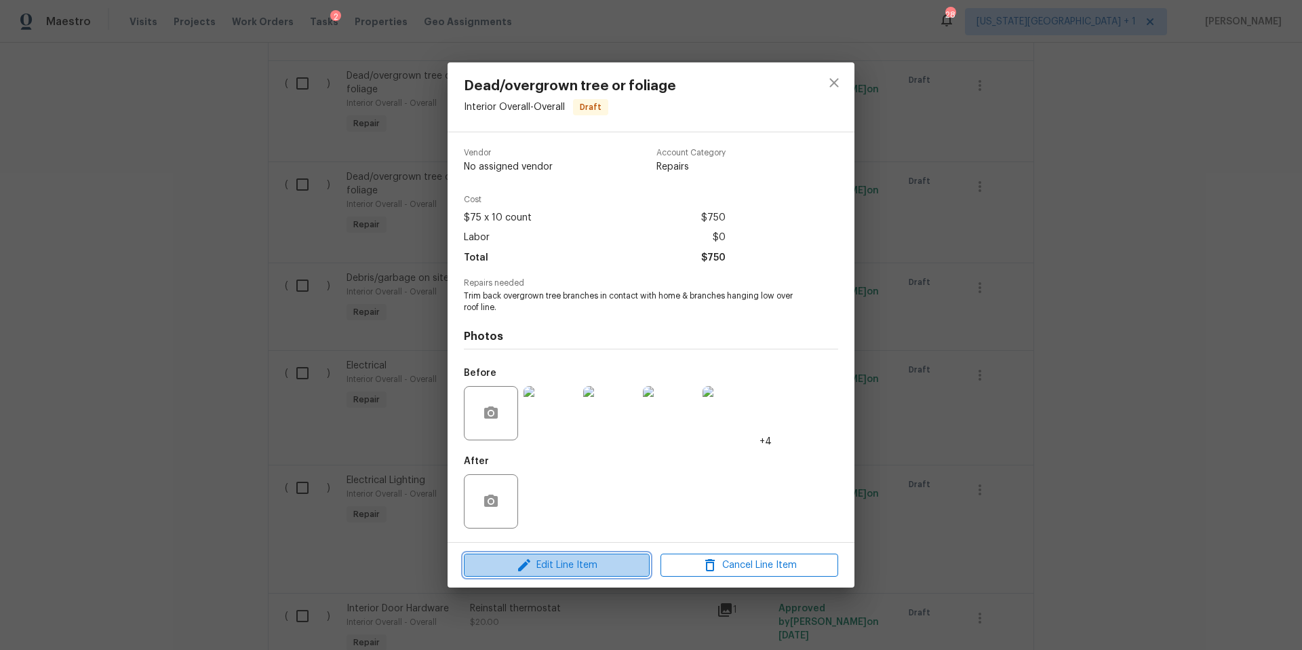
click at [552, 566] on span "Edit Line Item" at bounding box center [557, 565] width 178 height 17
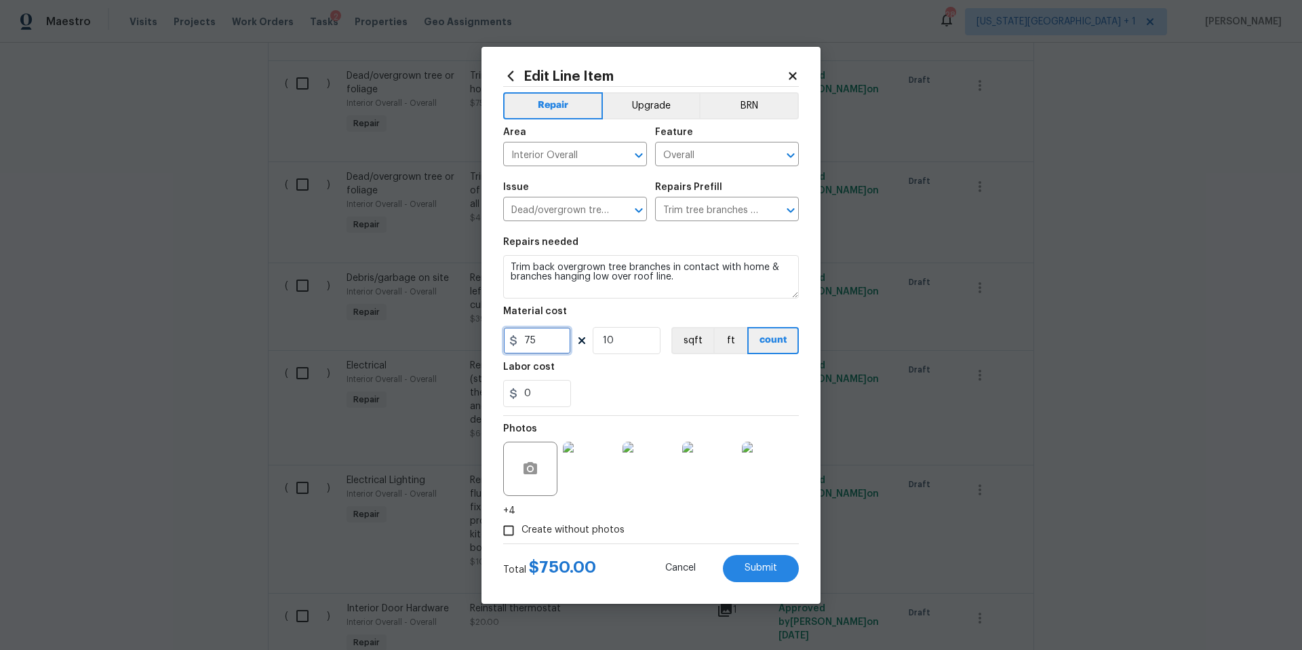
click at [554, 338] on input "75" at bounding box center [537, 340] width 68 height 27
click at [627, 341] on input "10" at bounding box center [627, 340] width 68 height 27
type input "3"
click at [741, 557] on button "Submit" at bounding box center [761, 568] width 76 height 27
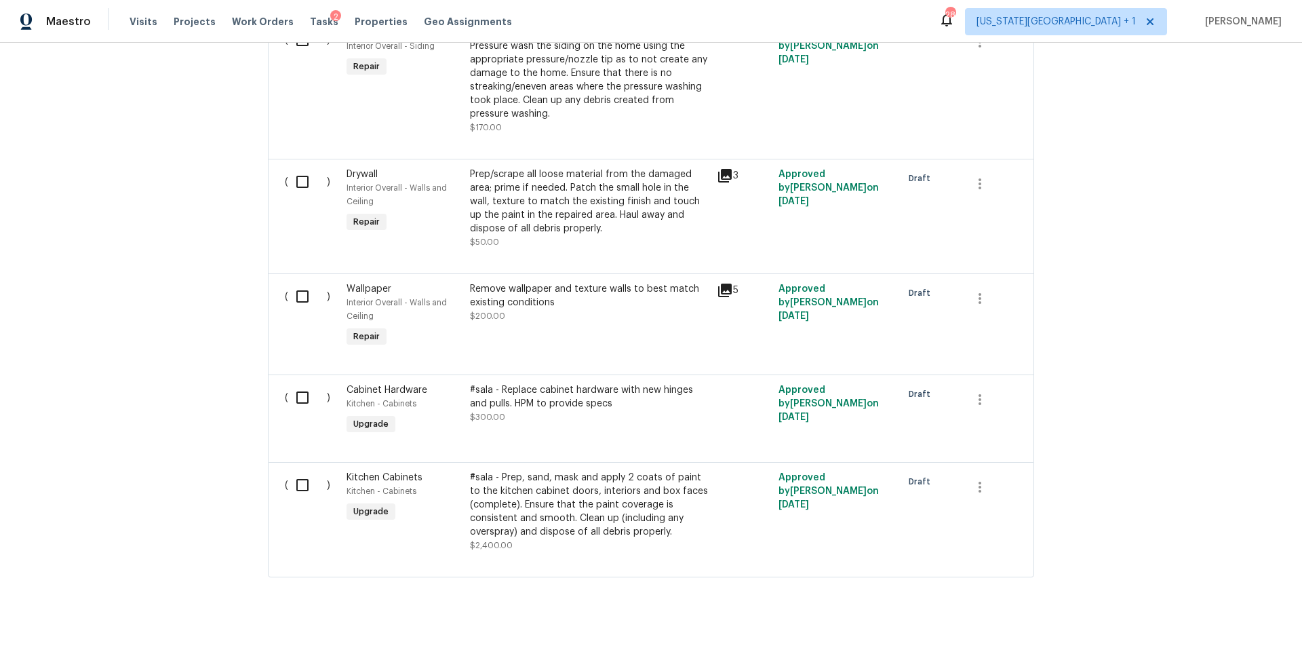
scroll to position [3001, 0]
click at [310, 18] on span "Tasks" at bounding box center [324, 21] width 28 height 9
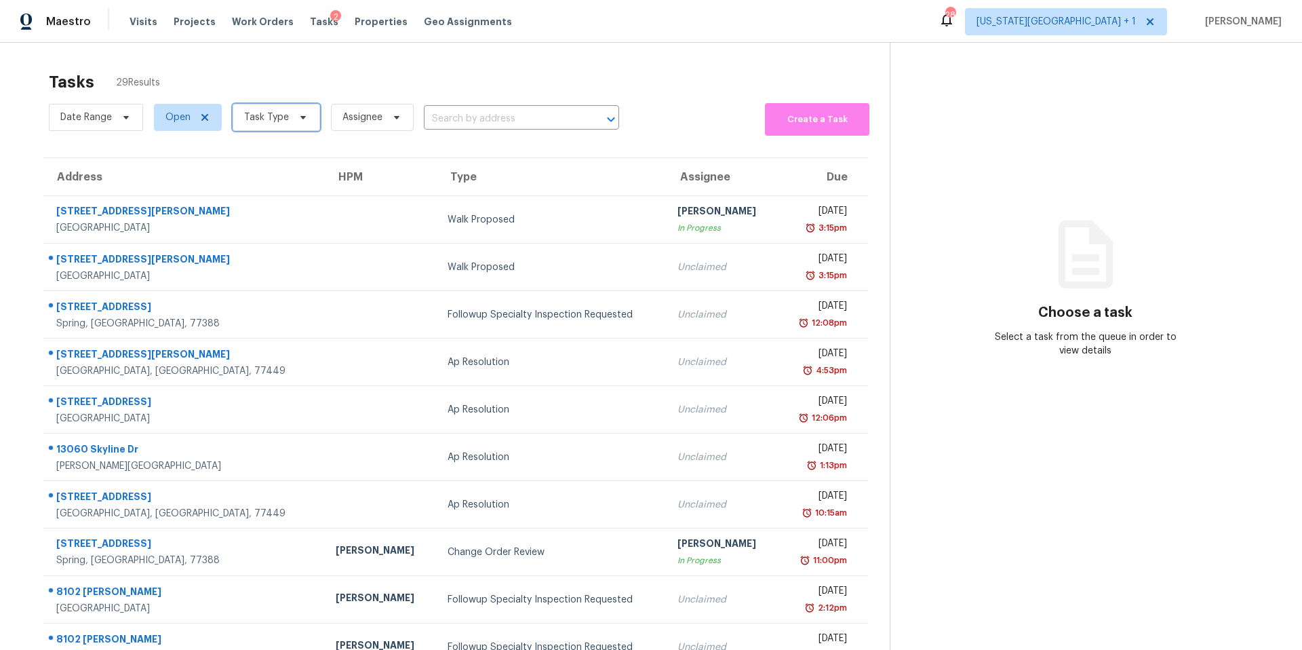
click at [252, 115] on span "Task Type" at bounding box center [266, 118] width 45 height 14
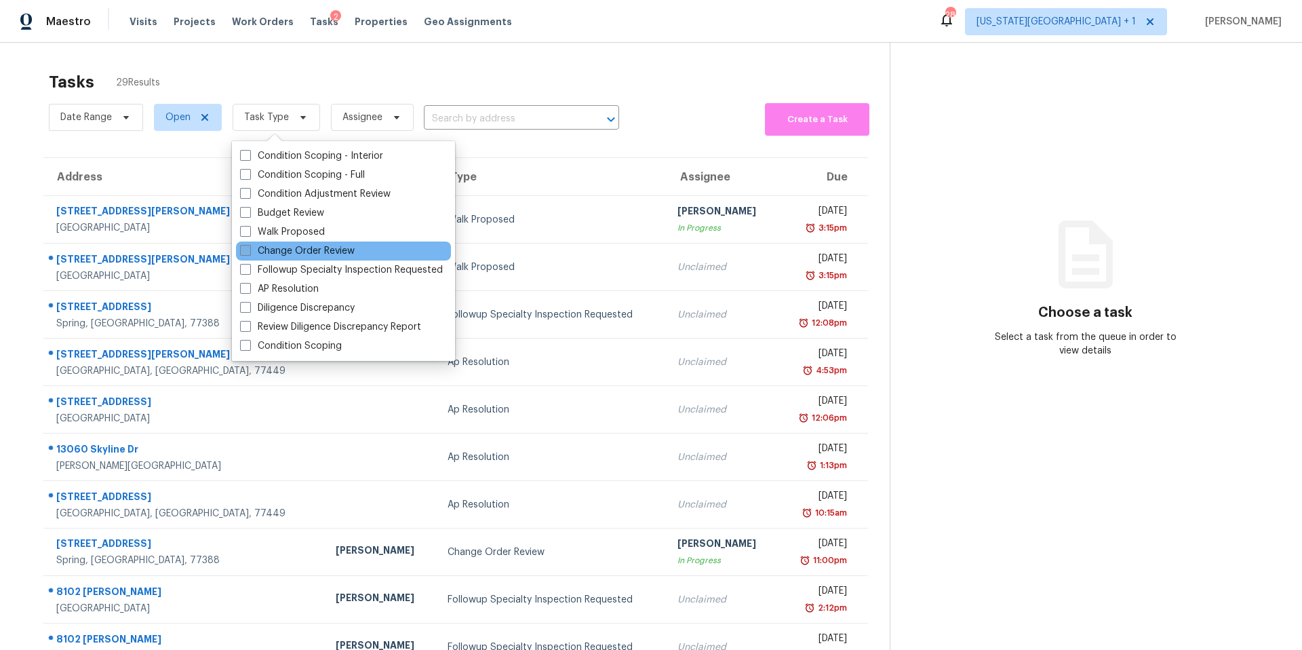
click at [260, 254] on label "Change Order Review" at bounding box center [297, 251] width 115 height 14
click at [249, 253] on input "Change Order Review" at bounding box center [244, 248] width 9 height 9
checkbox input "true"
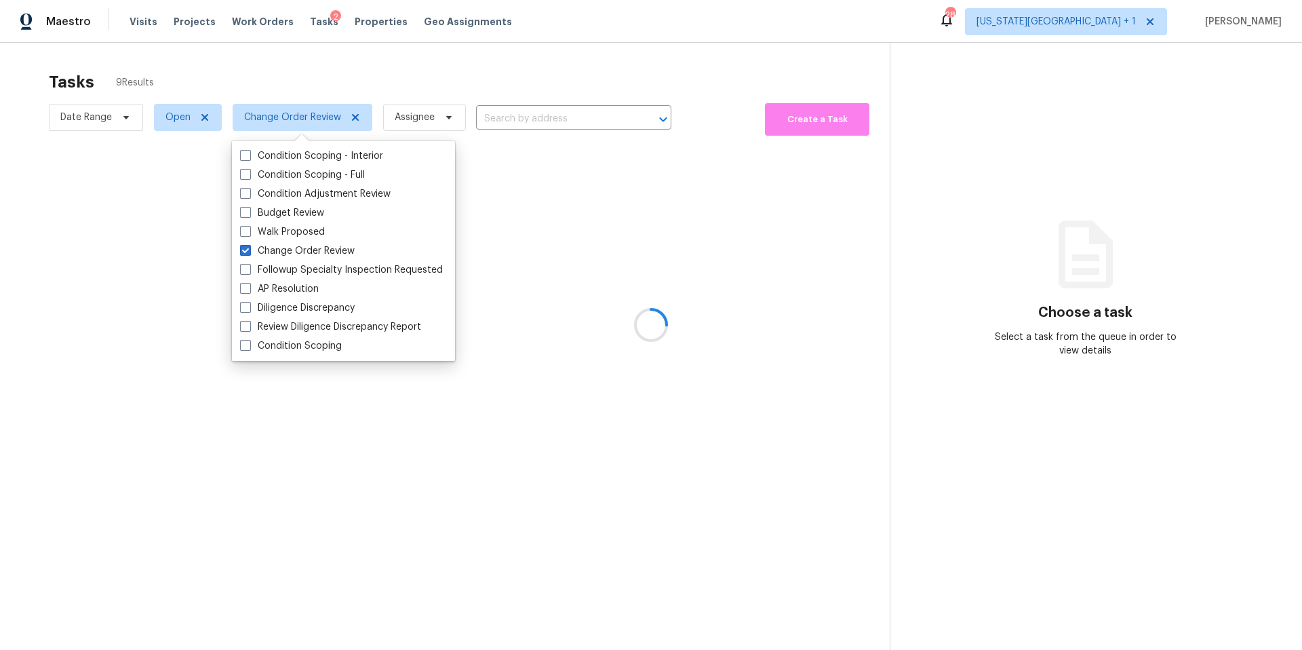
click at [277, 88] on div at bounding box center [651, 325] width 1302 height 650
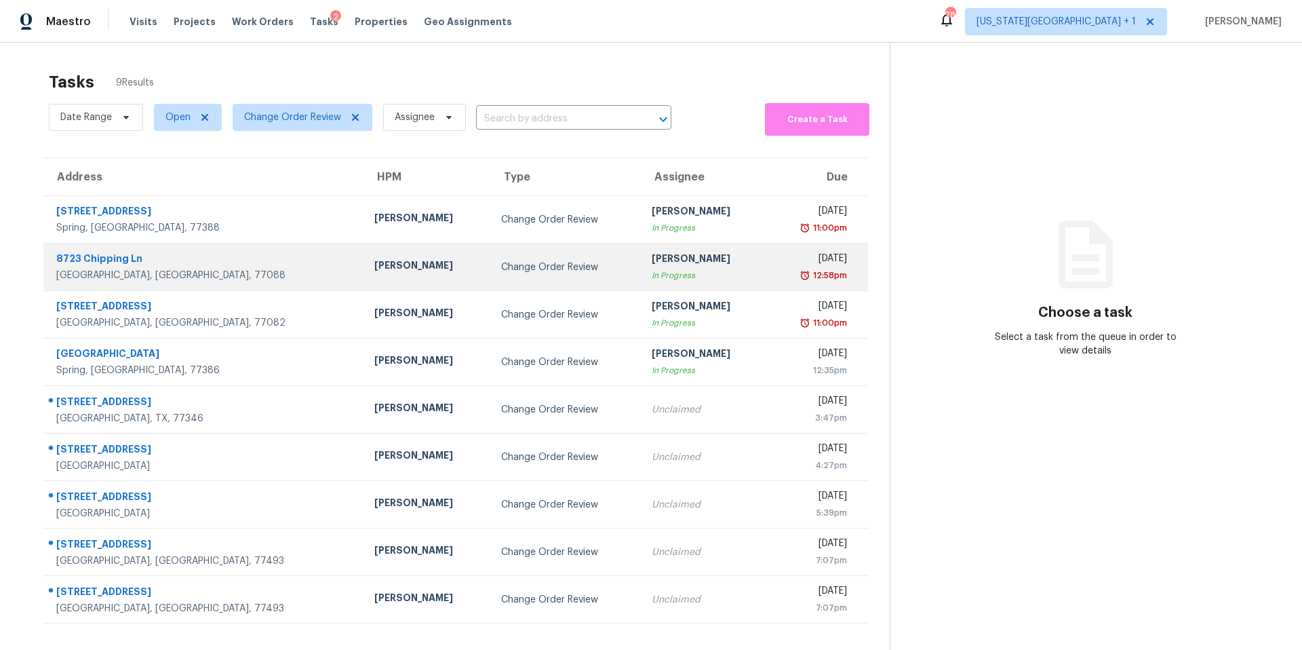
scroll to position [43, 0]
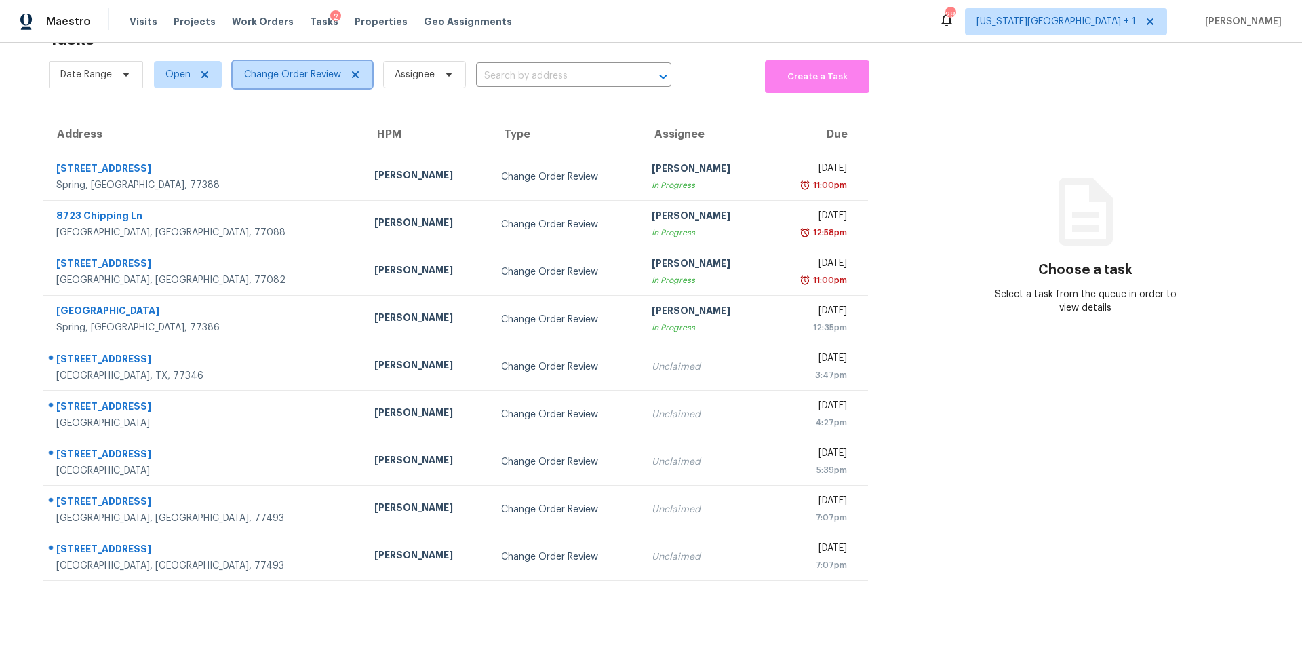
click at [289, 73] on span "Change Order Review" at bounding box center [292, 75] width 97 height 14
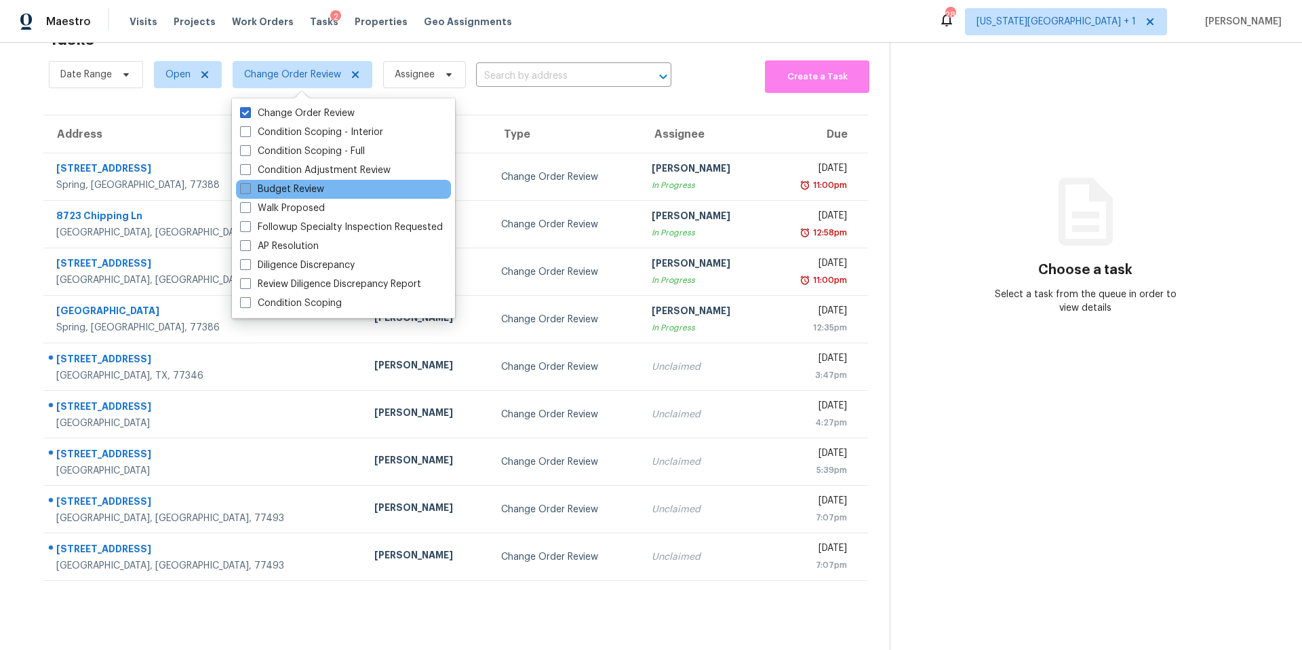
click at [256, 187] on label "Budget Review" at bounding box center [282, 189] width 84 height 14
click at [249, 187] on input "Budget Review" at bounding box center [244, 186] width 9 height 9
checkbox input "true"
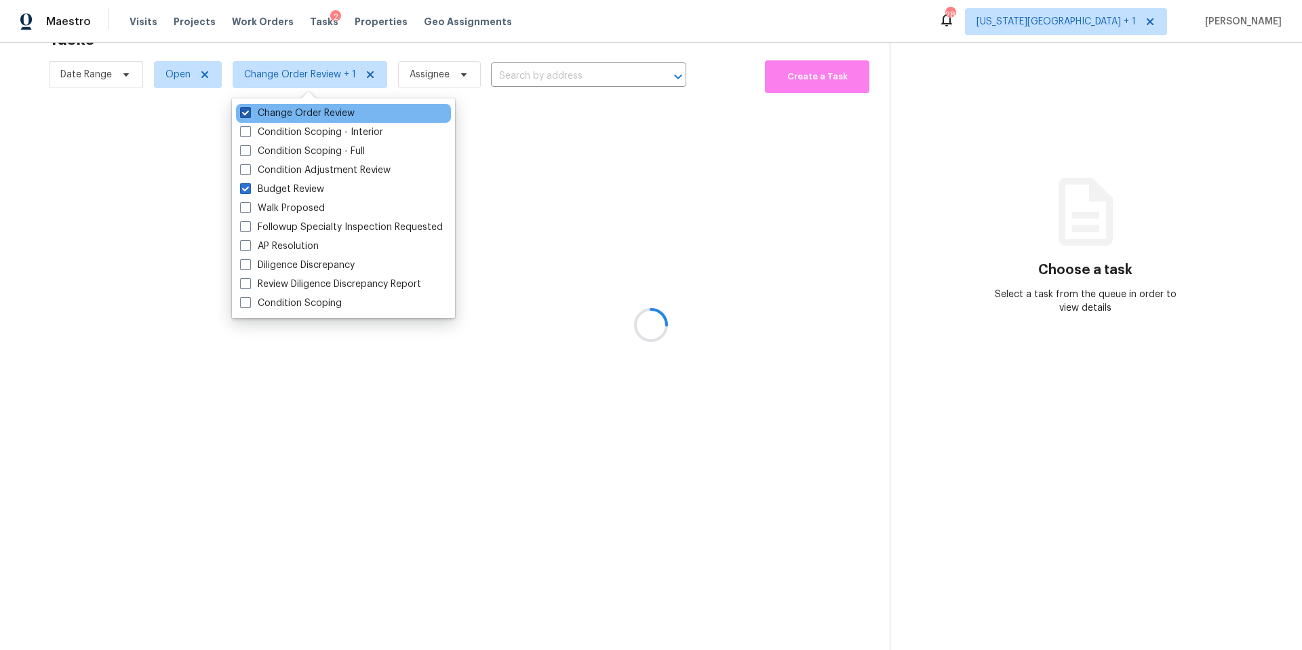
click at [256, 114] on label "Change Order Review" at bounding box center [297, 113] width 115 height 14
click at [249, 114] on input "Change Order Review" at bounding box center [244, 110] width 9 height 9
checkbox input "false"
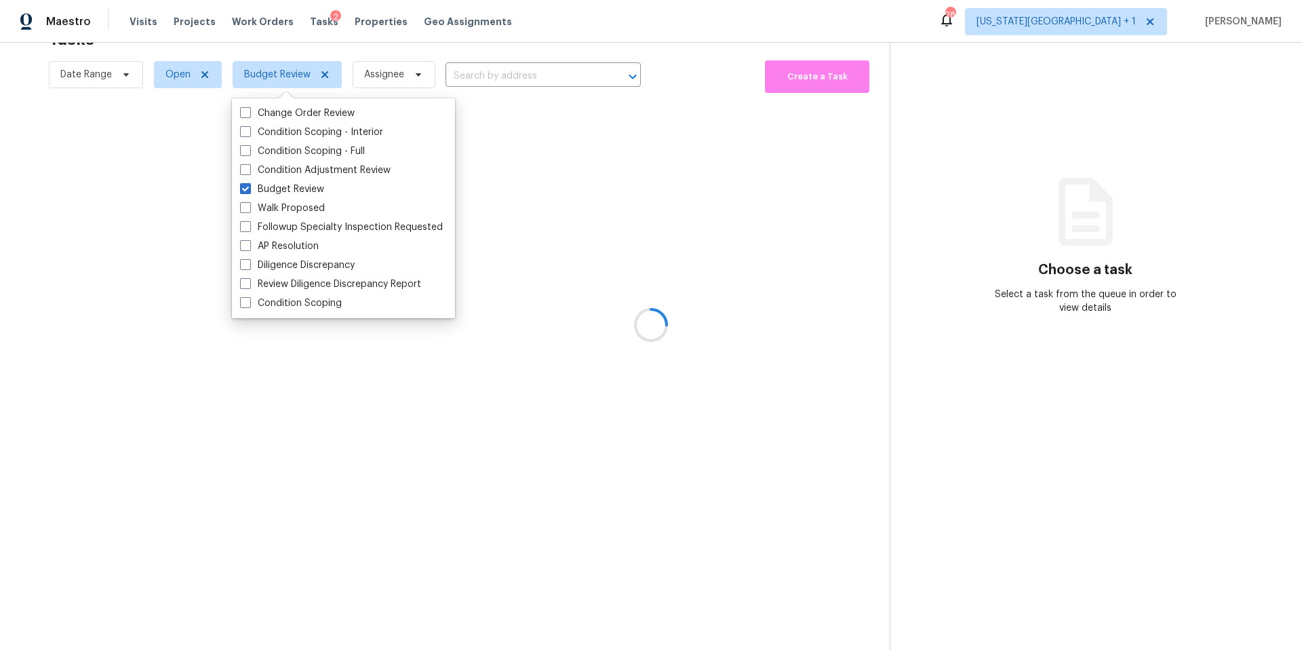
click at [275, 53] on div at bounding box center [651, 325] width 1302 height 650
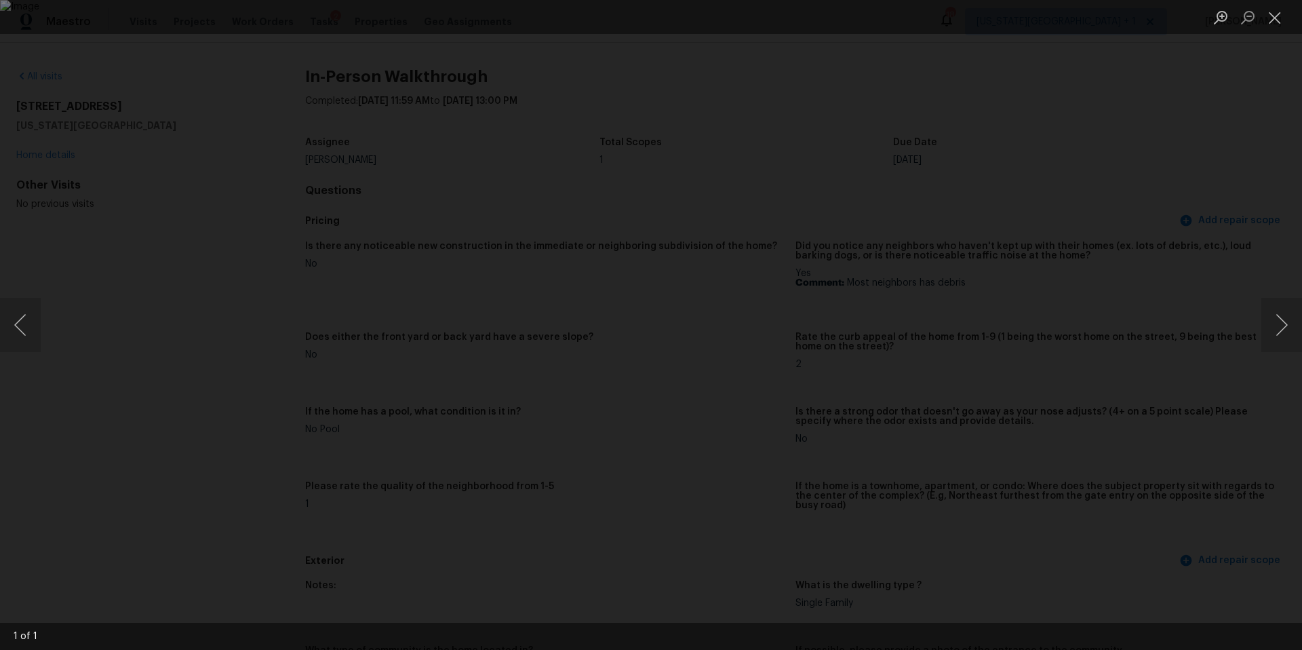
click at [203, 83] on div "Lightbox" at bounding box center [651, 325] width 1302 height 650
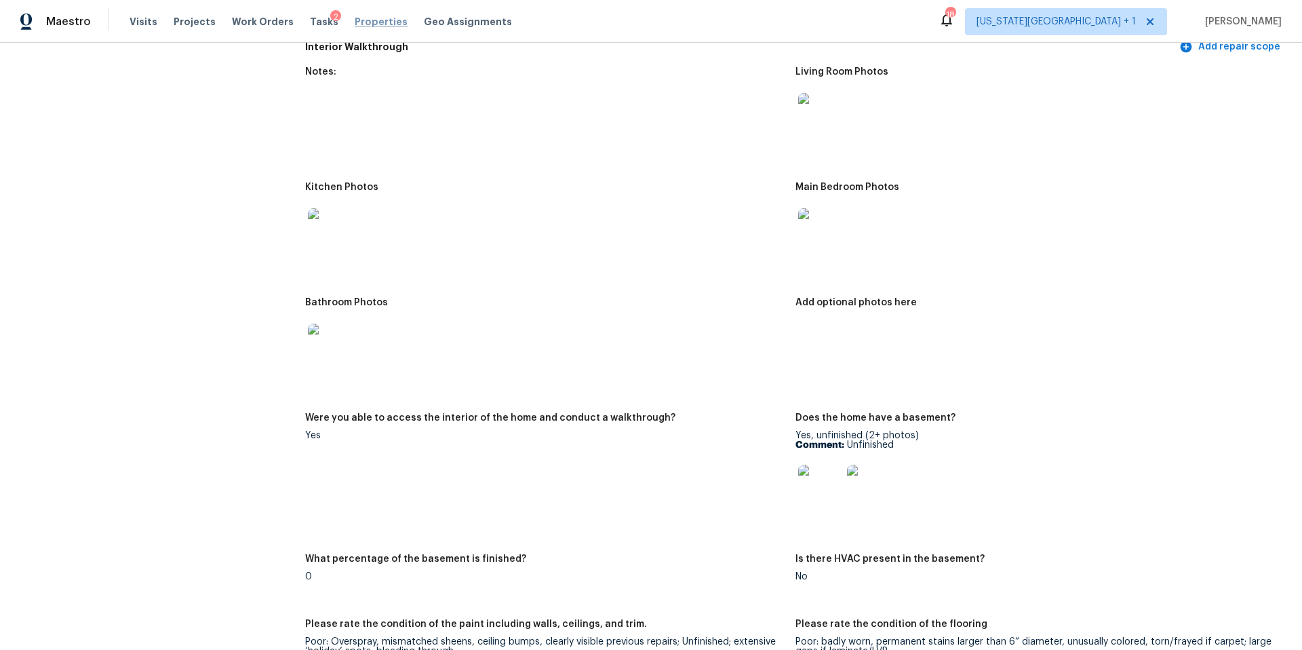
click at [355, 28] on span "Properties" at bounding box center [381, 22] width 53 height 14
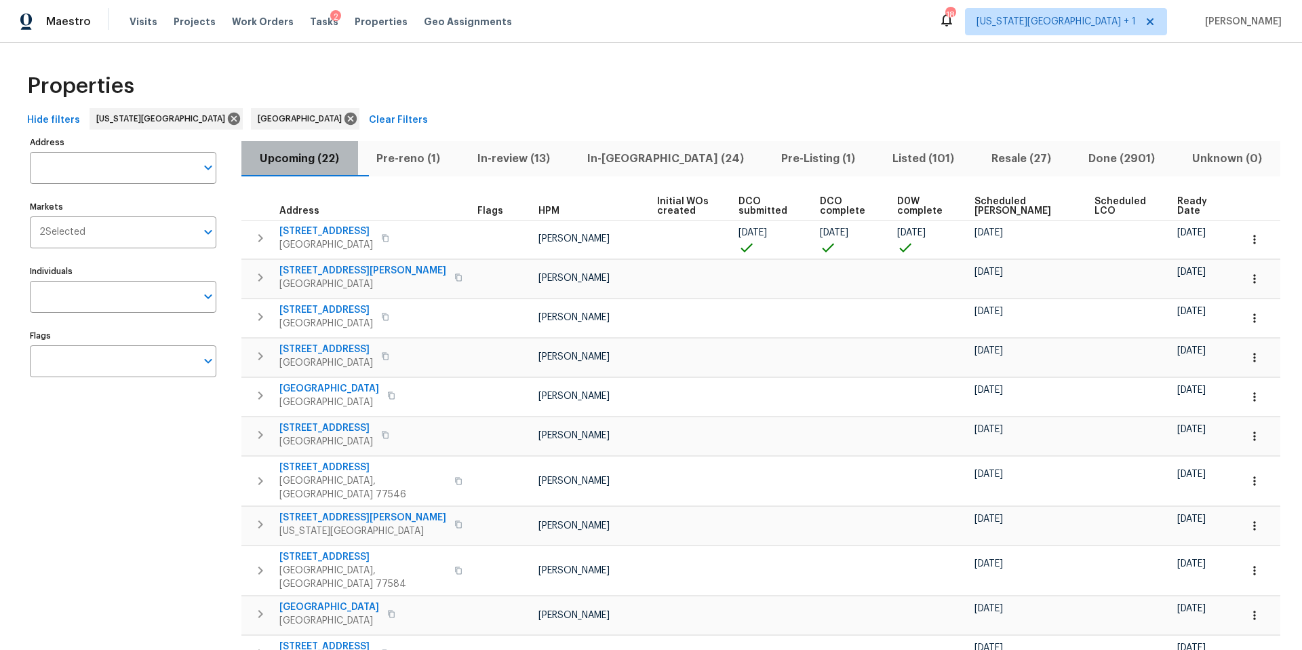
click at [358, 155] on button "Upcoming (22)" at bounding box center [299, 158] width 117 height 35
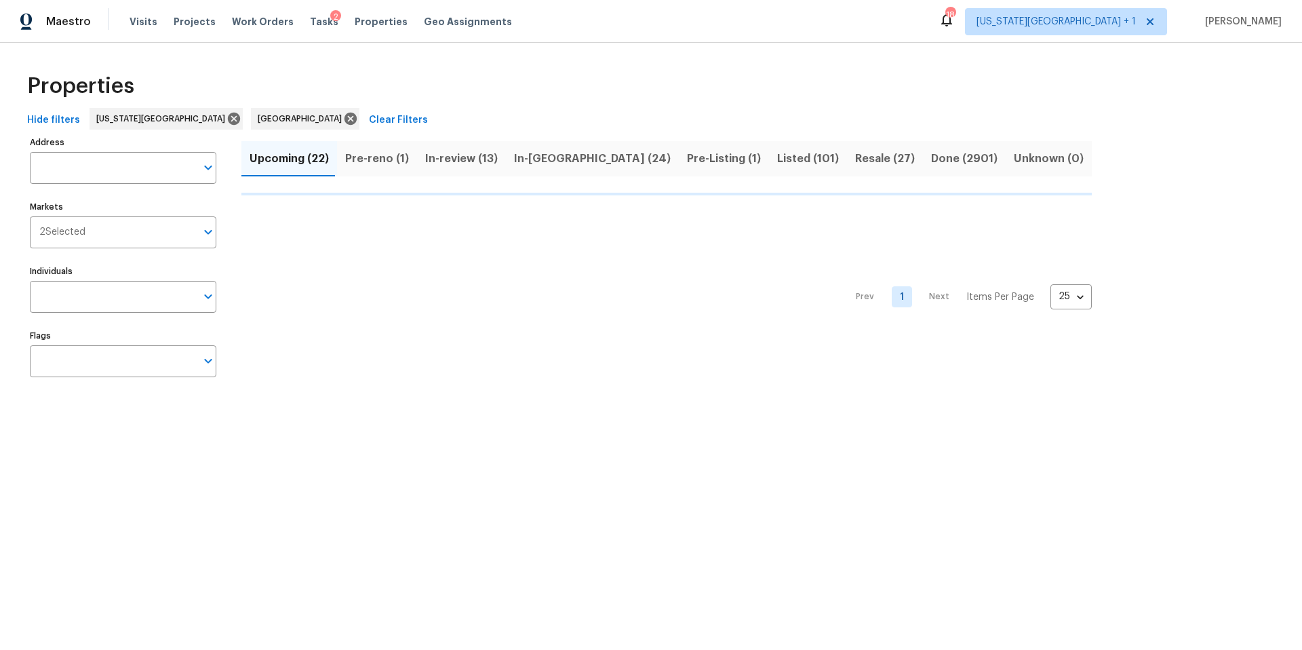
click at [337, 155] on button "Upcoming (22)" at bounding box center [289, 158] width 96 height 35
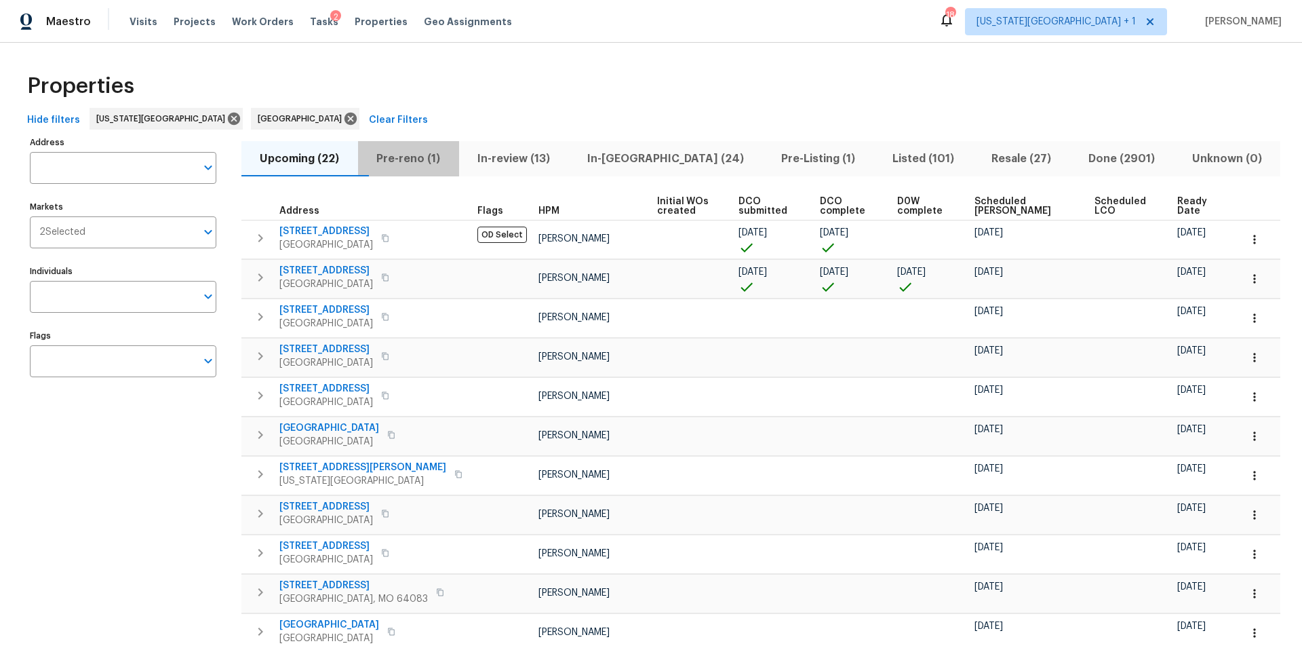
click at [414, 155] on span "Pre-reno (1)" at bounding box center [408, 158] width 85 height 19
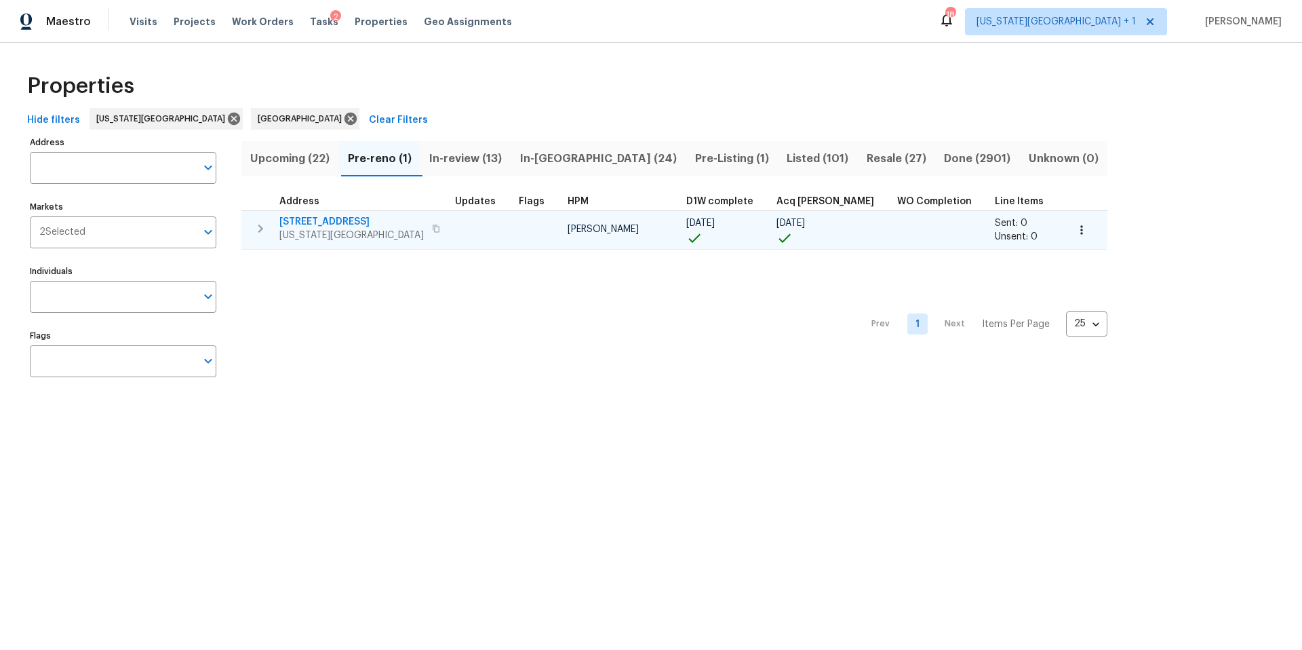
click at [1075, 232] on icon "button" at bounding box center [1082, 230] width 14 height 14
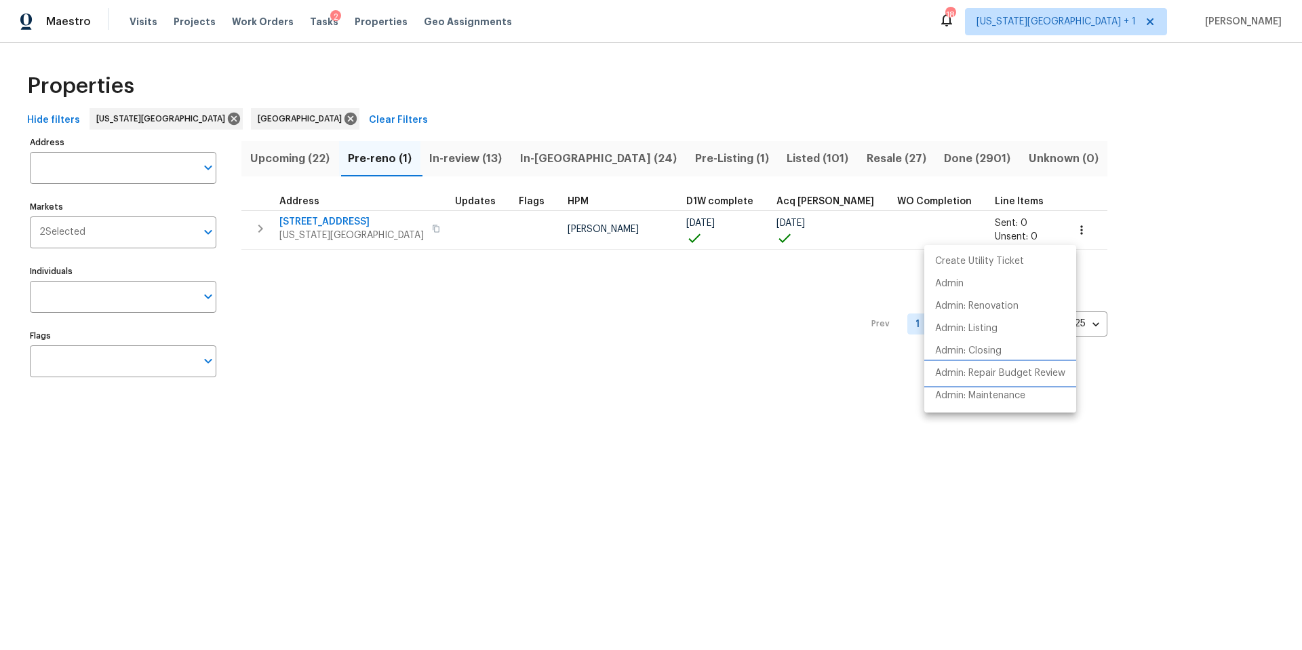
click at [983, 365] on li "Admin: Repair Budget Review" at bounding box center [1001, 373] width 152 height 22
